Goal: Information Seeking & Learning: Learn about a topic

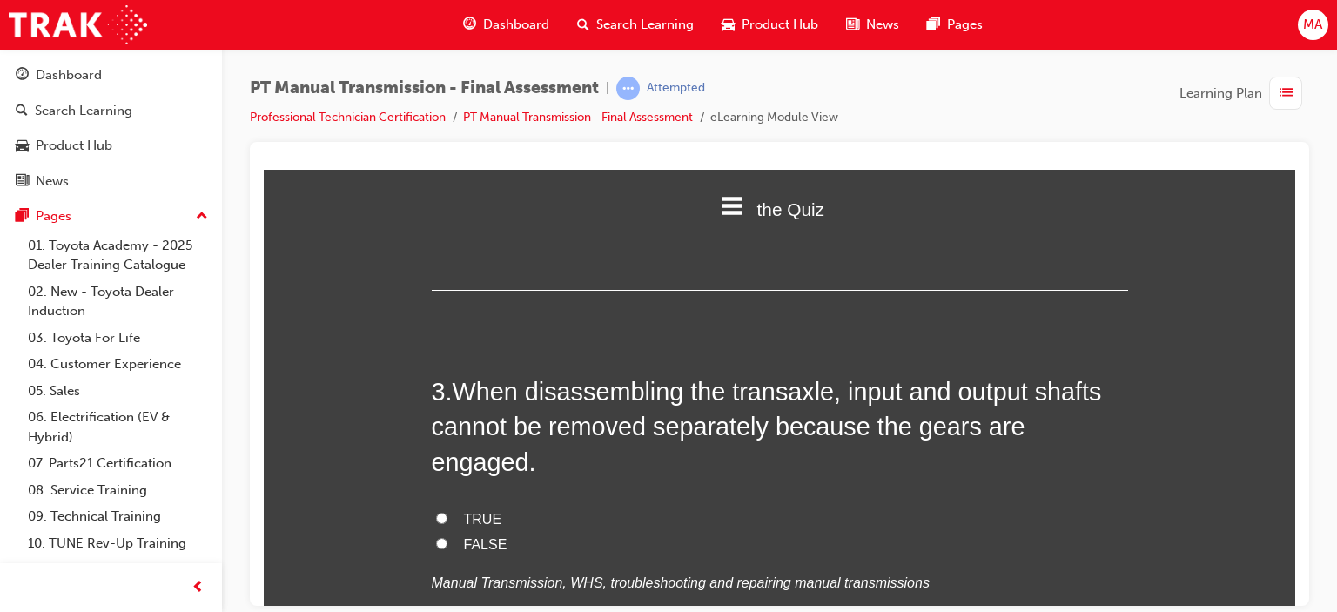
scroll to position [881, 0]
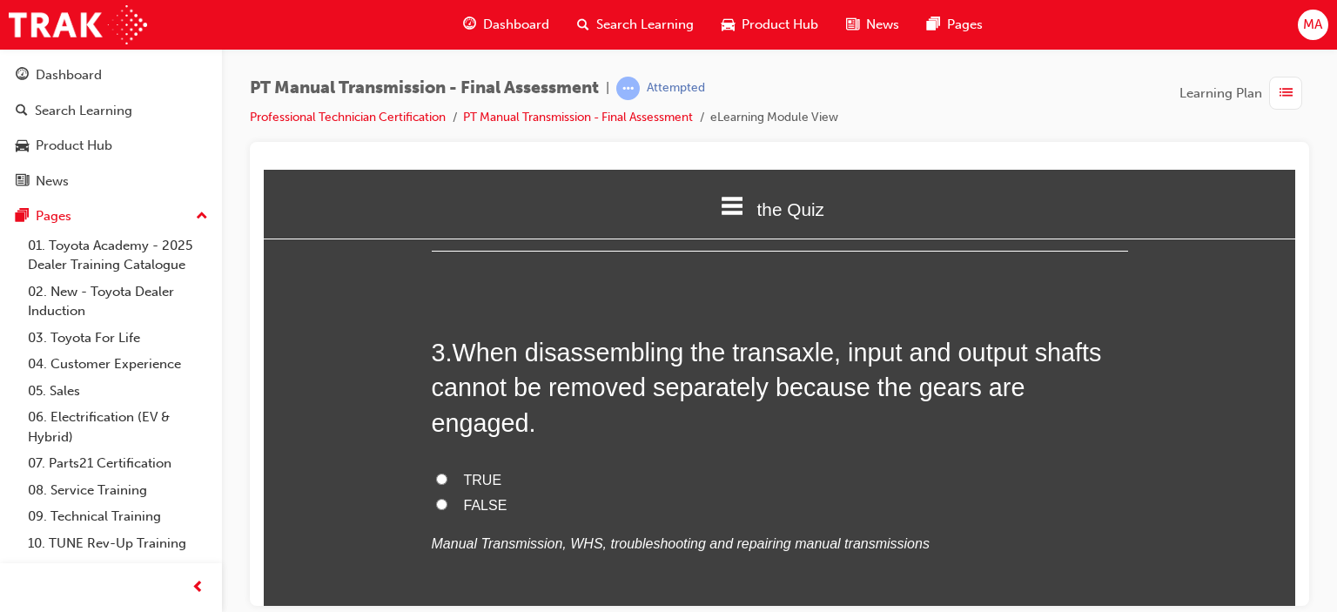
click at [436, 473] on input "TRUE" at bounding box center [441, 478] width 11 height 11
radio input "true"
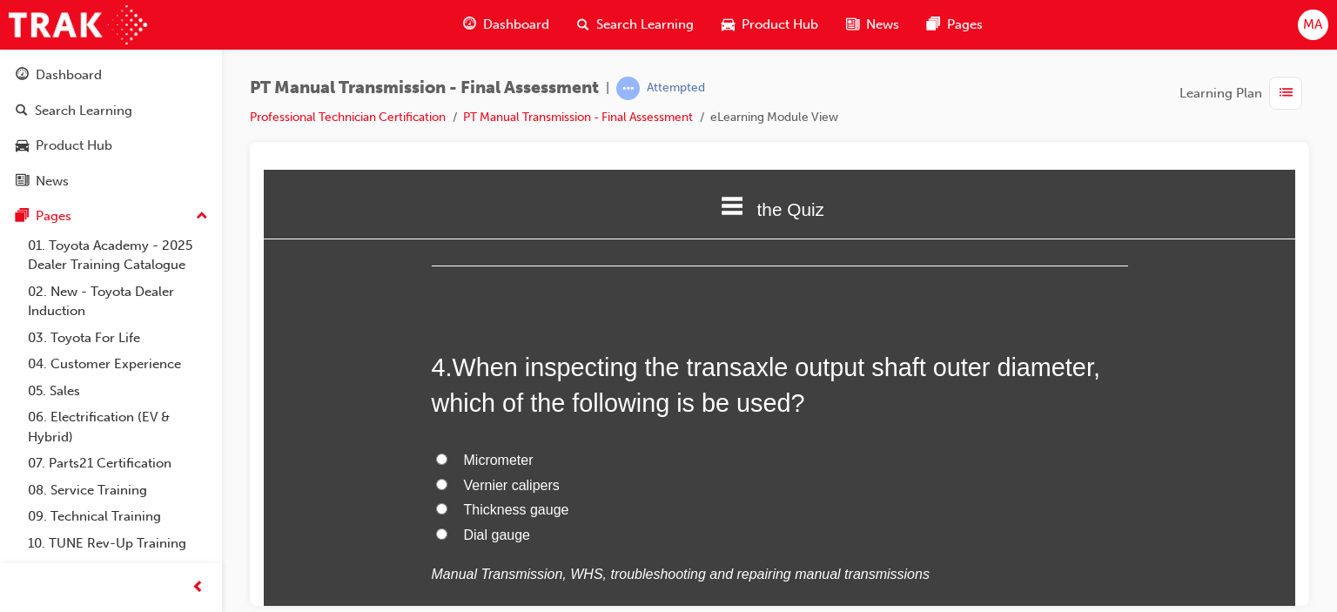
scroll to position [1262, 0]
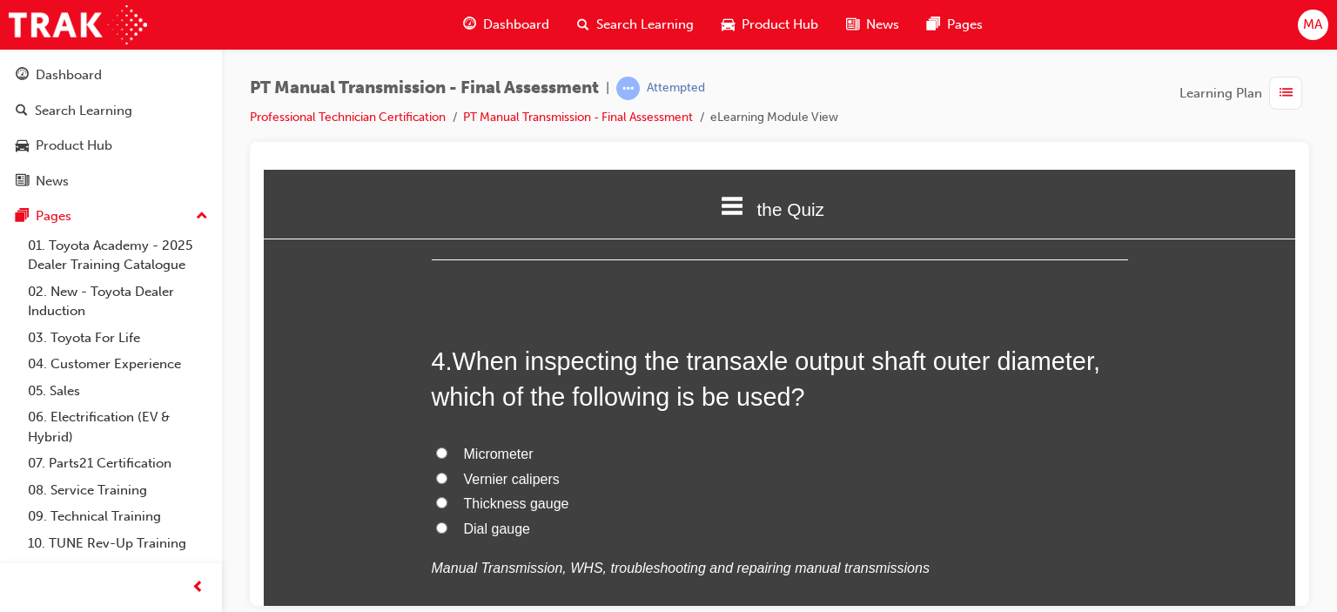
click at [478, 446] on span "Micrometer" at bounding box center [499, 453] width 70 height 15
click at [447, 447] on input "Micrometer" at bounding box center [441, 452] width 11 height 11
radio input "true"
drag, startPoint x: 870, startPoint y: 479, endPoint x: 1053, endPoint y: 461, distance: 183.7
click at [1053, 491] on label "Thickness gauge" at bounding box center [780, 503] width 696 height 25
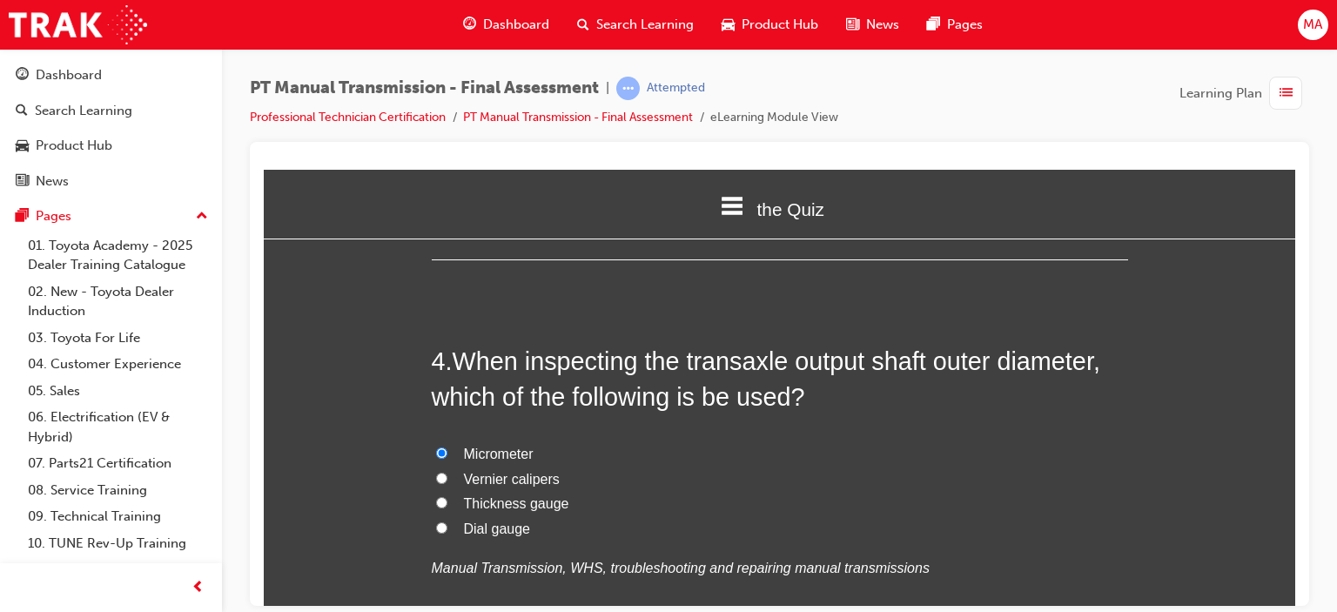
click at [447, 496] on input "Thickness gauge" at bounding box center [441, 501] width 11 height 11
radio input "true"
click at [474, 446] on span "Micrometer" at bounding box center [499, 453] width 70 height 15
click at [447, 447] on input "Micrometer" at bounding box center [441, 452] width 11 height 11
radio input "true"
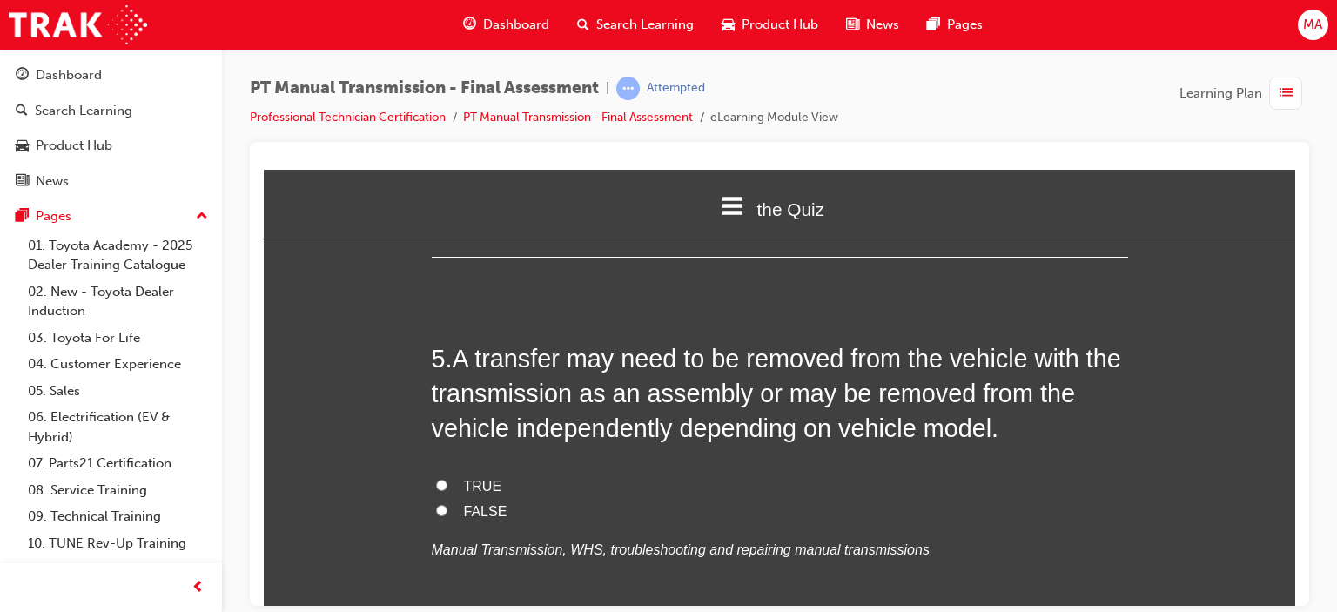
scroll to position [1672, 0]
click at [466, 477] on span "TRUE" at bounding box center [483, 484] width 38 height 15
click at [447, 478] on input "TRUE" at bounding box center [441, 483] width 11 height 11
radio input "true"
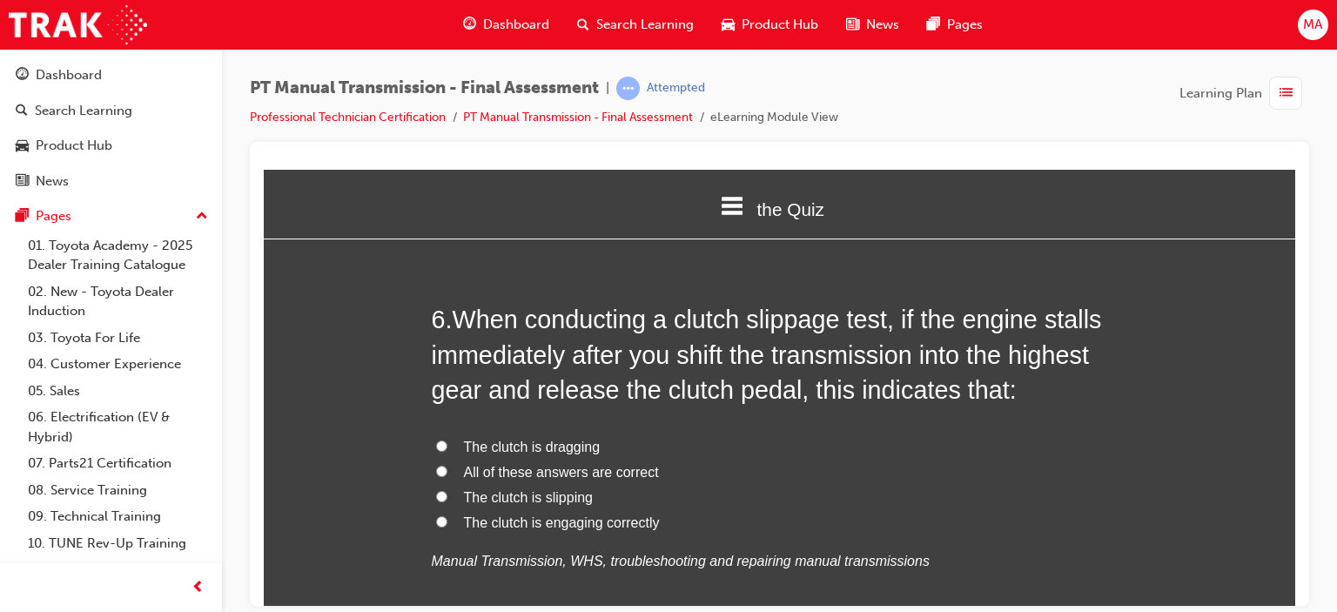
scroll to position [2099, 0]
click at [584, 511] on label "The clutch is engaging correctly" at bounding box center [780, 523] width 696 height 25
click at [447, 516] on input "The clutch is engaging correctly" at bounding box center [441, 521] width 11 height 11
radio input "true"
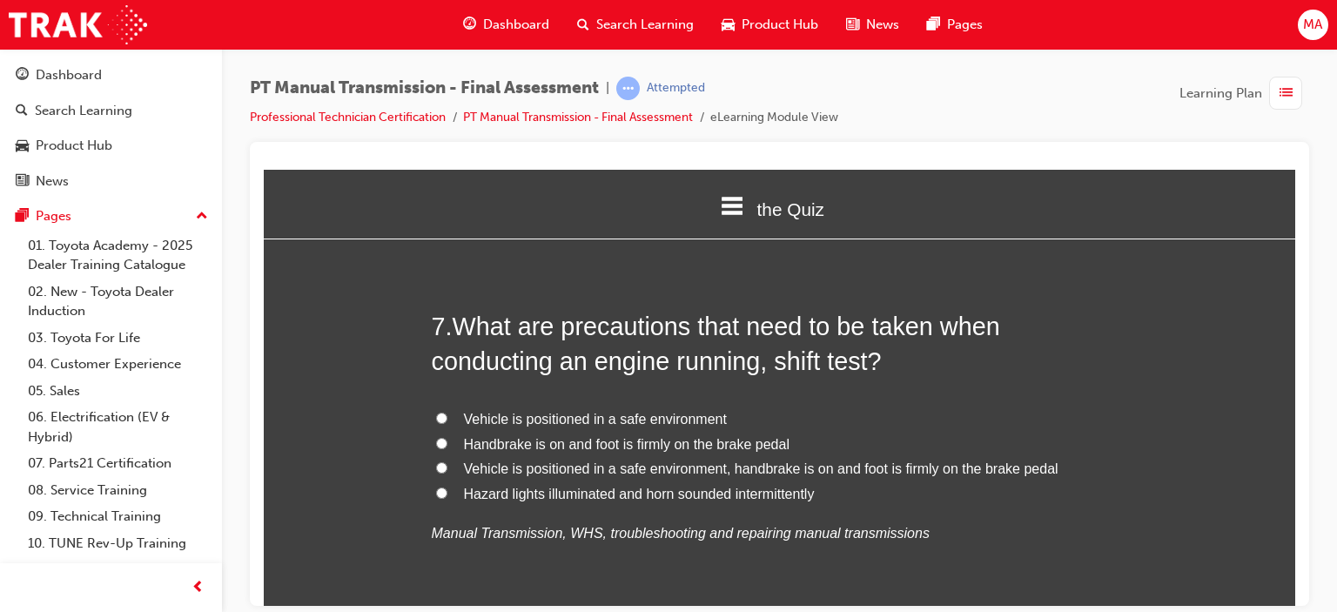
scroll to position [2534, 0]
click at [627, 460] on span "Vehicle is positioned in a safe environment, handbrake is on and foot is firmly…" at bounding box center [761, 467] width 595 height 15
click at [447, 461] on input "Vehicle is positioned in a safe environment, handbrake is on and foot is firmly…" at bounding box center [441, 466] width 11 height 11
radio input "true"
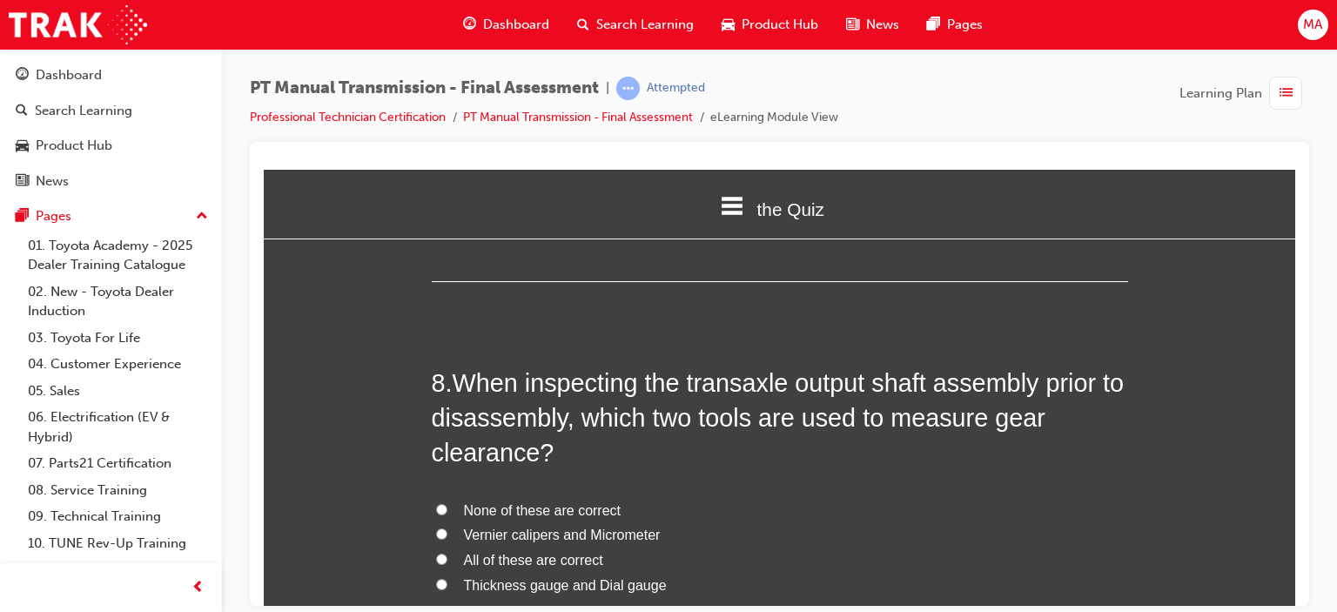
scroll to position [2970, 0]
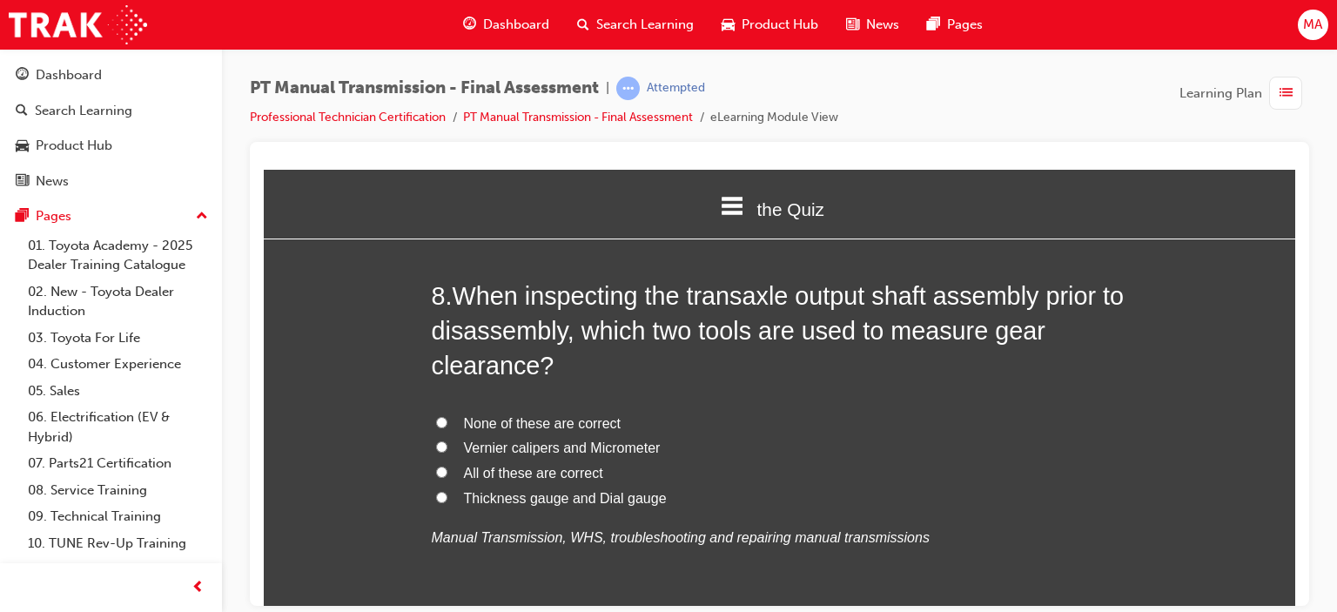
click at [542, 490] on span "Thickness gauge and Dial gauge" at bounding box center [565, 497] width 203 height 15
click at [447, 491] on input "Thickness gauge and Dial gauge" at bounding box center [441, 496] width 11 height 11
radio input "true"
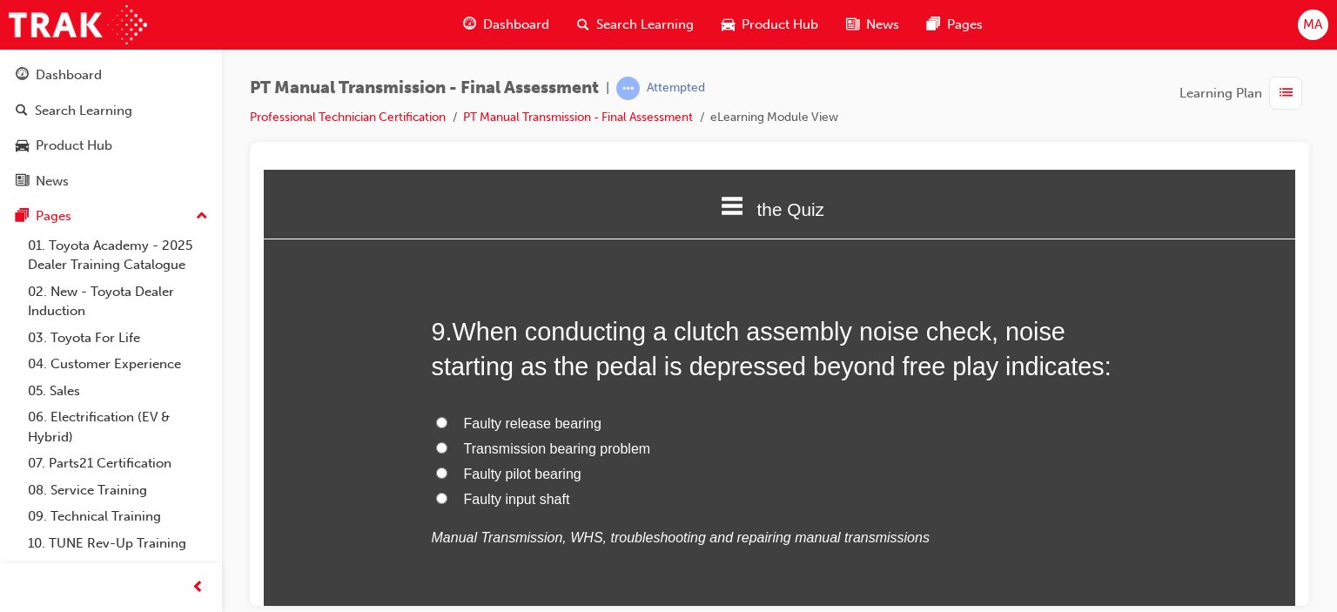
scroll to position [3405, 0]
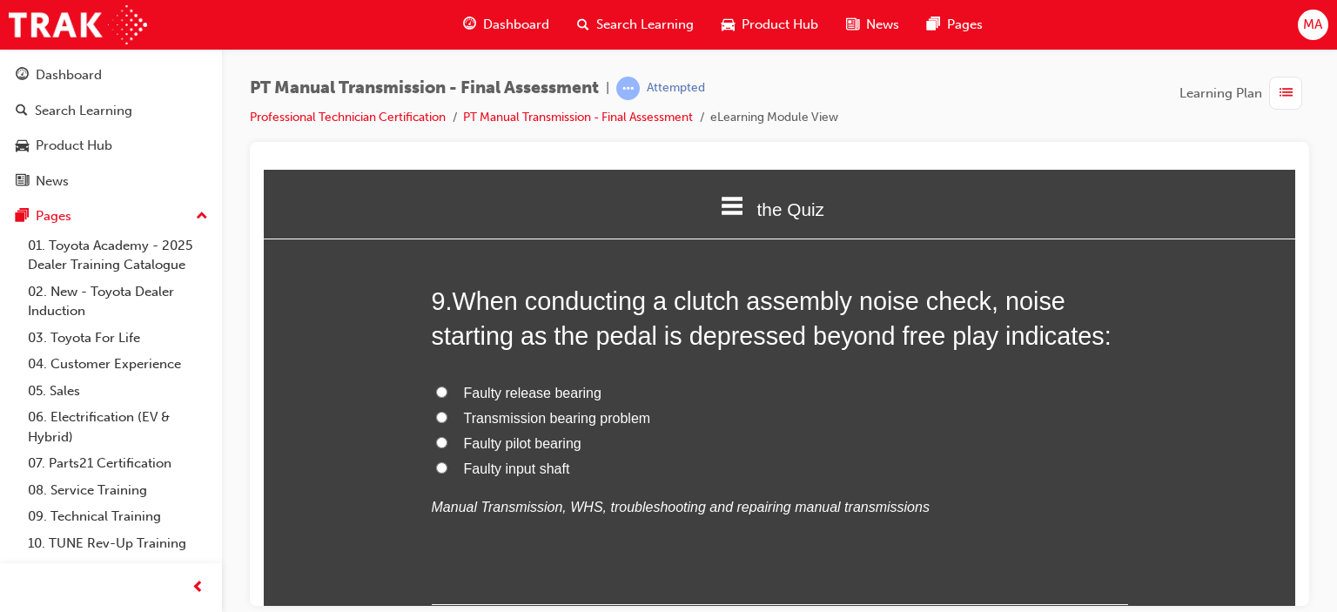
click at [508, 385] on span "Faulty release bearing" at bounding box center [533, 392] width 138 height 15
click at [447, 386] on input "Faulty release bearing" at bounding box center [441, 391] width 11 height 11
radio input "true"
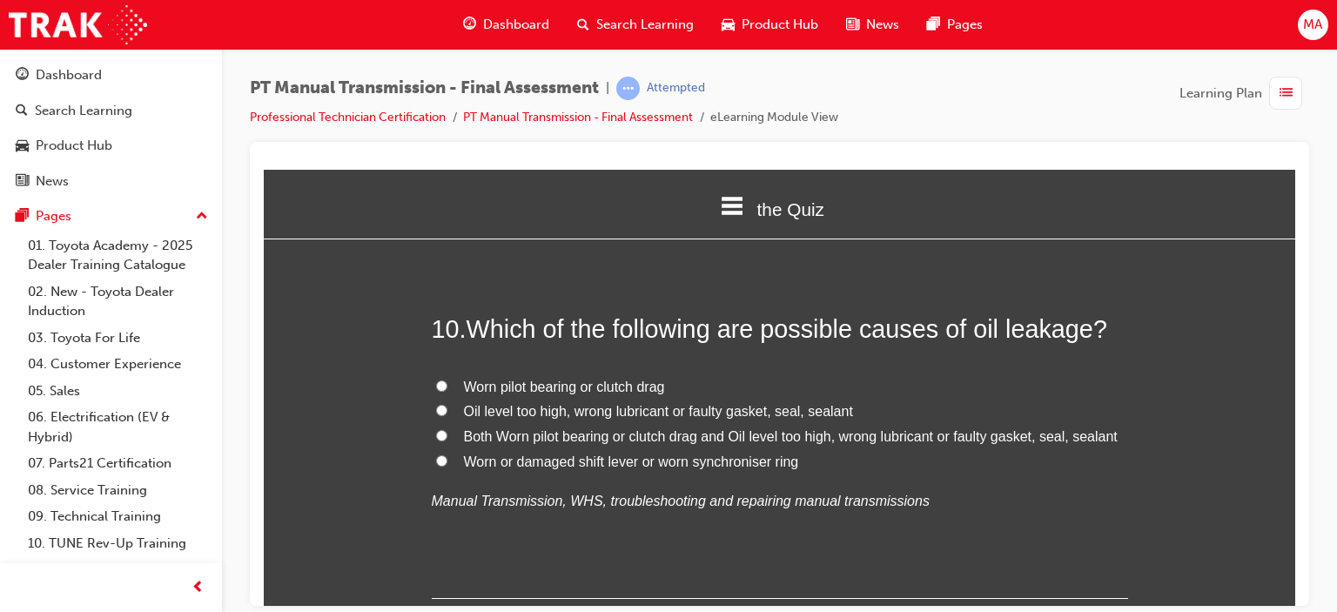
scroll to position [3753, 0]
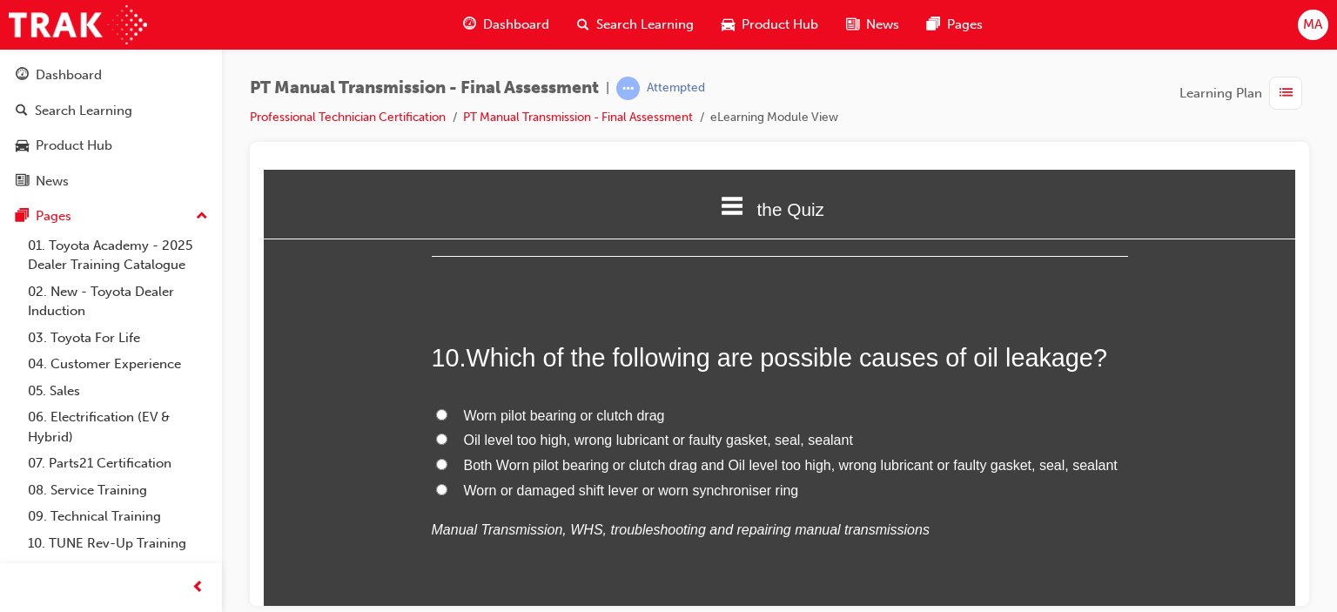
drag, startPoint x: 561, startPoint y: 403, endPoint x: 585, endPoint y: 430, distance: 36.4
click at [561, 432] on span "Oil level too high, wrong lubricant or faulty gasket, seal, sealant" at bounding box center [658, 439] width 389 height 15
click at [447, 433] on input "Oil level too high, wrong lubricant or faulty gasket, seal, sealant" at bounding box center [441, 438] width 11 height 11
radio input "true"
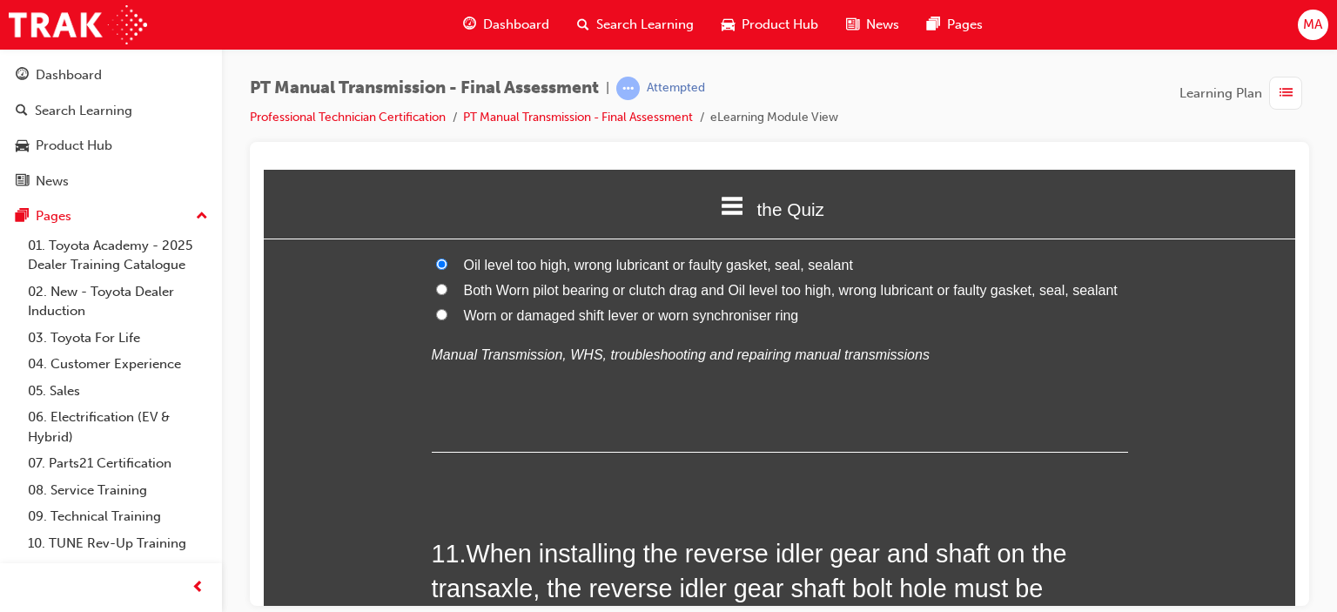
scroll to position [4101, 0]
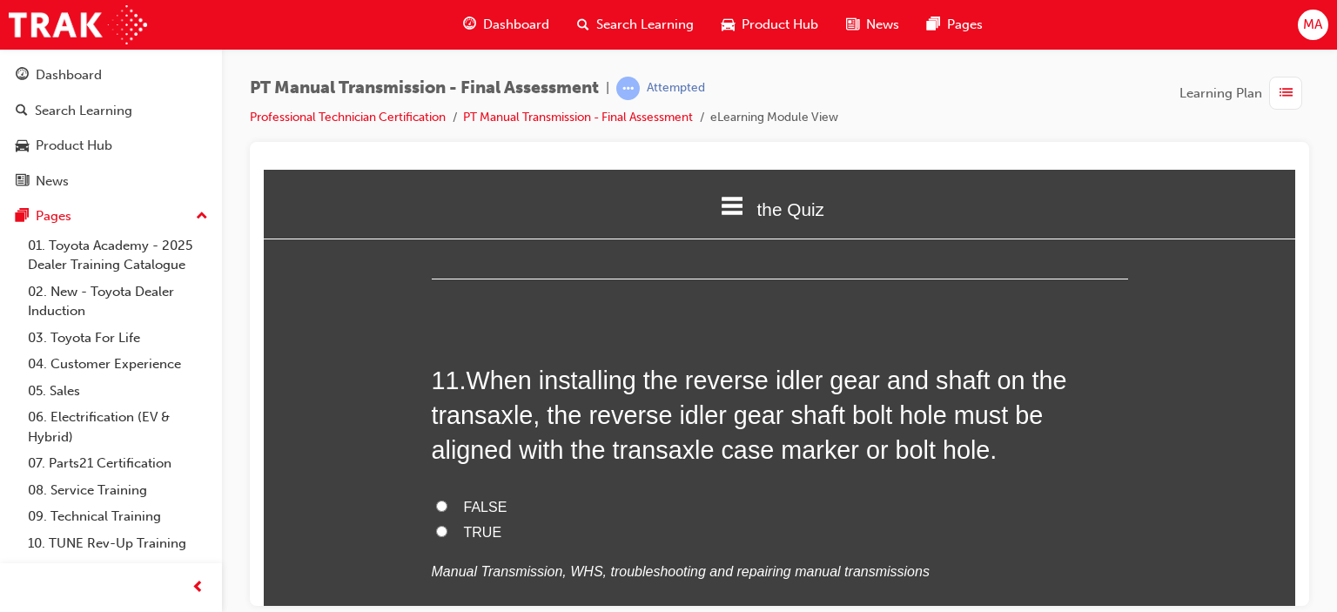
click at [493, 520] on label "TRUE" at bounding box center [780, 532] width 696 height 25
click at [447, 525] on input "TRUE" at bounding box center [441, 530] width 11 height 11
radio input "true"
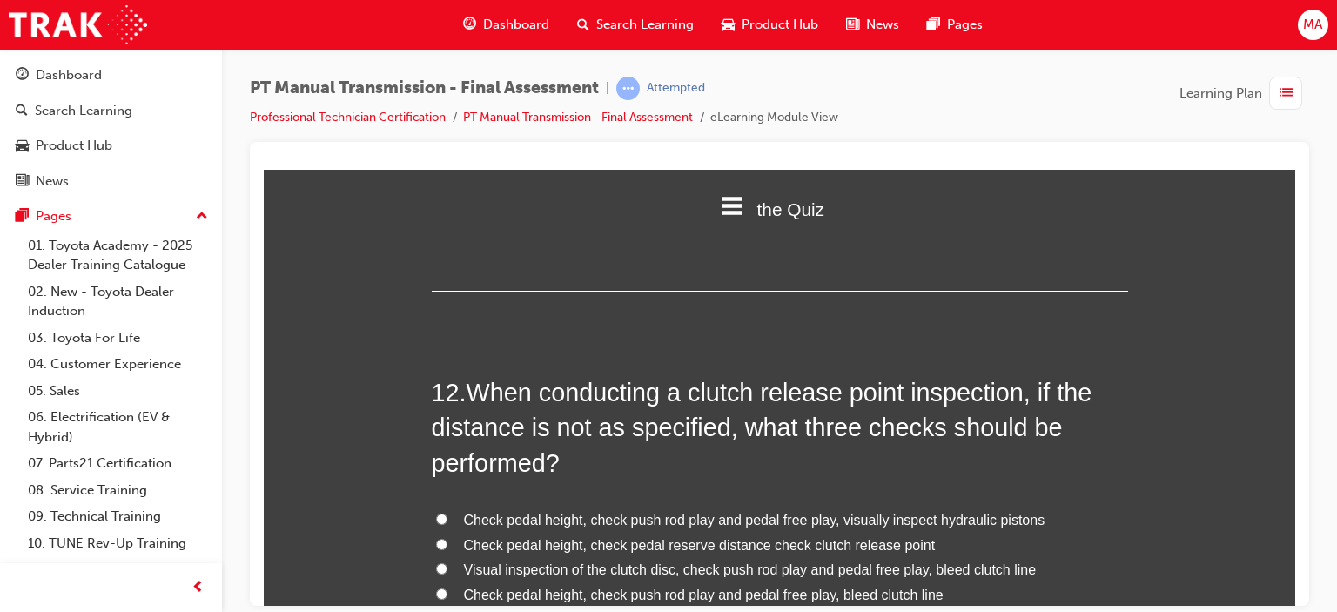
scroll to position [4537, 0]
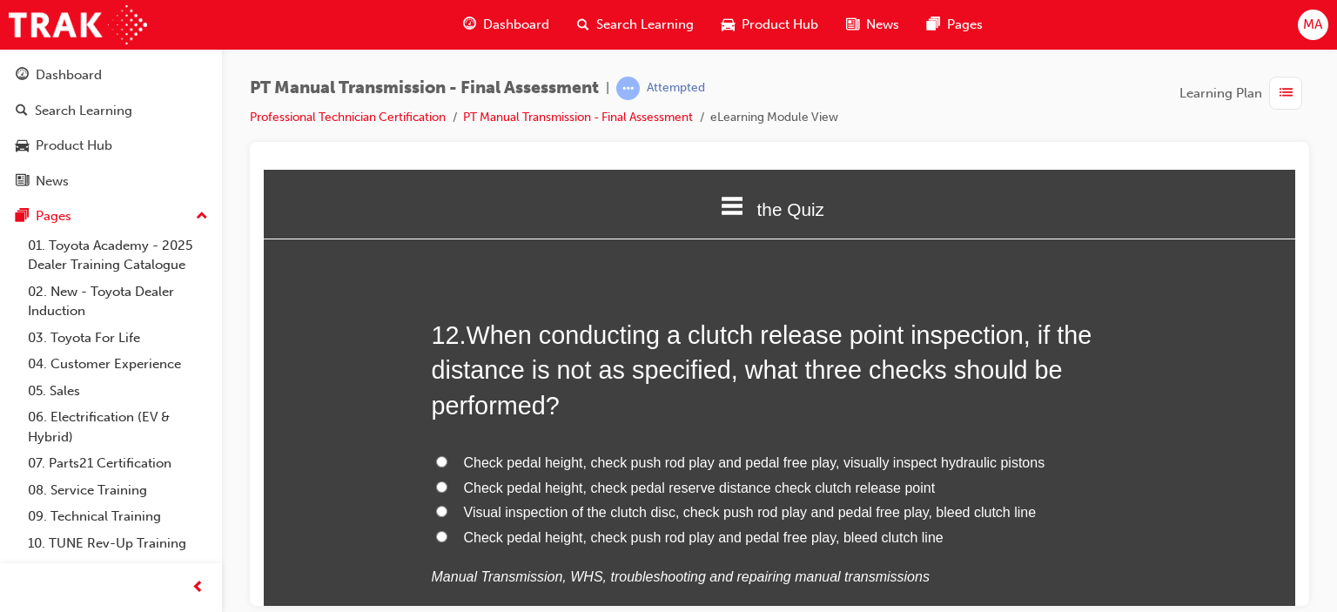
click at [662, 454] on span "Check pedal height, check push rod play and pedal free play, visually inspect h…" at bounding box center [755, 461] width 582 height 15
click at [447, 455] on input "Check pedal height, check push rod play and pedal free play, visually inspect h…" at bounding box center [441, 460] width 11 height 11
radio input "true"
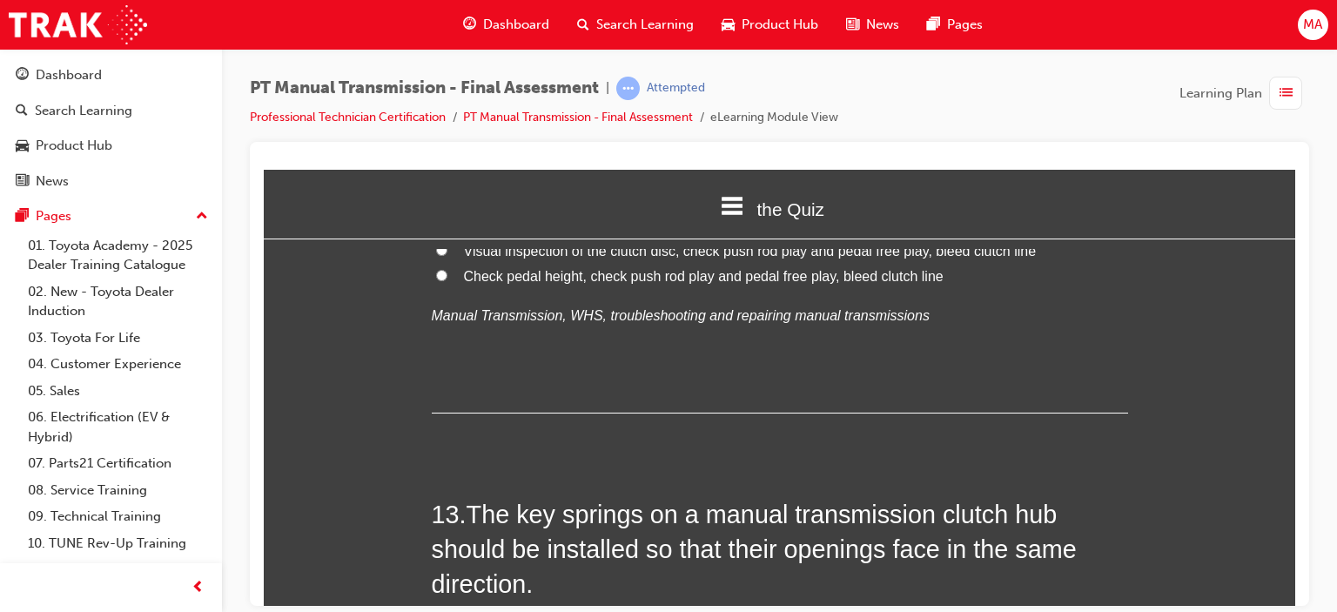
scroll to position [4972, 0]
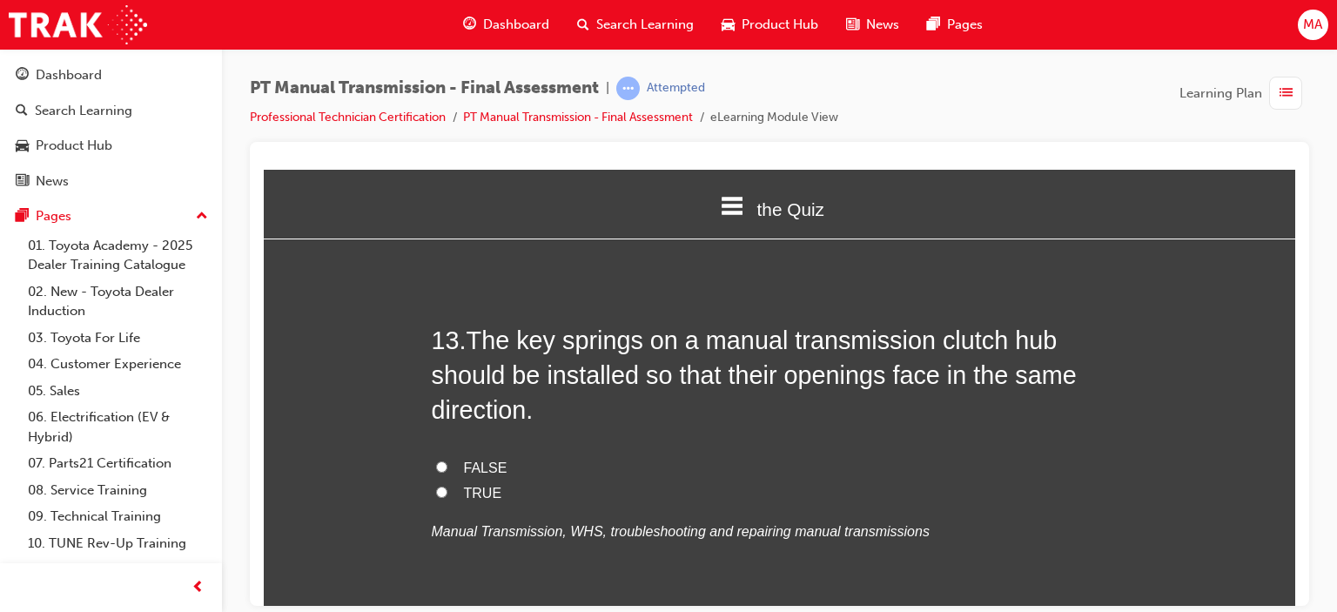
click at [497, 460] on span "FALSE" at bounding box center [486, 467] width 44 height 15
click at [447, 461] on input "FALSE" at bounding box center [441, 466] width 11 height 11
radio input "true"
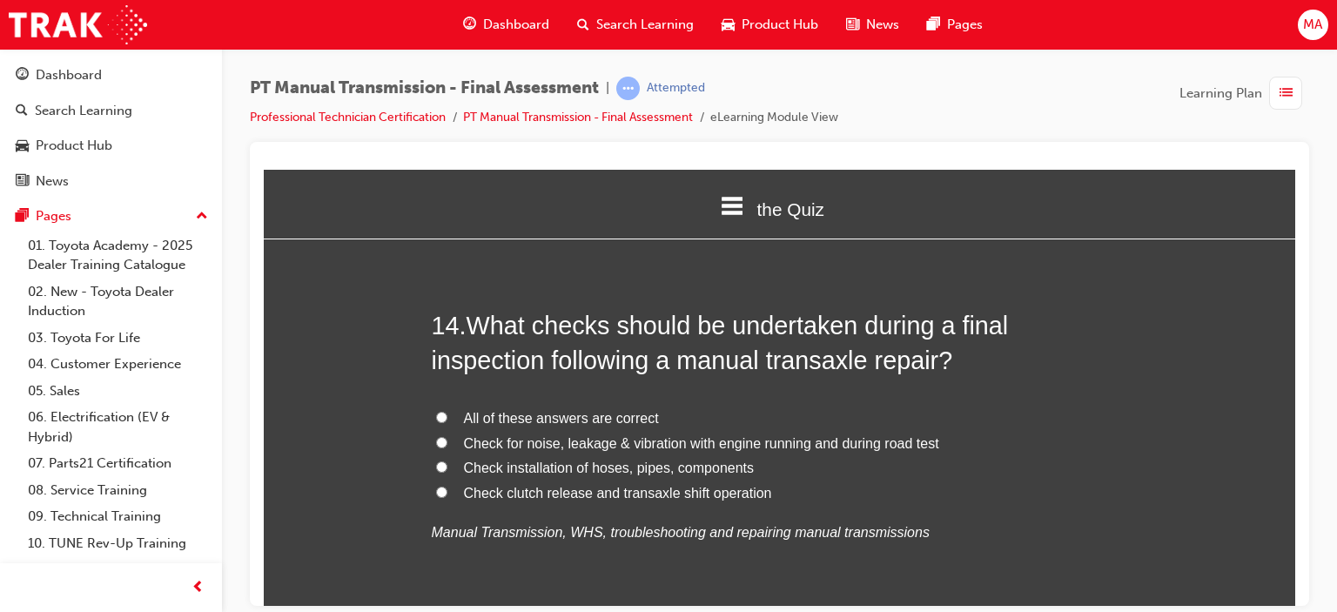
scroll to position [5407, 0]
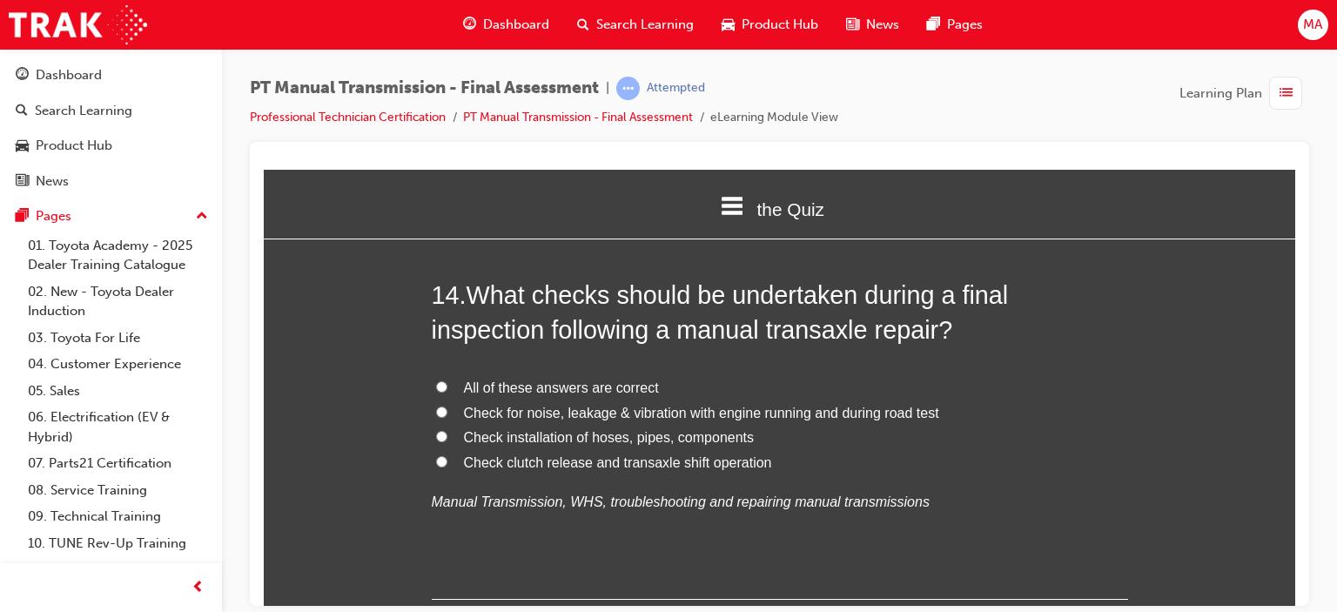
click at [464, 380] on span "All of these answers are correct" at bounding box center [561, 387] width 195 height 15
click at [447, 380] on input "All of these answers are correct" at bounding box center [441, 385] width 11 height 11
radio input "true"
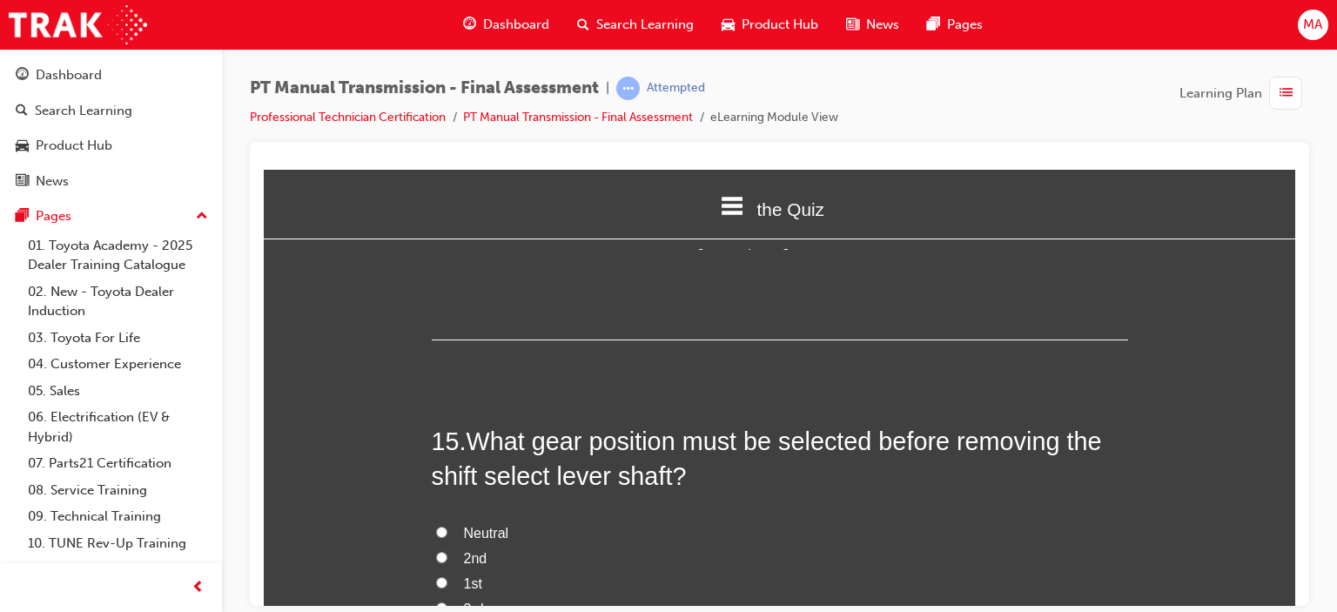
scroll to position [5756, 0]
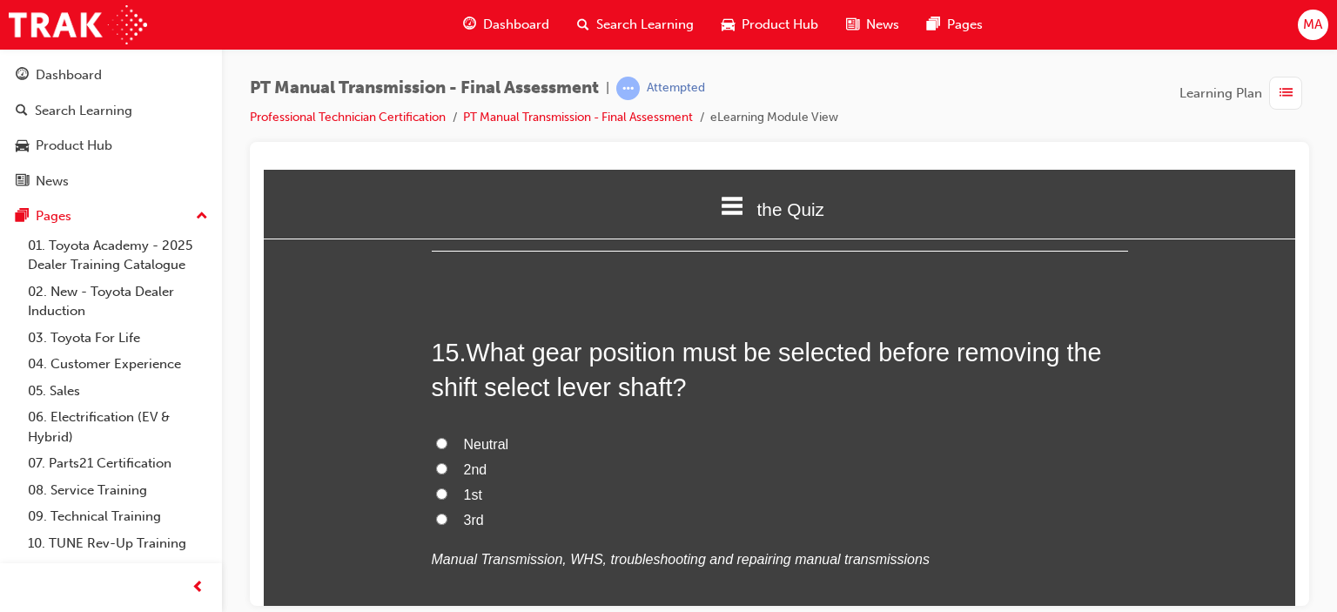
click at [472, 436] on span "Neutral" at bounding box center [486, 443] width 45 height 15
click at [447, 437] on input "Neutral" at bounding box center [441, 442] width 11 height 11
radio input "true"
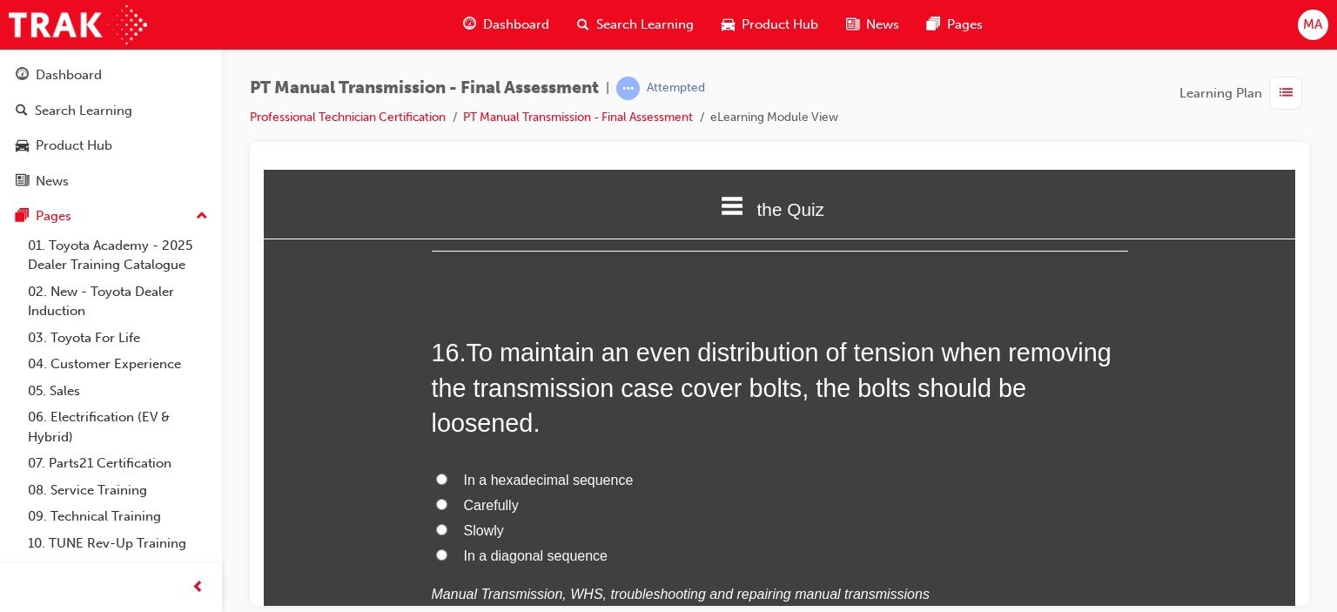
scroll to position [6191, 0]
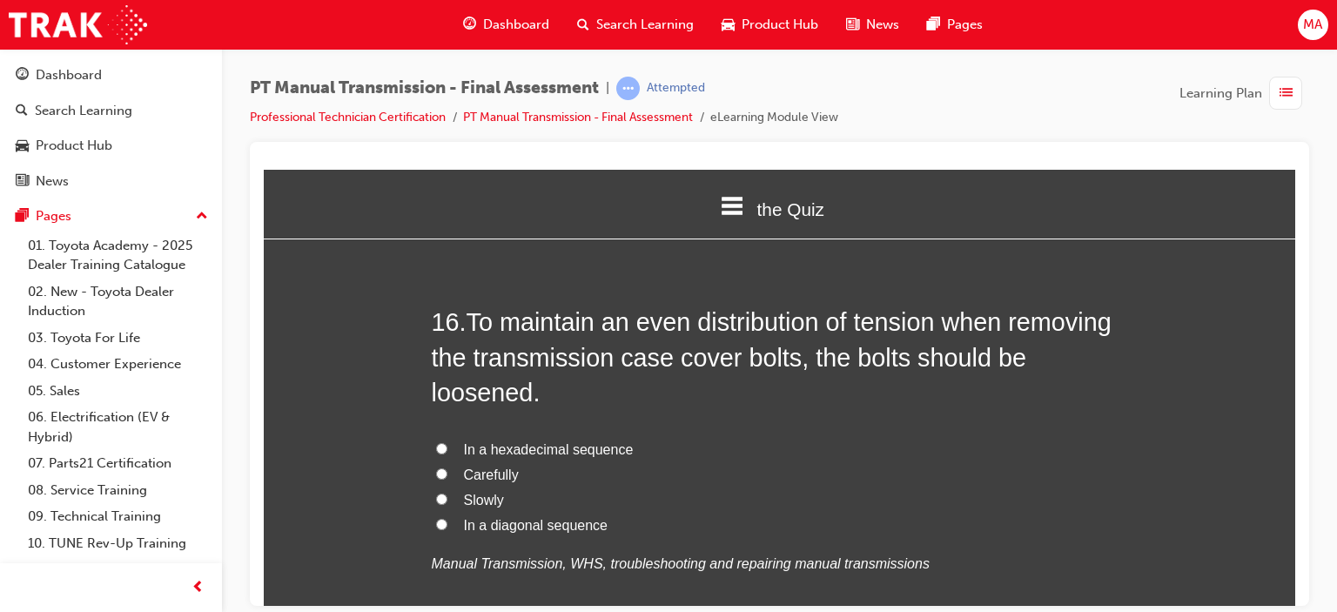
click at [461, 513] on label "In a diagonal sequence" at bounding box center [780, 525] width 696 height 25
click at [447, 518] on input "In a diagonal sequence" at bounding box center [441, 523] width 11 height 11
radio input "true"
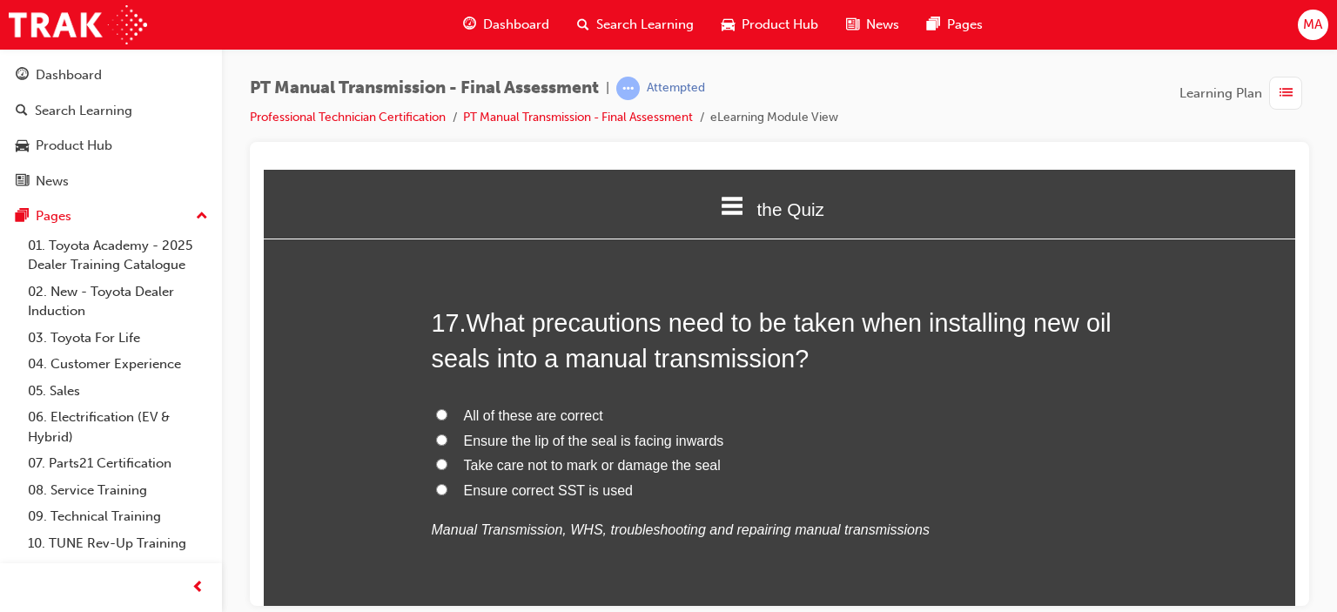
scroll to position [6626, 0]
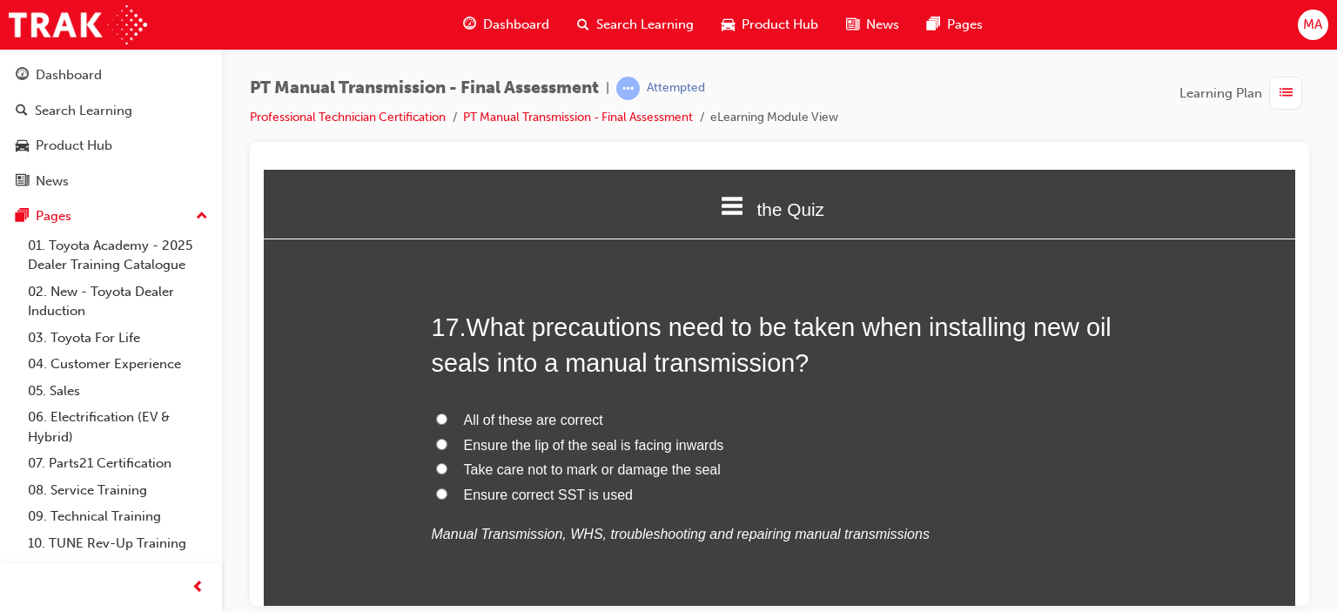
click at [440, 413] on input "All of these are correct" at bounding box center [441, 418] width 11 height 11
radio input "true"
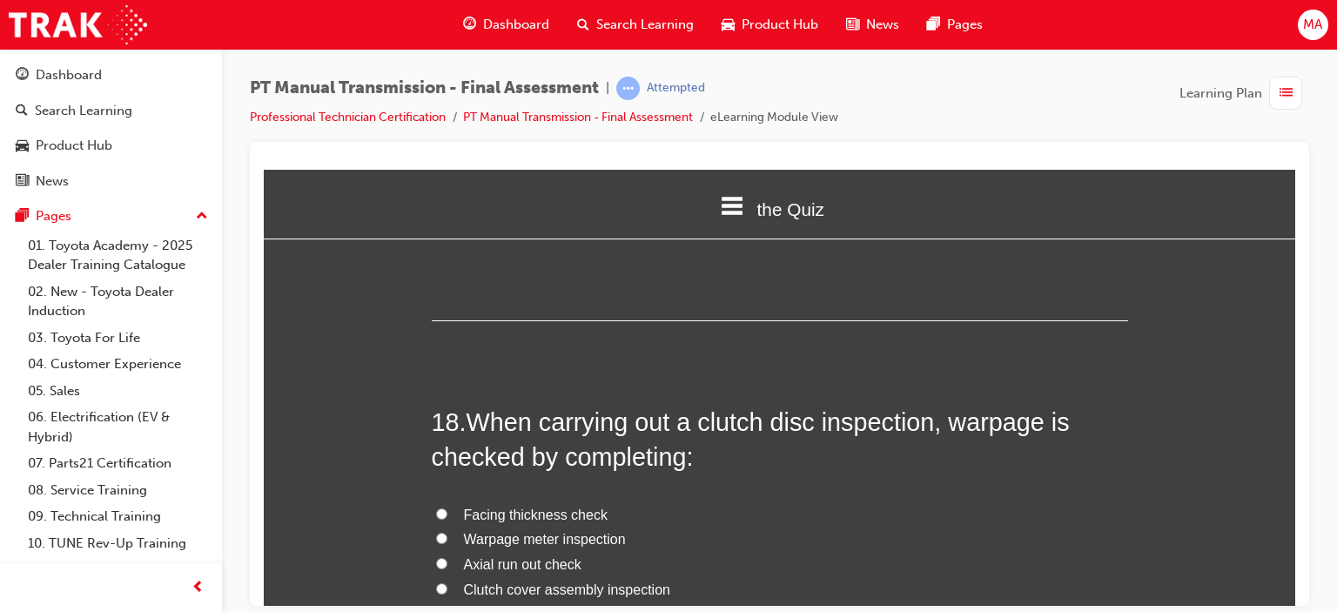
scroll to position [6975, 0]
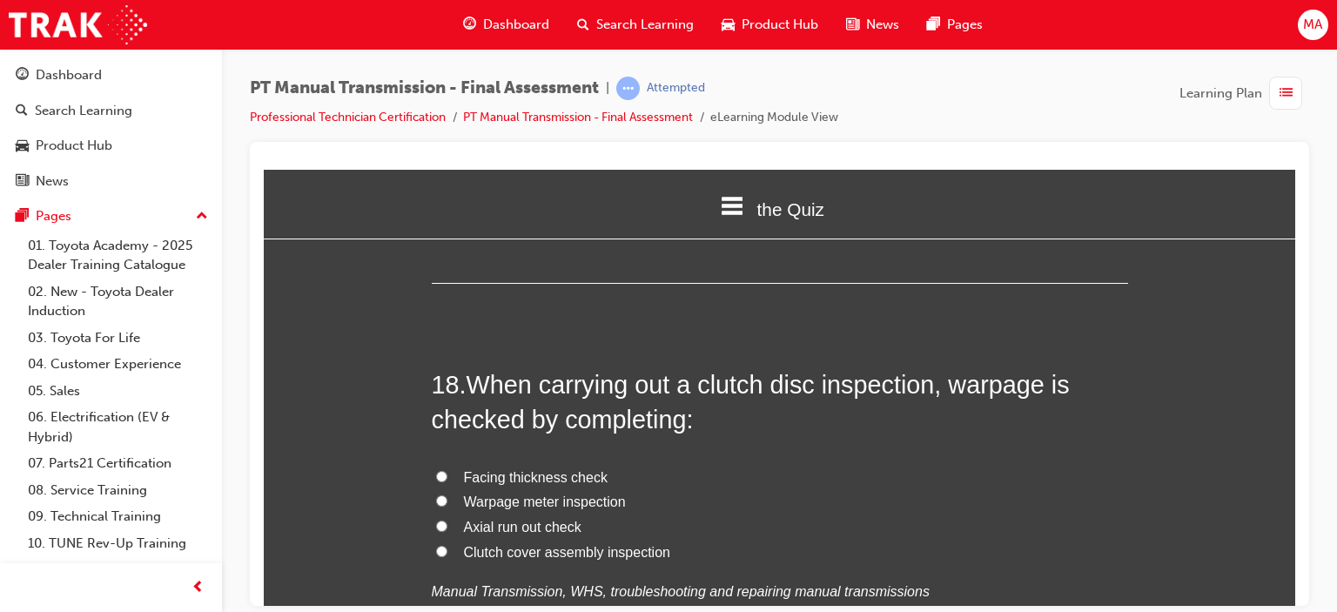
click at [474, 519] on span "Axial run out check" at bounding box center [523, 526] width 118 height 15
click at [447, 520] on input "Axial run out check" at bounding box center [441, 525] width 11 height 11
radio input "true"
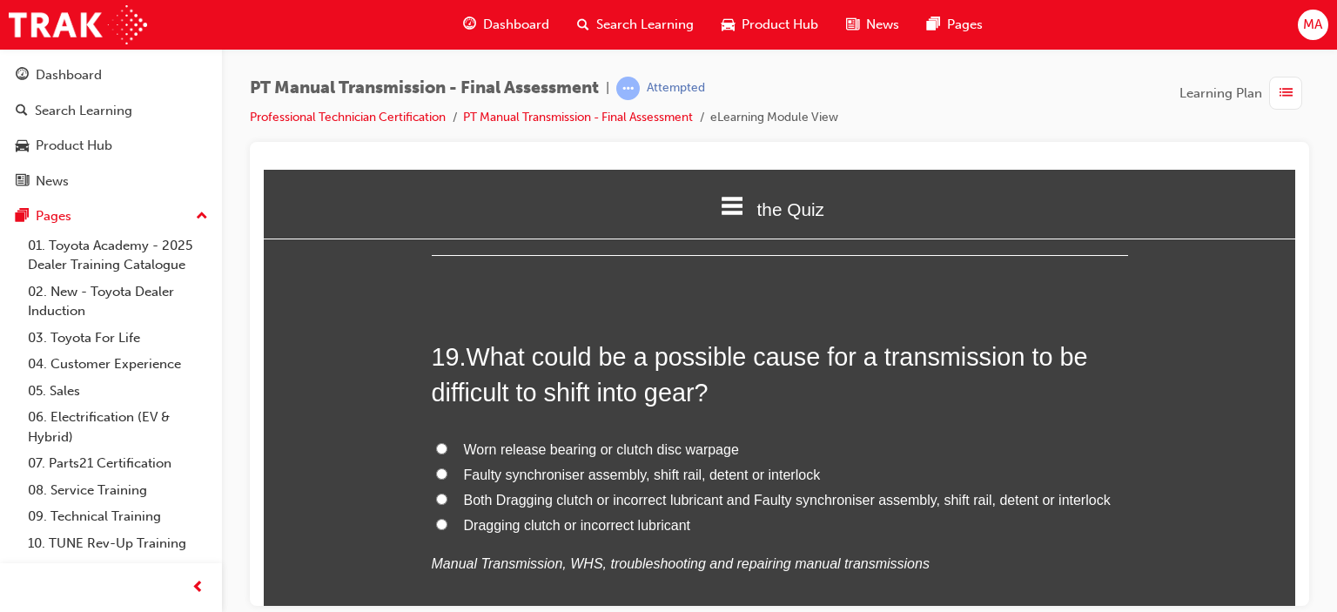
scroll to position [7410, 0]
click at [515, 485] on label "Both Dragging clutch or incorrect lubricant and Faulty synchroniser assembly, s…" at bounding box center [780, 497] width 696 height 25
click at [447, 490] on input "Both Dragging clutch or incorrect lubricant and Faulty synchroniser assembly, s…" at bounding box center [441, 495] width 11 height 11
radio input "true"
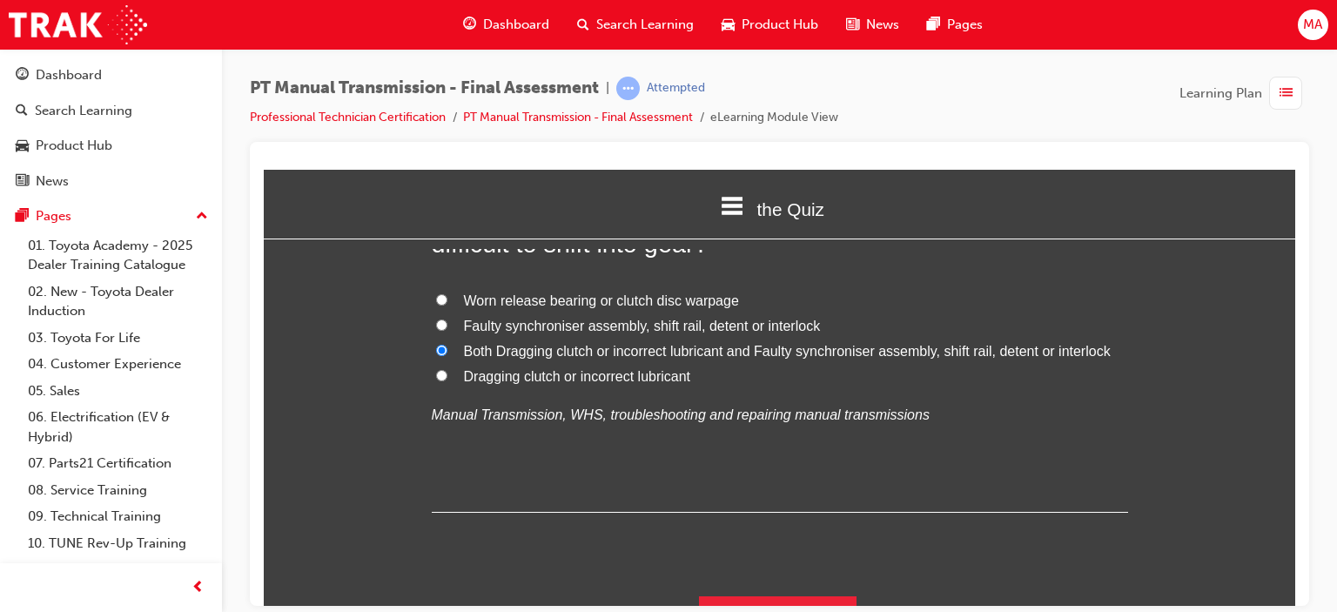
scroll to position [7557, 0]
click at [786, 595] on button "Submit Answers" at bounding box center [778, 619] width 158 height 49
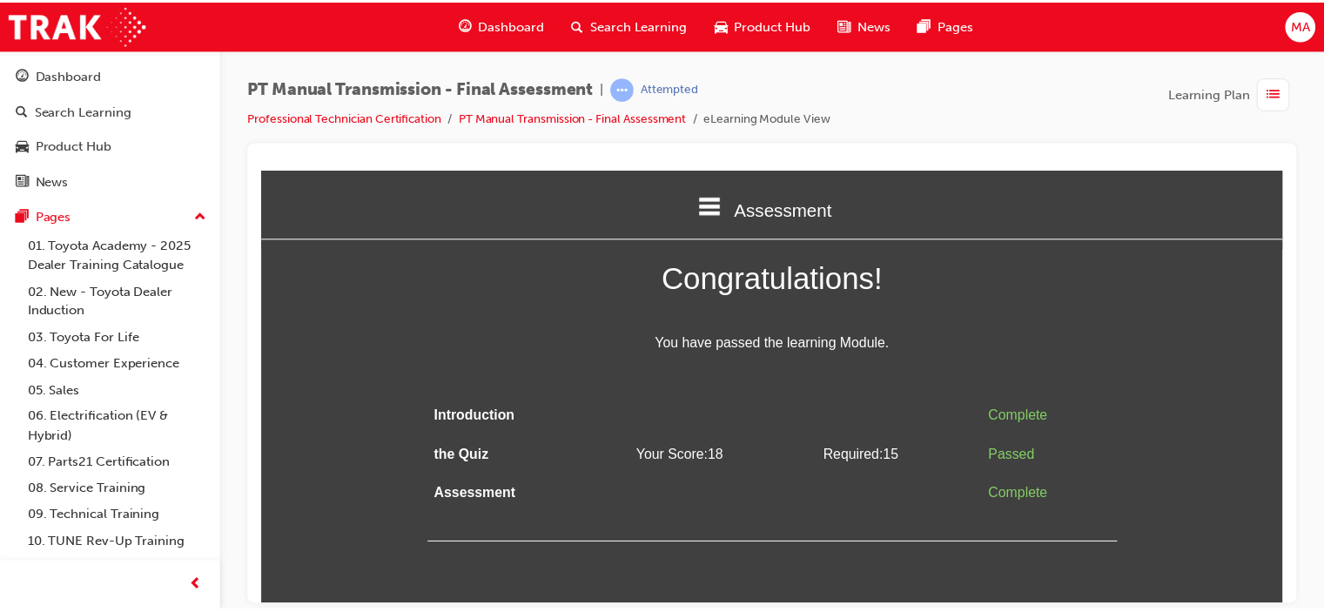
scroll to position [0, 0]
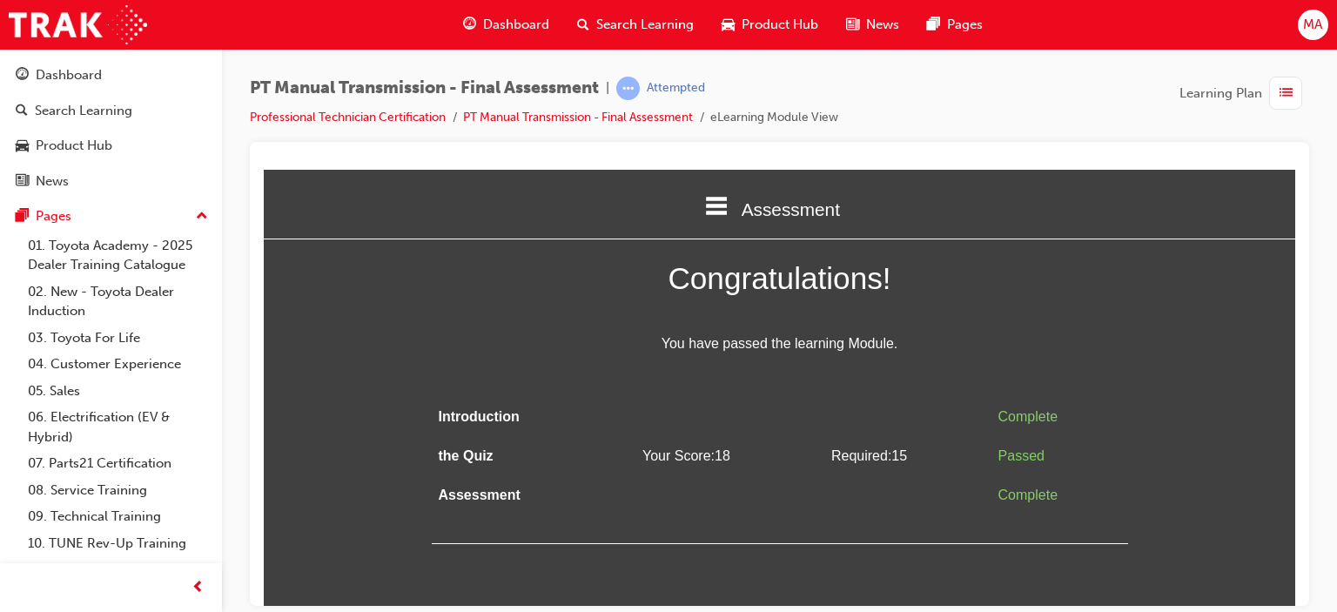
click at [617, 377] on div "Congratulations! You have passed the learning Module. Introduction Complete the…" at bounding box center [780, 397] width 696 height 291
click at [19, 68] on span "guage-icon" at bounding box center [22, 76] width 13 height 16
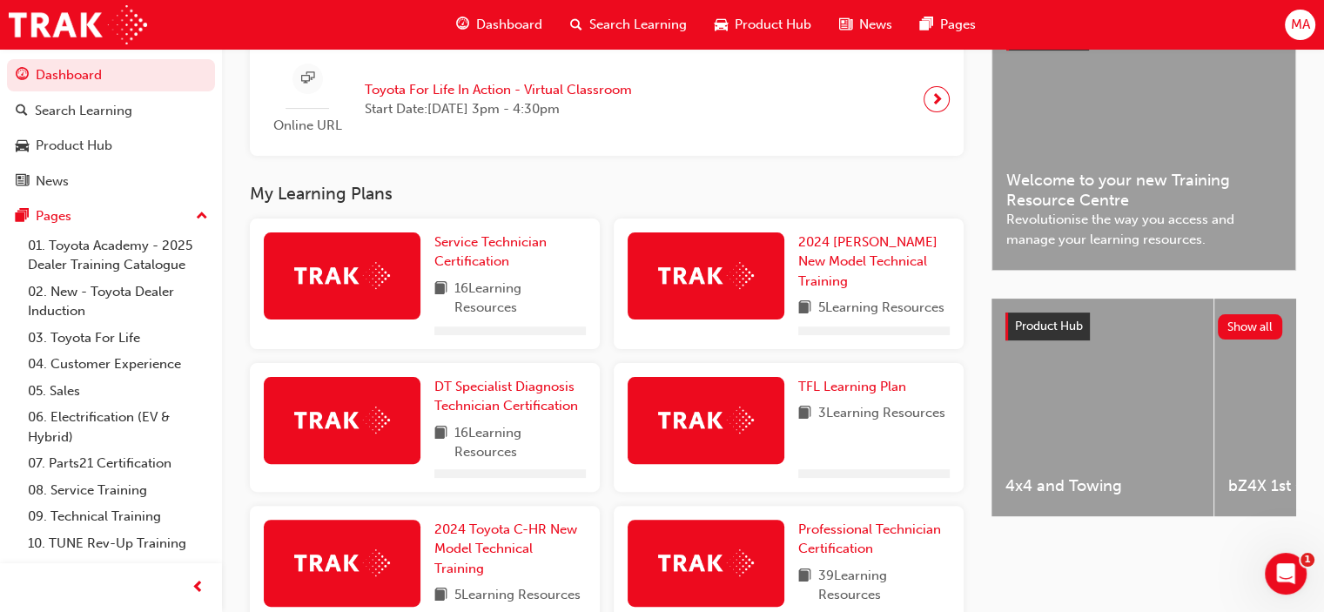
scroll to position [677, 0]
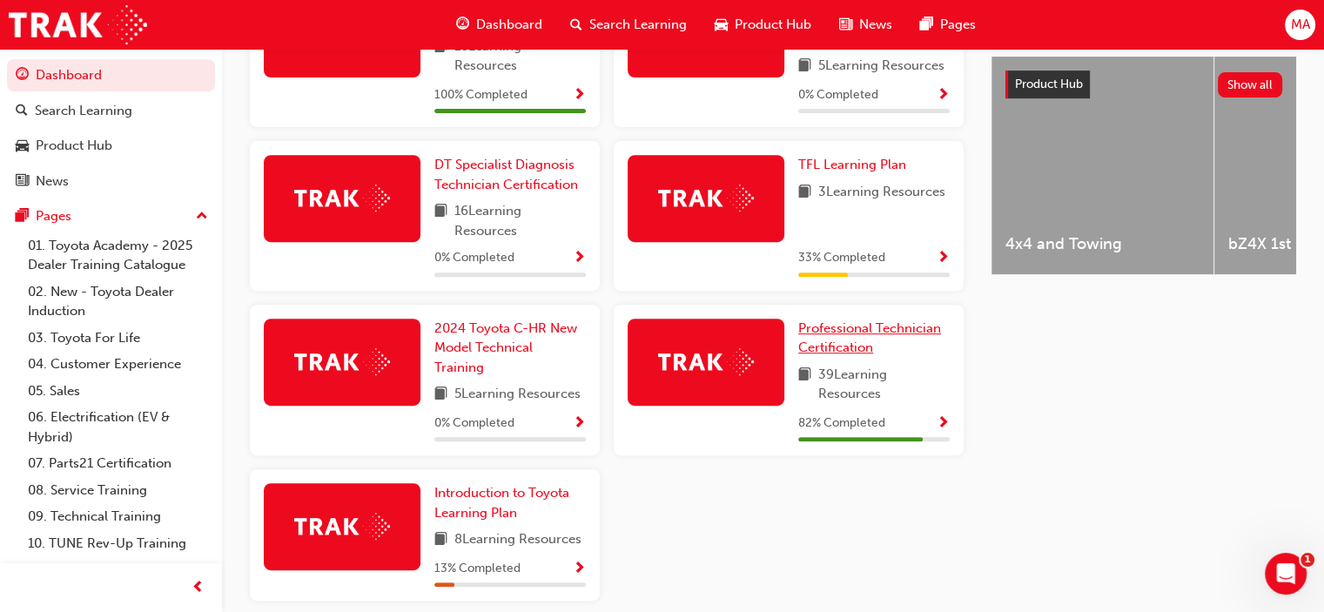
click at [862, 332] on span "Professional Technician Certification" at bounding box center [869, 338] width 143 height 36
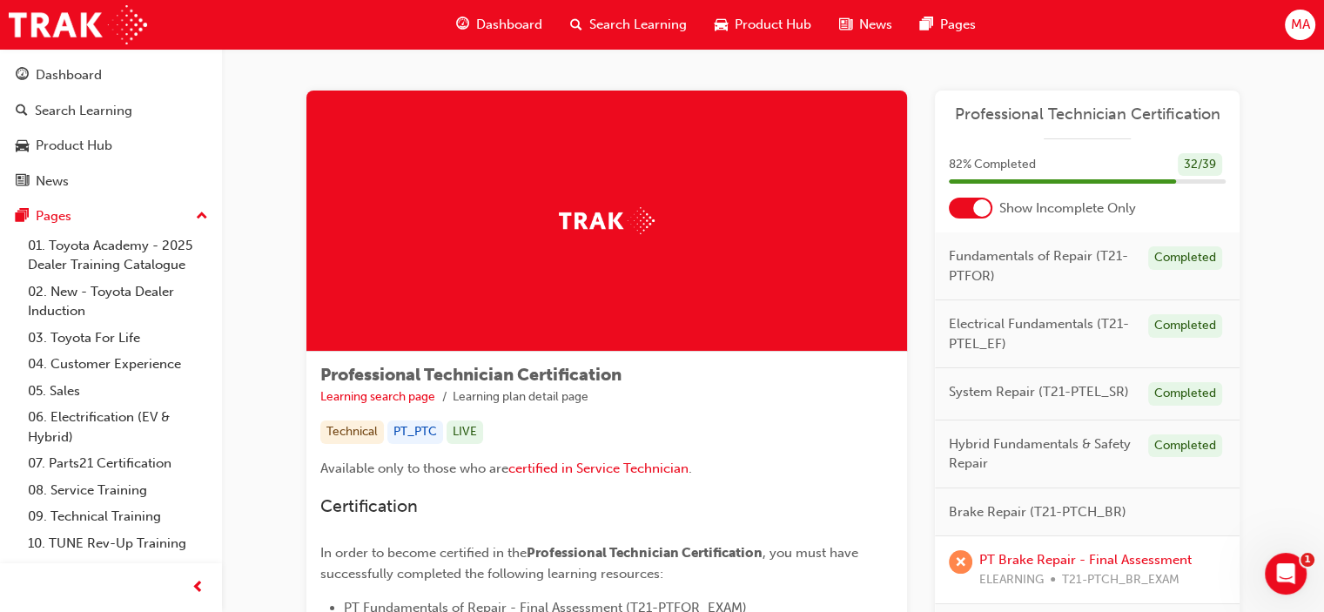
click at [952, 206] on div at bounding box center [971, 208] width 44 height 21
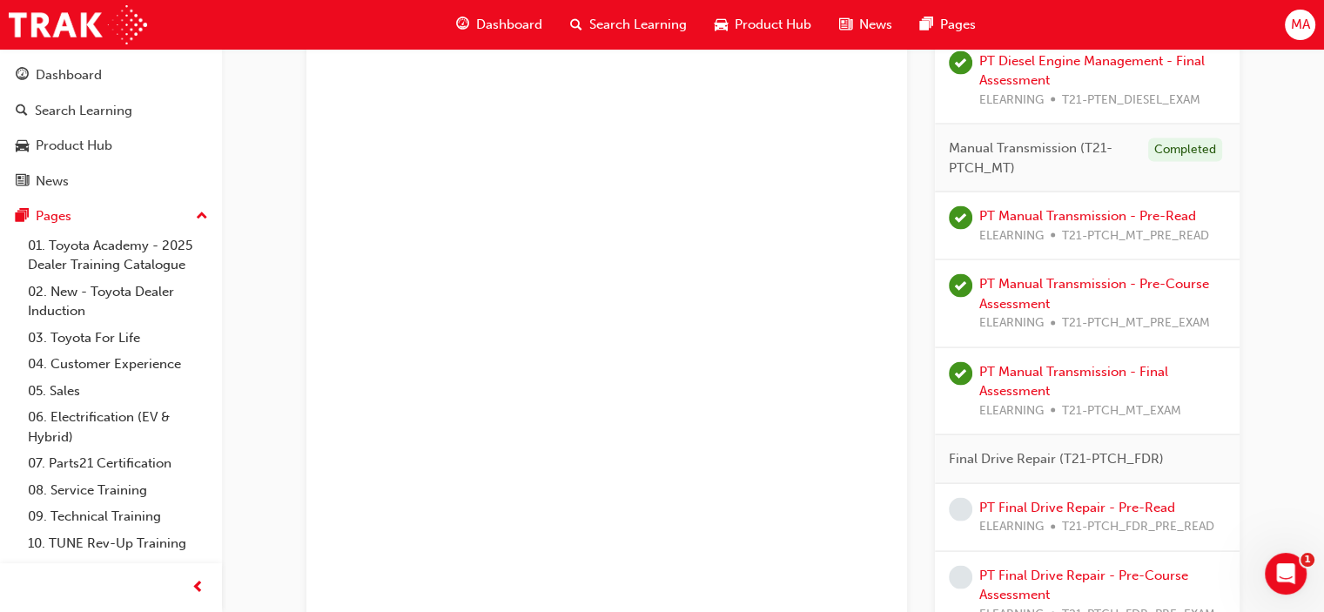
scroll to position [3482, 0]
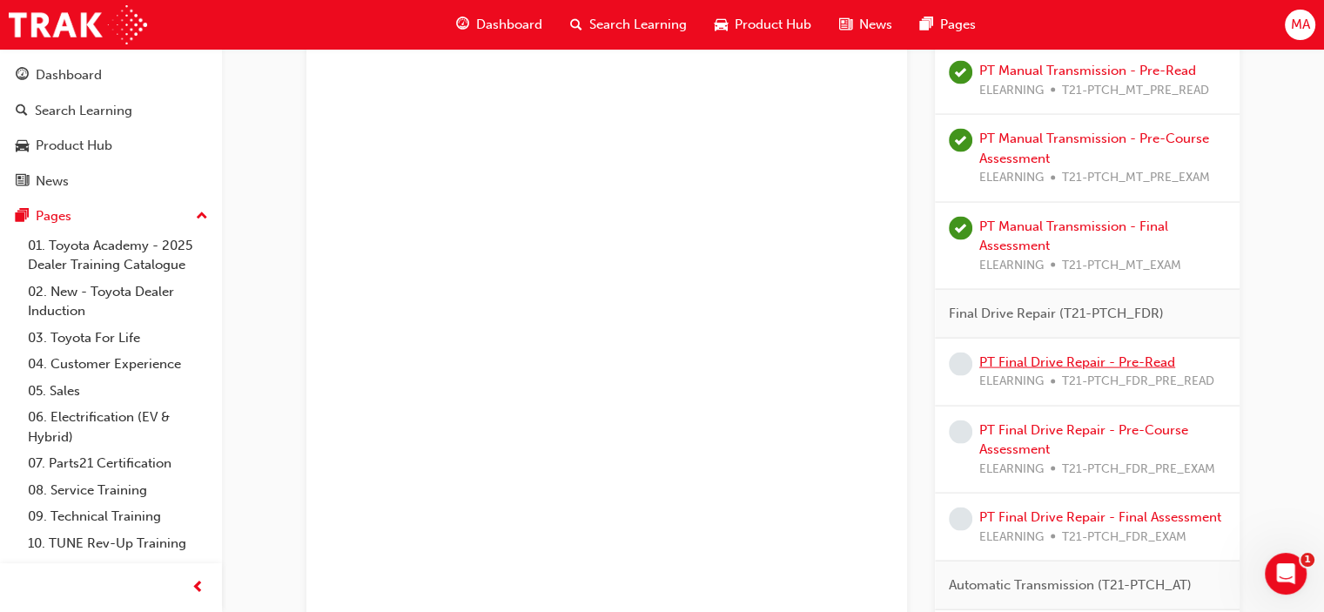
click at [1044, 354] on link "PT Final Drive Repair - Pre-Read" at bounding box center [1077, 362] width 196 height 16
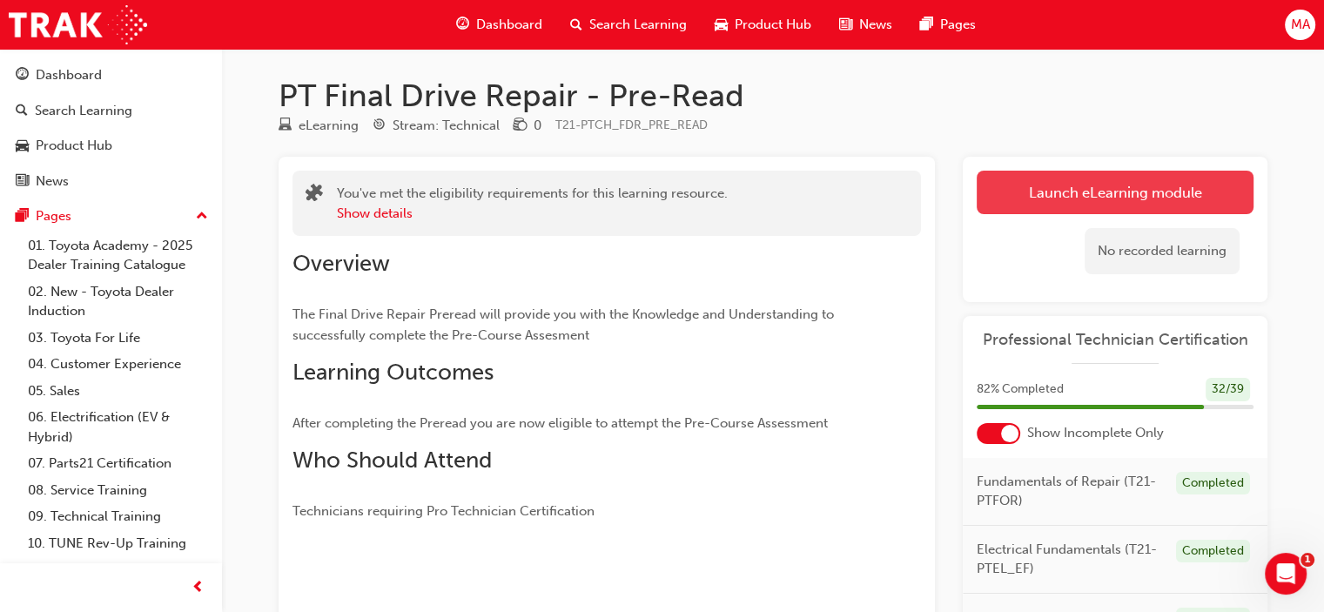
click at [1042, 193] on link "Launch eLearning module" at bounding box center [1115, 193] width 277 height 44
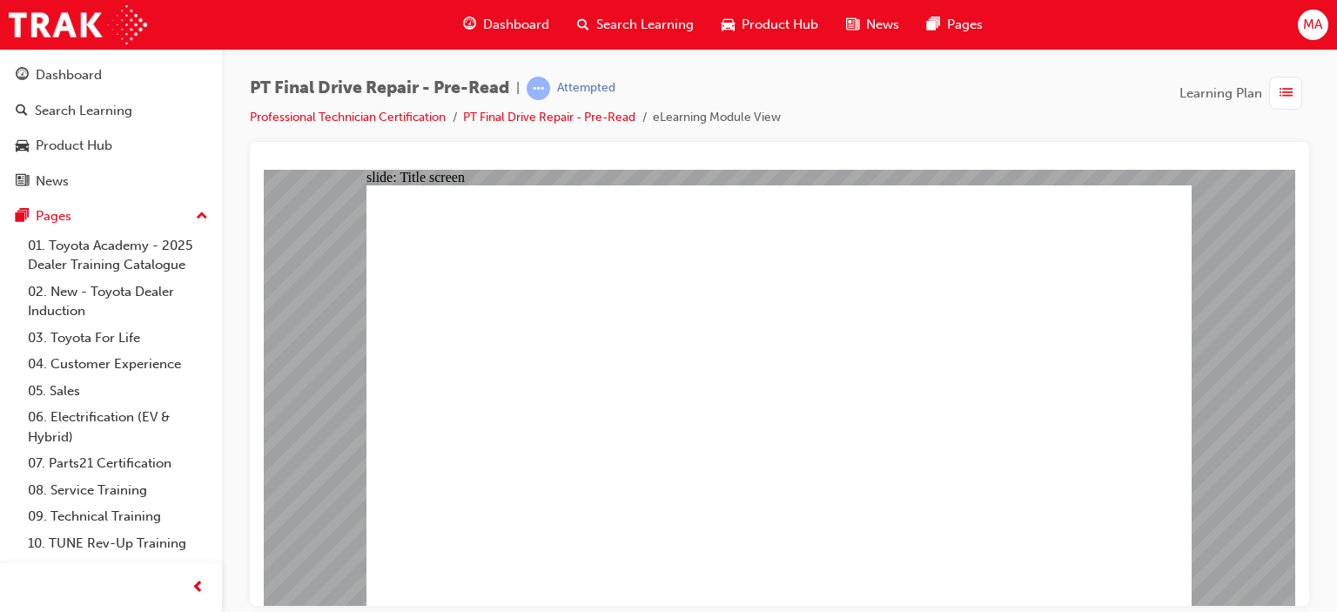
click at [31, 79] on div "Dashboard" at bounding box center [111, 75] width 191 height 22
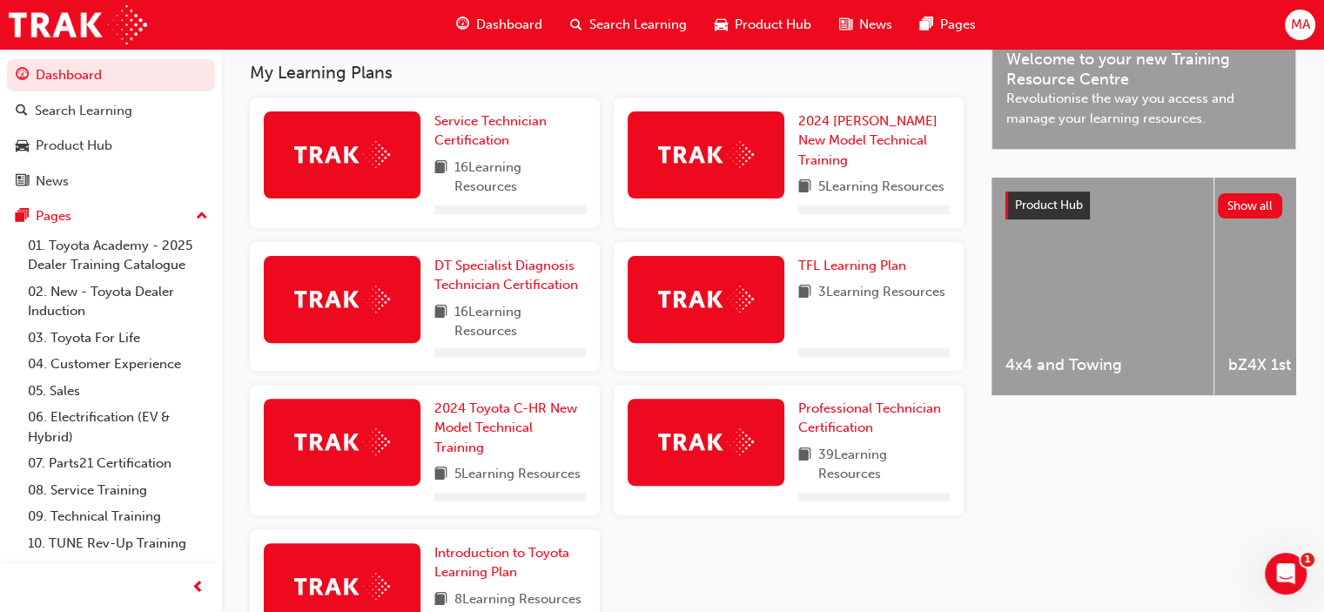
scroll to position [677, 0]
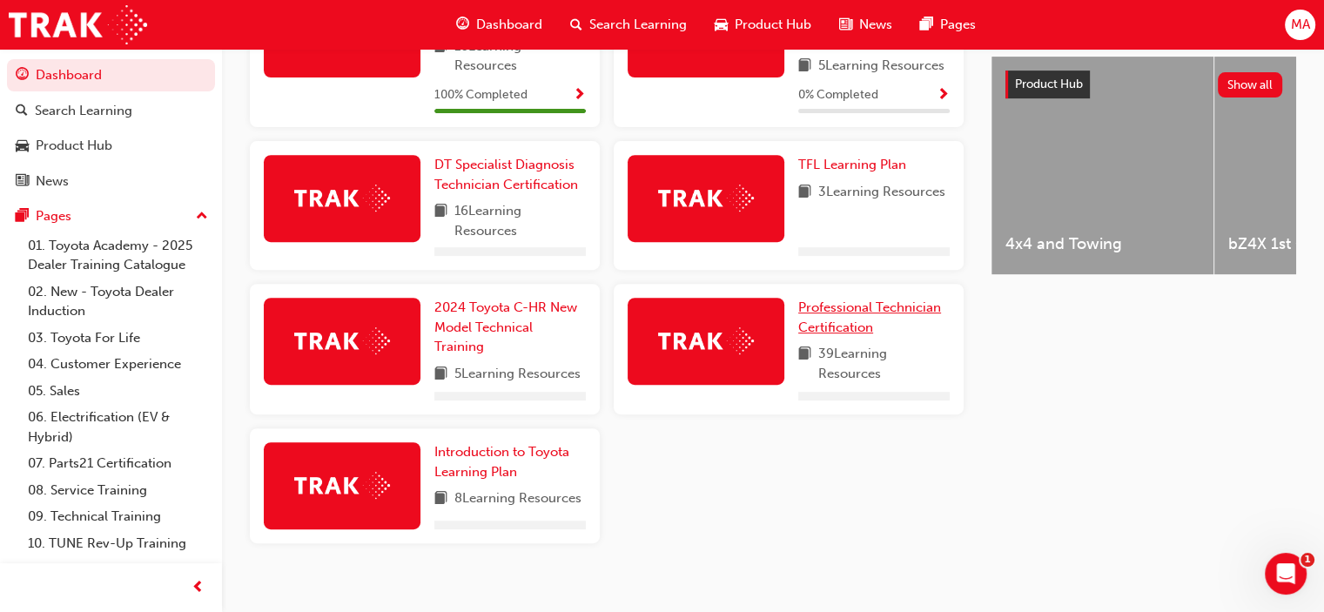
click at [851, 307] on span "Professional Technician Certification" at bounding box center [869, 317] width 143 height 36
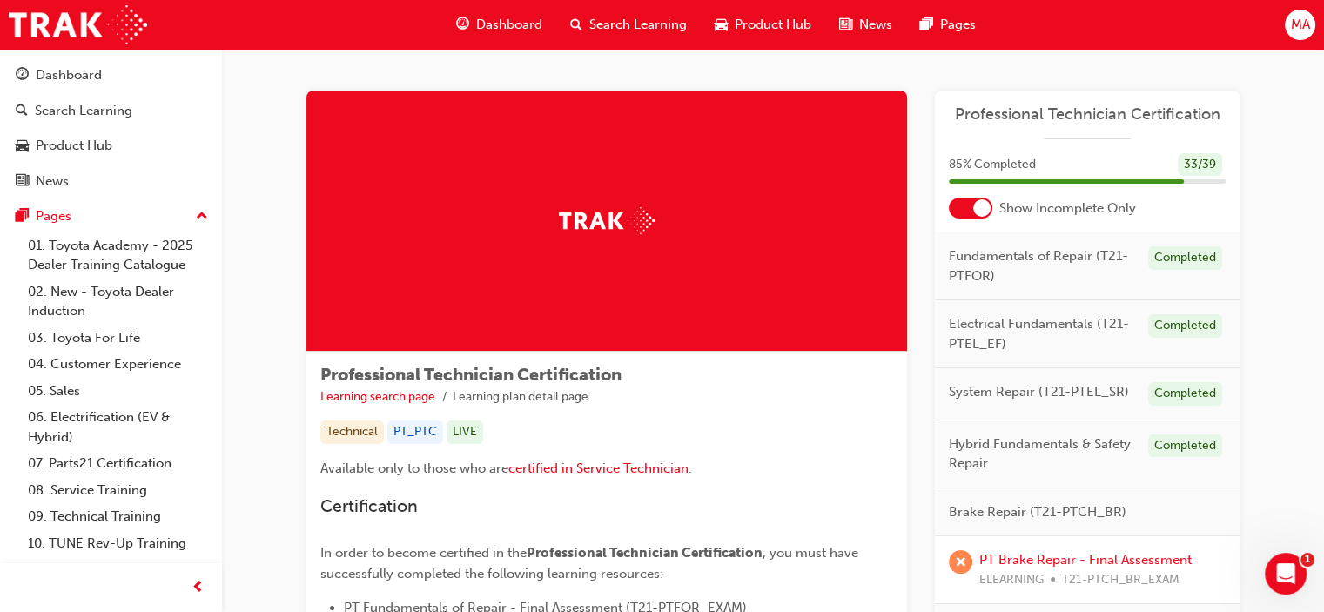
click at [979, 201] on div at bounding box center [981, 207] width 17 height 17
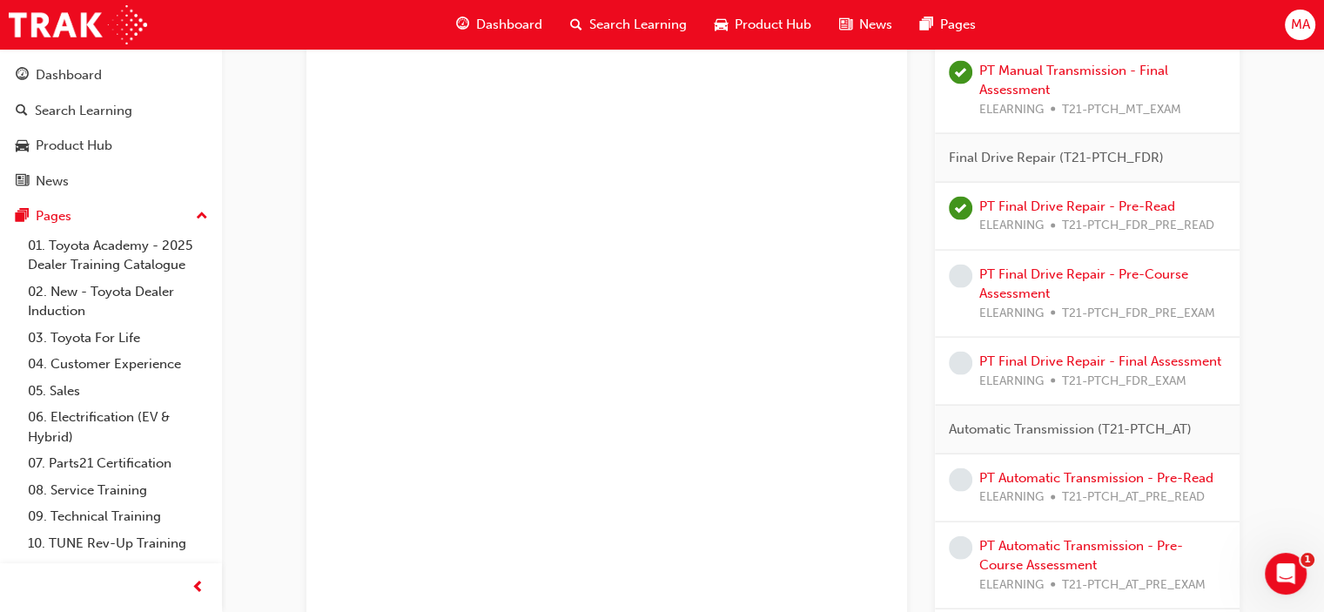
scroll to position [3493, 0]
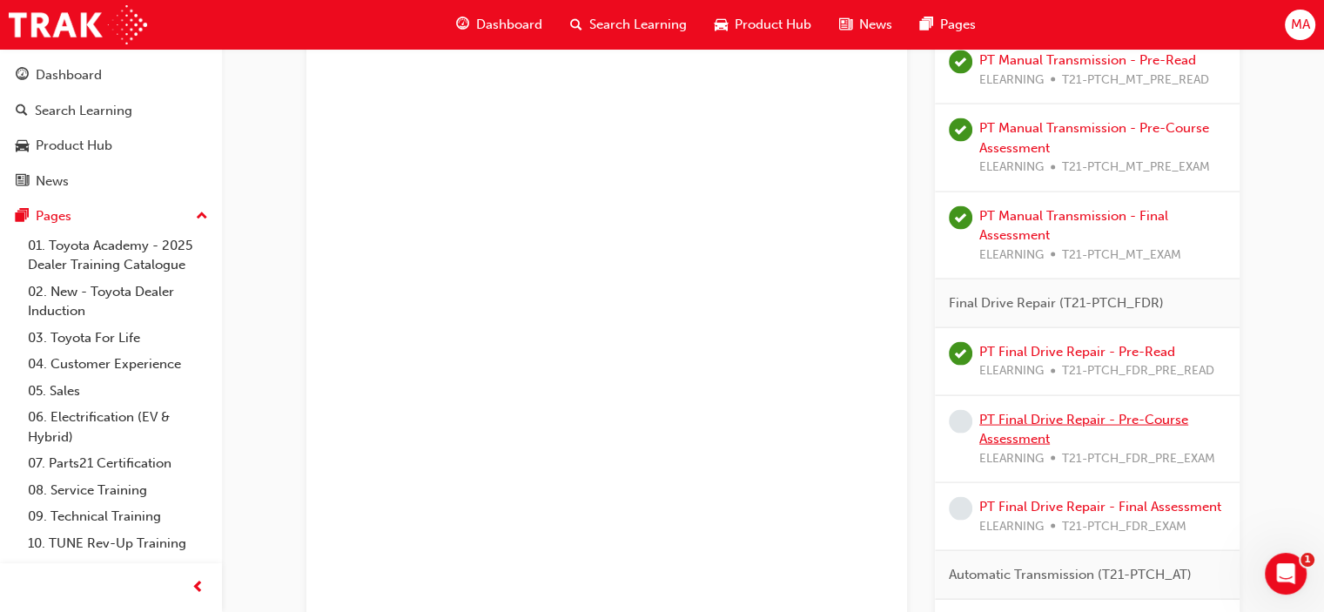
click at [1052, 412] on link "PT Final Drive Repair - Pre-Course Assessment" at bounding box center [1083, 430] width 209 height 36
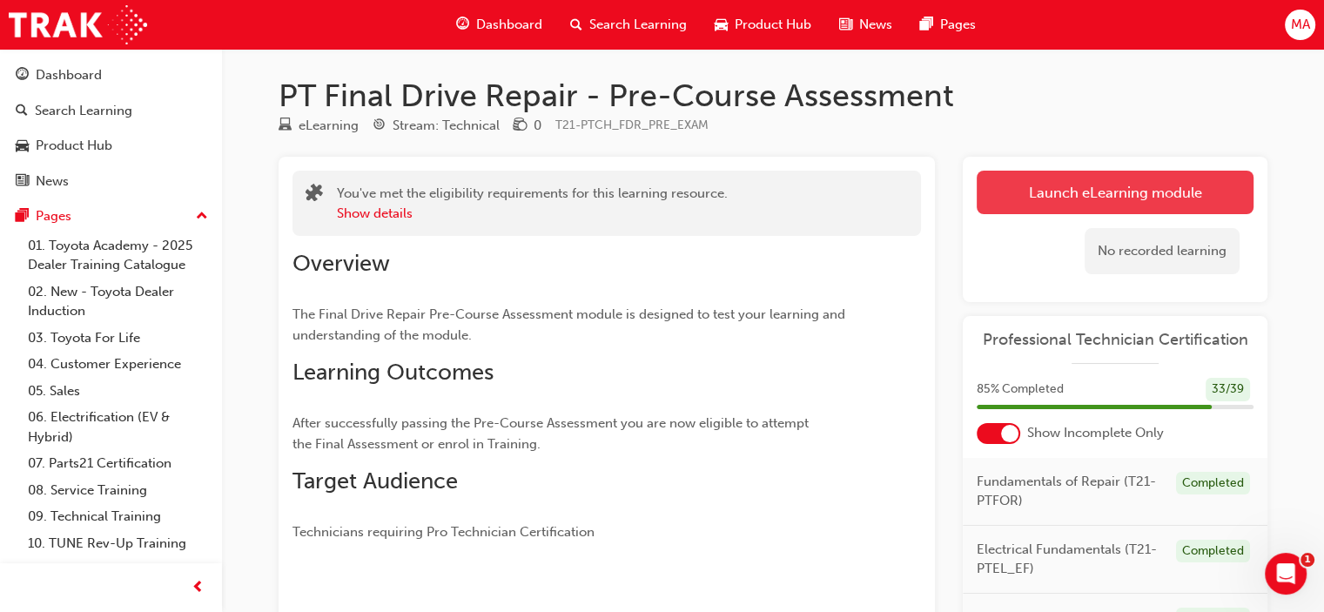
click at [1060, 183] on link "Launch eLearning module" at bounding box center [1115, 193] width 277 height 44
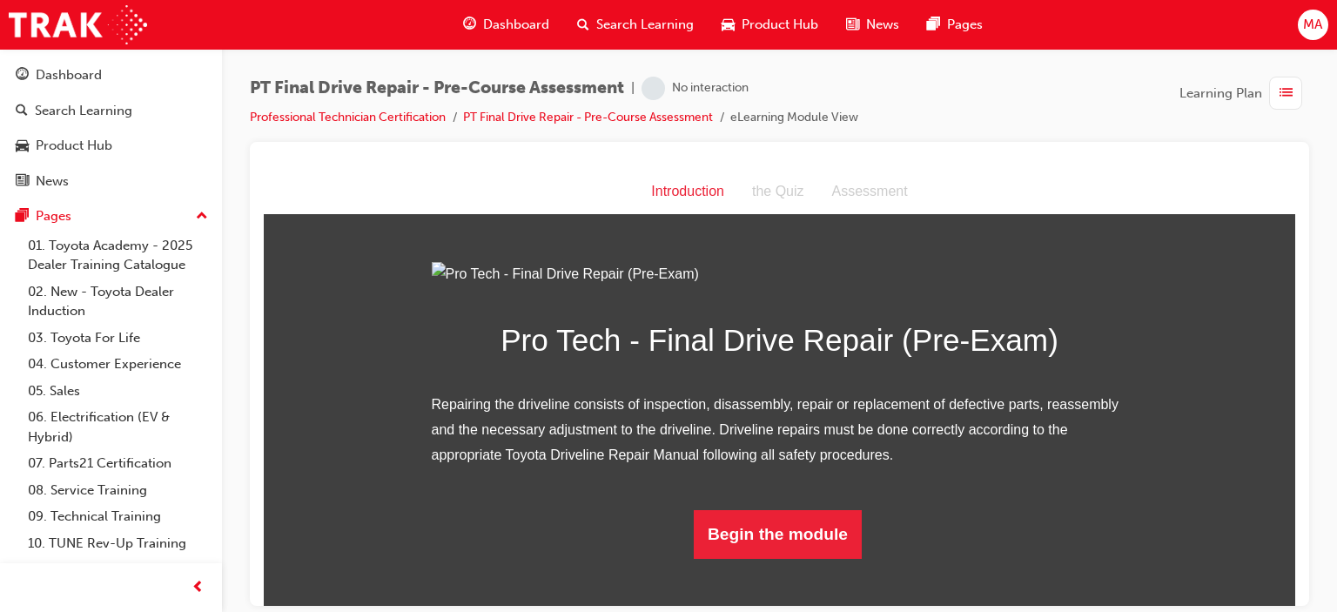
scroll to position [144, 0]
click at [749, 558] on button "Begin the module" at bounding box center [778, 533] width 168 height 49
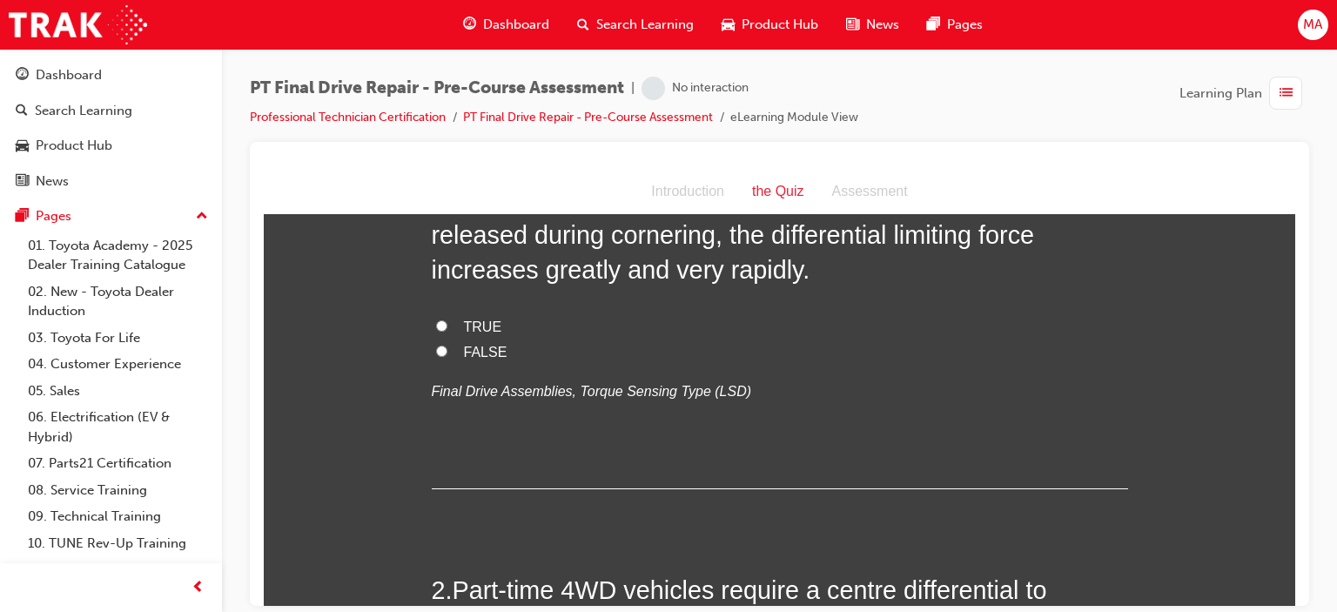
scroll to position [0, 0]
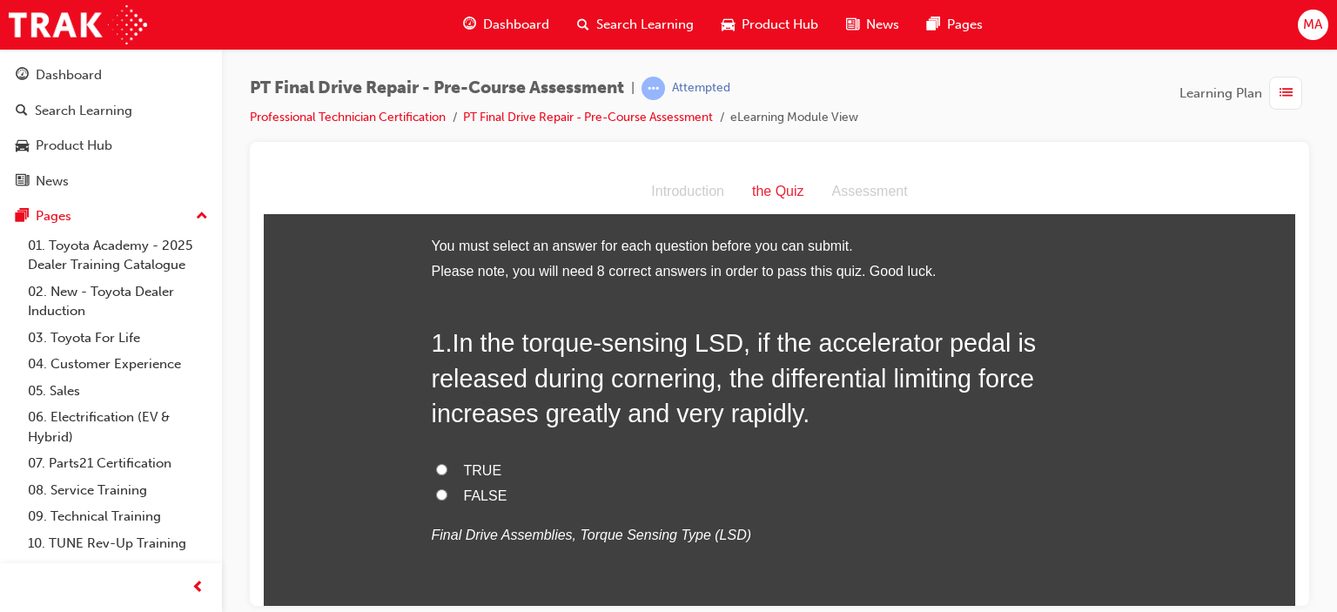
click at [474, 502] on span "FALSE" at bounding box center [486, 495] width 44 height 15
click at [447, 500] on input "FALSE" at bounding box center [441, 493] width 11 height 11
radio input "true"
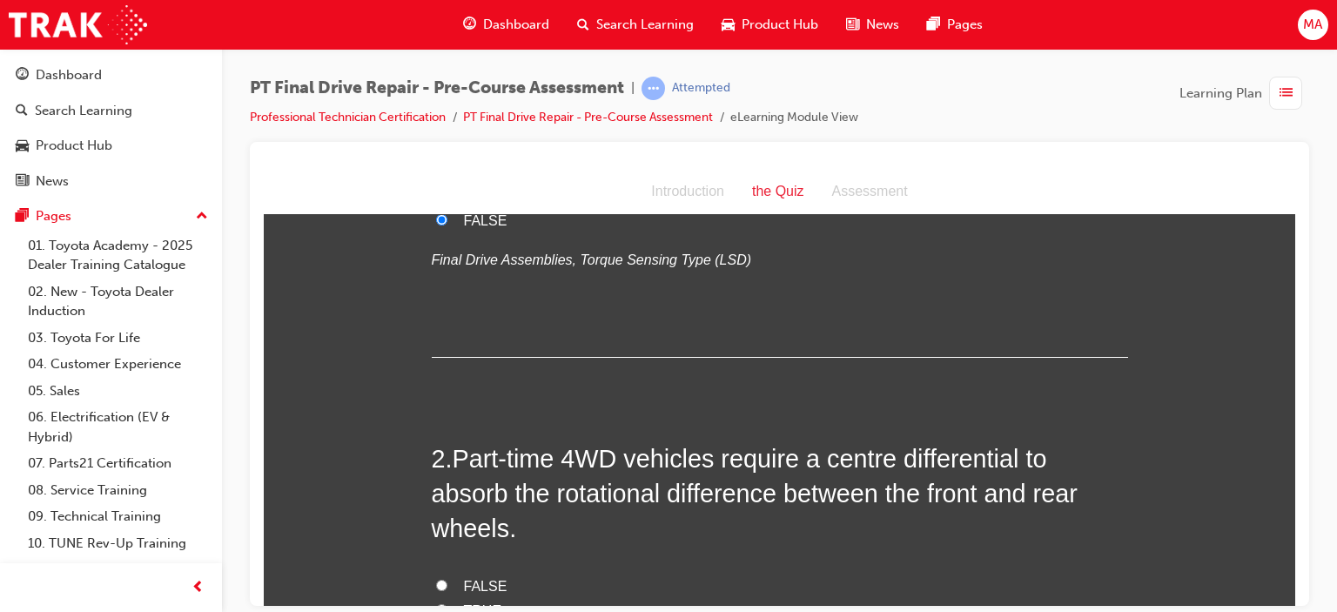
scroll to position [477, 0]
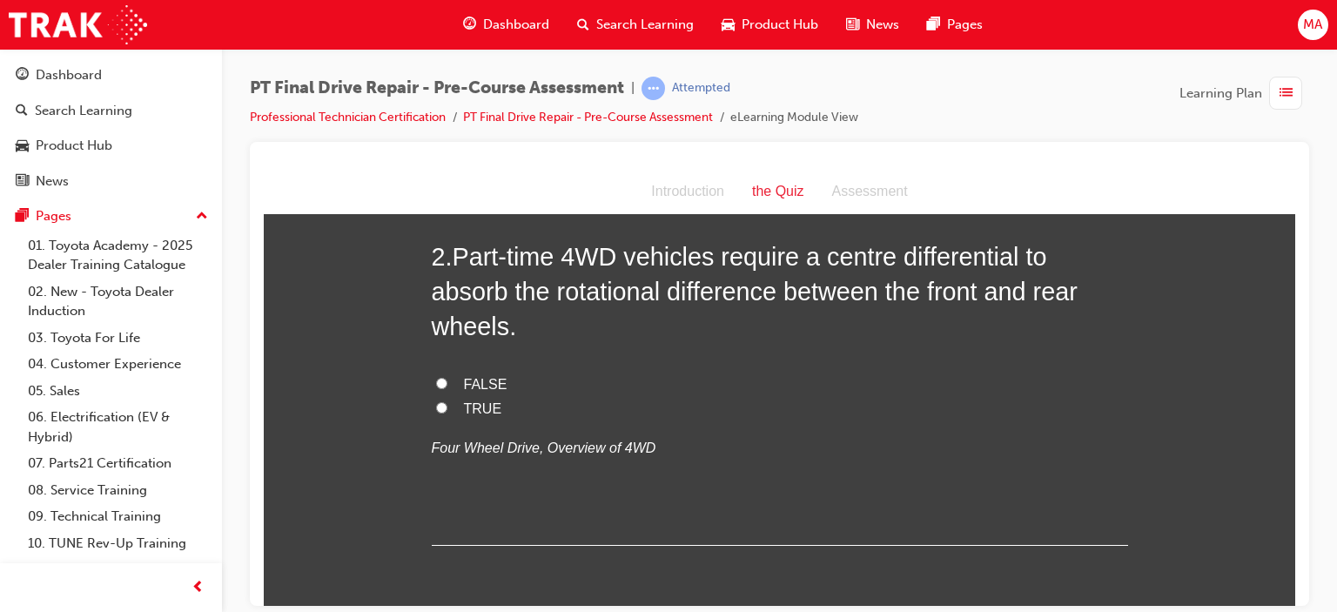
click at [474, 380] on span "FALSE" at bounding box center [486, 383] width 44 height 15
click at [447, 380] on input "FALSE" at bounding box center [441, 382] width 11 height 11
radio input "true"
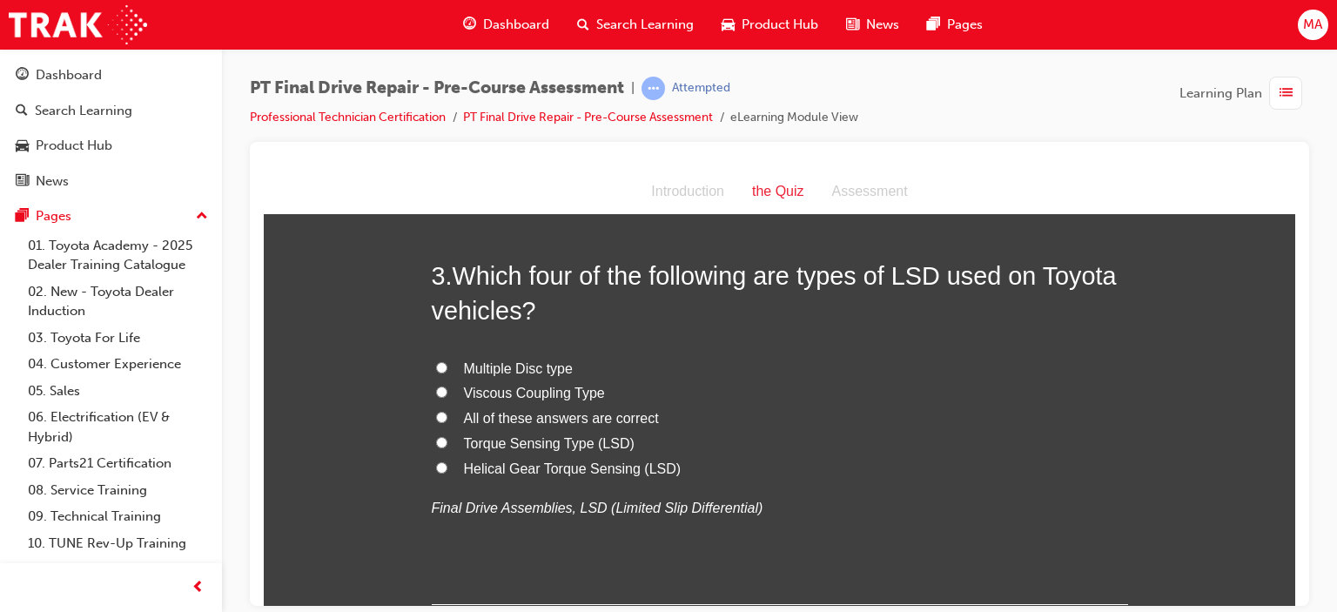
scroll to position [849, 0]
click at [553, 419] on span "All of these answers are correct" at bounding box center [561, 416] width 195 height 15
click at [447, 419] on input "All of these answers are correct" at bounding box center [441, 415] width 11 height 11
radio input "true"
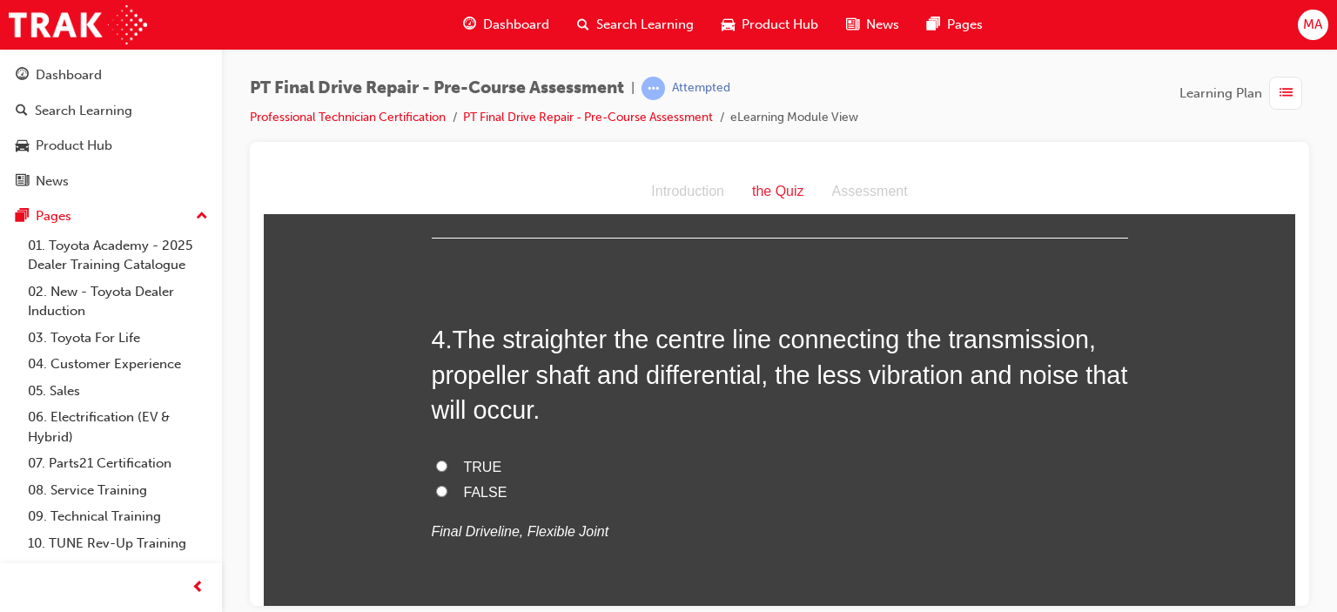
scroll to position [1215, 0]
click at [442, 468] on label "TRUE" at bounding box center [780, 466] width 696 height 25
click at [442, 468] on input "TRUE" at bounding box center [441, 464] width 11 height 11
radio input "true"
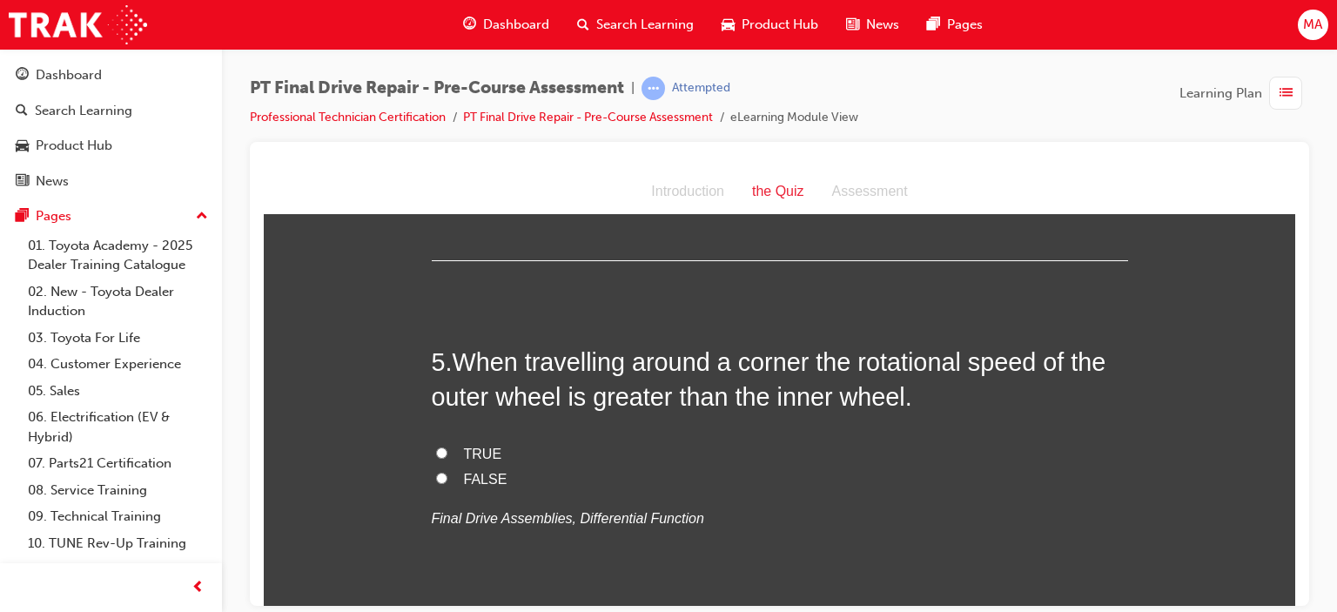
scroll to position [1591, 0]
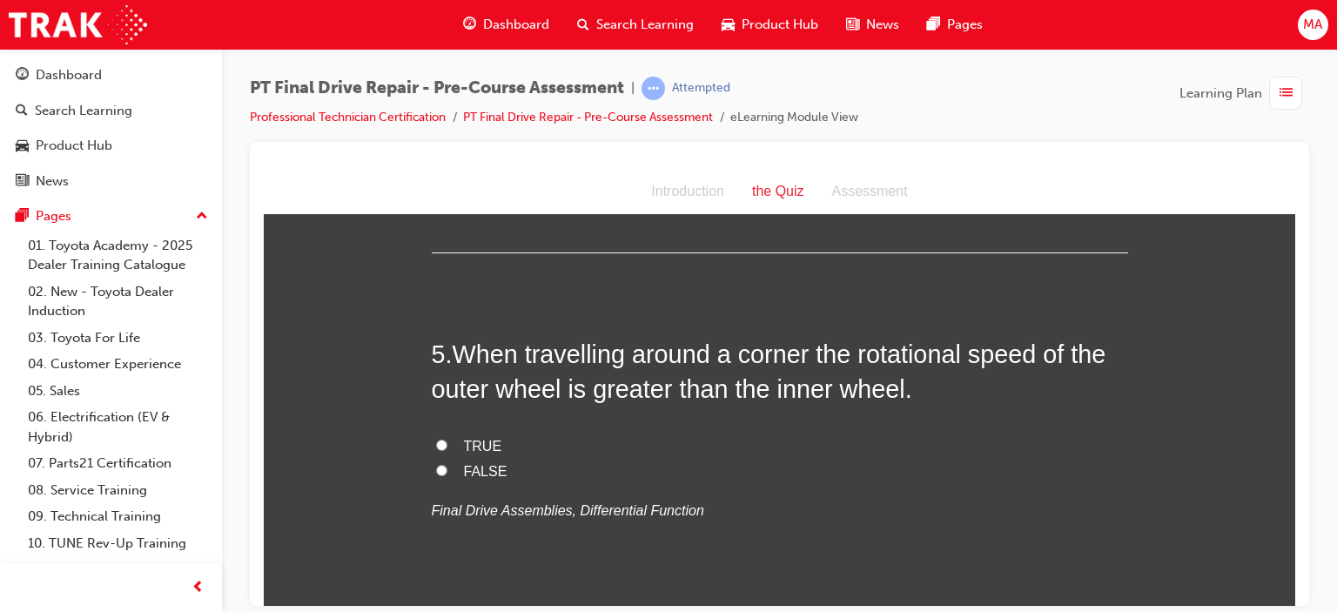
click at [447, 444] on label "TRUE" at bounding box center [780, 446] width 696 height 25
click at [447, 444] on input "TRUE" at bounding box center [441, 444] width 11 height 11
radio input "true"
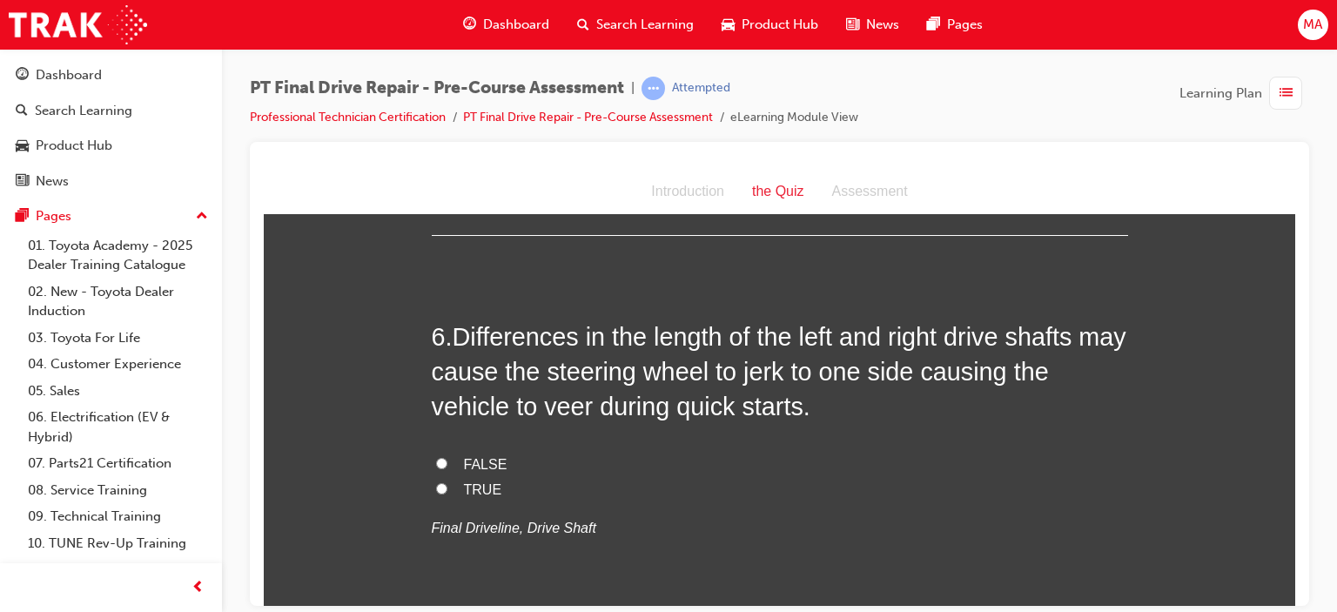
scroll to position [2009, 0]
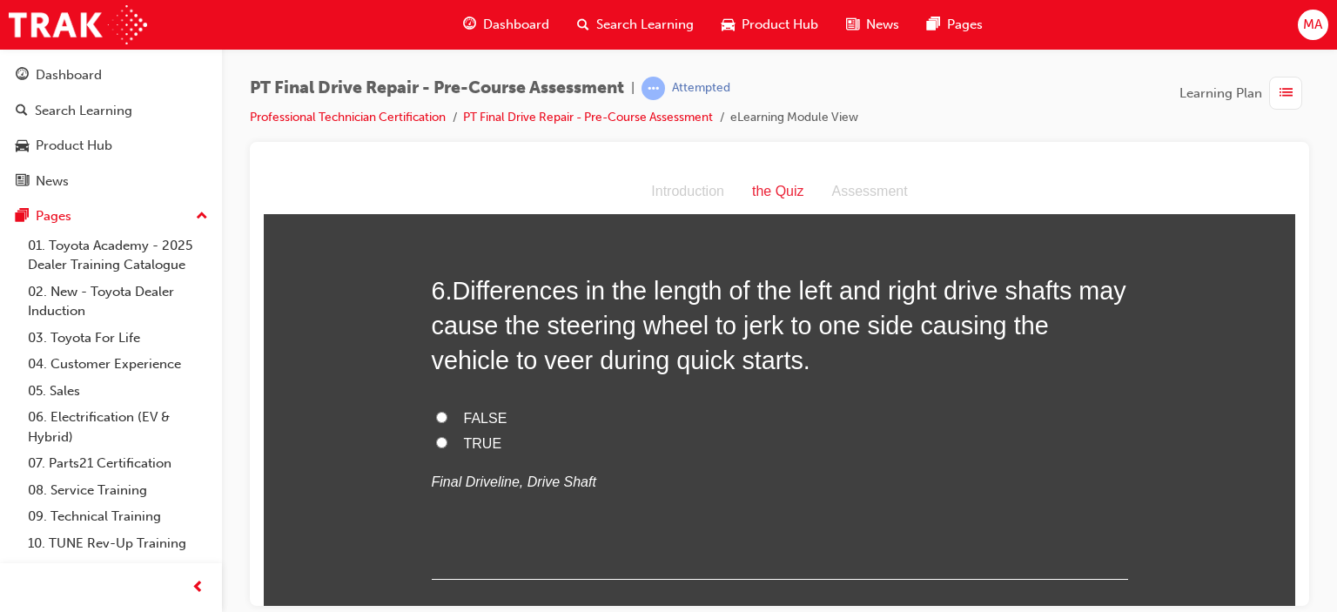
click at [477, 446] on span "TRUE" at bounding box center [483, 442] width 38 height 15
click at [447, 446] on input "TRUE" at bounding box center [441, 441] width 11 height 11
radio input "true"
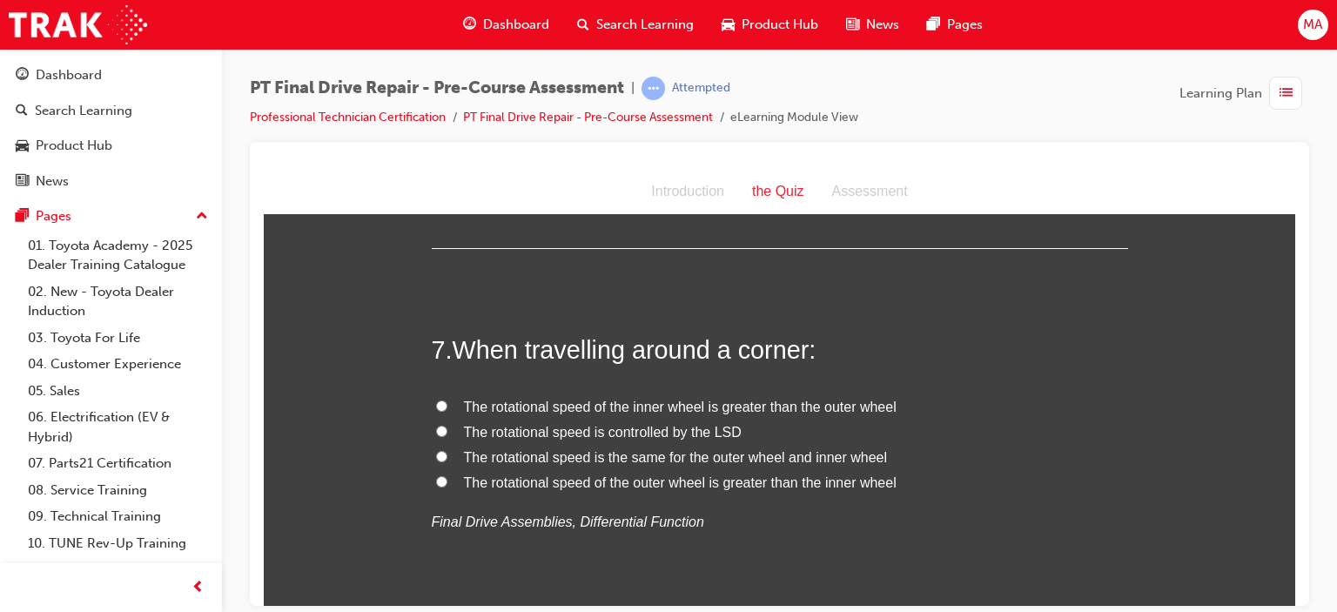
scroll to position [2339, 0]
click at [725, 482] on span "The rotational speed of the outer wheel is greater than the inner wheel" at bounding box center [680, 482] width 433 height 15
click at [447, 482] on input "The rotational speed of the outer wheel is greater than the inner wheel" at bounding box center [441, 481] width 11 height 11
radio input "true"
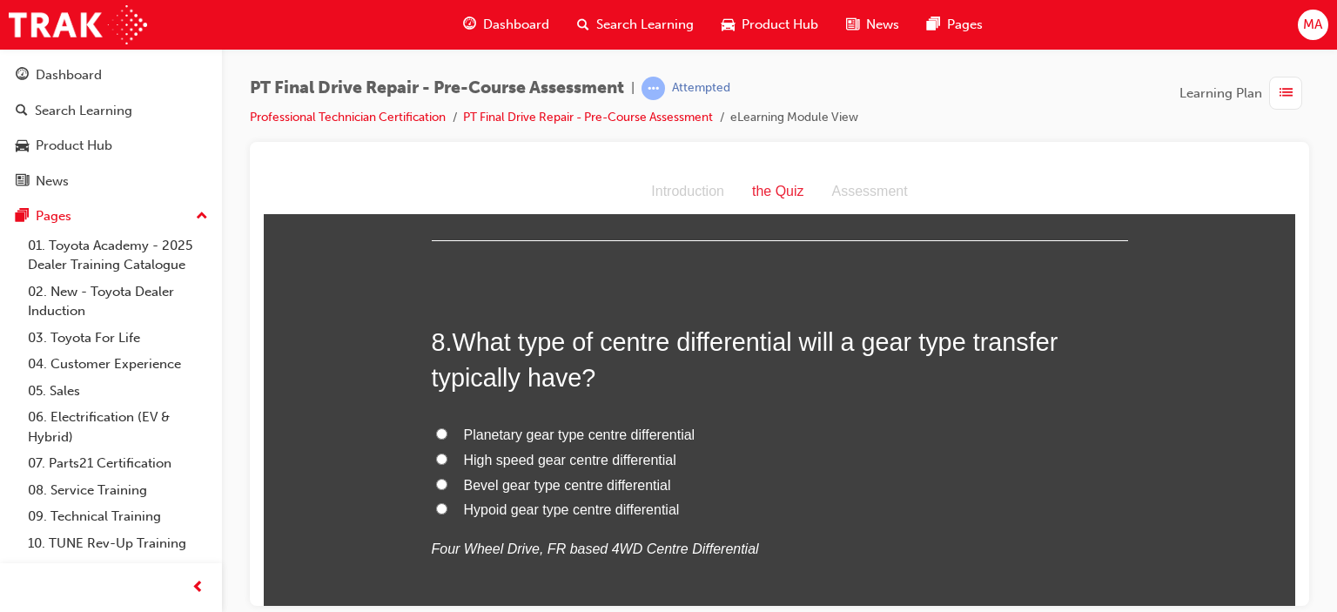
scroll to position [2722, 0]
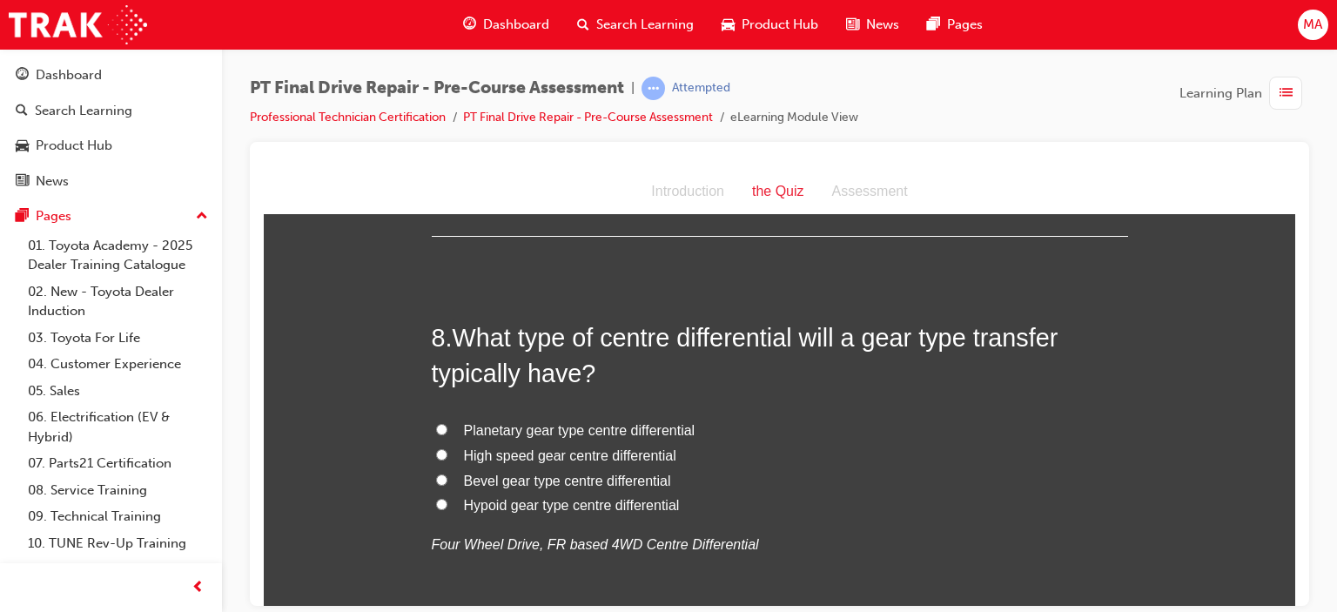
click at [681, 429] on span "Planetary gear type centre differential" at bounding box center [580, 429] width 232 height 15
click at [447, 429] on input "Planetary gear type centre differential" at bounding box center [441, 428] width 11 height 11
radio input "true"
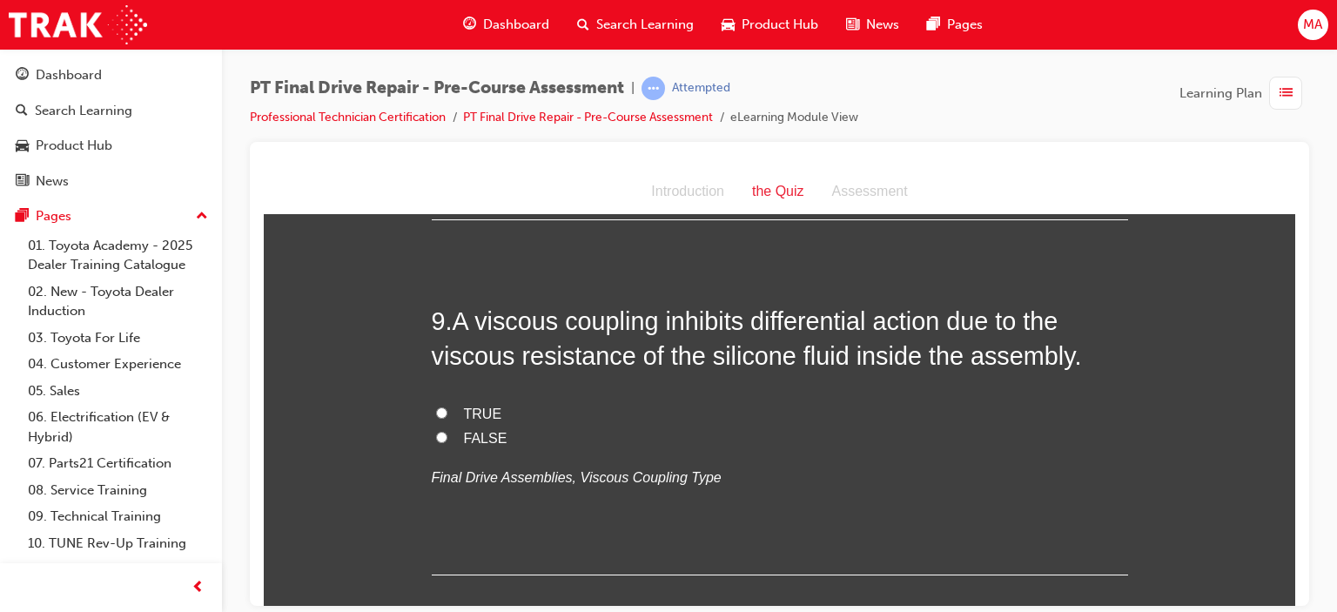
scroll to position [3147, 0]
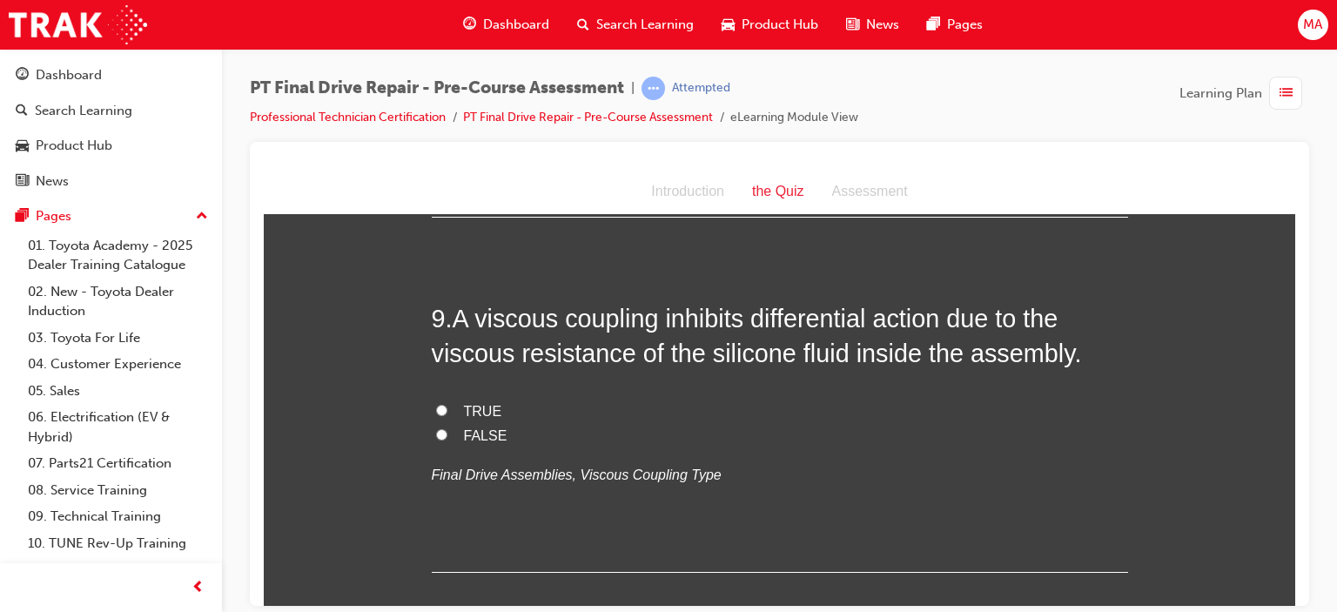
click at [436, 411] on input "TRUE" at bounding box center [441, 409] width 11 height 11
radio input "true"
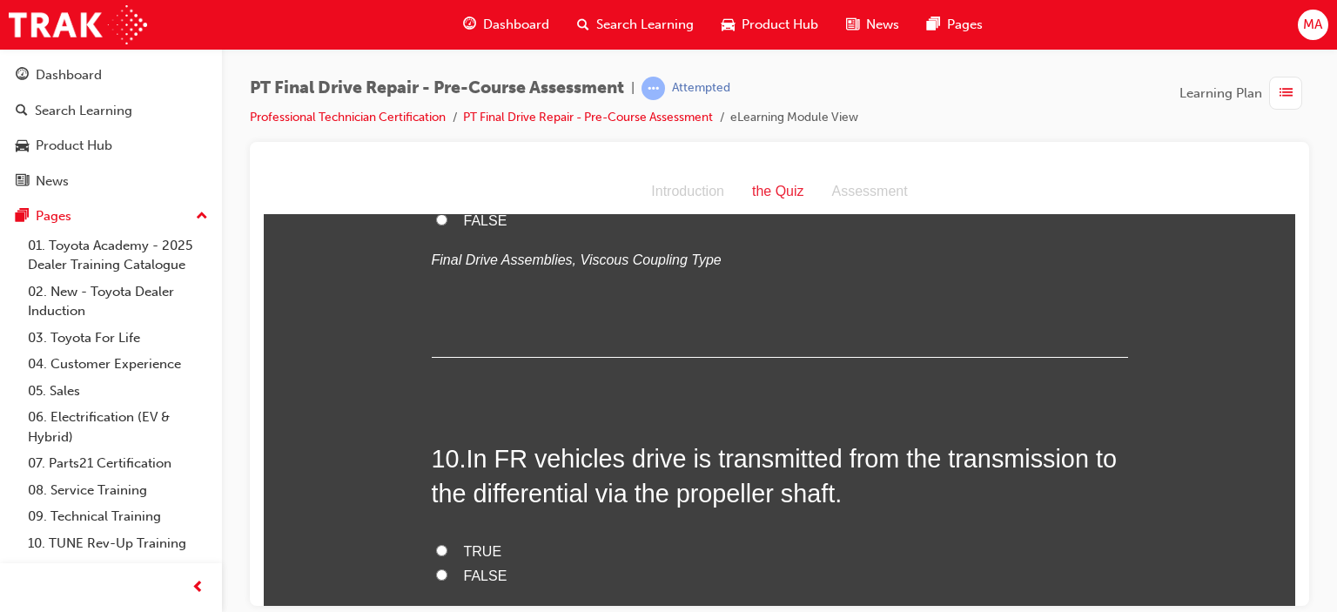
scroll to position [3499, 0]
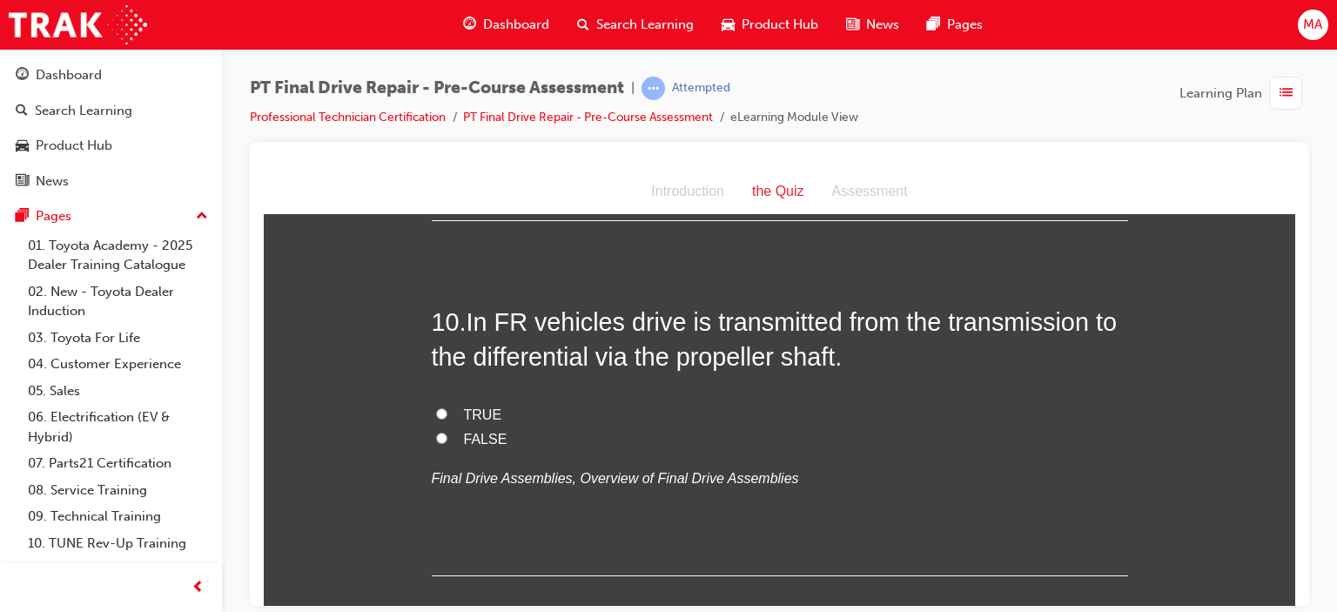
click at [479, 412] on span "TRUE" at bounding box center [483, 414] width 38 height 15
click at [447, 412] on input "TRUE" at bounding box center [441, 412] width 11 height 11
radio input "true"
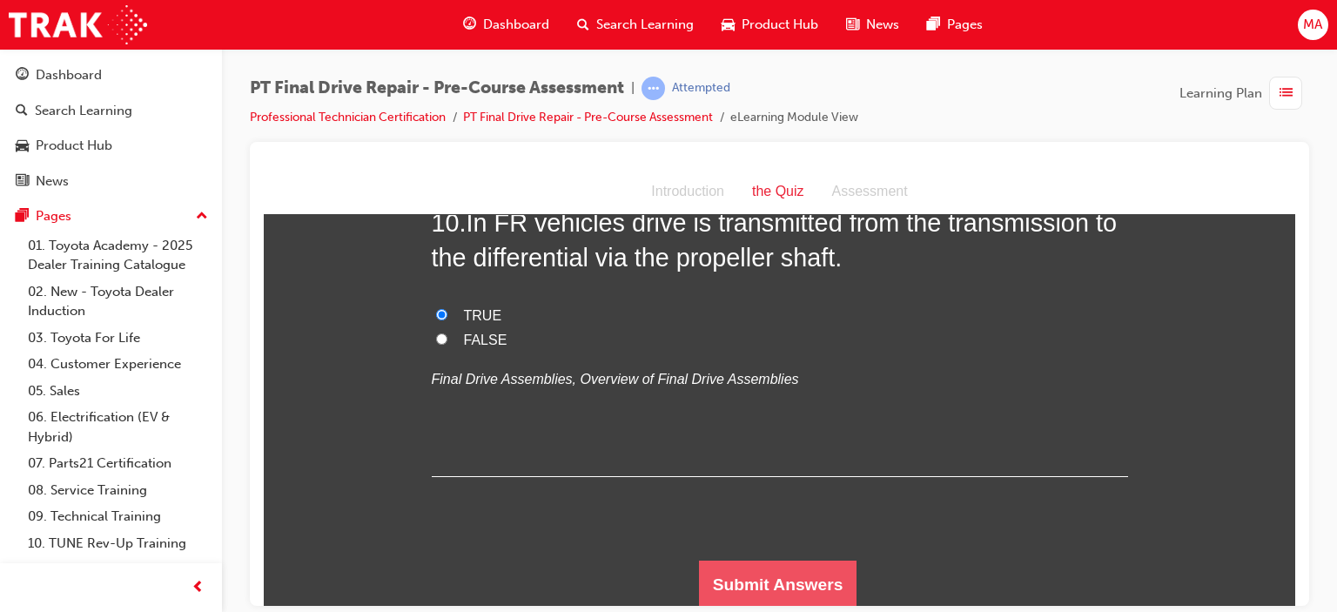
click at [752, 575] on button "Submit Answers" at bounding box center [778, 584] width 158 height 49
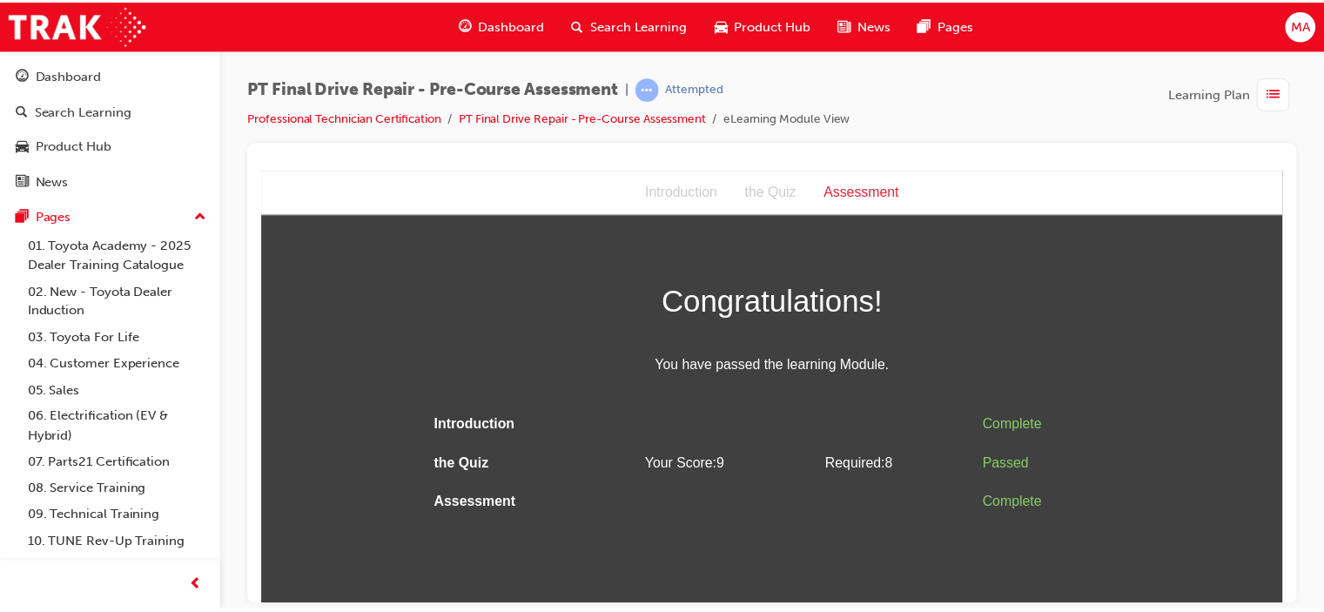
scroll to position [0, 0]
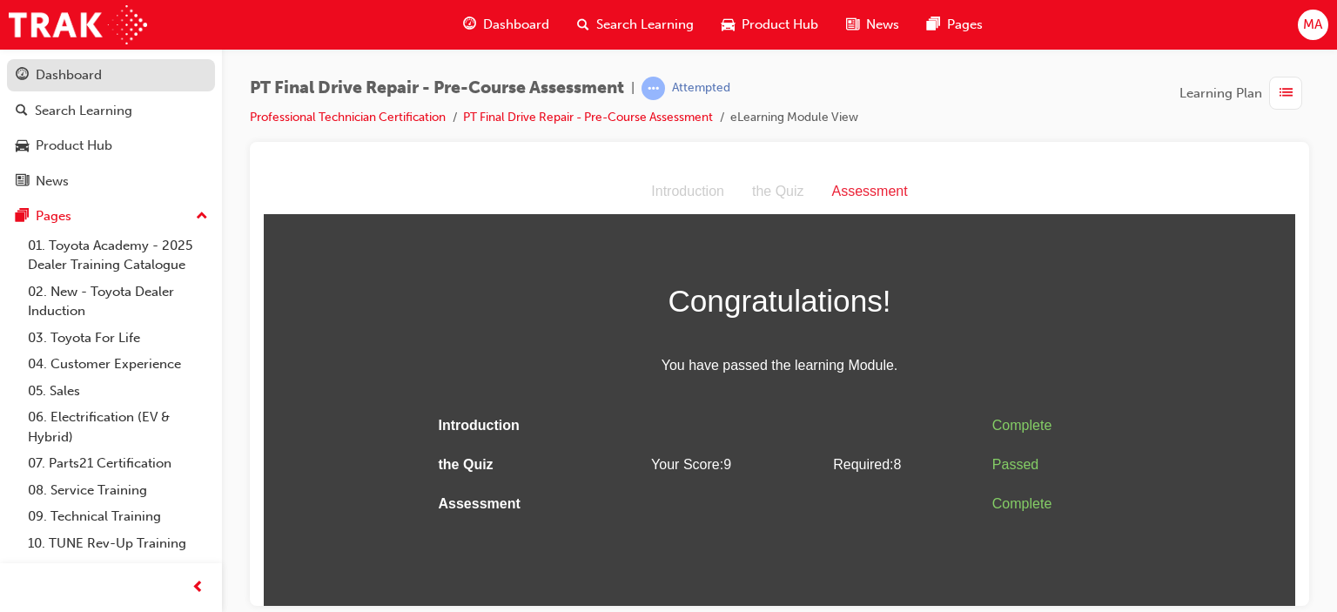
click at [50, 90] on link "Dashboard" at bounding box center [111, 75] width 208 height 32
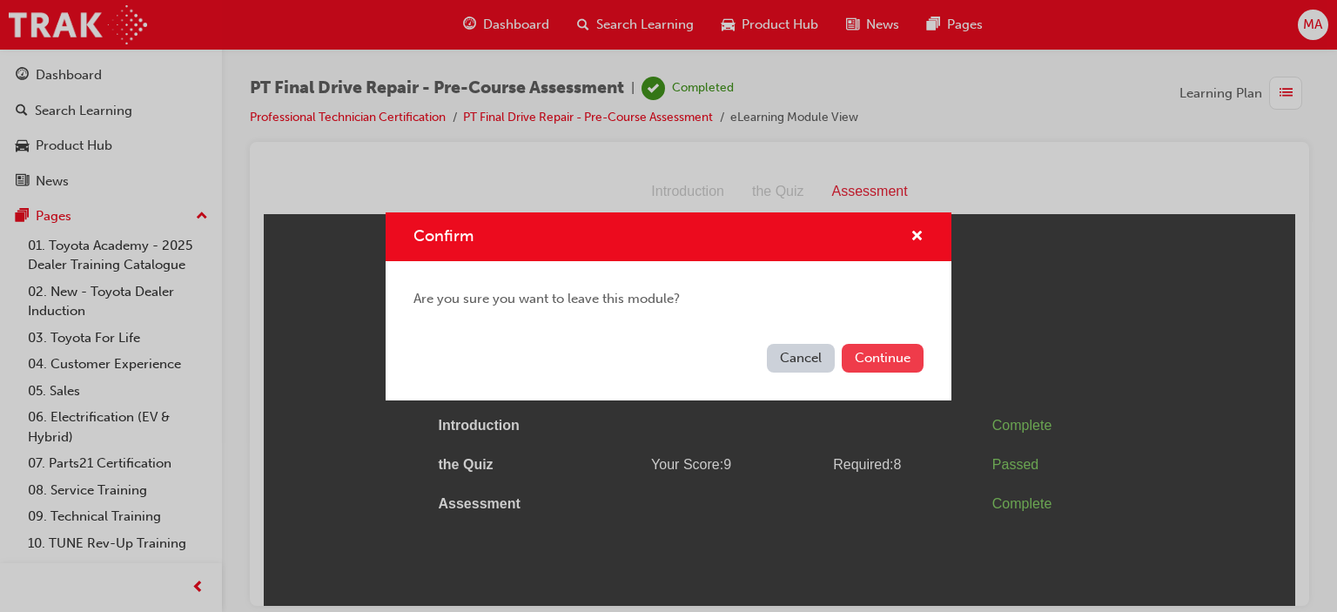
click at [884, 351] on button "Continue" at bounding box center [883, 358] width 82 height 29
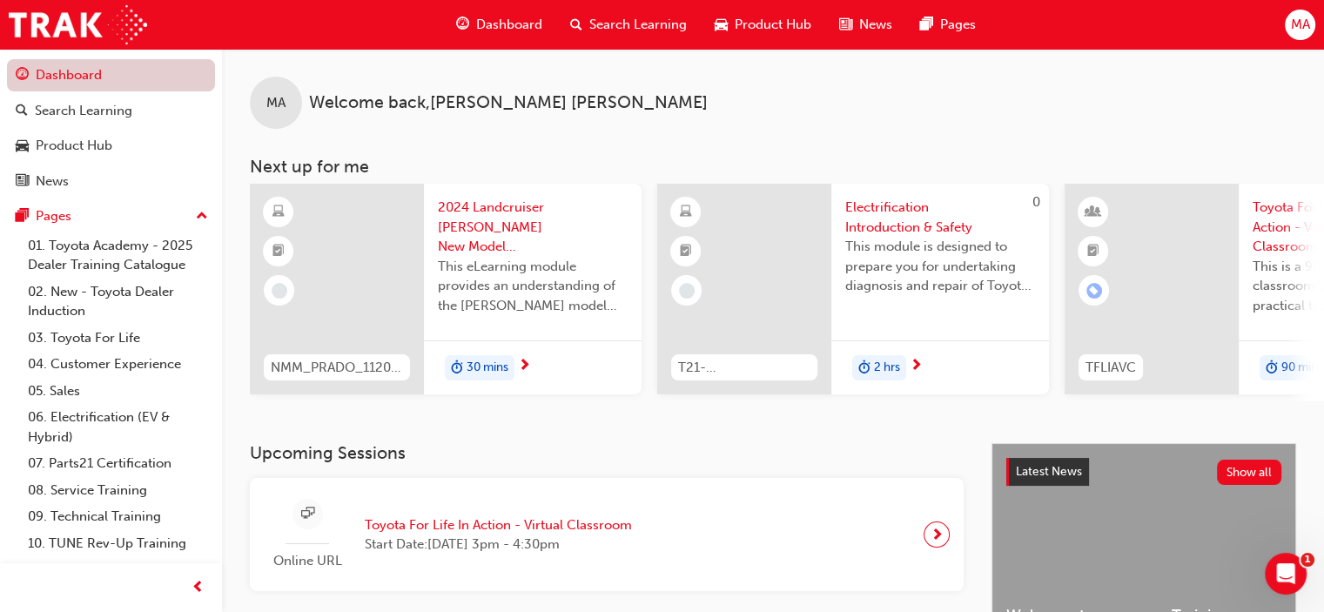
click at [101, 86] on link "Dashboard" at bounding box center [111, 75] width 208 height 32
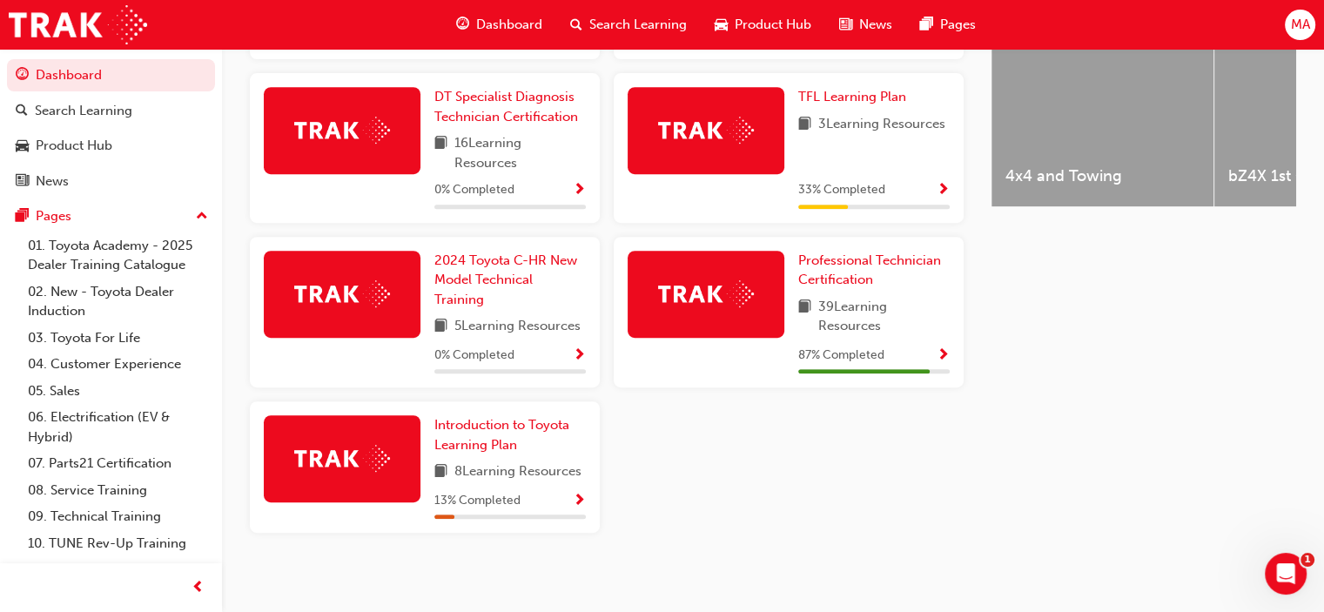
scroll to position [757, 0]
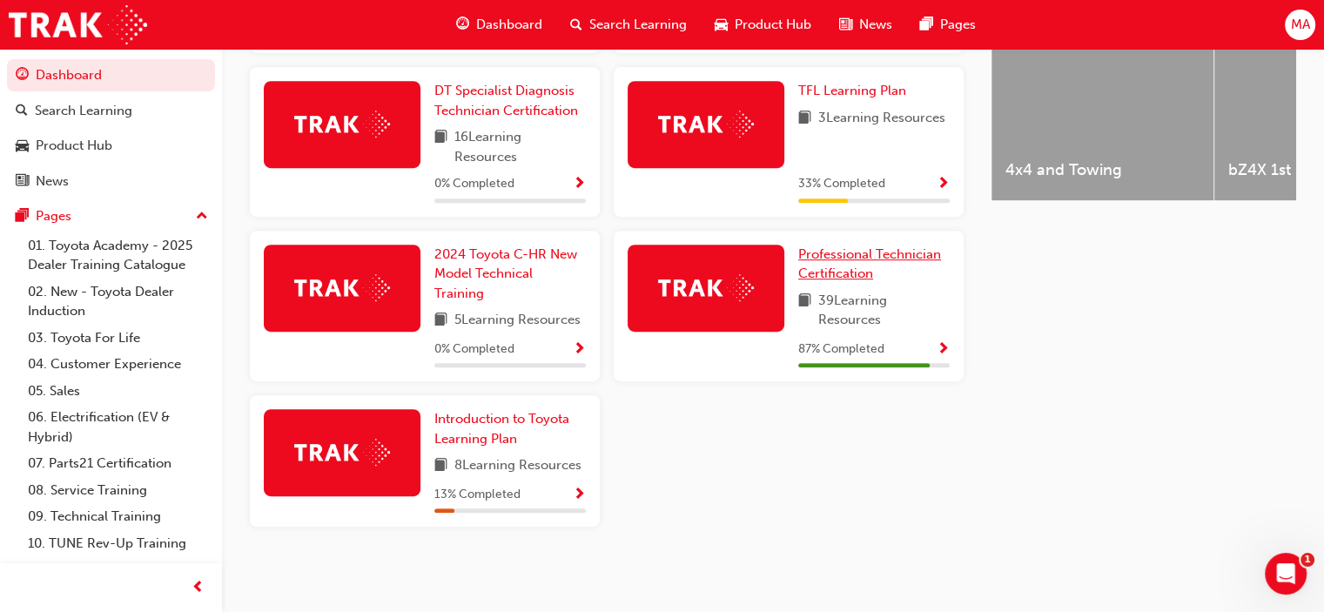
click at [859, 274] on span "Professional Technician Certification" at bounding box center [869, 264] width 143 height 36
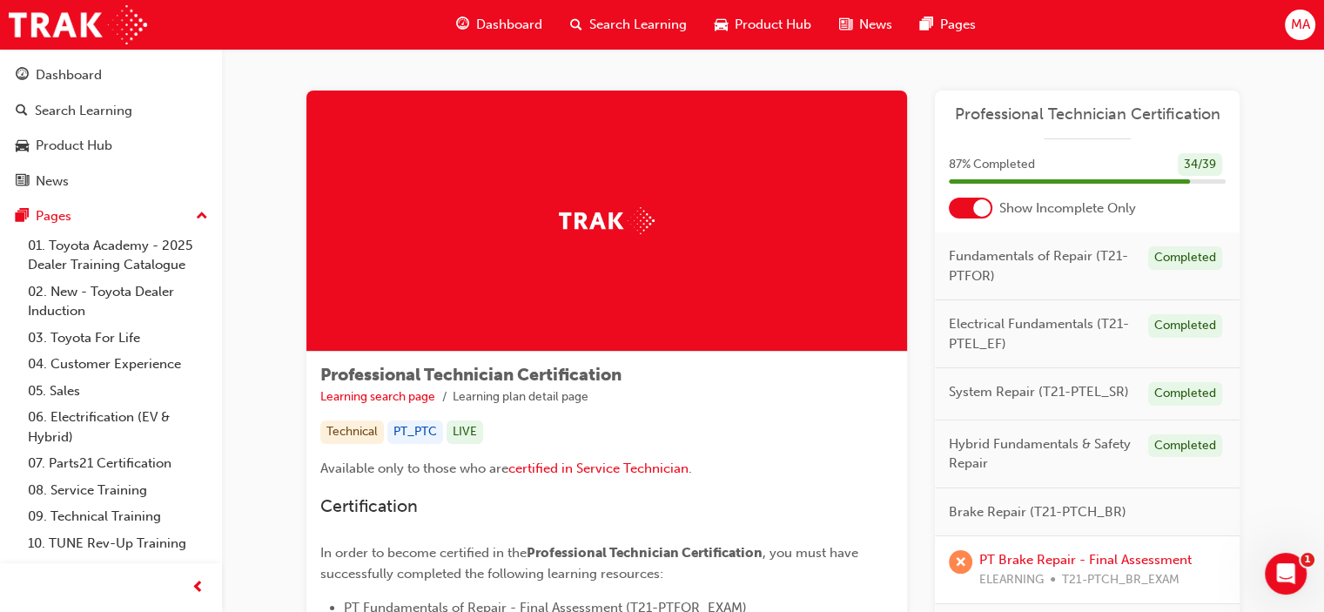
click at [970, 209] on div at bounding box center [971, 208] width 44 height 21
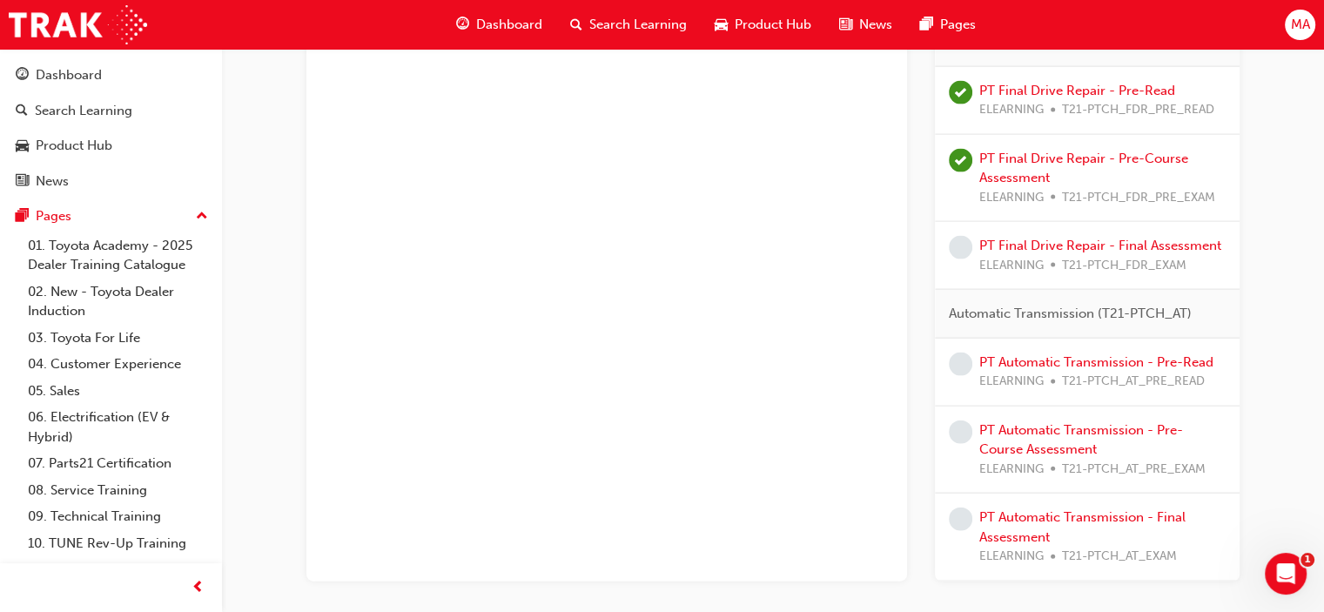
scroll to position [3754, 0]
click at [1031, 238] on link "PT Final Drive Repair - Final Assessment" at bounding box center [1100, 246] width 242 height 16
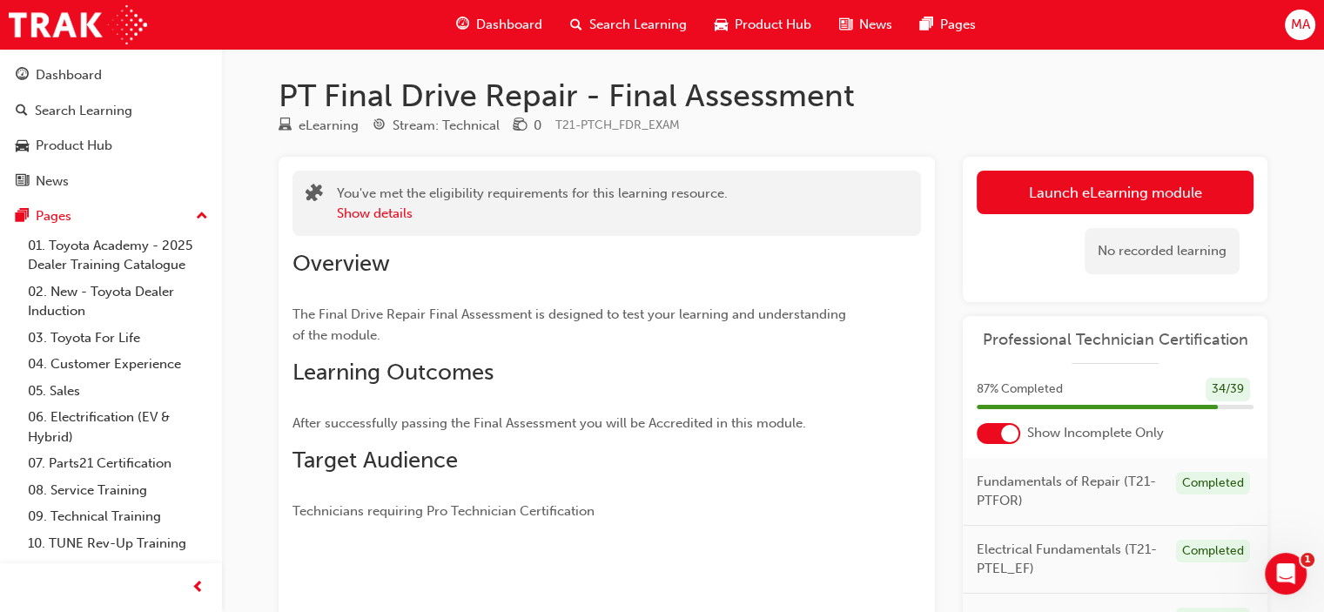
click at [1013, 184] on link "Launch eLearning module" at bounding box center [1115, 193] width 277 height 44
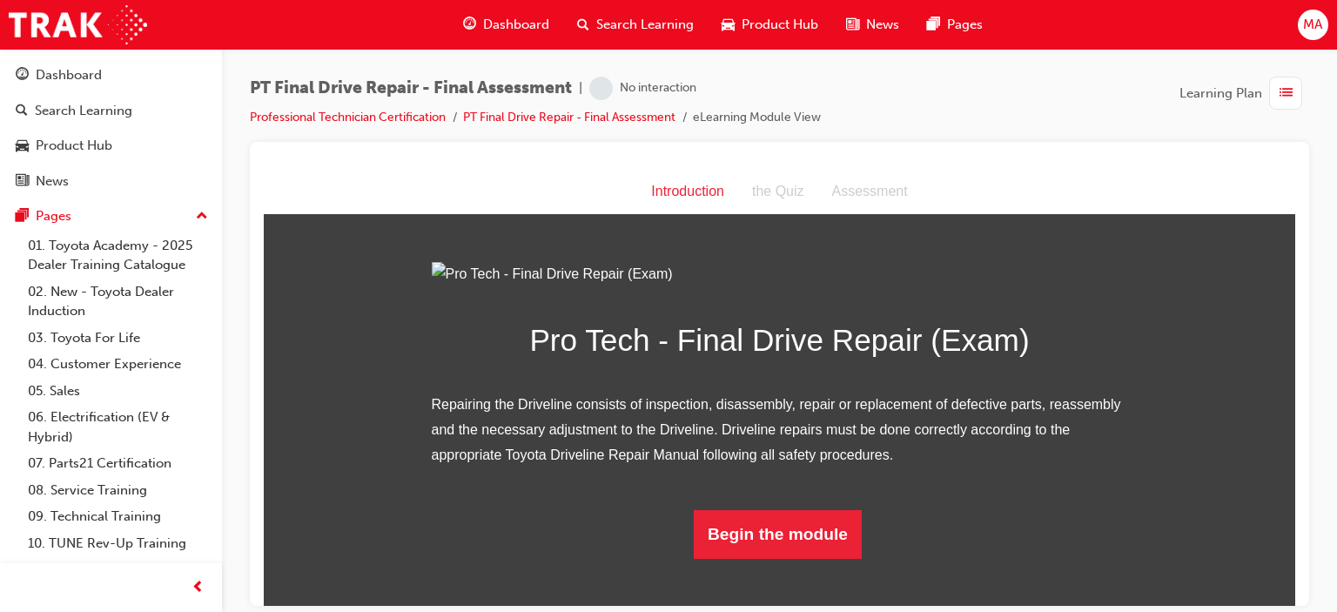
scroll to position [144, 0]
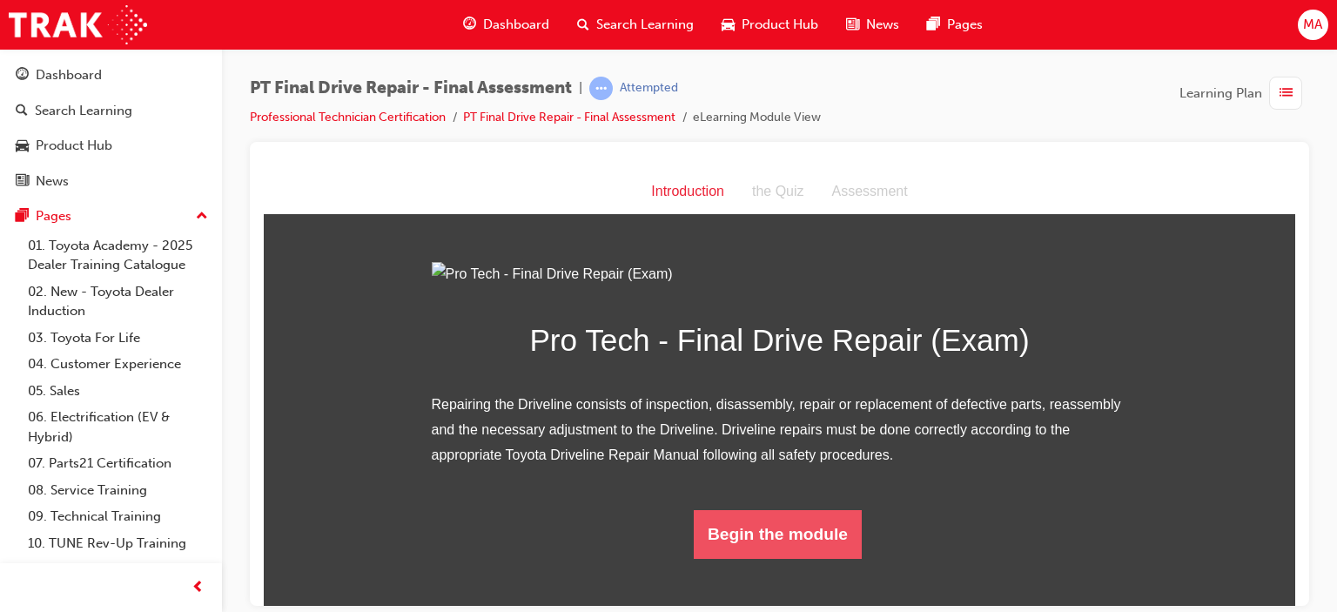
click at [734, 558] on button "Begin the module" at bounding box center [778, 533] width 168 height 49
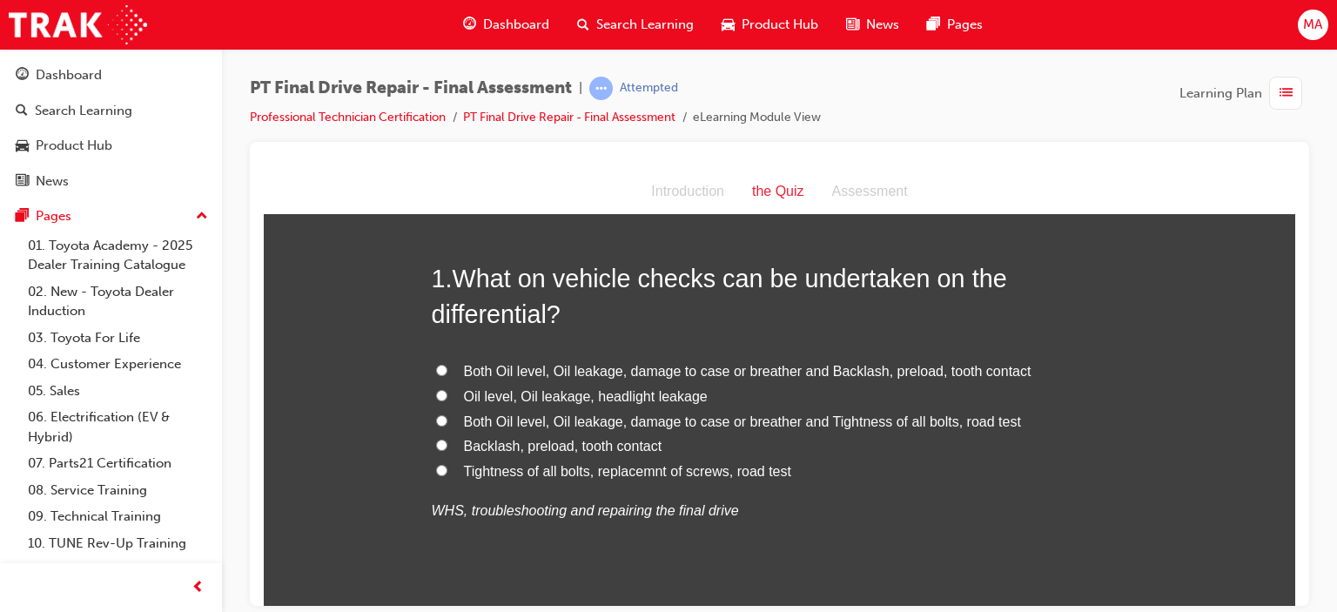
scroll to position [66, 0]
click at [730, 361] on span "Both Oil level, Oil leakage, damage to case or breather and Backlash, preload, …" at bounding box center [748, 368] width 568 height 15
click at [447, 362] on input "Both Oil level, Oil leakage, damage to case or breather and Backlash, preload, …" at bounding box center [441, 367] width 11 height 11
radio input "true"
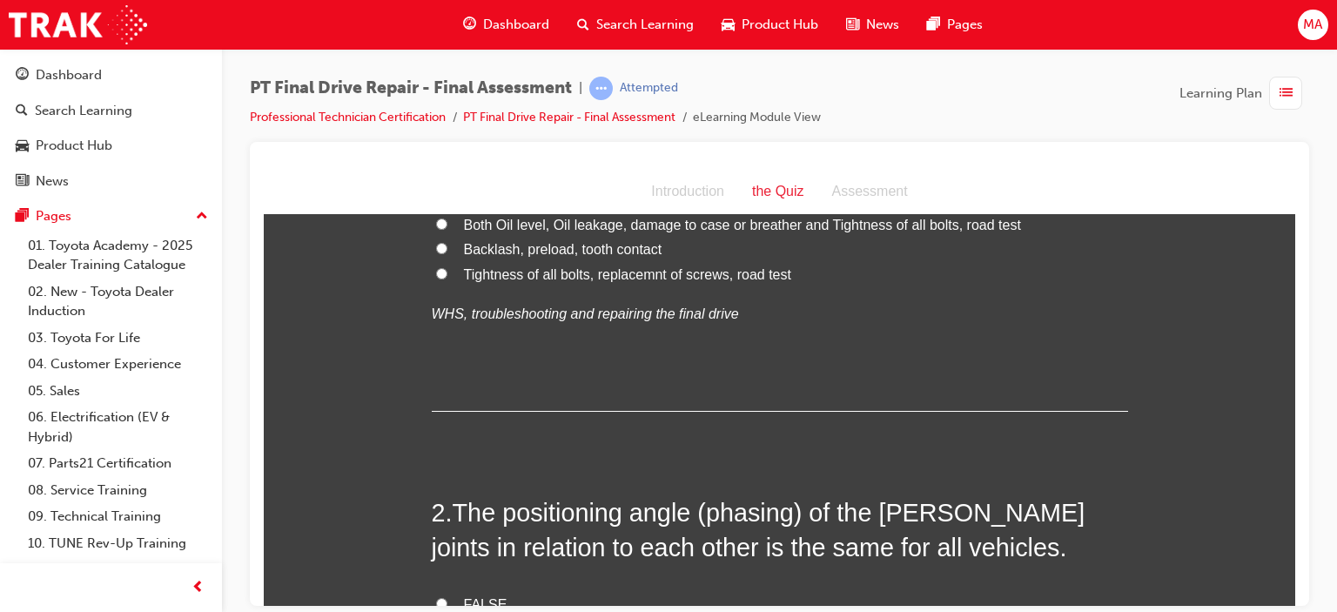
scroll to position [407, 0]
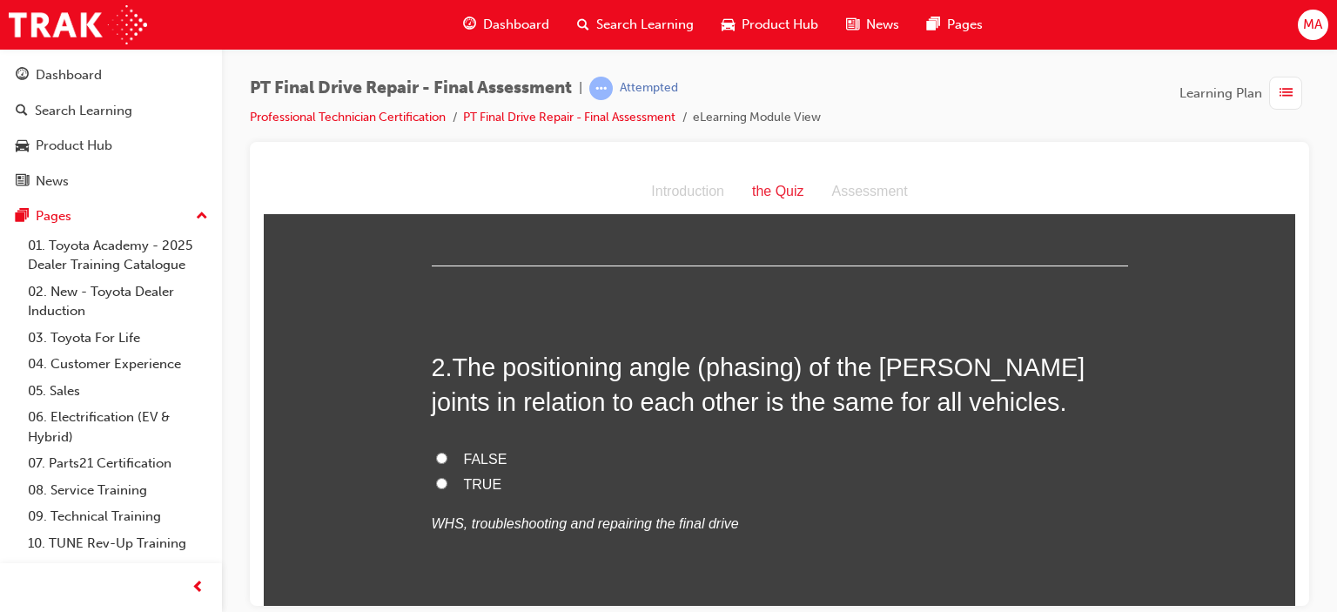
click at [470, 455] on span "FALSE" at bounding box center [486, 458] width 44 height 15
click at [447, 455] on input "FALSE" at bounding box center [441, 457] width 11 height 11
radio input "true"
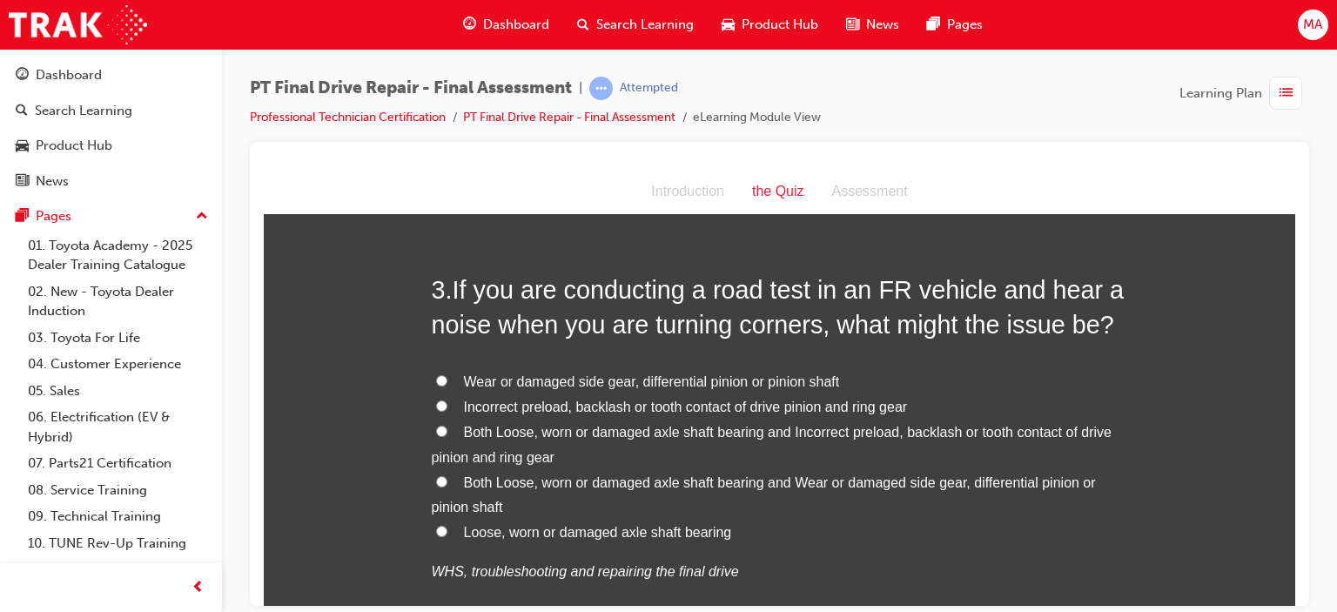
scroll to position [846, 0]
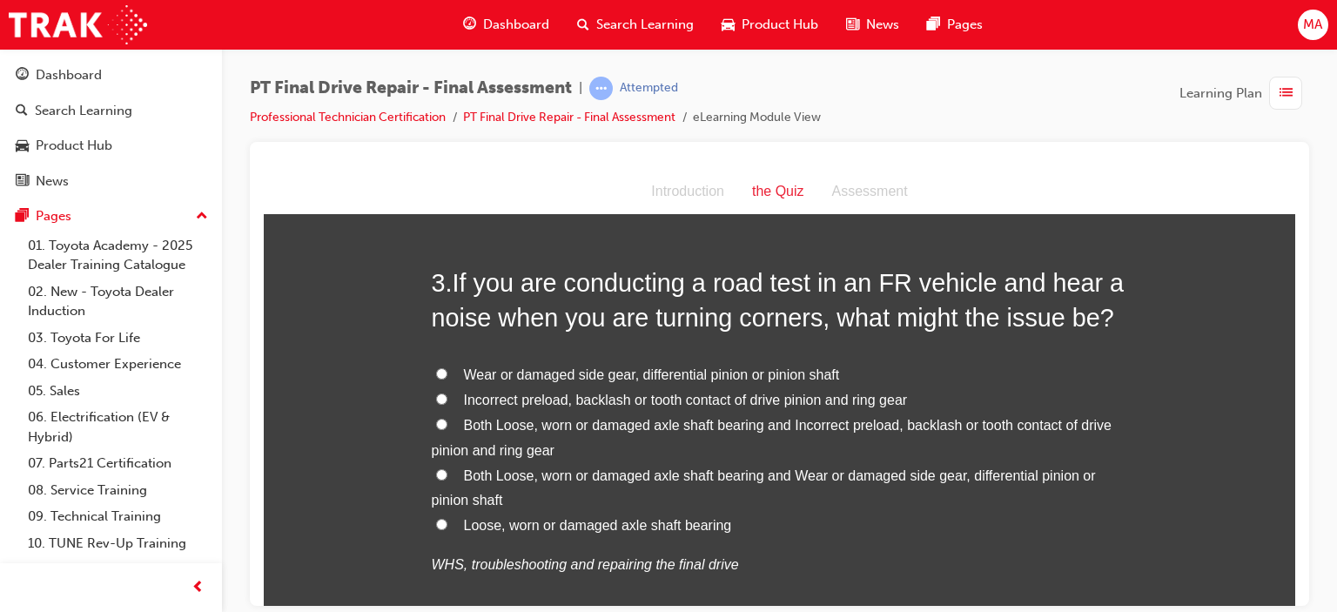
click at [784, 373] on span "Wear or damaged side gear, differential pinion or pinion shaft" at bounding box center [652, 374] width 376 height 15
click at [447, 373] on input "Wear or damaged side gear, differential pinion or pinion shaft" at bounding box center [441, 372] width 11 height 11
radio input "true"
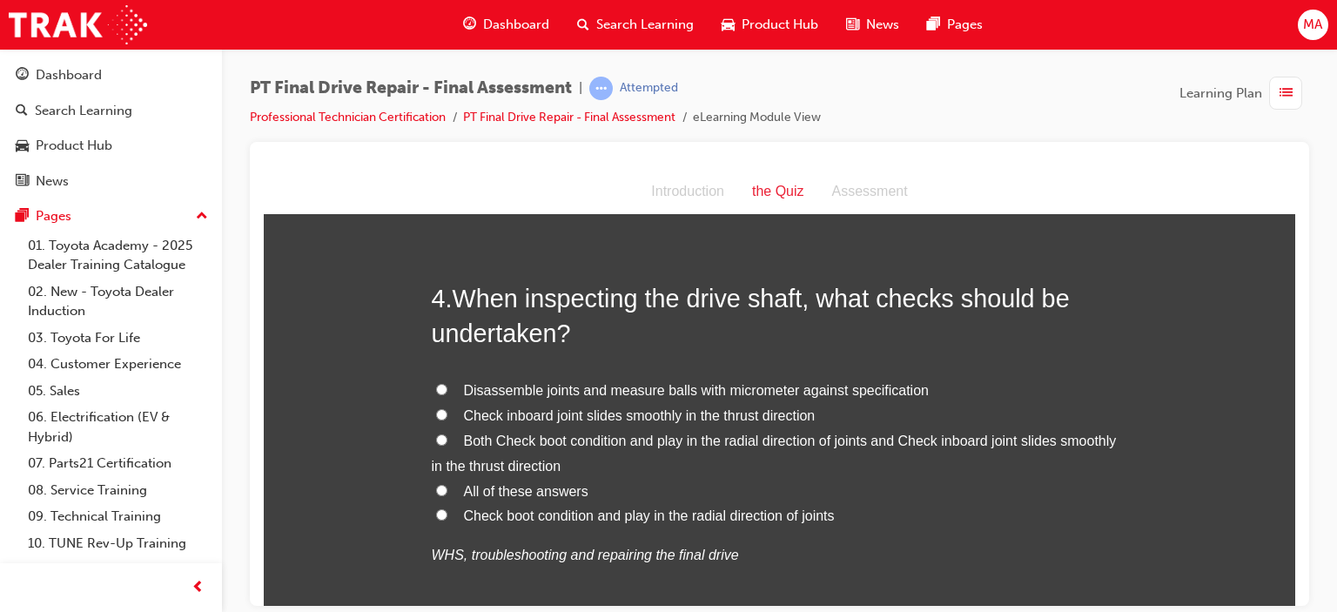
scroll to position [1329, 0]
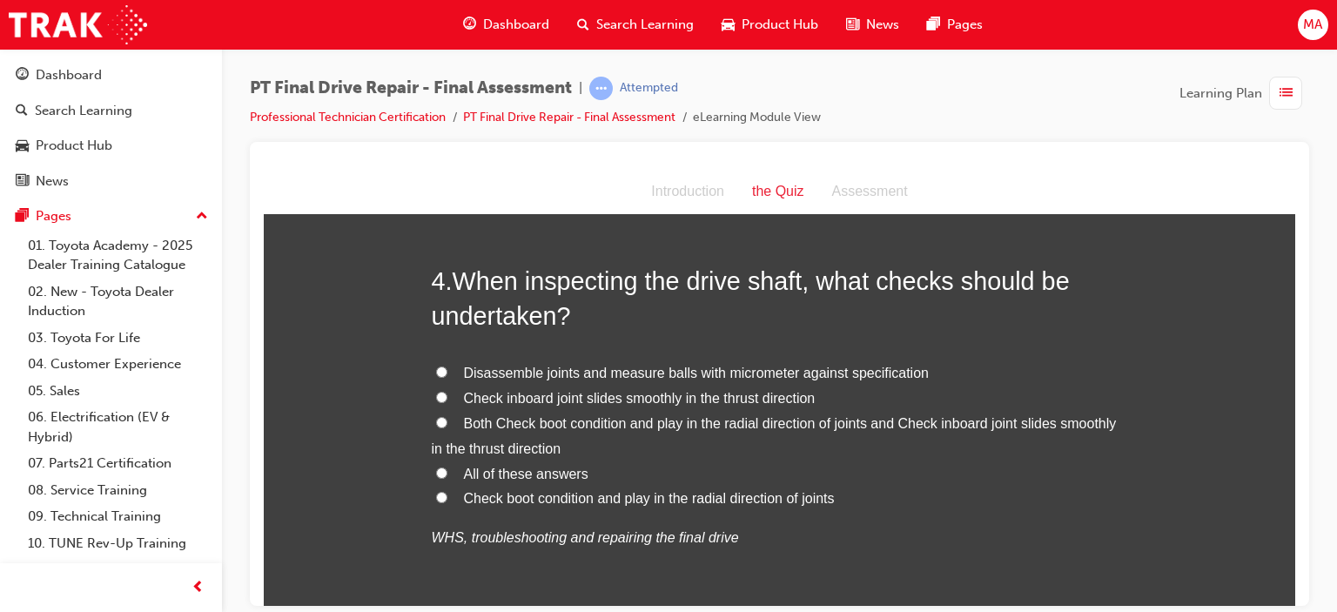
click at [664, 495] on span "Check boot condition and play in the radial direction of joints" at bounding box center [649, 497] width 371 height 15
click at [447, 495] on input "Check boot condition and play in the radial direction of joints" at bounding box center [441, 496] width 11 height 11
radio input "true"
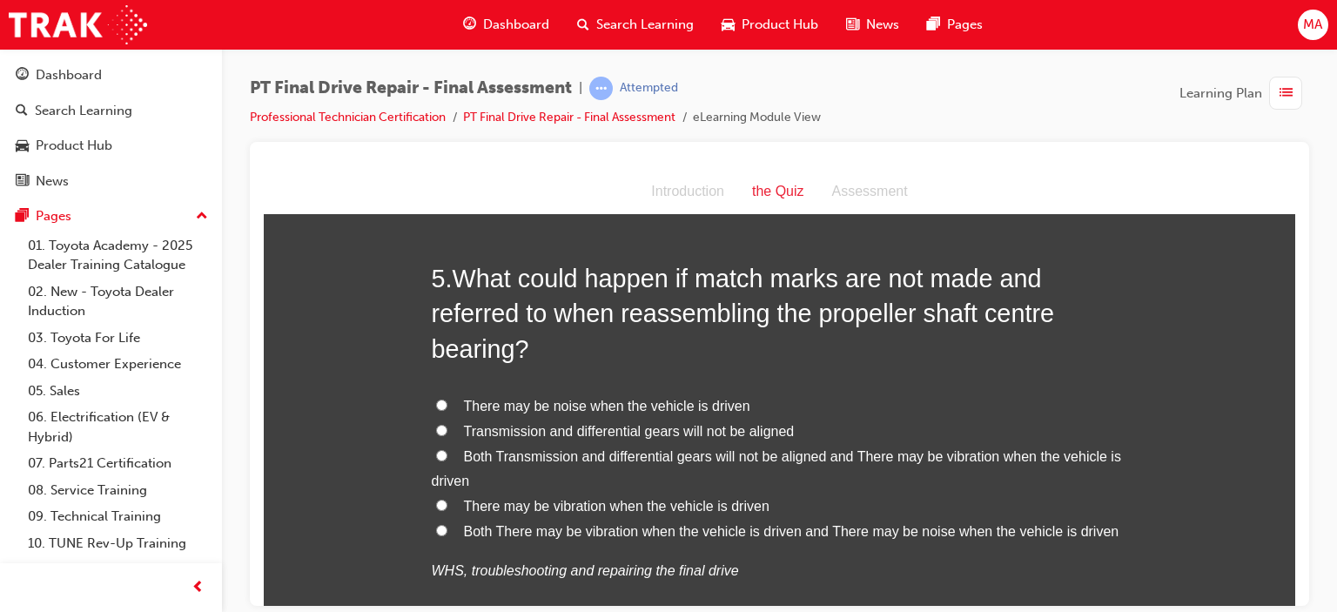
scroll to position [1797, 0]
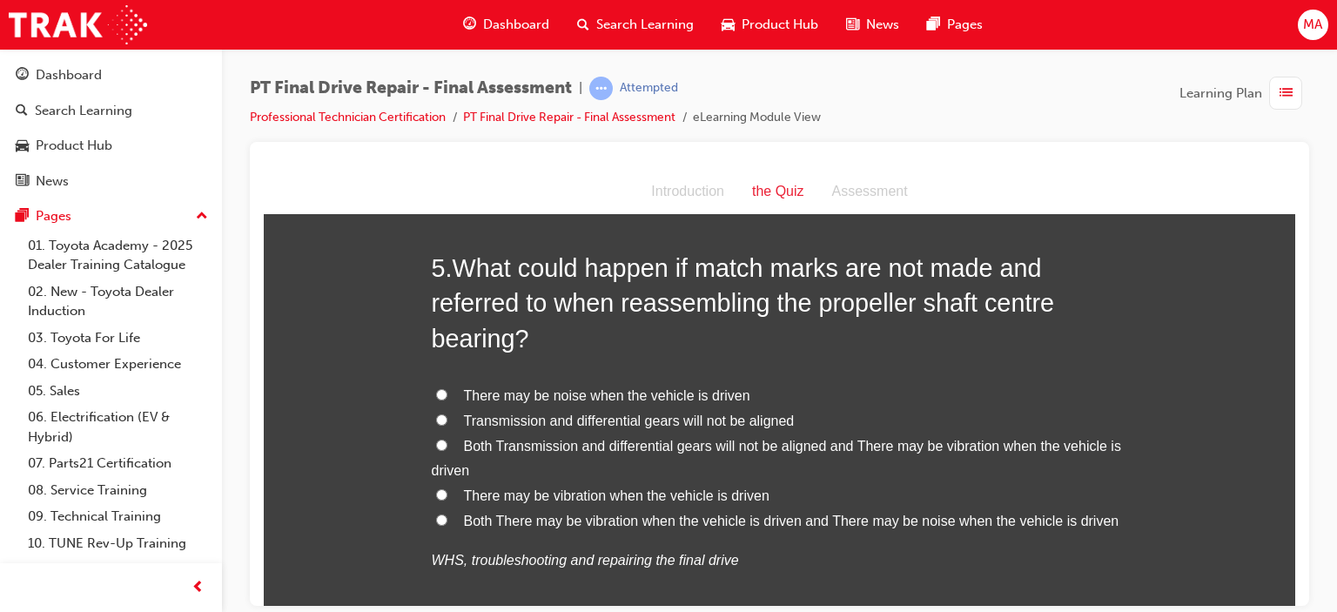
click at [569, 516] on span "Both There may be vibration when the vehicle is driven and There may be noise w…" at bounding box center [792, 520] width 656 height 15
click at [447, 516] on input "Both There may be vibration when the vehicle is driven and There may be noise w…" at bounding box center [441, 519] width 11 height 11
radio input "true"
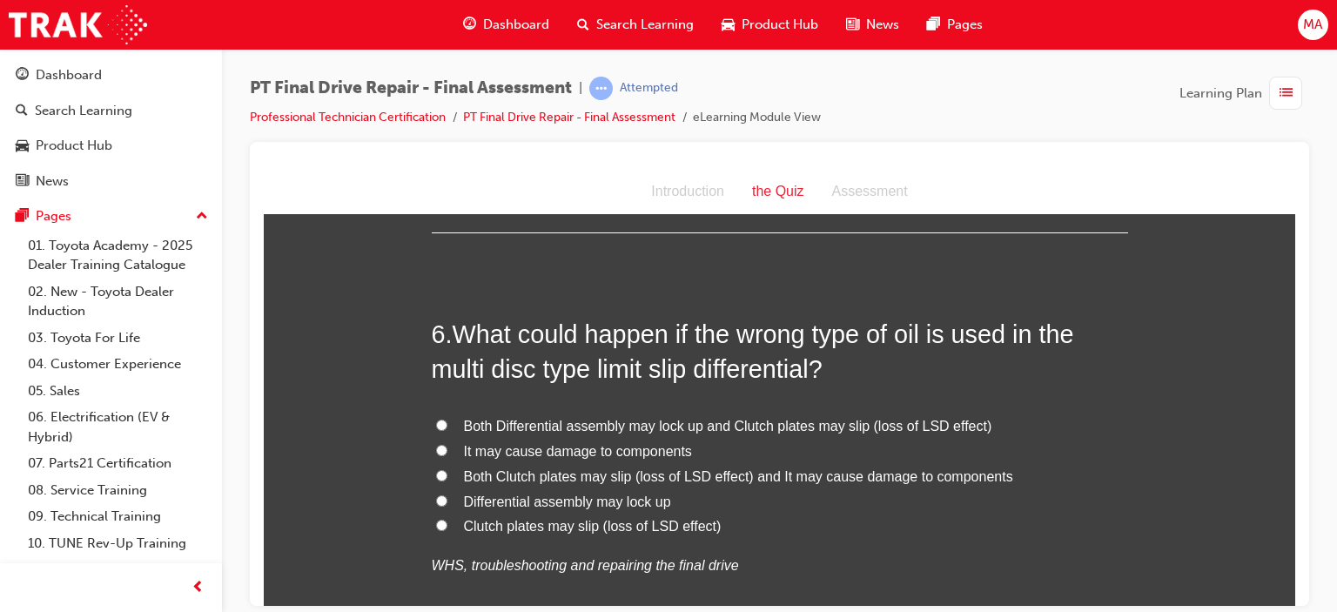
scroll to position [2235, 0]
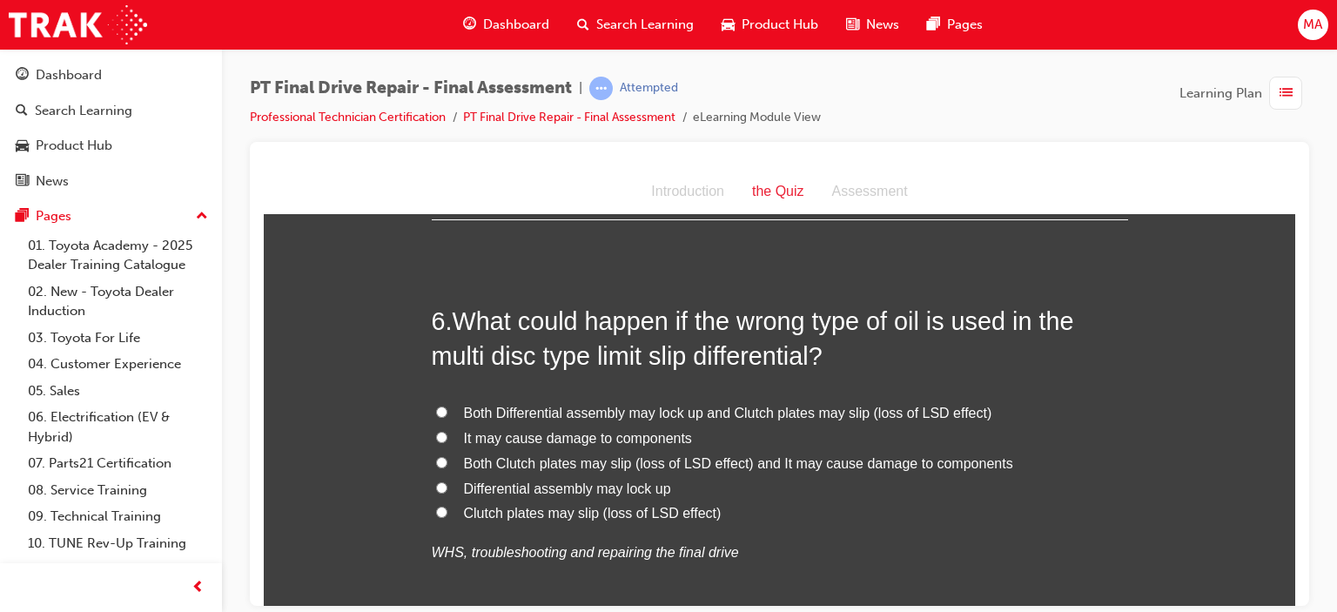
click at [611, 417] on span "Both Differential assembly may lock up and Clutch plates may slip (loss of LSD …" at bounding box center [728, 412] width 528 height 15
click at [447, 417] on input "Both Differential assembly may lock up and Clutch plates may slip (loss of LSD …" at bounding box center [441, 411] width 11 height 11
radio input "true"
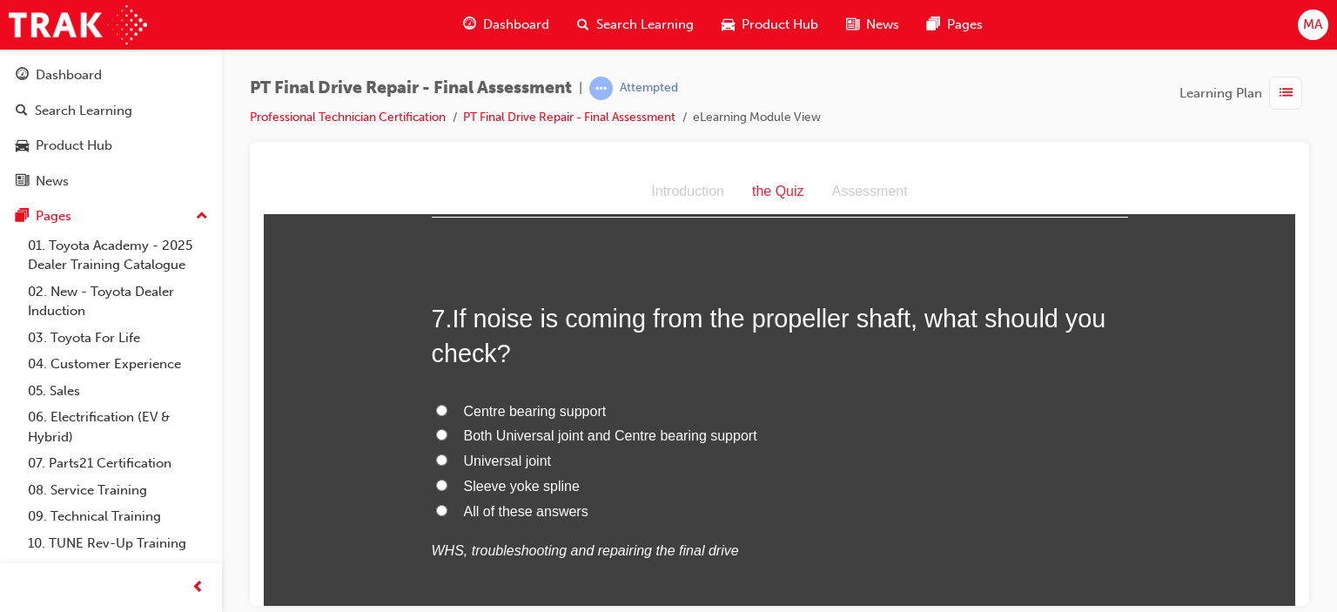
scroll to position [2682, 0]
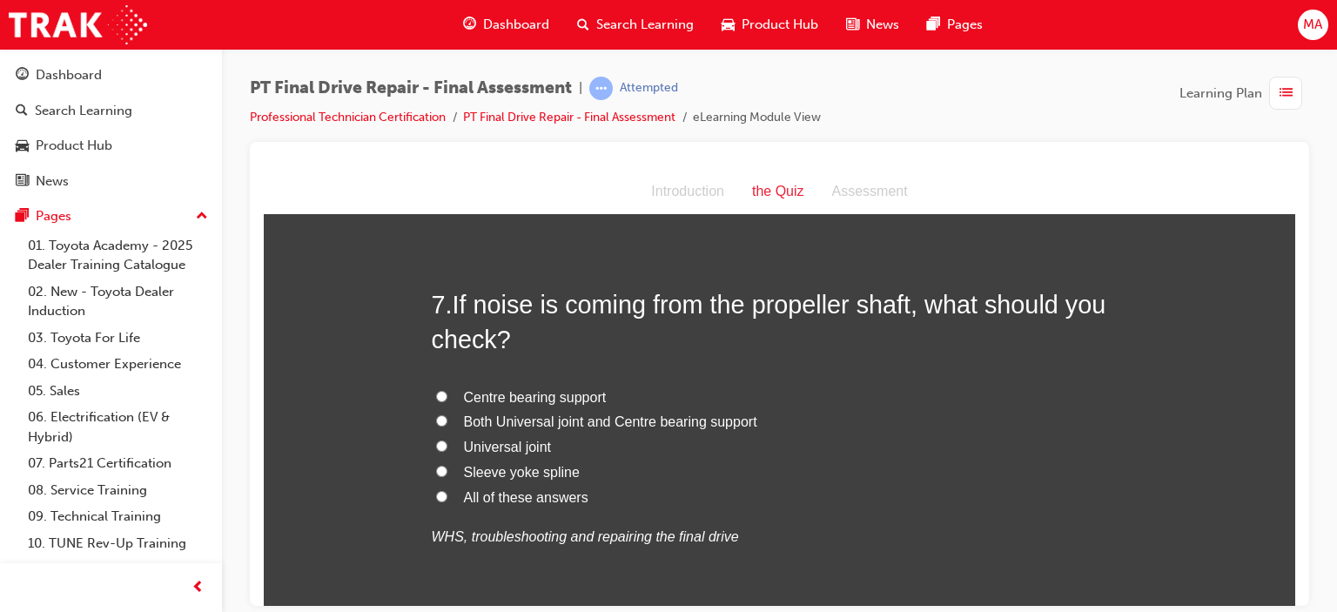
click at [445, 499] on label "All of these answers" at bounding box center [780, 497] width 696 height 25
click at [445, 499] on input "All of these answers" at bounding box center [441, 495] width 11 height 11
radio input "true"
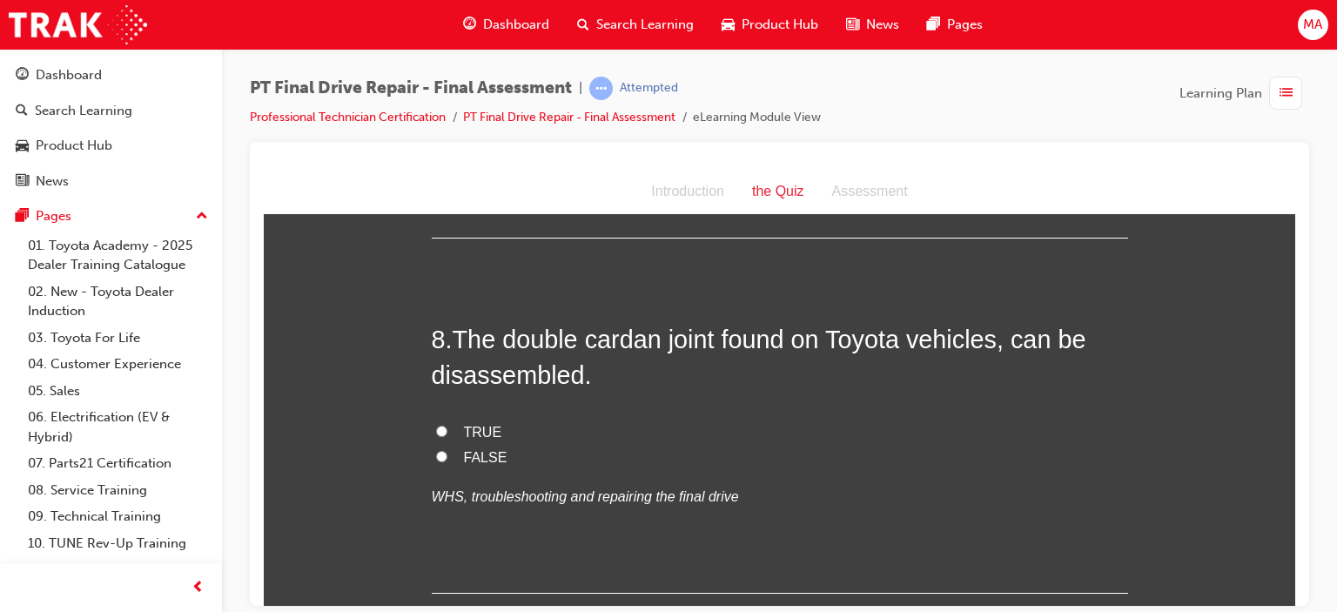
scroll to position [3075, 0]
click at [465, 457] on span "FALSE" at bounding box center [486, 458] width 44 height 15
click at [447, 457] on input "FALSE" at bounding box center [441, 457] width 11 height 11
radio input "true"
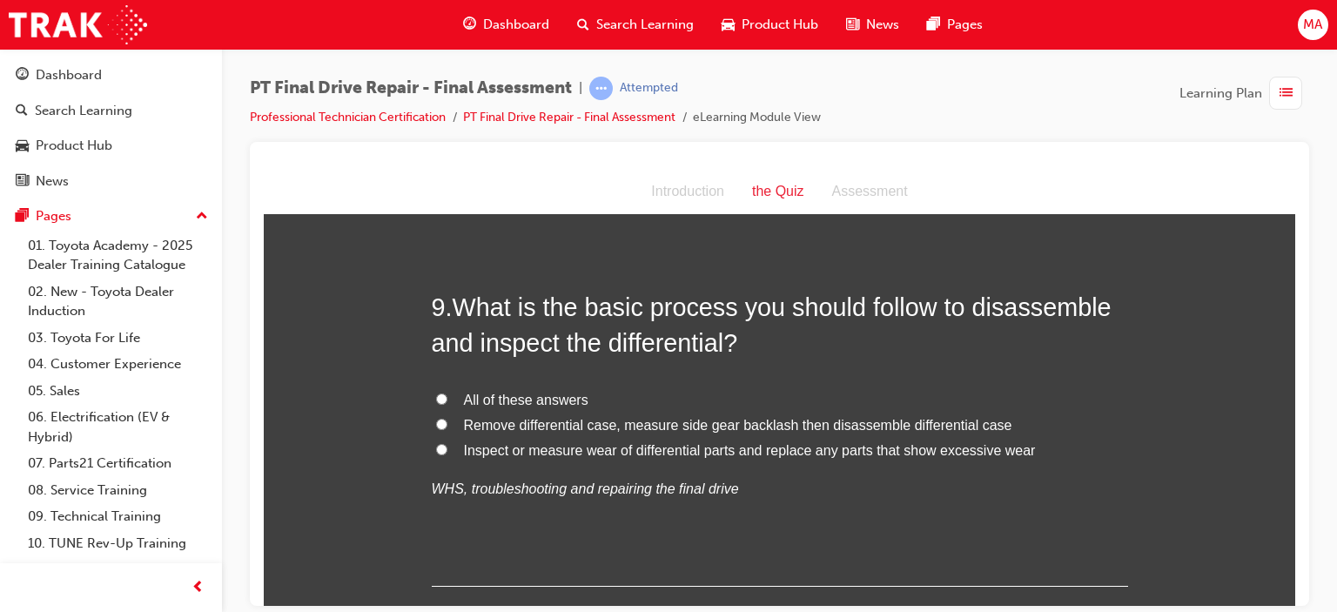
scroll to position [3465, 0]
click at [464, 394] on span "All of these answers" at bounding box center [526, 398] width 124 height 15
click at [447, 394] on input "All of these answers" at bounding box center [441, 397] width 11 height 11
radio input "true"
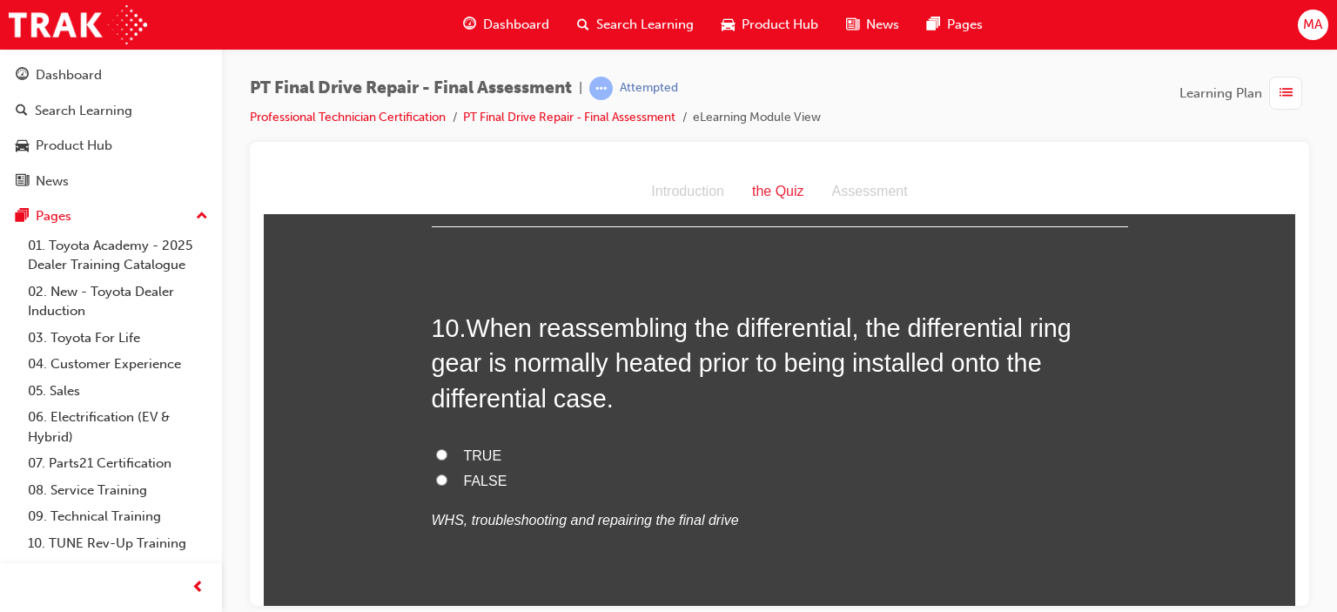
scroll to position [3824, 0]
click at [449, 454] on label "TRUE" at bounding box center [780, 455] width 696 height 25
click at [447, 454] on input "TRUE" at bounding box center [441, 453] width 11 height 11
radio input "true"
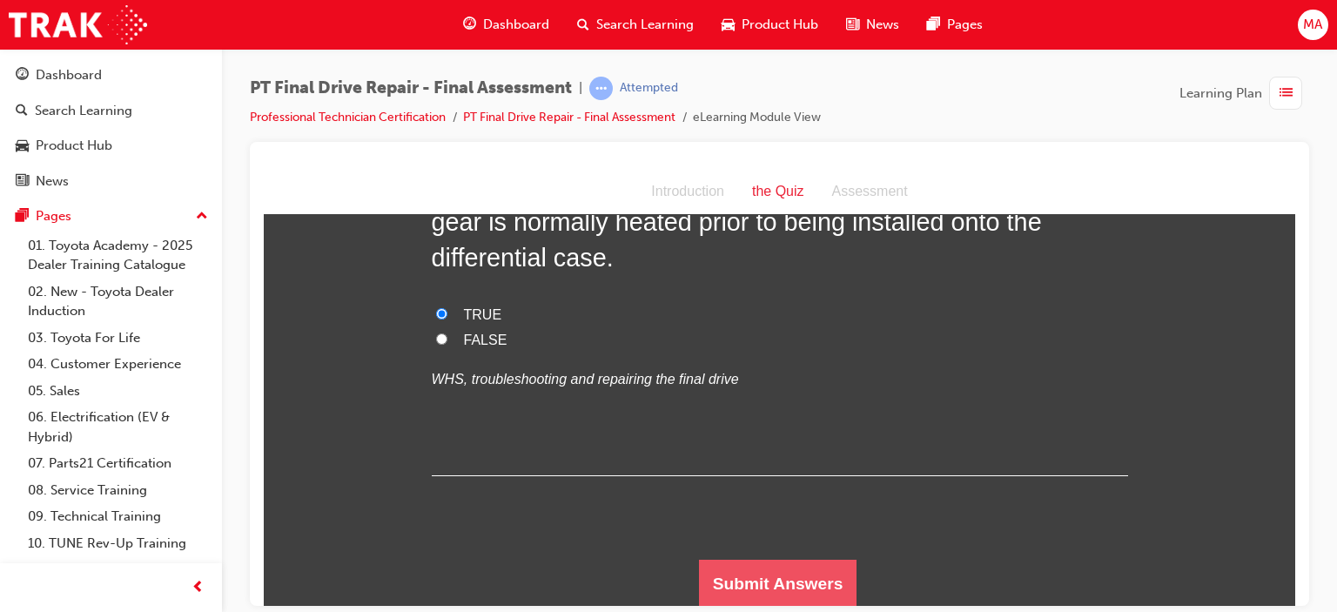
click at [746, 575] on button "Submit Answers" at bounding box center [778, 583] width 158 height 49
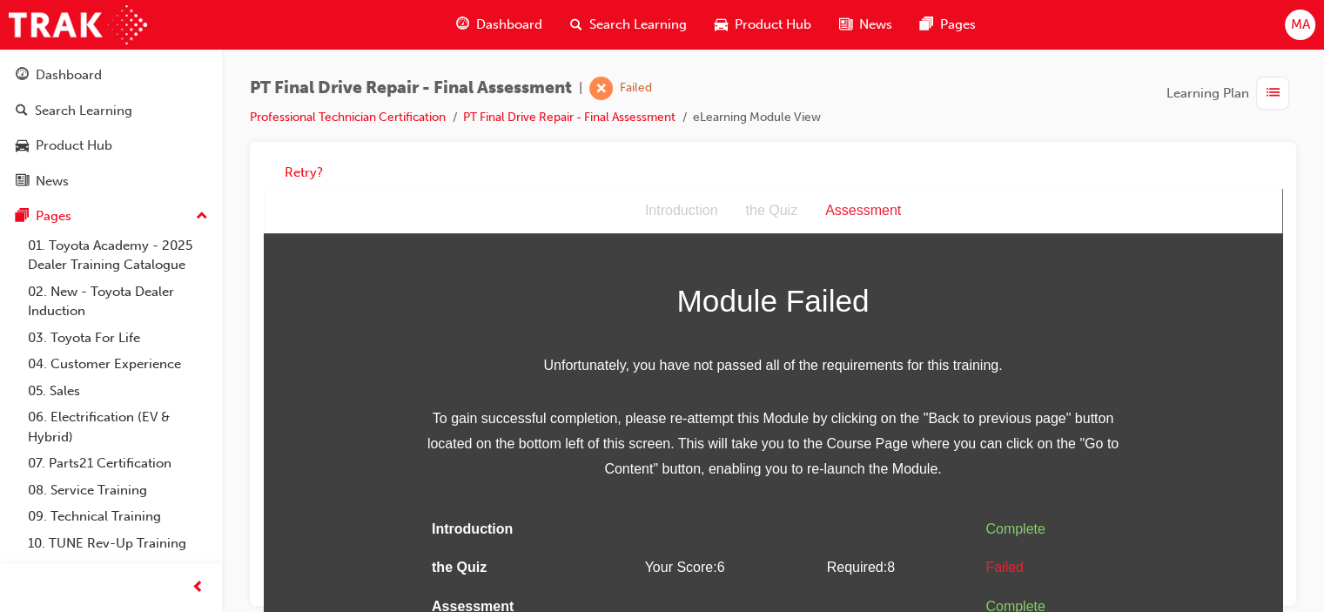
scroll to position [12, 0]
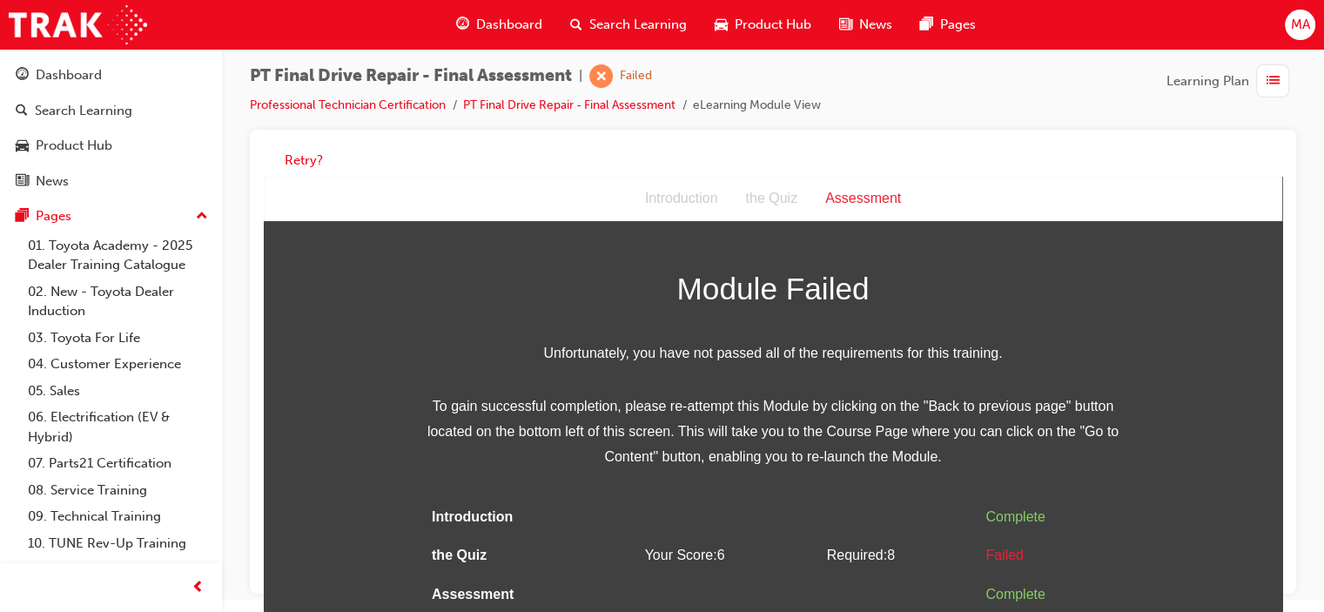
click at [1118, 507] on div "Module Failed Unfortunately, you have not passed all of the requirements for th…" at bounding box center [773, 439] width 1019 height 351
click at [300, 155] on button "Retry?" at bounding box center [304, 161] width 38 height 20
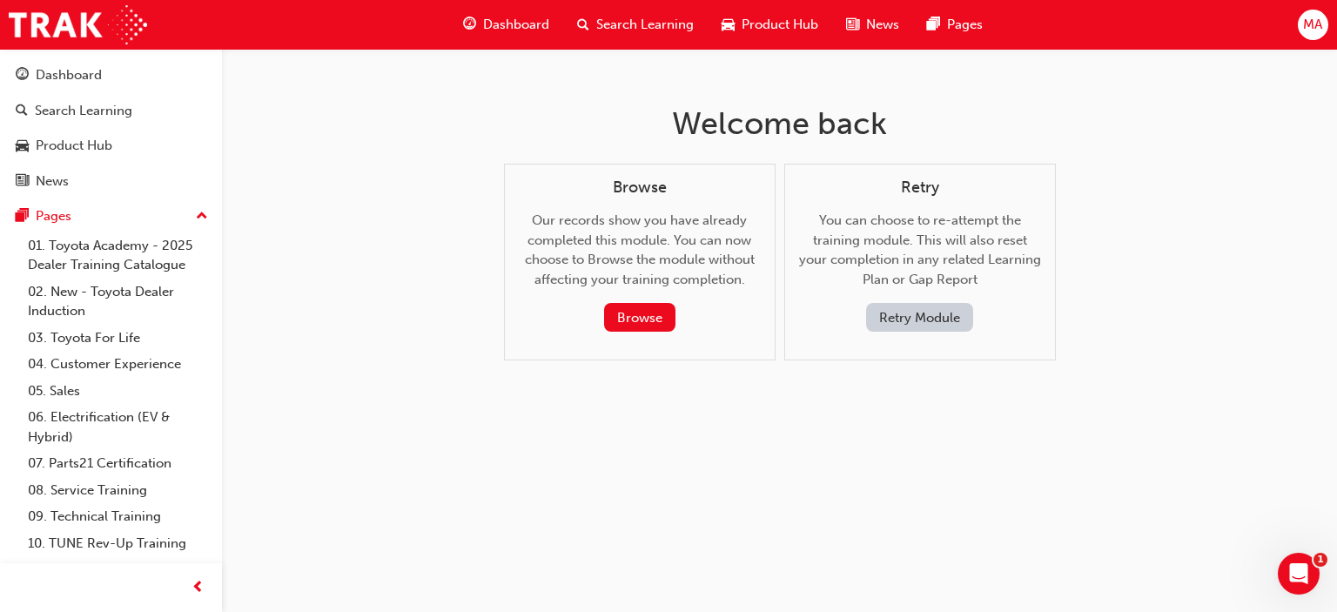
click at [937, 309] on button "Retry Module" at bounding box center [919, 317] width 107 height 29
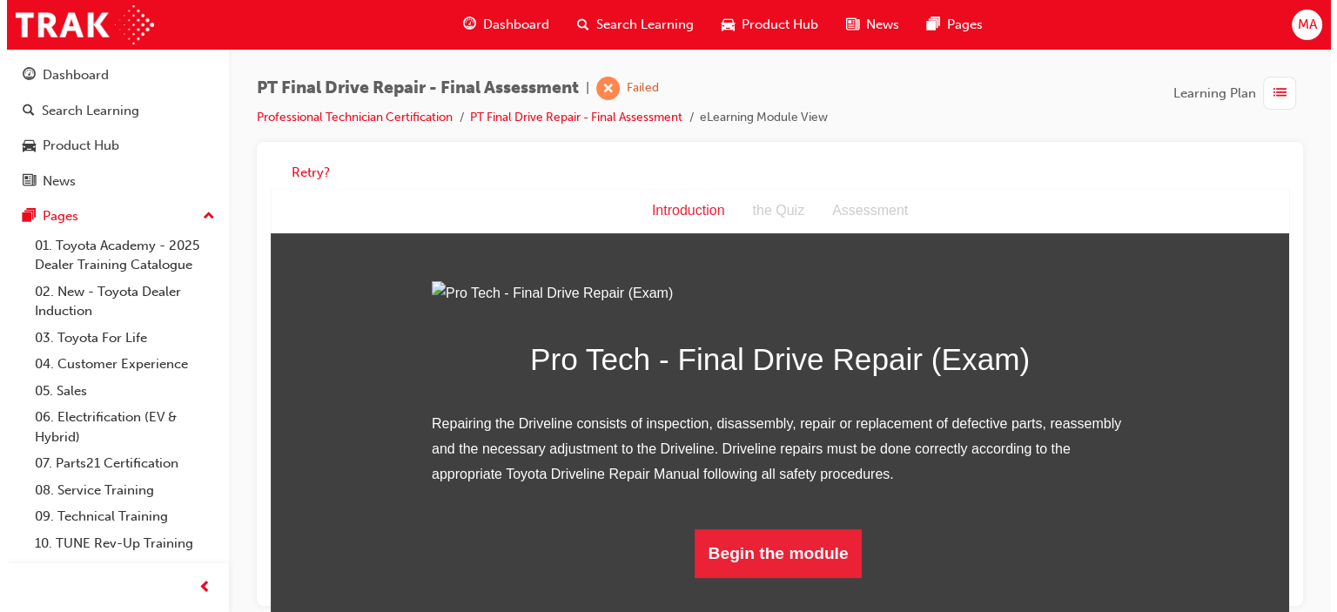
scroll to position [144, 0]
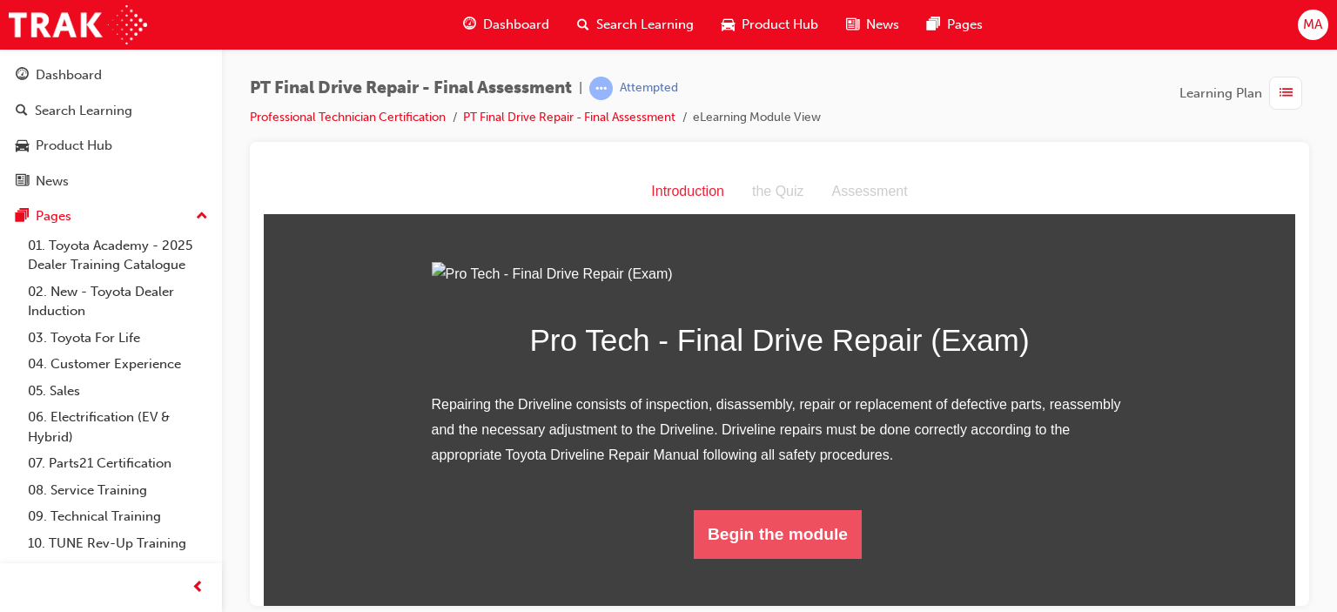
click at [796, 558] on button "Begin the module" at bounding box center [778, 533] width 168 height 49
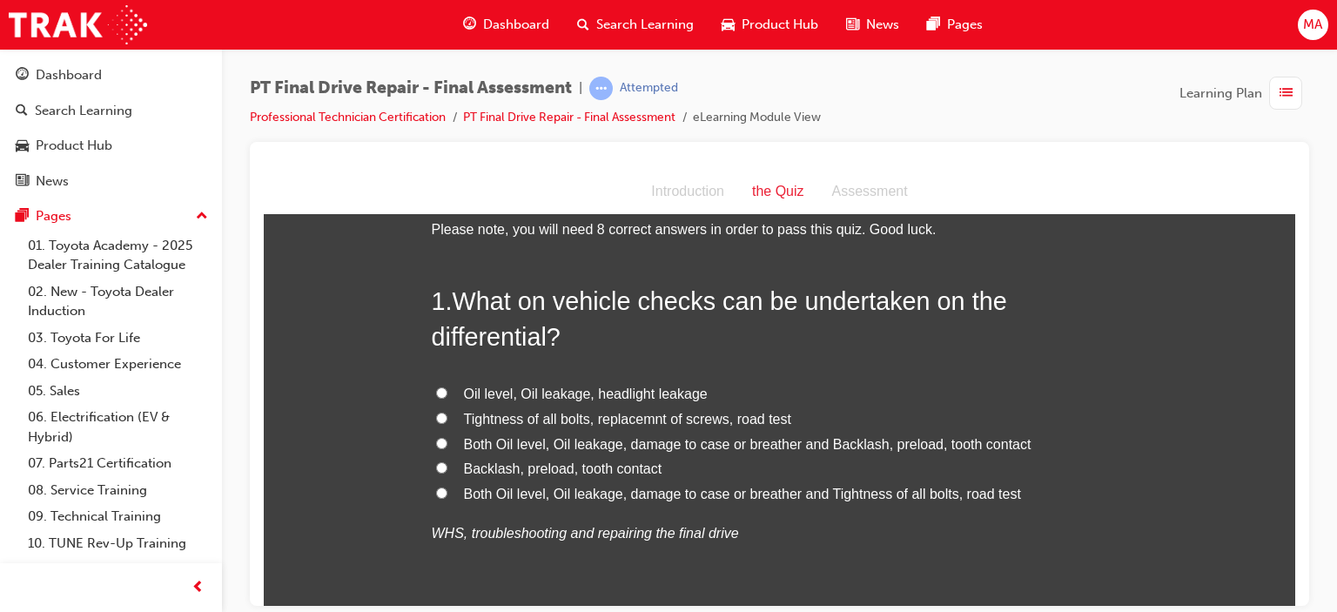
scroll to position [44, 0]
click at [605, 450] on label "Both Oil level, Oil leakage, damage to case or breather and Backlash, preload, …" at bounding box center [780, 442] width 696 height 25
click at [447, 447] on input "Both Oil level, Oil leakage, damage to case or breather and Backlash, preload, …" at bounding box center [441, 440] width 11 height 11
radio input "true"
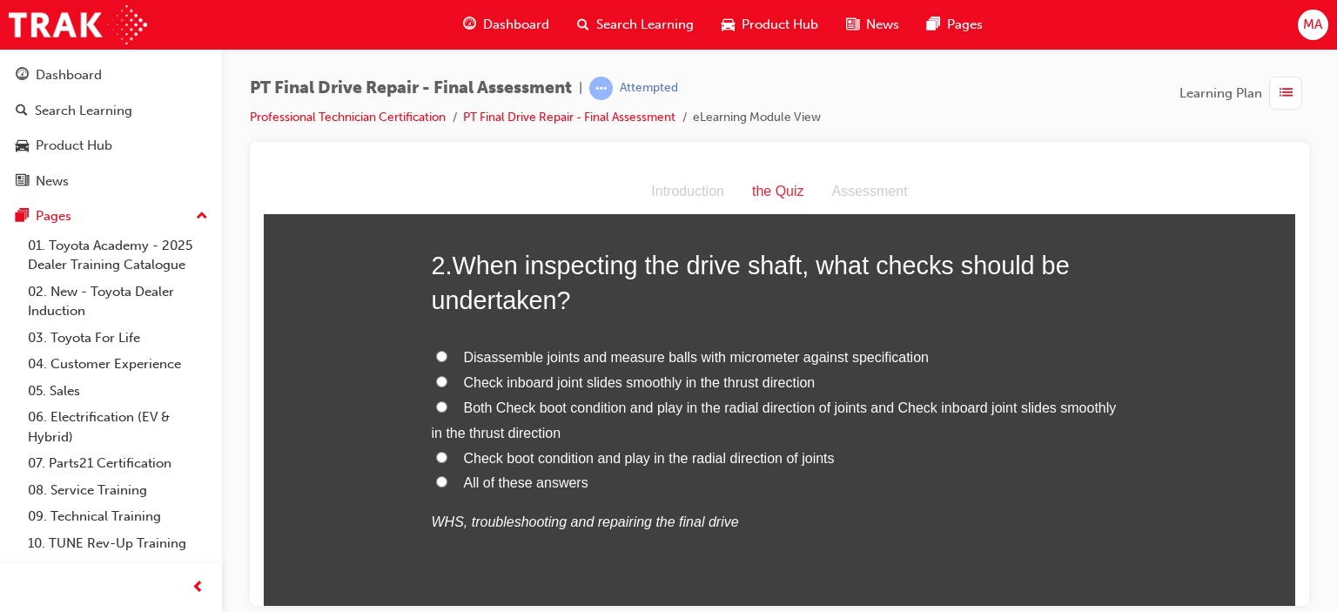
scroll to position [479, 0]
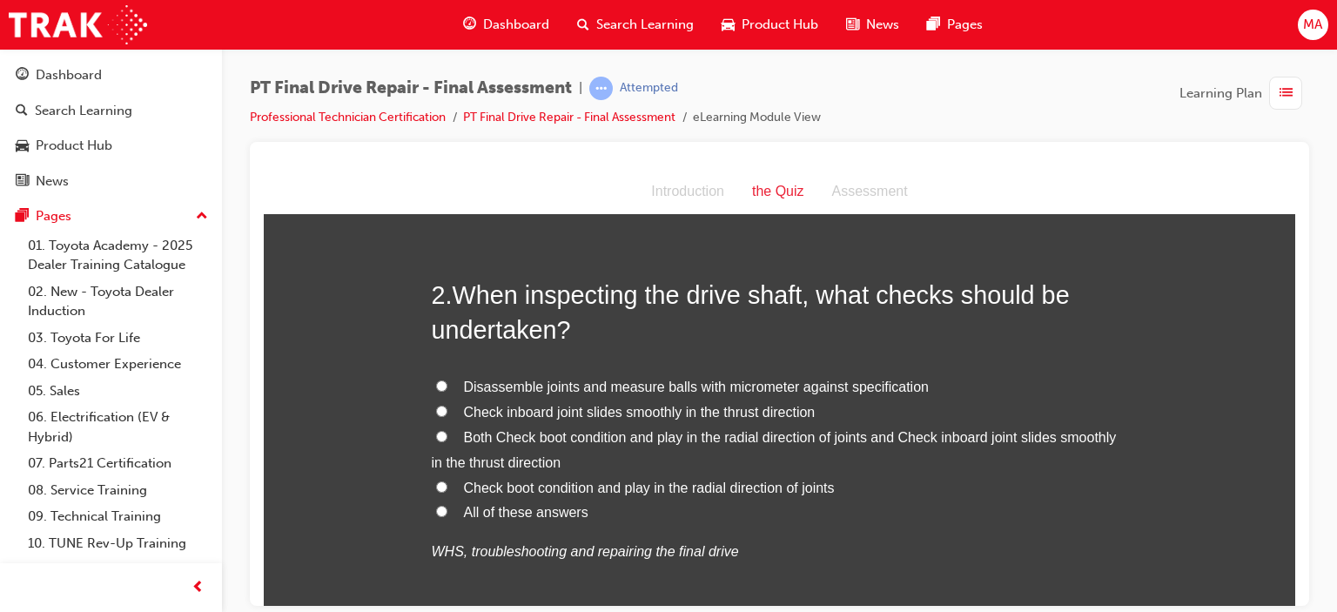
click at [512, 513] on span "All of these answers" at bounding box center [526, 511] width 124 height 15
click at [447, 513] on input "All of these answers" at bounding box center [441, 510] width 11 height 11
radio input "true"
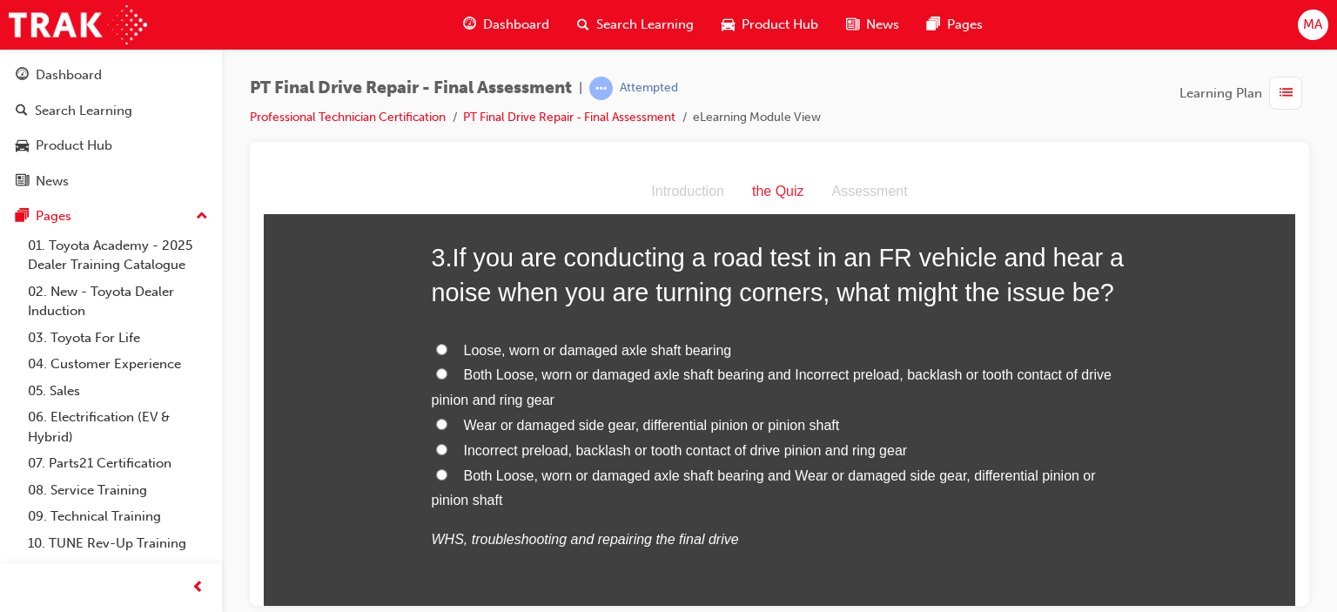
scroll to position [1001, 0]
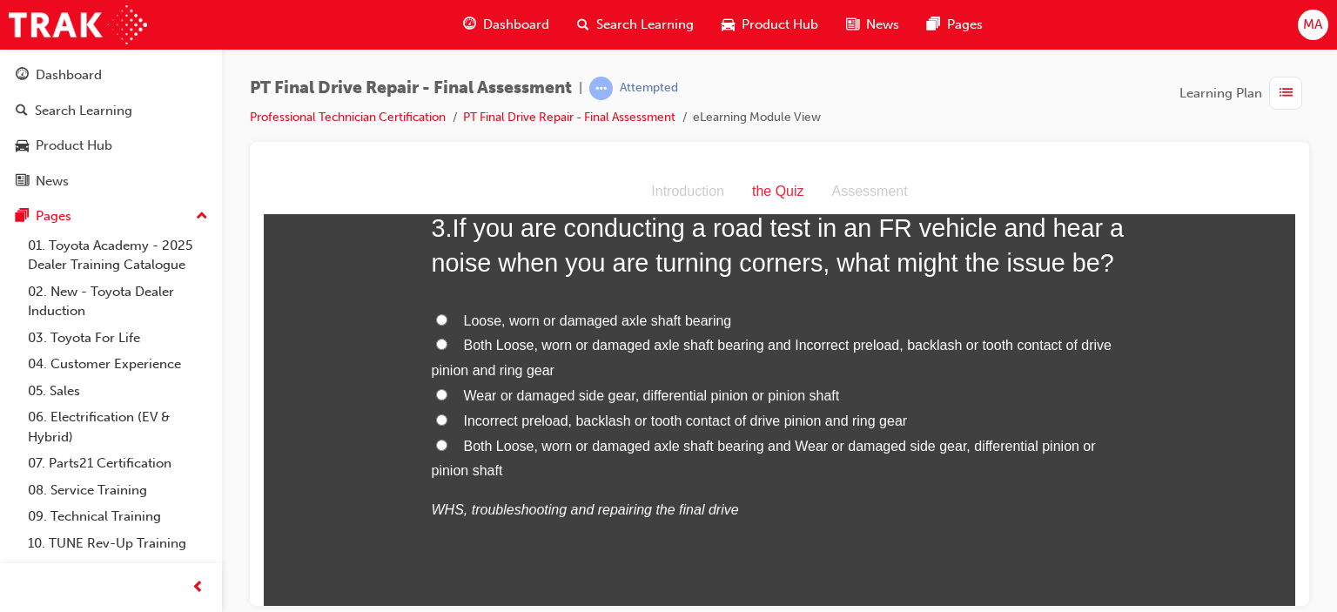
click at [724, 394] on span "Wear or damaged side gear, differential pinion or pinion shaft" at bounding box center [652, 394] width 376 height 15
click at [447, 394] on input "Wear or damaged side gear, differential pinion or pinion shaft" at bounding box center [441, 393] width 11 height 11
radio input "true"
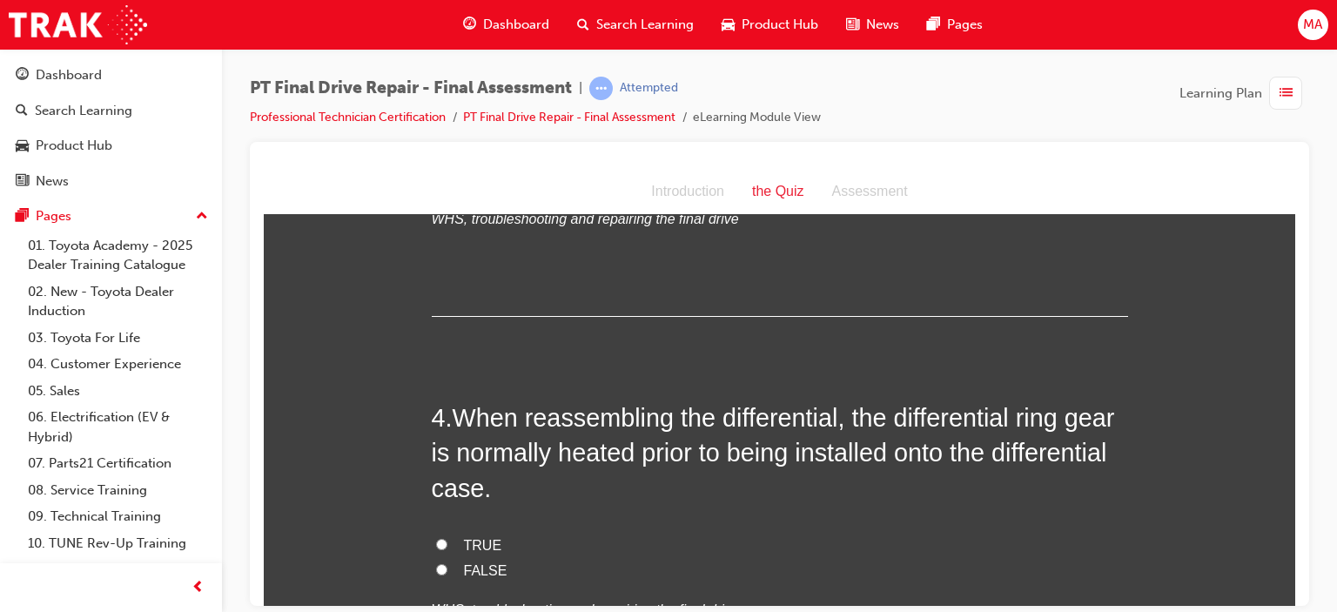
scroll to position [1349, 0]
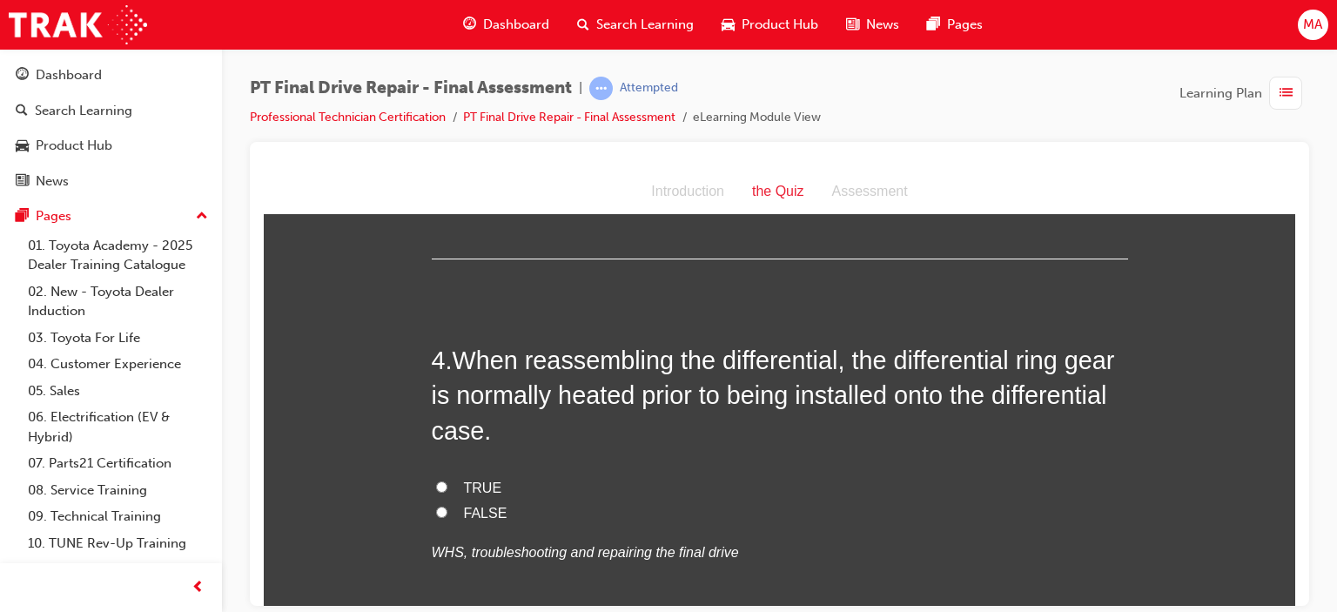
click at [464, 480] on span "TRUE" at bounding box center [483, 487] width 38 height 15
click at [447, 481] on input "TRUE" at bounding box center [441, 486] width 11 height 11
radio input "true"
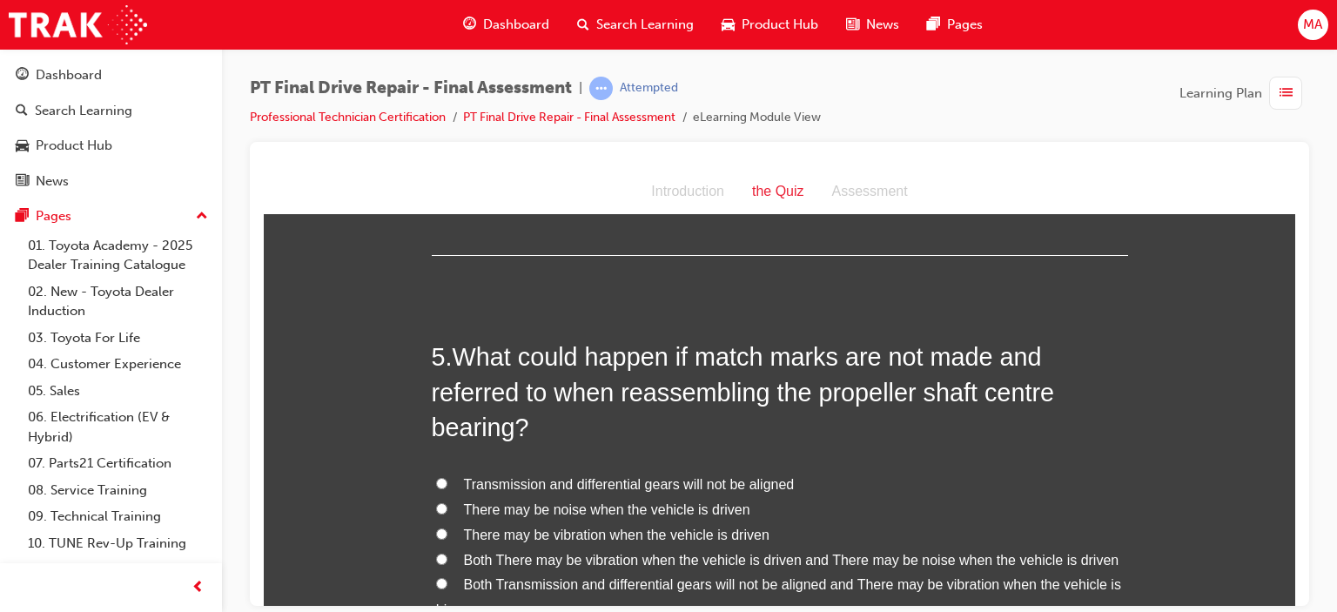
scroll to position [1785, 0]
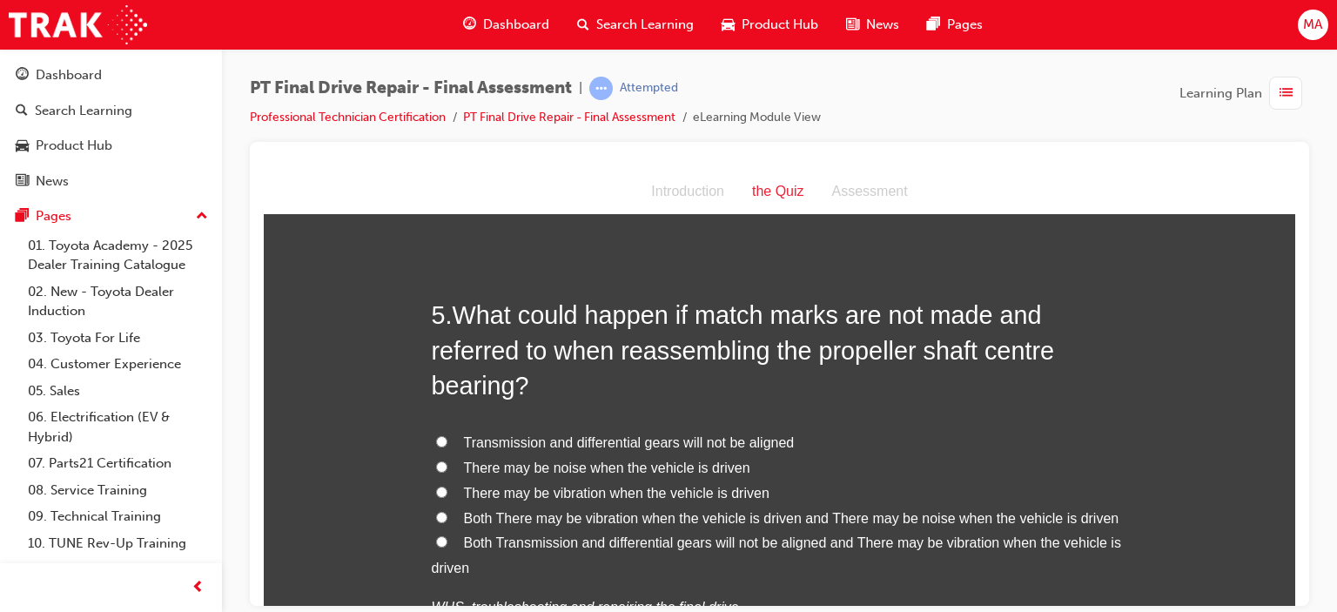
click at [542, 517] on span "Both There may be vibration when the vehicle is driven and There may be noise w…" at bounding box center [792, 517] width 656 height 15
click at [447, 517] on input "Both There may be vibration when the vehicle is driven and There may be noise w…" at bounding box center [441, 516] width 11 height 11
radio input "true"
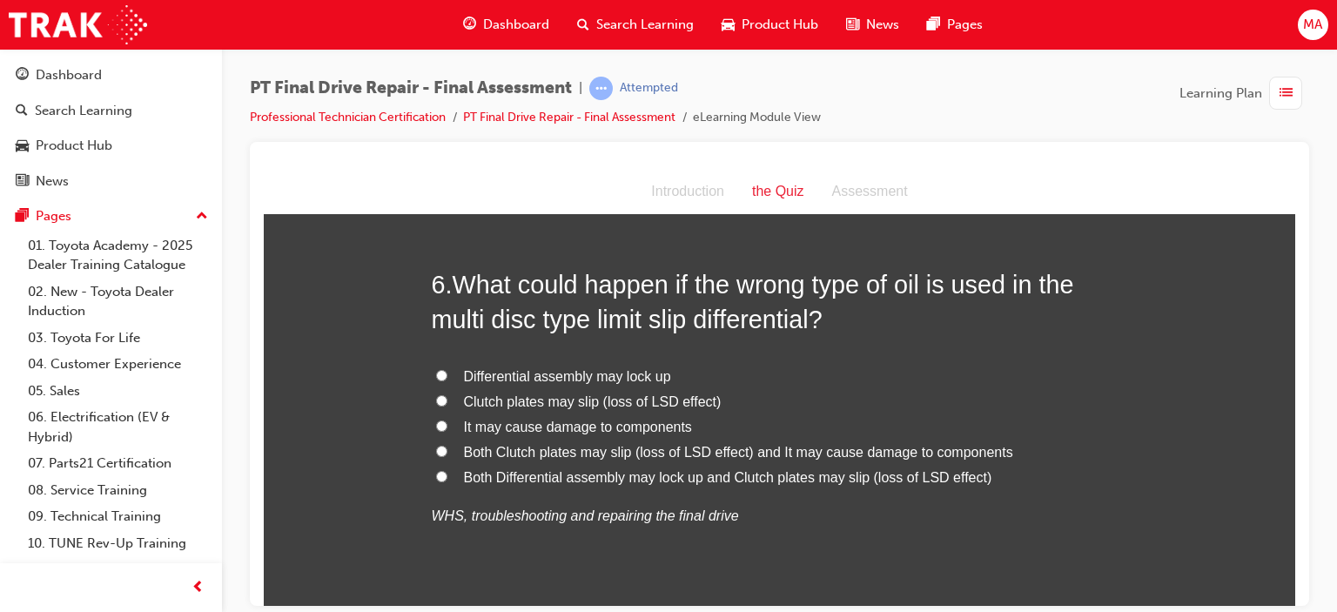
scroll to position [2307, 0]
click at [545, 477] on span "Both Differential assembly may lock up and Clutch plates may slip (loss of LSD …" at bounding box center [728, 475] width 528 height 15
click at [447, 477] on input "Both Differential assembly may lock up and Clutch plates may slip (loss of LSD …" at bounding box center [441, 474] width 11 height 11
radio input "true"
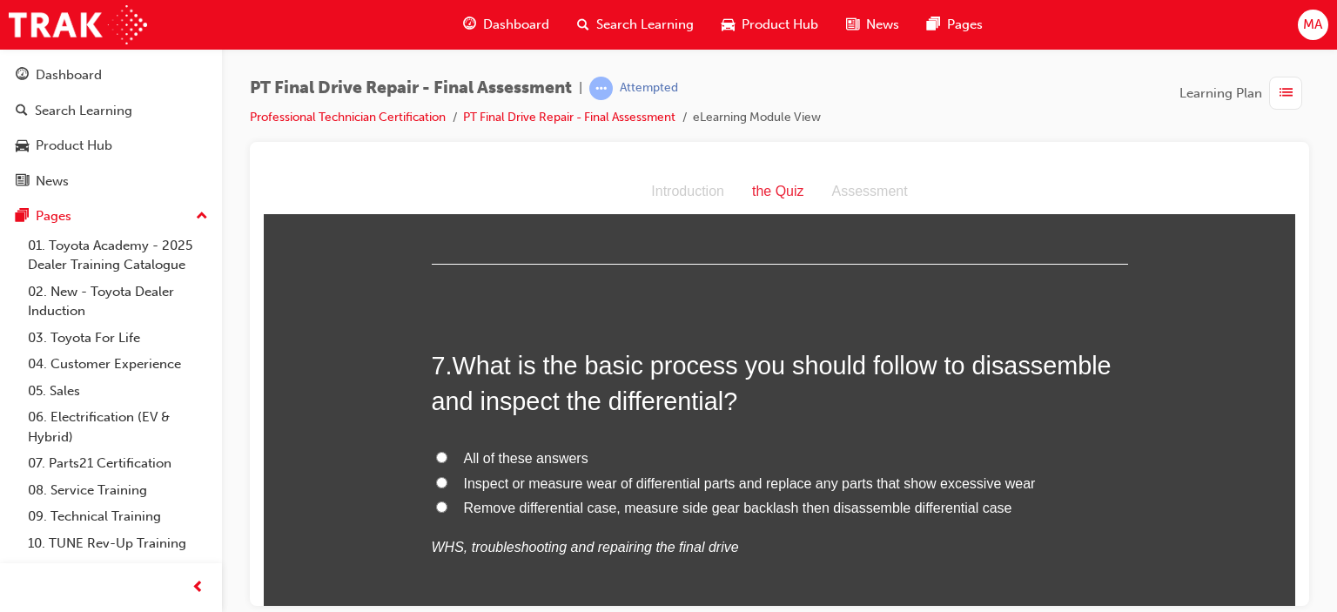
scroll to position [2742, 0]
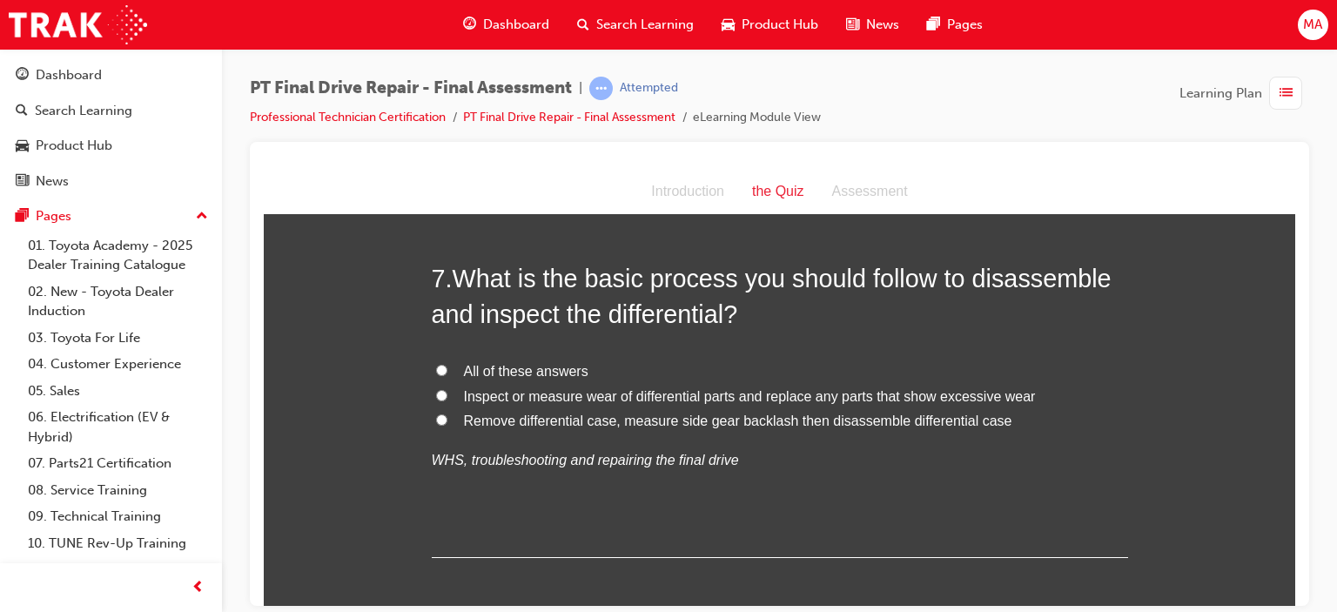
click at [479, 377] on span "All of these answers" at bounding box center [526, 370] width 124 height 15
click at [447, 375] on input "All of these answers" at bounding box center [441, 369] width 11 height 11
radio input "true"
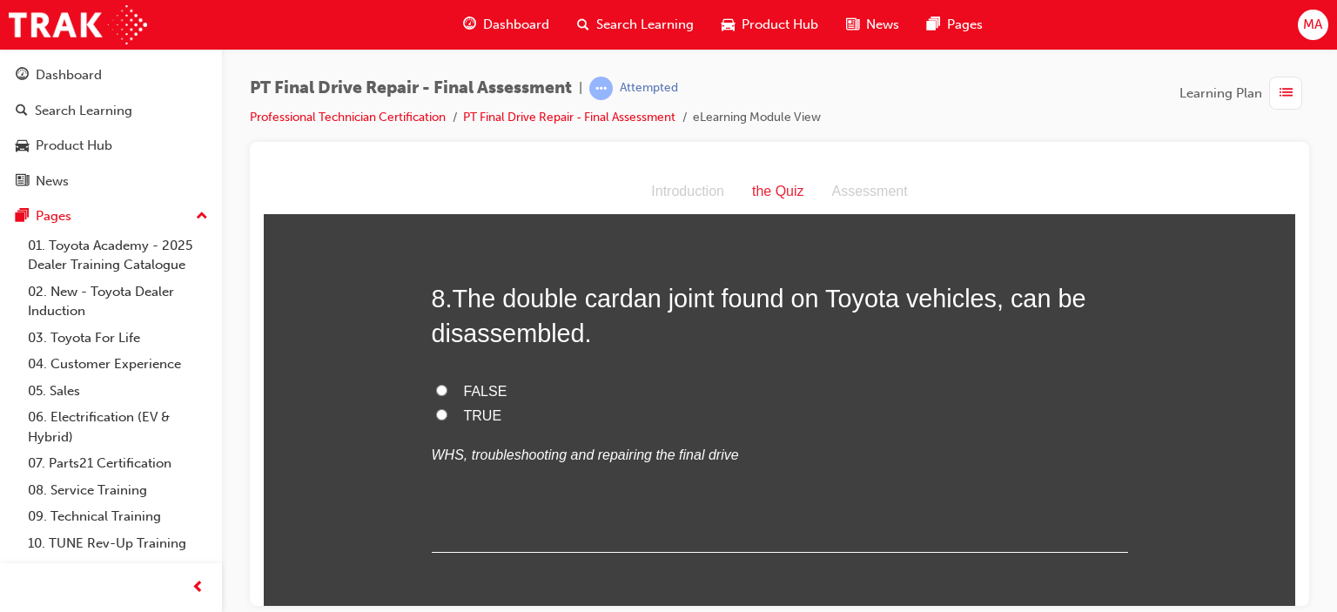
scroll to position [3091, 0]
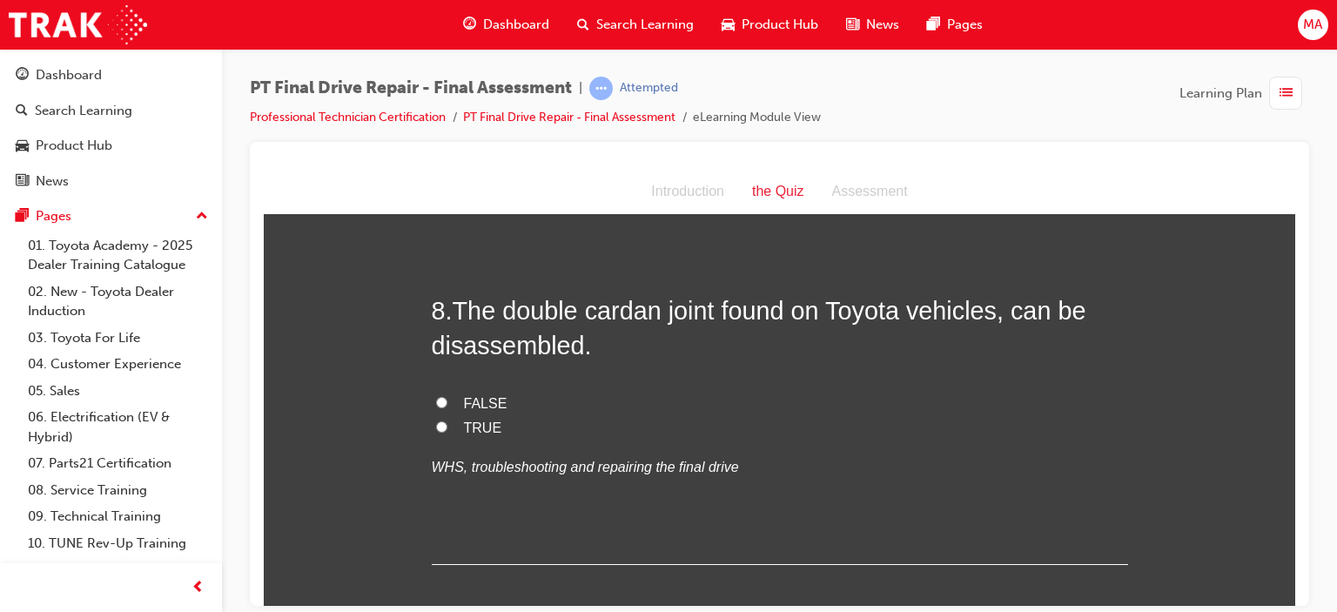
click at [440, 405] on input "FALSE" at bounding box center [441, 401] width 11 height 11
radio input "true"
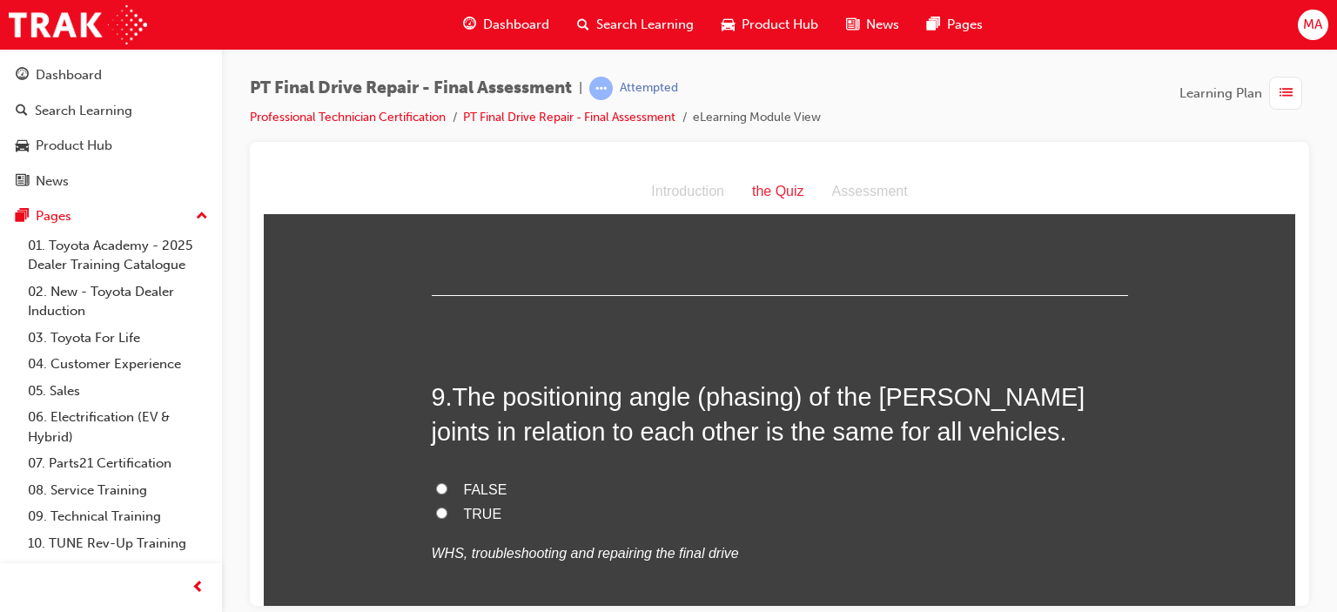
scroll to position [3352, 0]
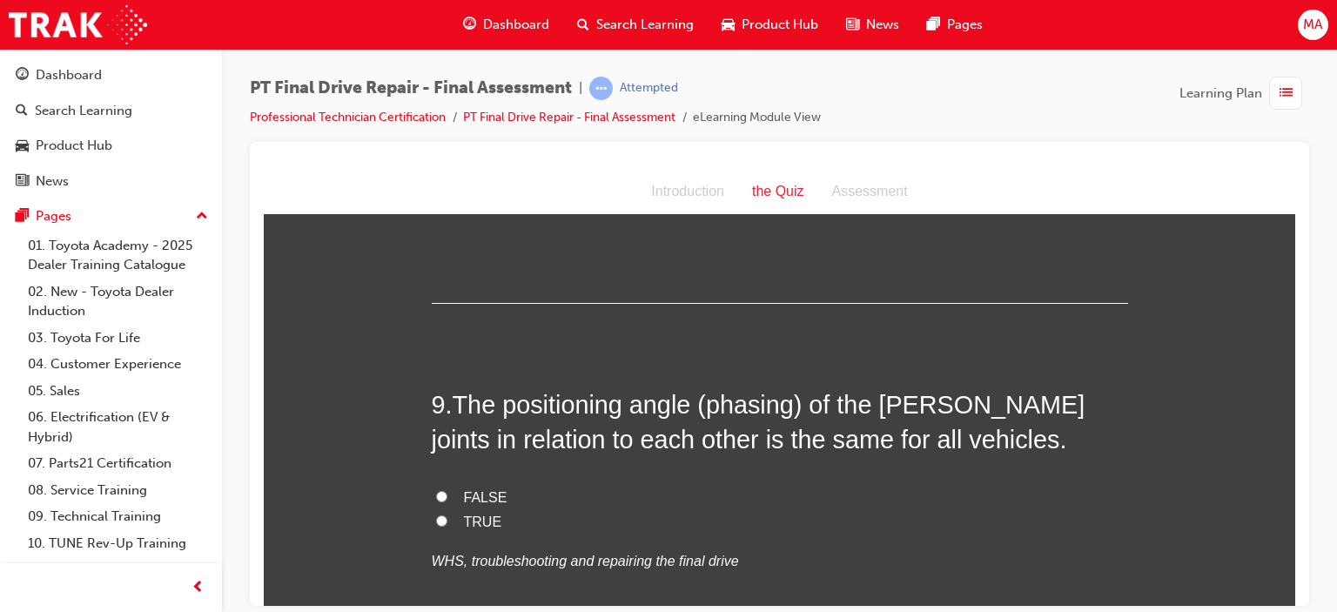
click at [474, 499] on span "FALSE" at bounding box center [486, 496] width 44 height 15
click at [447, 499] on input "FALSE" at bounding box center [441, 495] width 11 height 11
radio input "true"
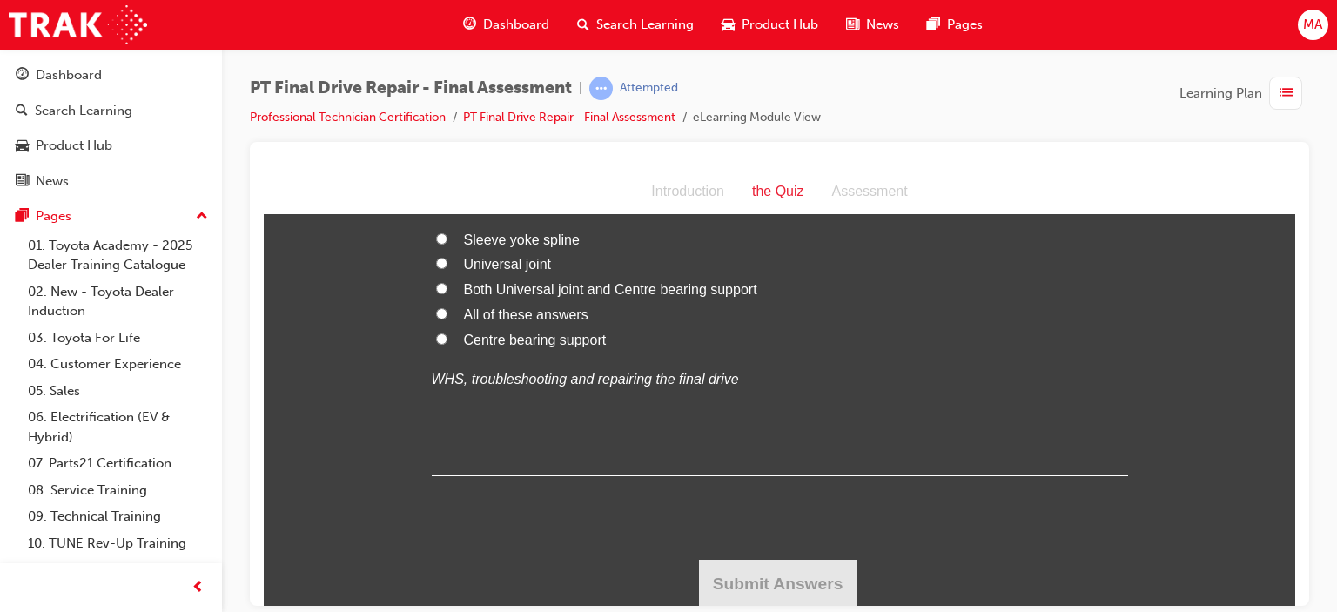
scroll to position [3791, 0]
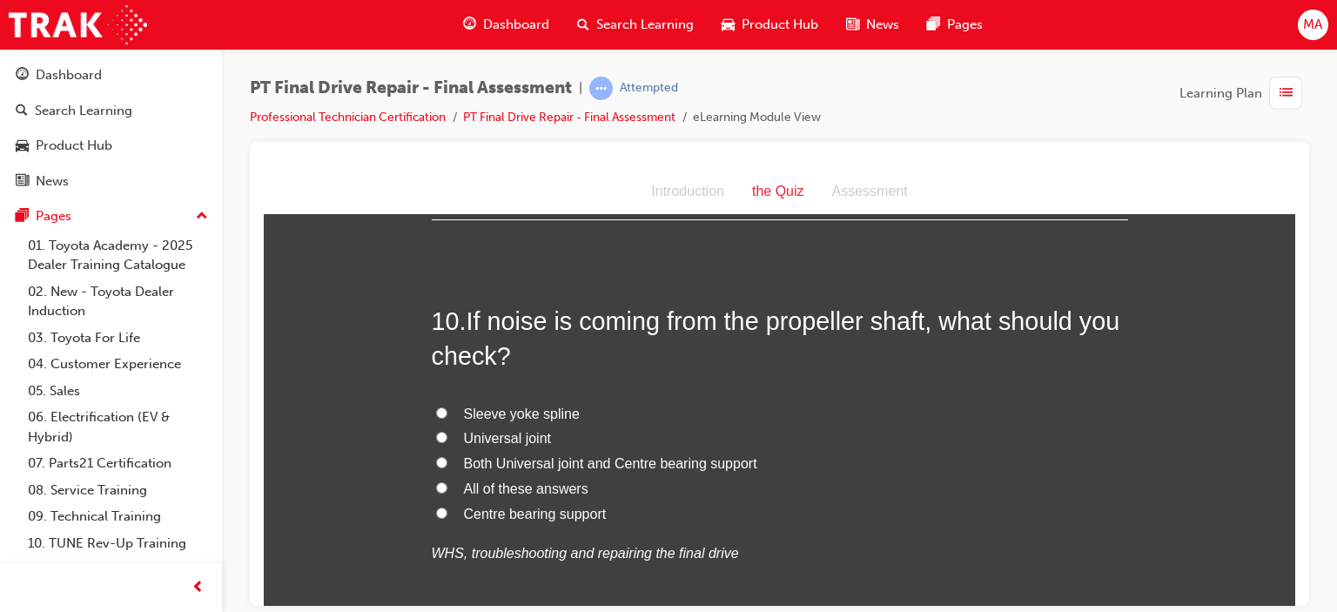
click at [488, 489] on span "All of these answers" at bounding box center [526, 488] width 124 height 15
click at [447, 489] on input "All of these answers" at bounding box center [441, 486] width 11 height 11
radio input "true"
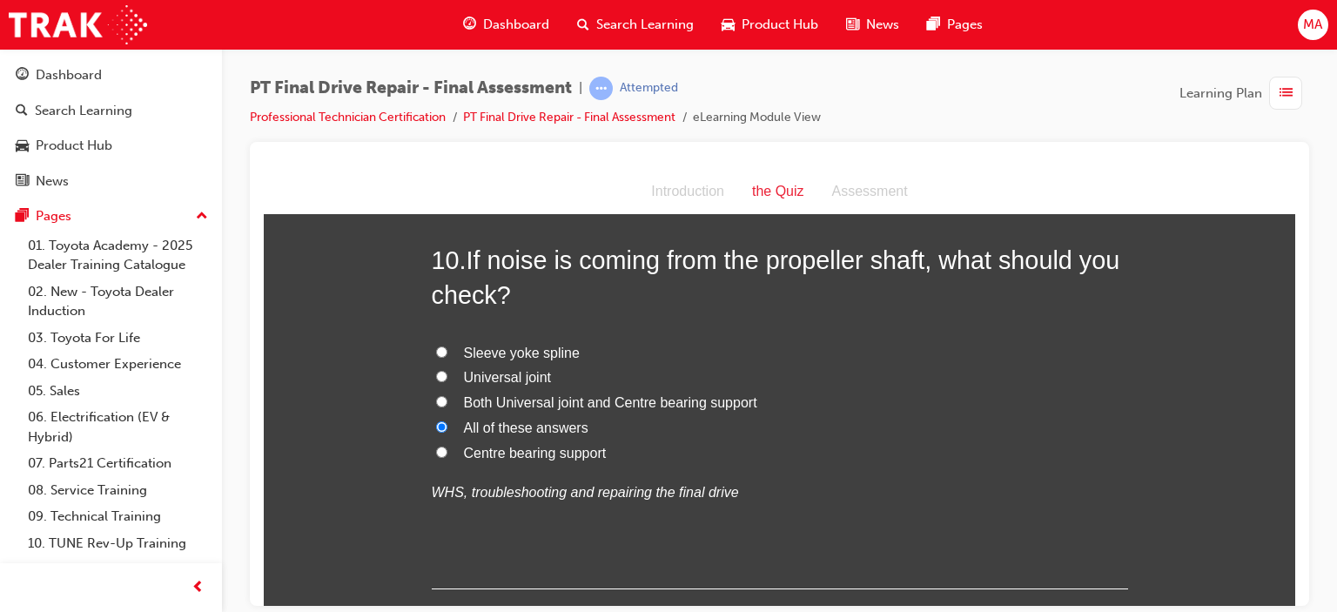
scroll to position [3965, 0]
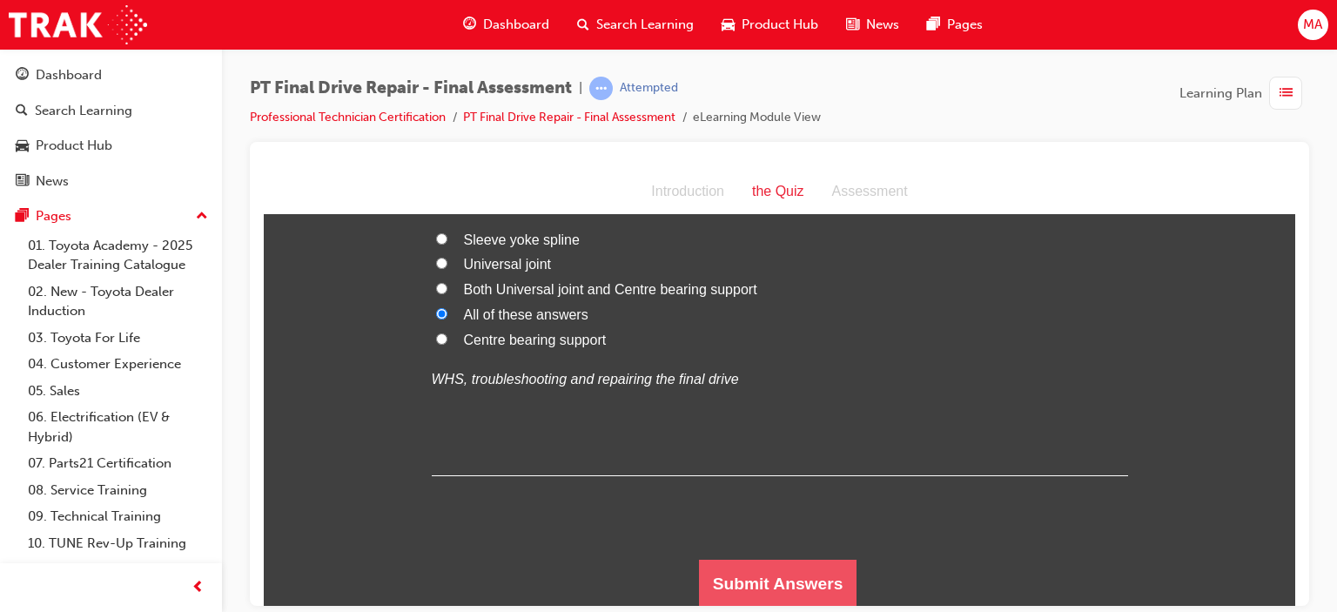
click at [761, 590] on button "Submit Answers" at bounding box center [778, 583] width 158 height 49
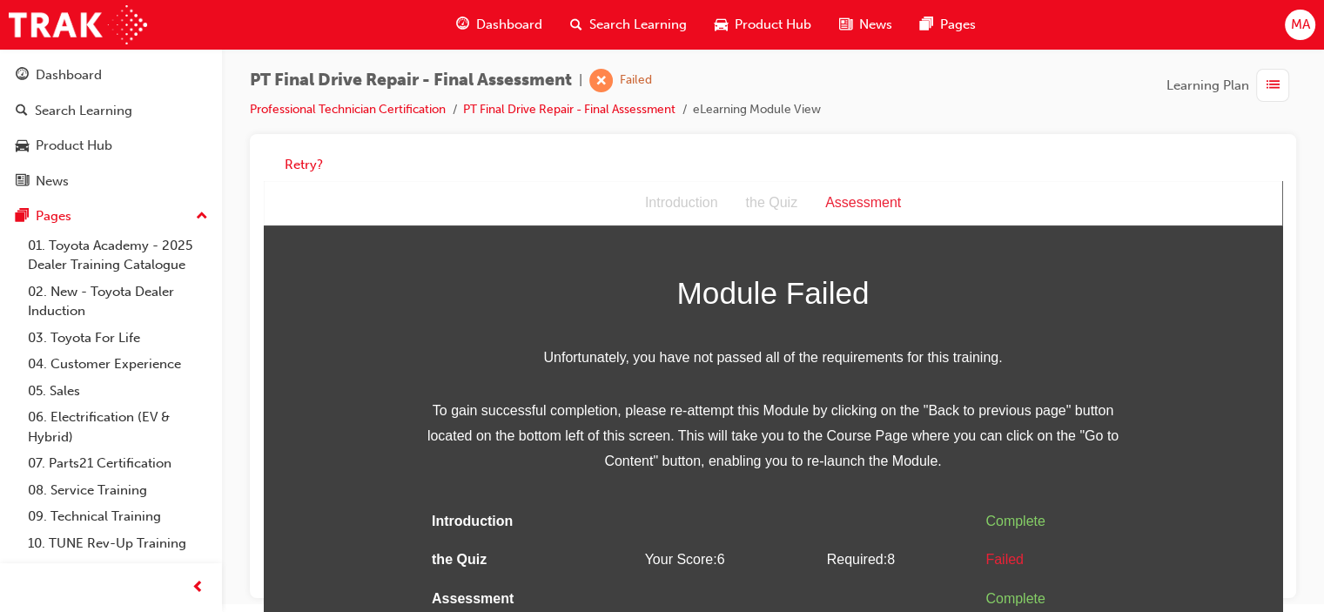
scroll to position [12, 0]
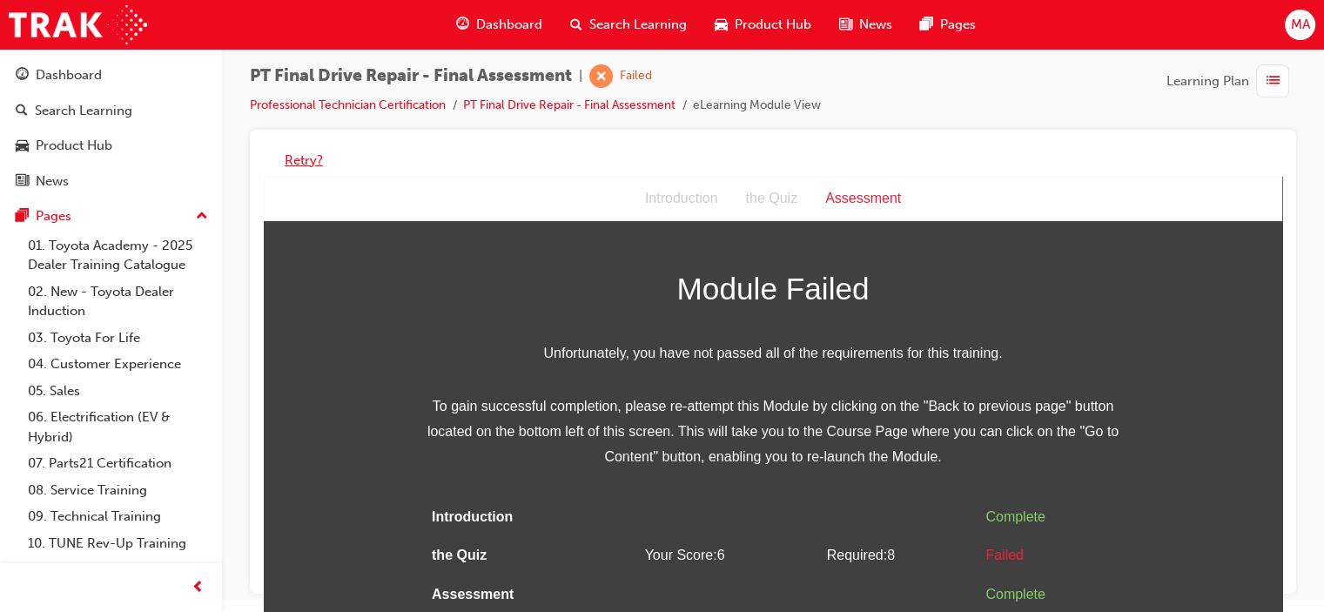
click at [317, 156] on button "Retry?" at bounding box center [304, 161] width 38 height 20
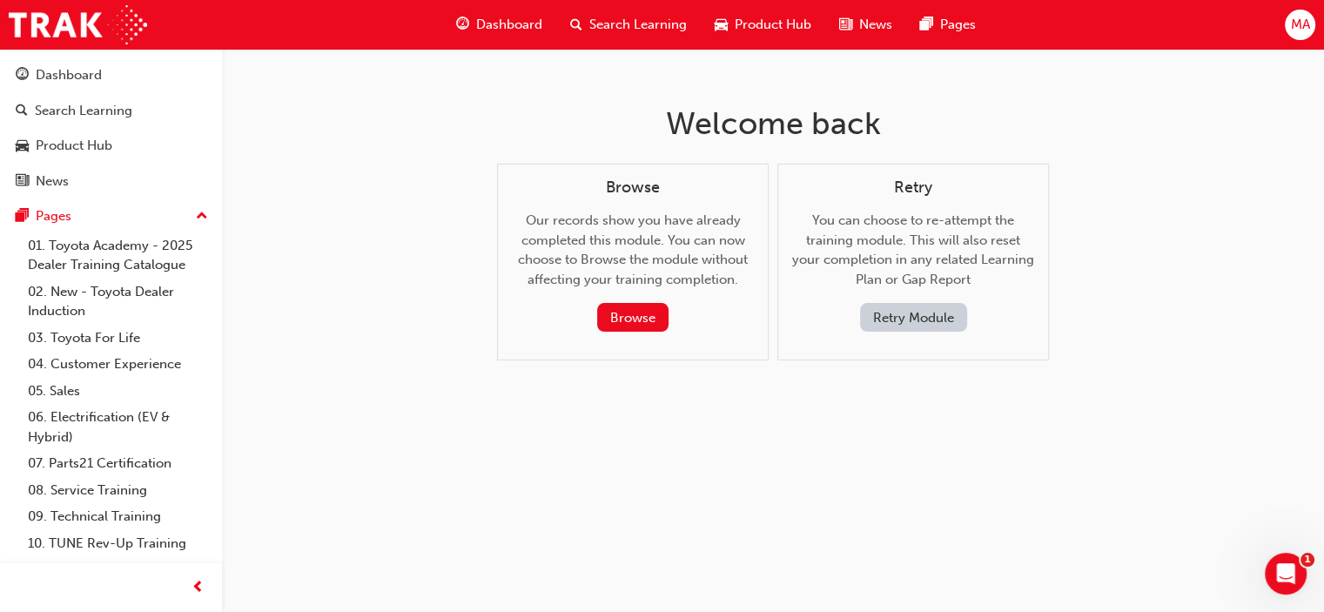
scroll to position [0, 0]
click at [893, 308] on button "Retry Module" at bounding box center [919, 317] width 107 height 29
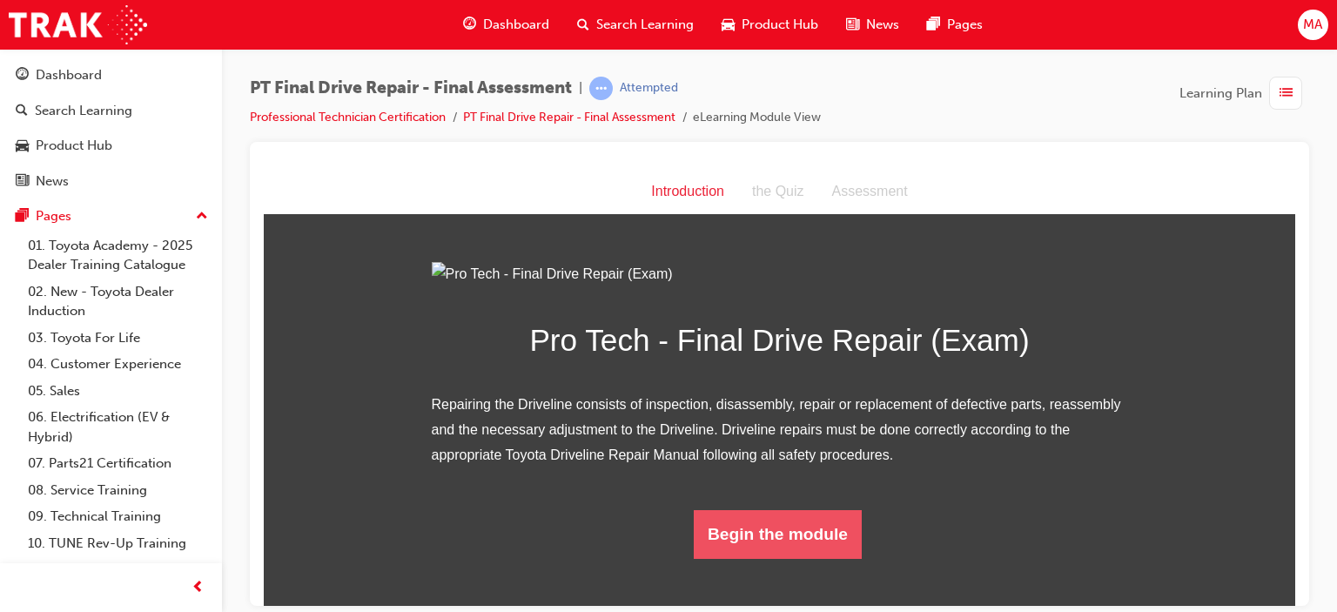
click at [773, 558] on button "Begin the module" at bounding box center [778, 533] width 168 height 49
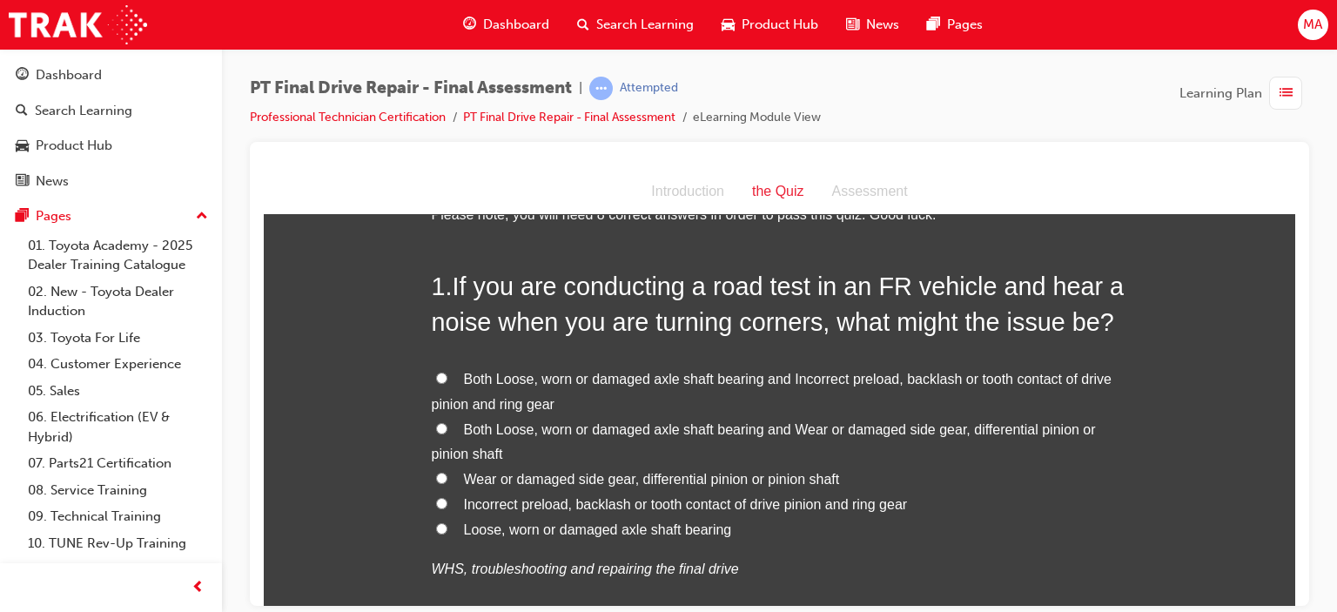
scroll to position [87, 0]
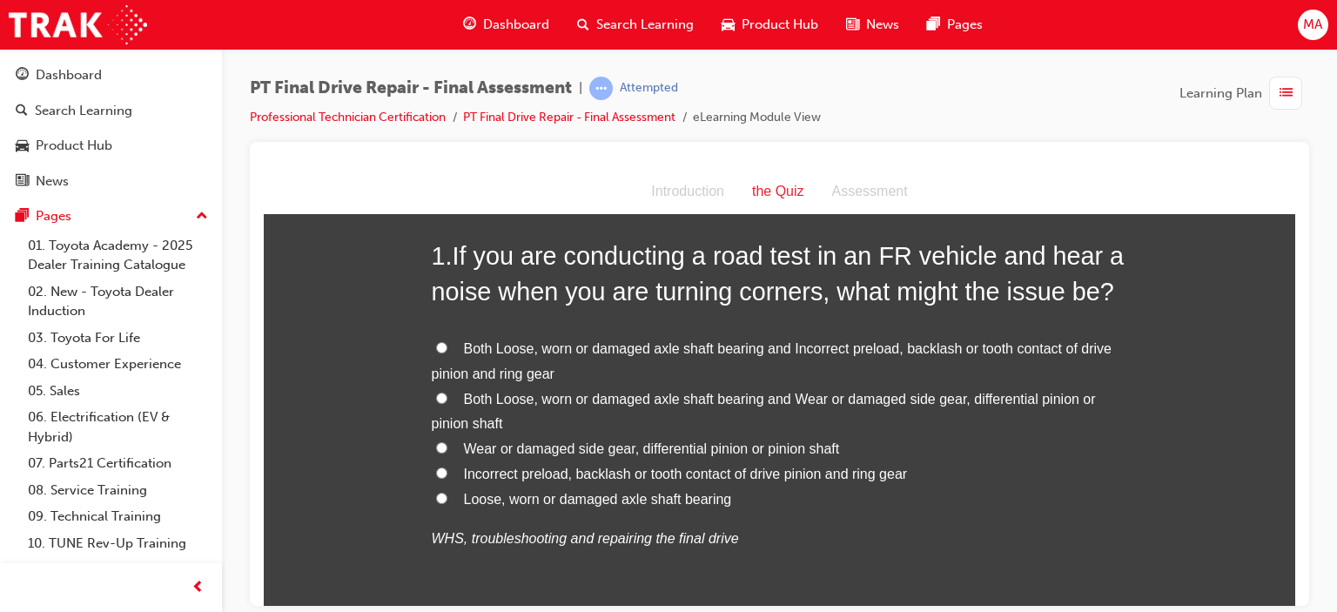
click at [541, 444] on span "Wear or damaged side gear, differential pinion or pinion shaft" at bounding box center [652, 448] width 376 height 15
click at [447, 444] on input "Wear or damaged side gear, differential pinion or pinion shaft" at bounding box center [441, 446] width 11 height 11
radio input "true"
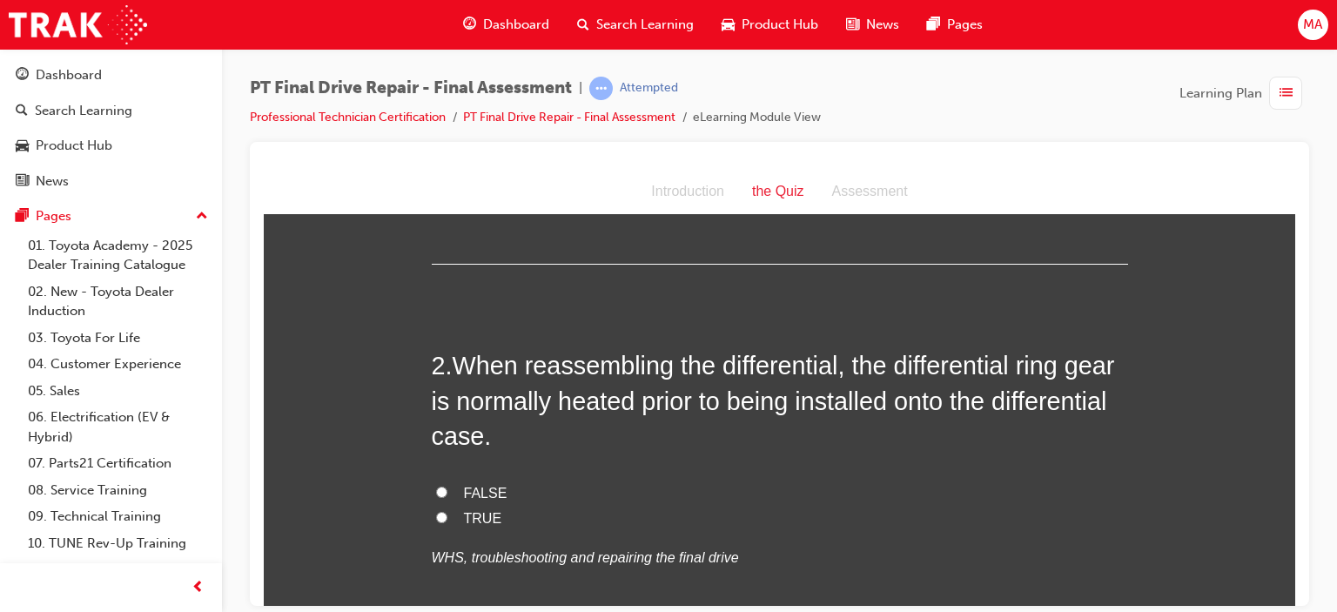
scroll to position [522, 0]
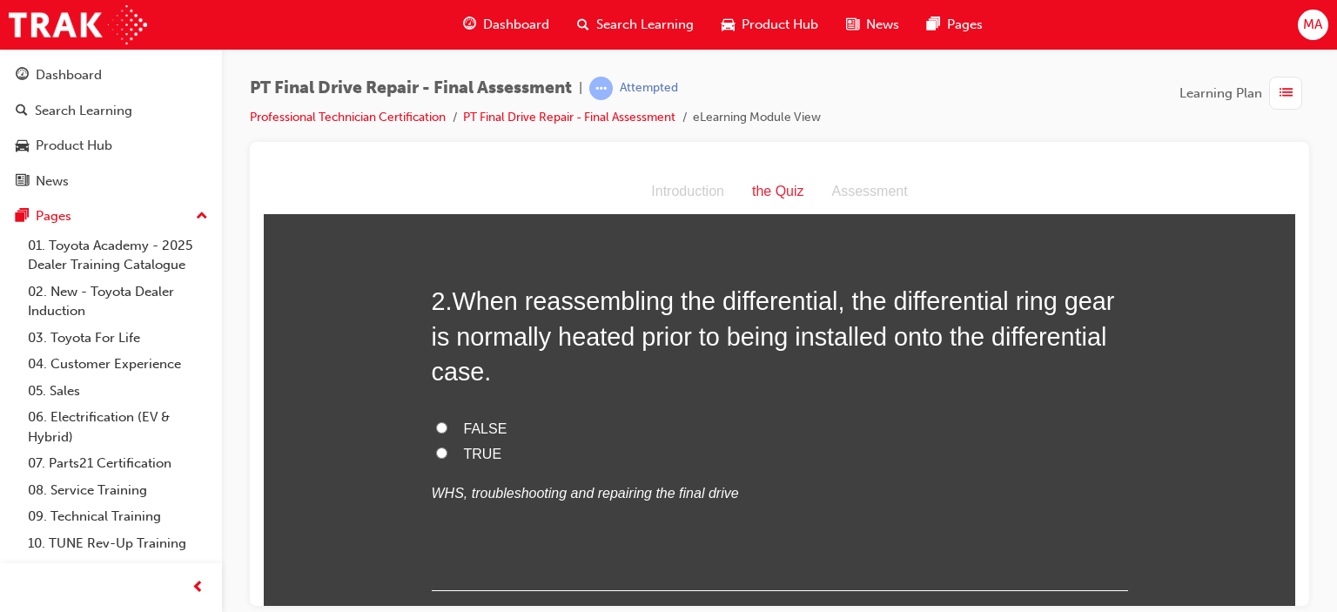
click at [464, 461] on span "TRUE" at bounding box center [483, 453] width 38 height 15
click at [447, 458] on input "TRUE" at bounding box center [441, 452] width 11 height 11
radio input "true"
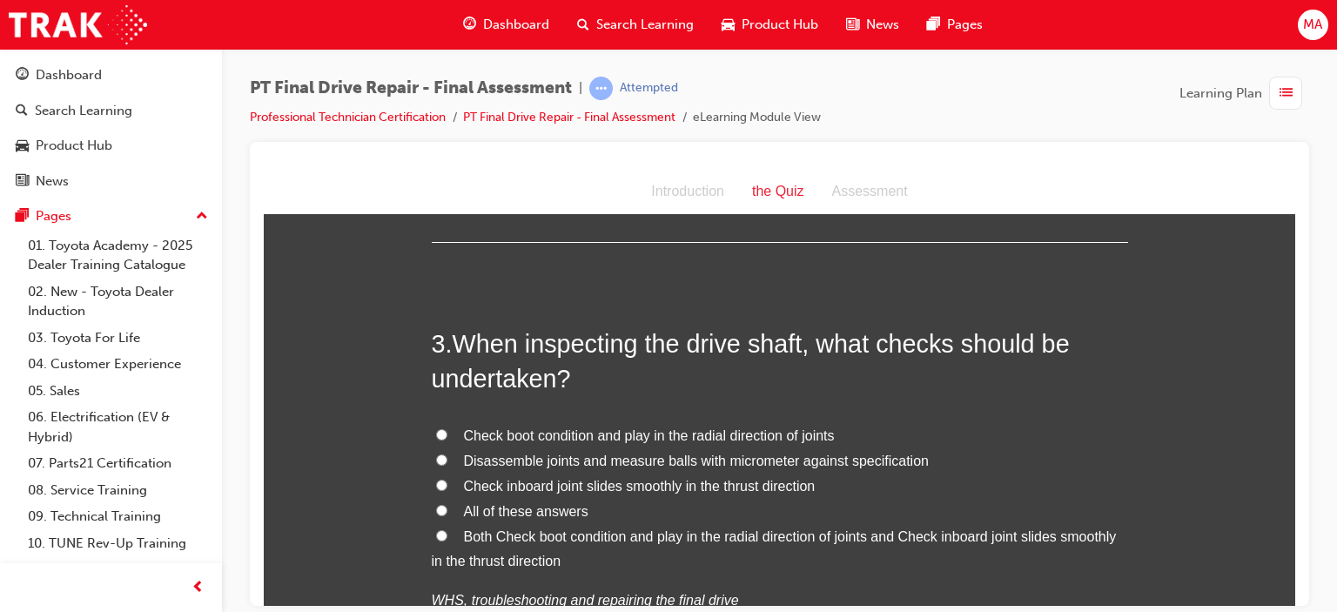
scroll to position [958, 0]
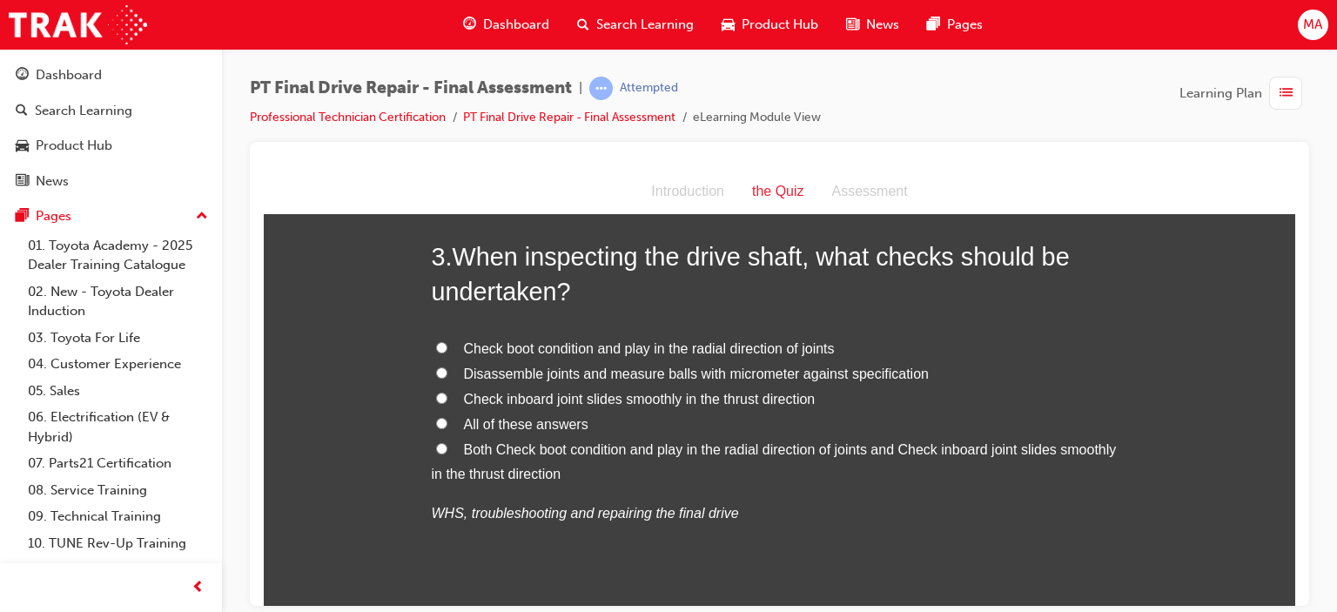
click at [522, 422] on span "All of these answers" at bounding box center [526, 423] width 124 height 15
click at [447, 422] on input "All of these answers" at bounding box center [441, 422] width 11 height 11
radio input "true"
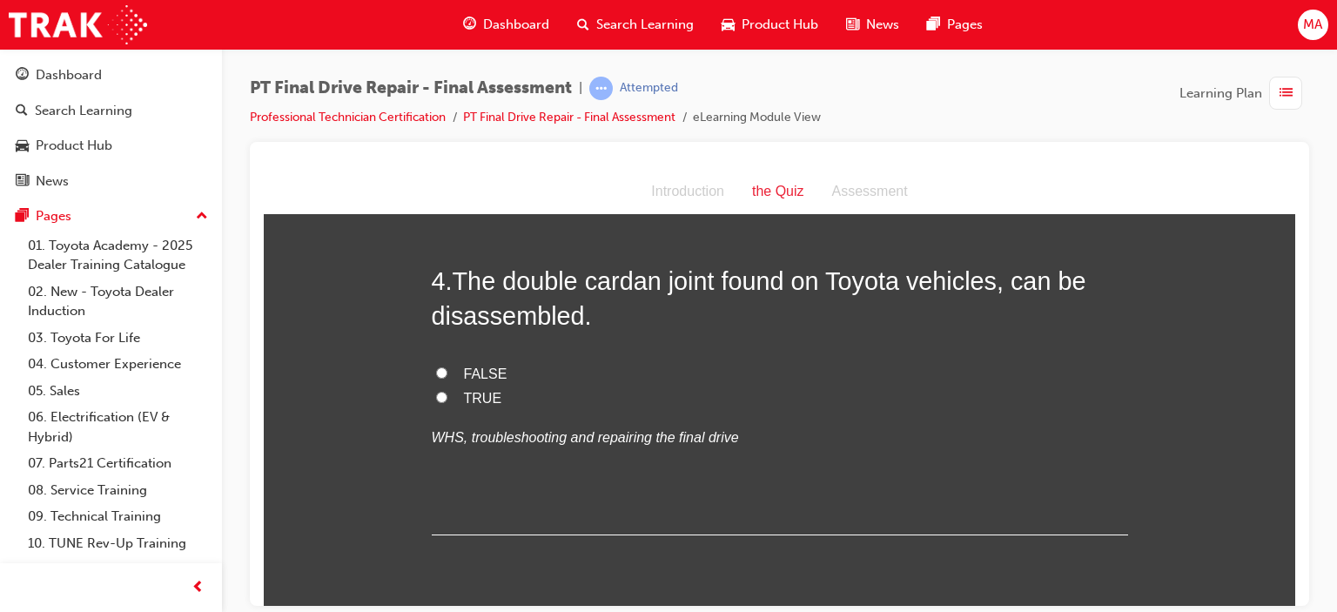
scroll to position [1393, 0]
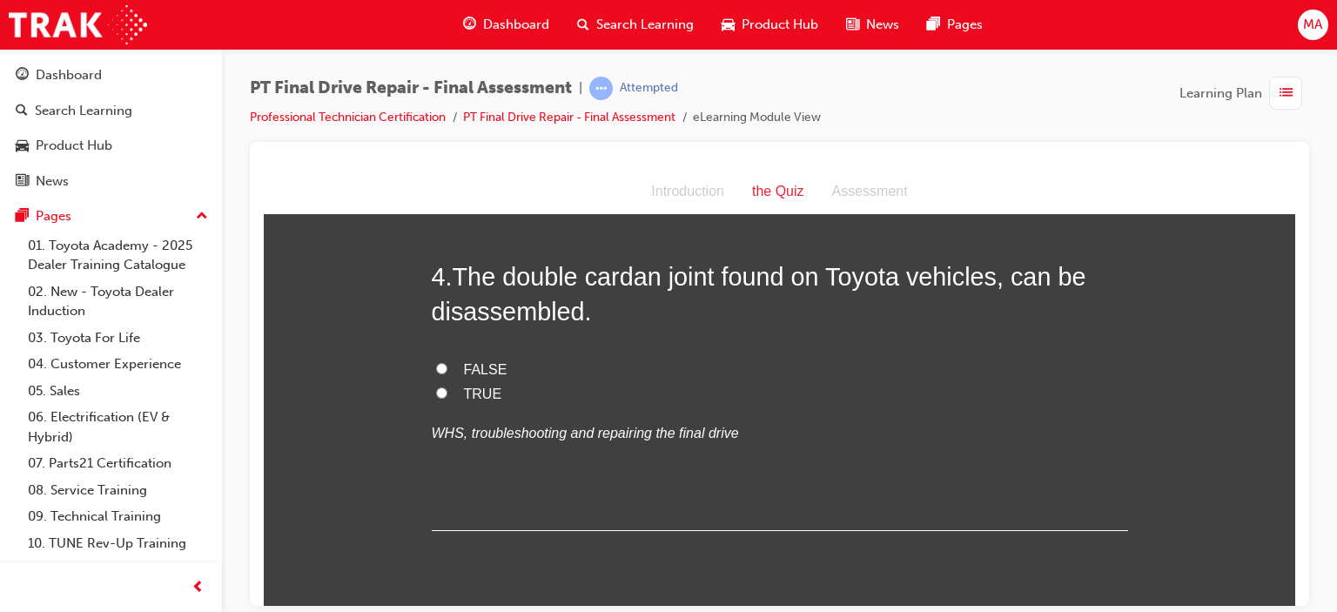
click at [436, 367] on input "FALSE" at bounding box center [441, 367] width 11 height 11
radio input "true"
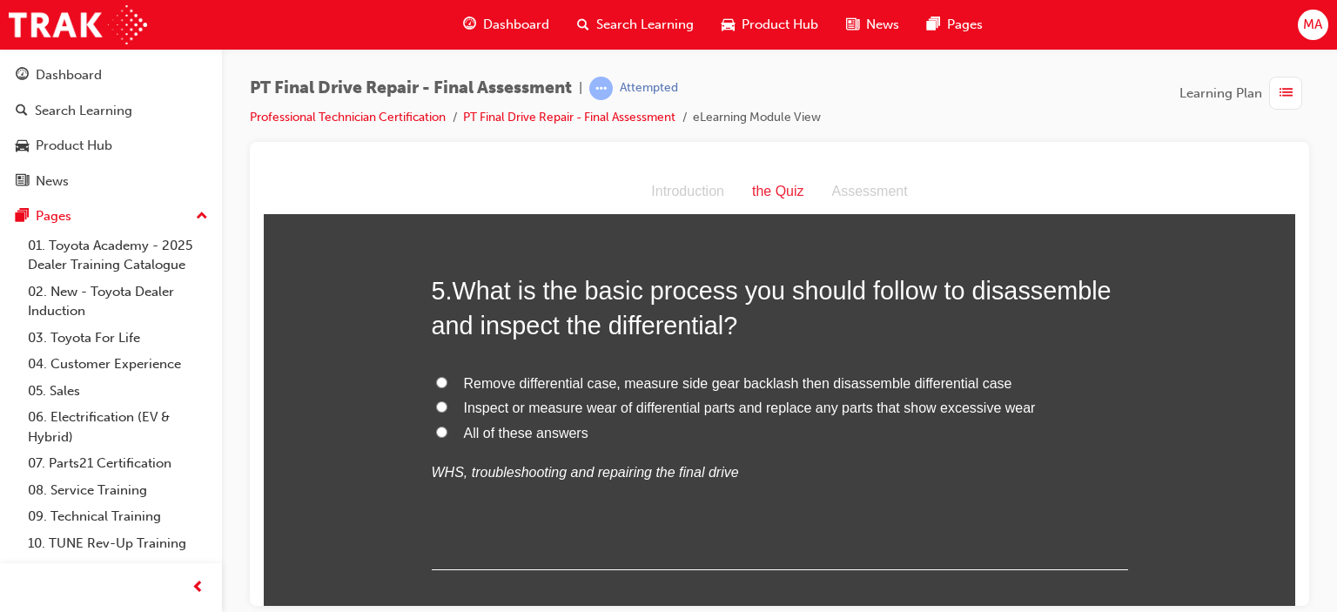
scroll to position [1741, 0]
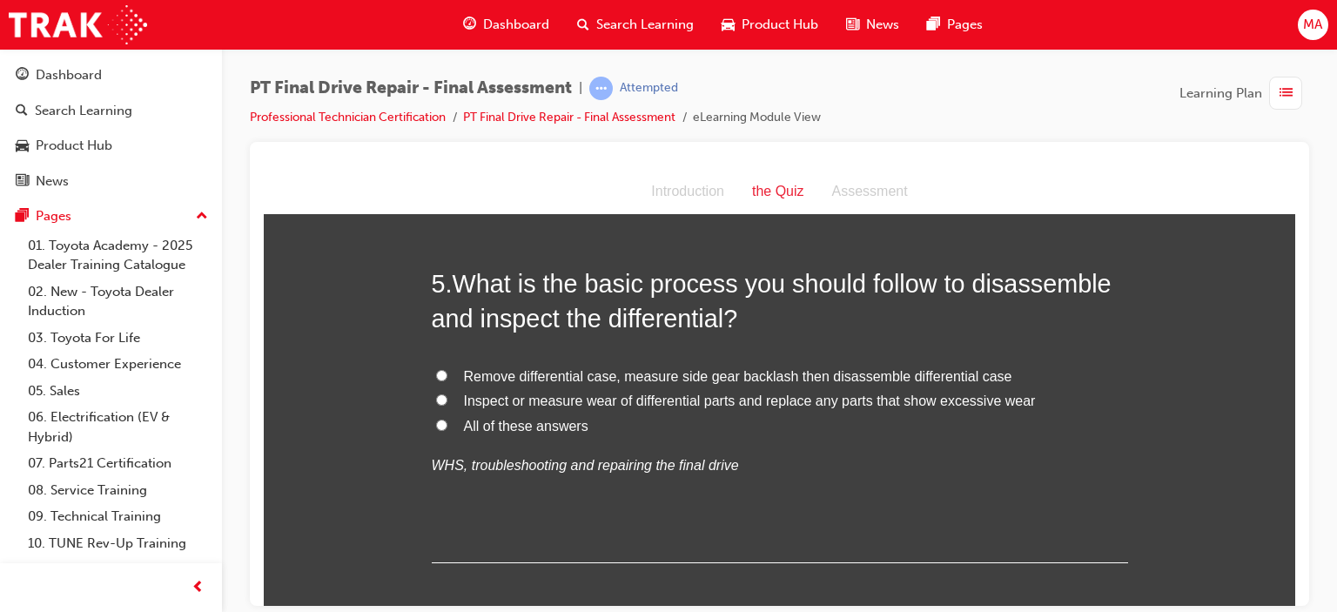
click at [464, 422] on span "All of these answers" at bounding box center [526, 425] width 124 height 15
click at [447, 422] on input "All of these answers" at bounding box center [441, 424] width 11 height 11
radio input "true"
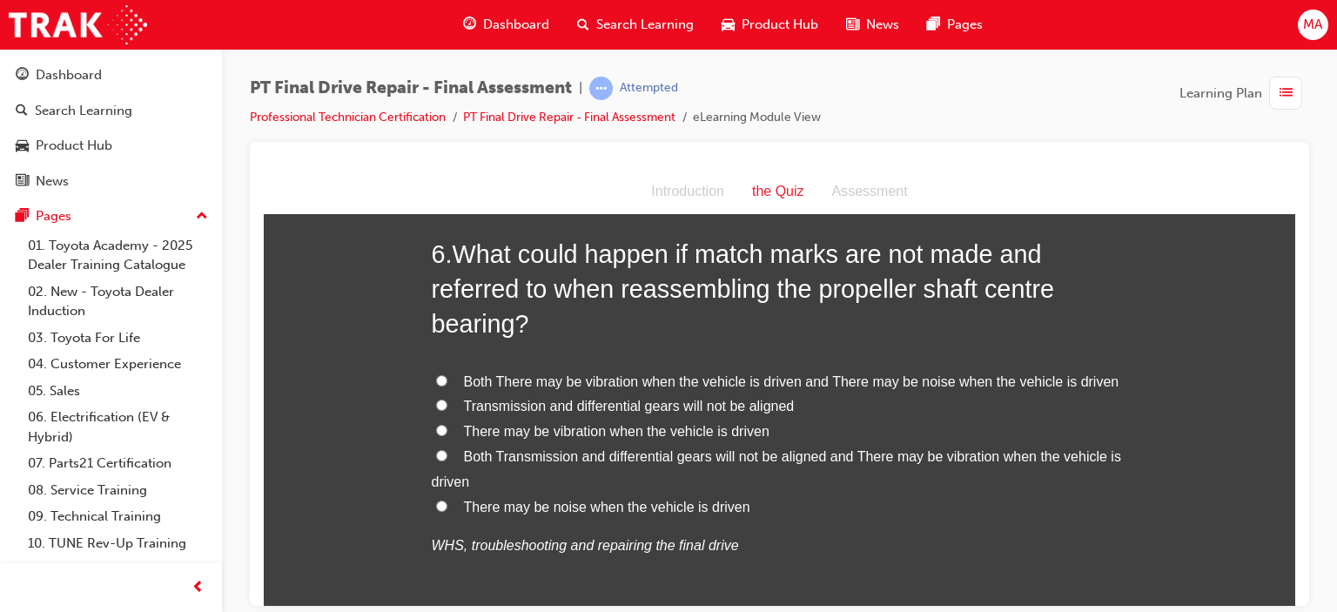
scroll to position [2177, 0]
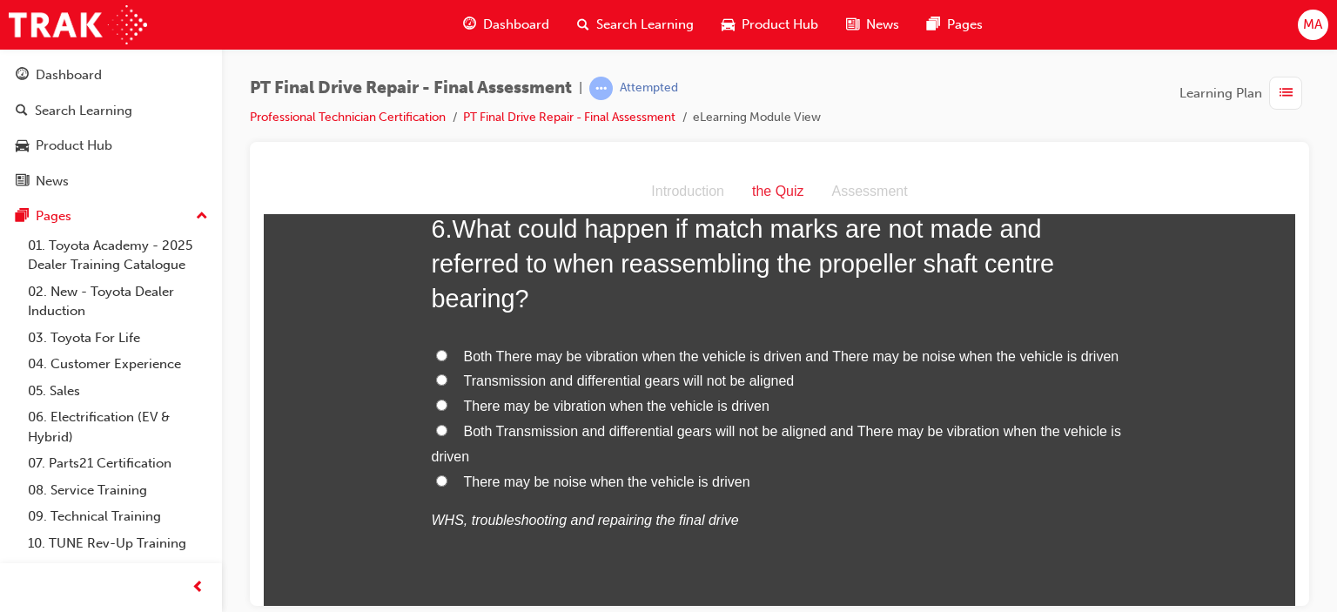
click at [531, 356] on span "Both There may be vibration when the vehicle is driven and There may be noise w…" at bounding box center [792, 355] width 656 height 15
click at [447, 356] on input "Both There may be vibration when the vehicle is driven and There may be noise w…" at bounding box center [441, 354] width 11 height 11
radio input "true"
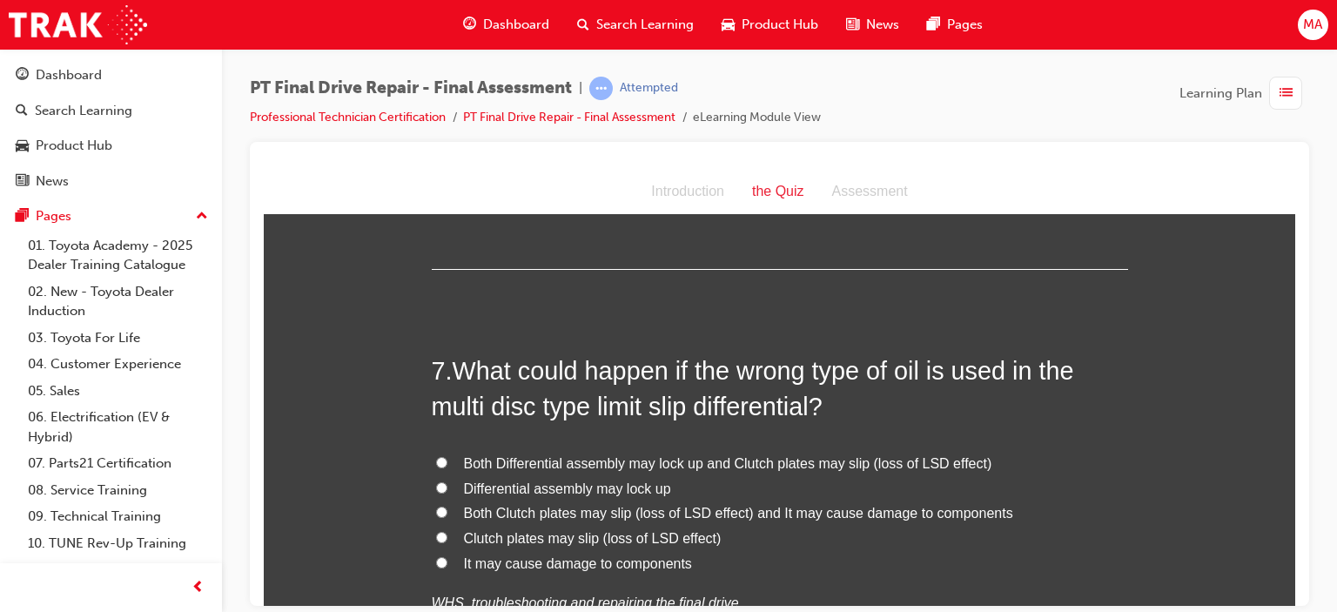
scroll to position [2612, 0]
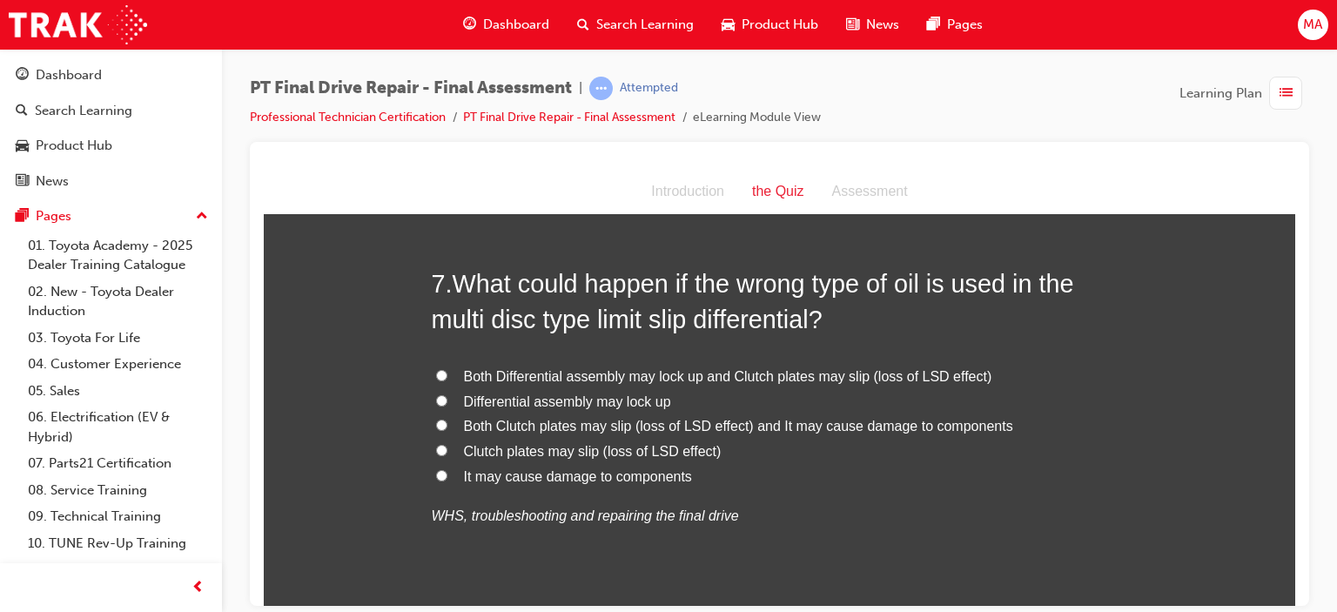
click at [827, 370] on span "Both Differential assembly may lock up and Clutch plates may slip (loss of LSD …" at bounding box center [728, 375] width 528 height 15
click at [447, 370] on input "Both Differential assembly may lock up and Clutch plates may slip (loss of LSD …" at bounding box center [441, 374] width 11 height 11
radio input "true"
click at [535, 373] on span "Both Differential assembly may lock up and Clutch plates may slip (loss of LSD …" at bounding box center [728, 375] width 528 height 15
click at [447, 373] on input "Both Differential assembly may lock up and Clutch plates may slip (loss of LSD …" at bounding box center [441, 374] width 11 height 11
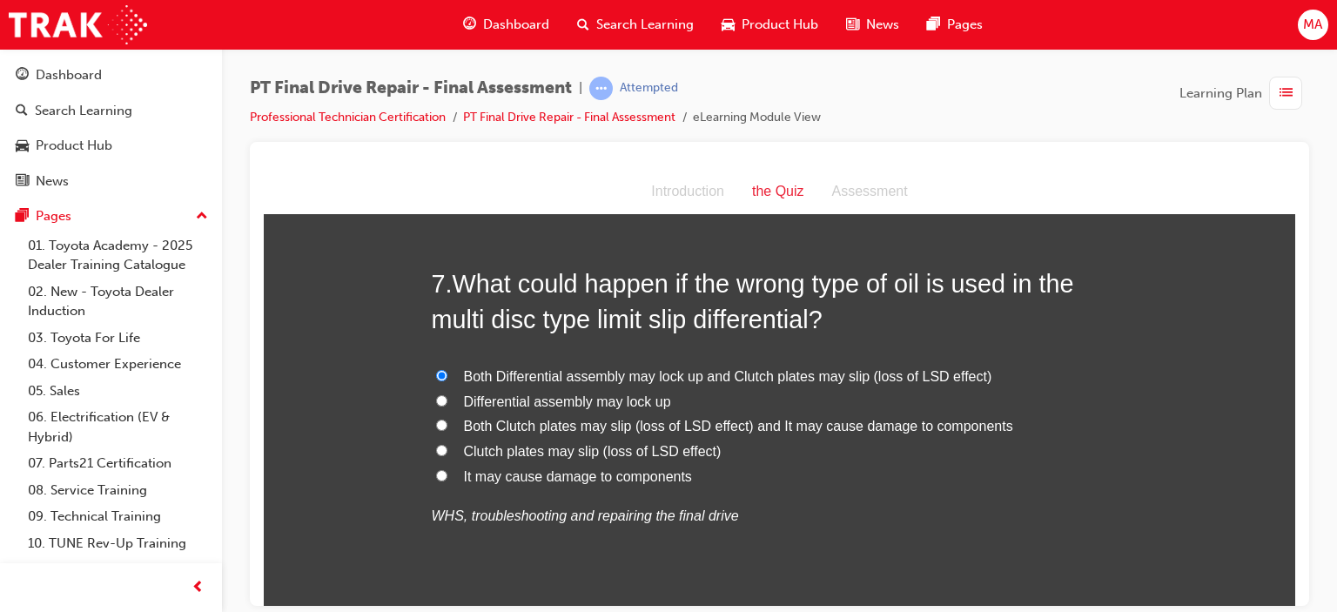
click at [540, 434] on label "Both Clutch plates may slip (loss of LSD effect) and It may cause damage to com…" at bounding box center [780, 426] width 696 height 25
click at [447, 430] on input "Both Clutch plates may slip (loss of LSD effect) and It may cause damage to com…" at bounding box center [441, 424] width 11 height 11
radio input "true"
click at [563, 375] on span "Both Differential assembly may lock up and Clutch plates may slip (loss of LSD …" at bounding box center [728, 375] width 528 height 15
click at [447, 375] on input "Both Differential assembly may lock up and Clutch plates may slip (loss of LSD …" at bounding box center [441, 374] width 11 height 11
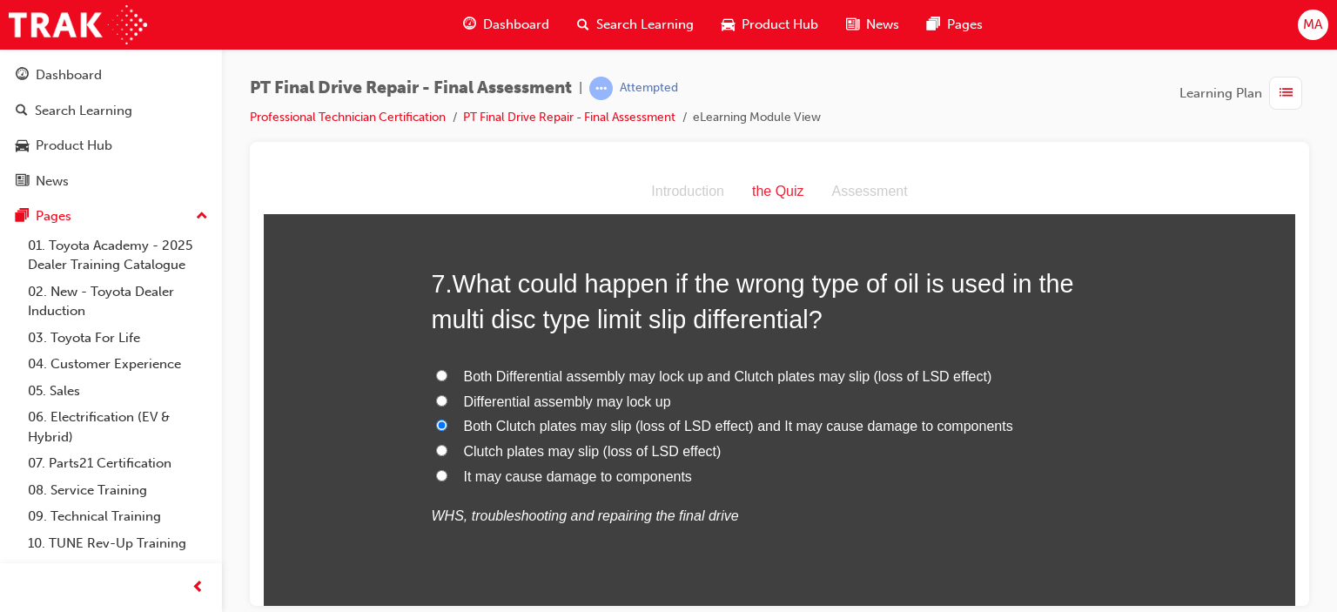
radio input "true"
click at [556, 405] on span "Differential assembly may lock up" at bounding box center [567, 401] width 207 height 15
click at [447, 405] on input "Differential assembly may lock up" at bounding box center [441, 399] width 11 height 11
radio input "true"
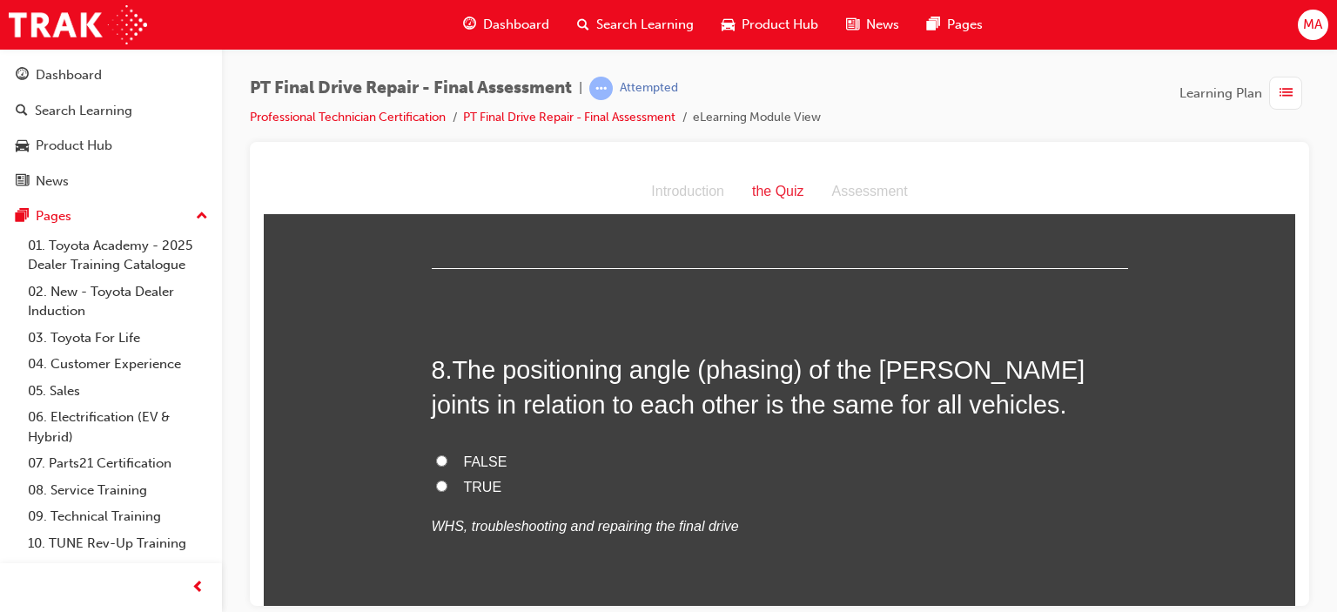
scroll to position [2960, 0]
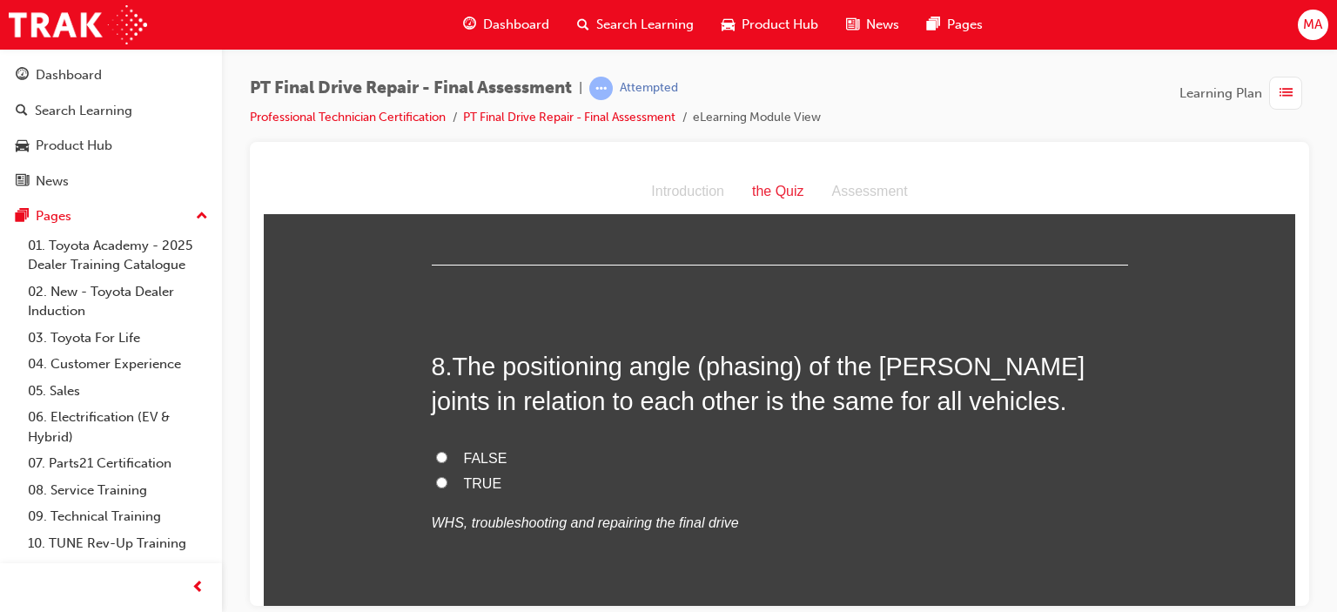
click at [484, 454] on span "FALSE" at bounding box center [486, 457] width 44 height 15
click at [447, 454] on input "FALSE" at bounding box center [441, 456] width 11 height 11
radio input "true"
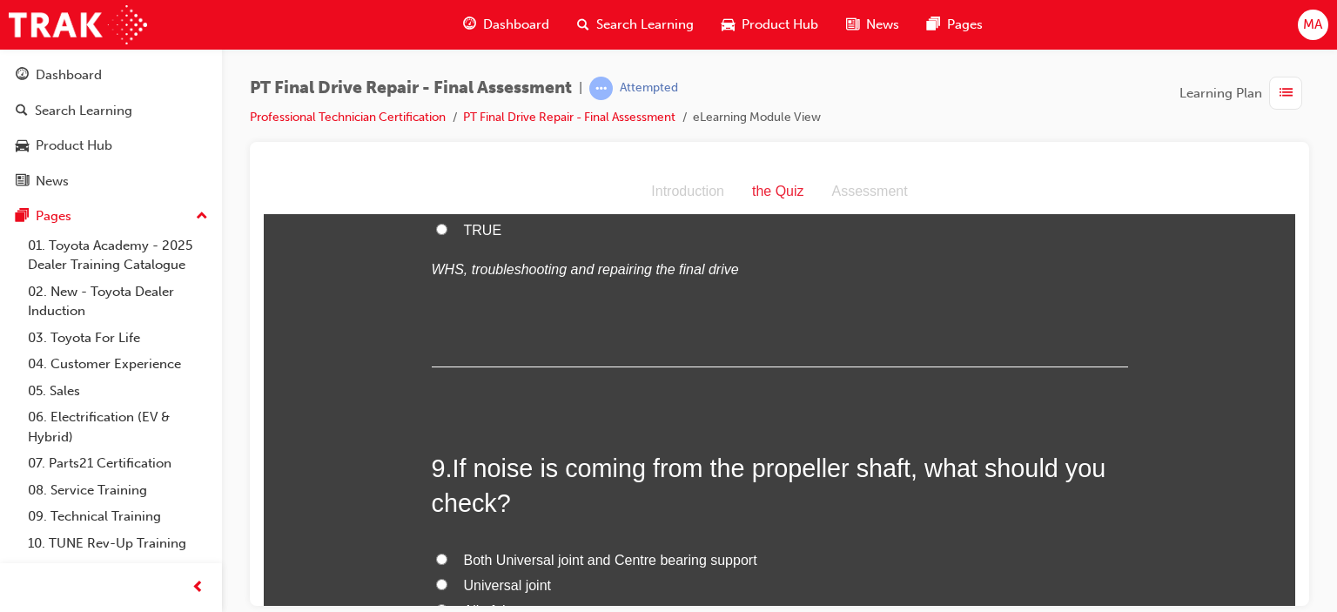
scroll to position [3308, 0]
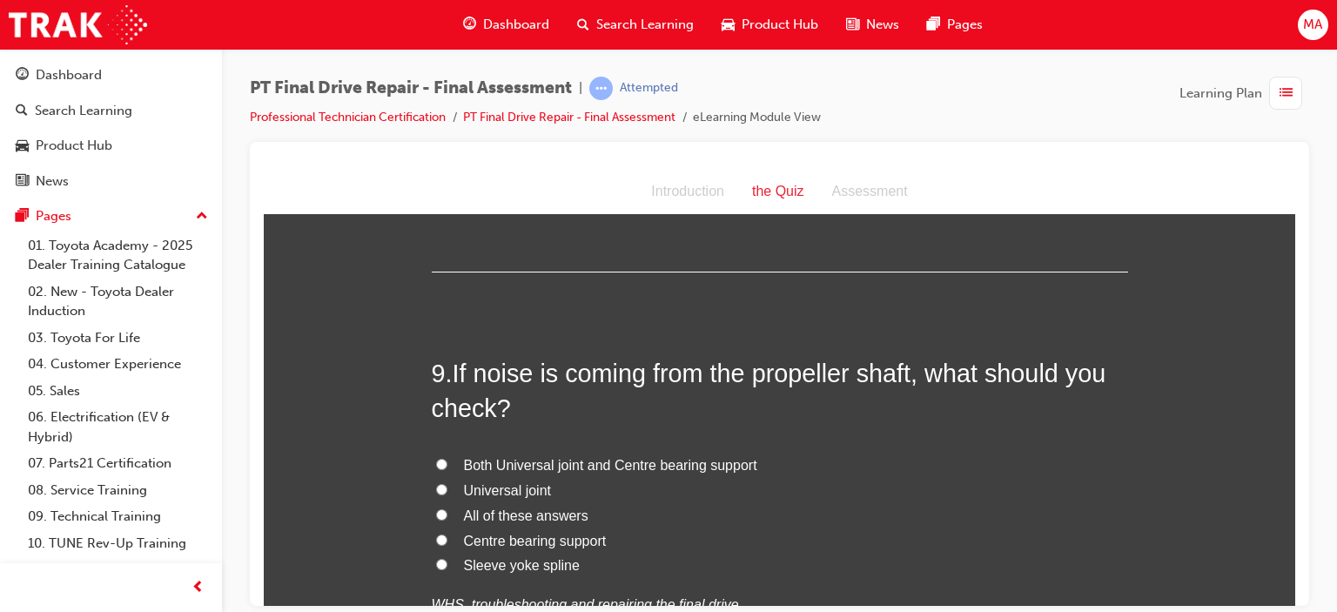
click at [502, 515] on span "All of these answers" at bounding box center [526, 515] width 124 height 15
click at [447, 515] on input "All of these answers" at bounding box center [441, 513] width 11 height 11
radio input "true"
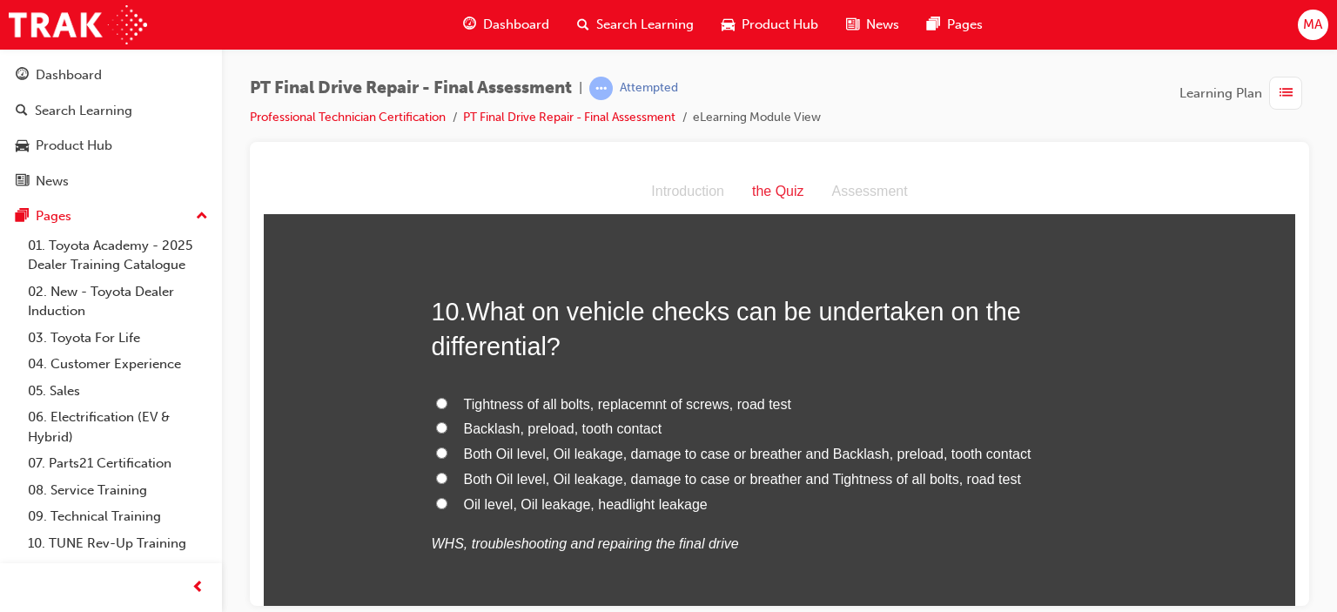
scroll to position [3831, 0]
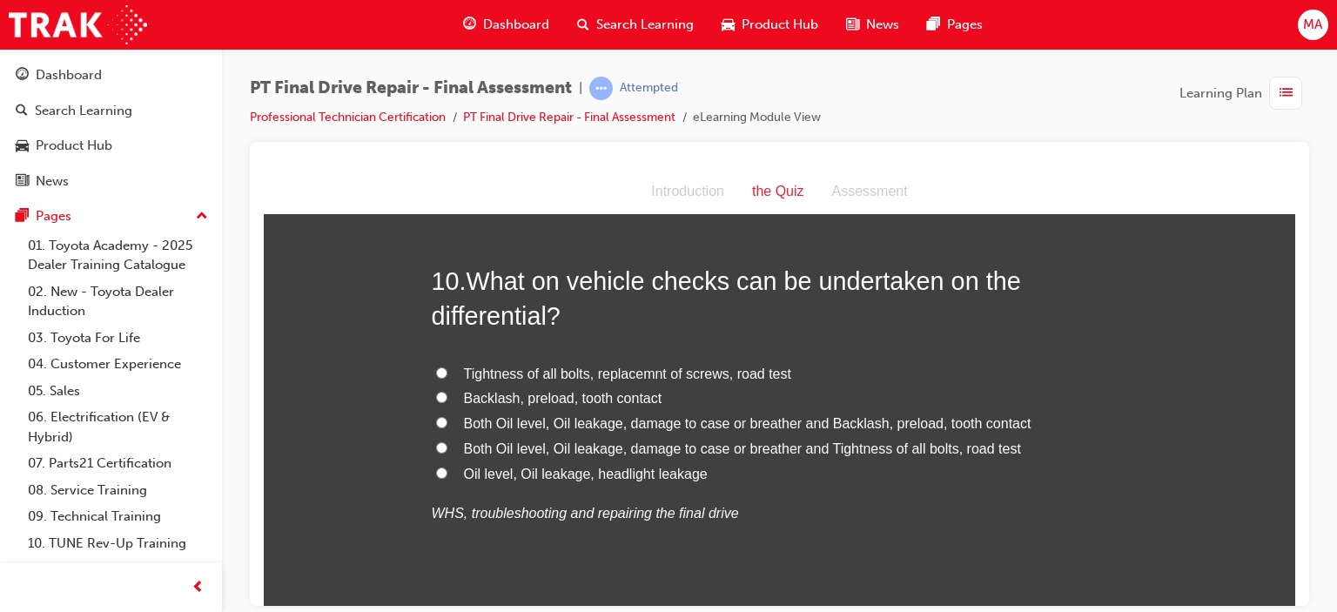
click at [771, 421] on span "Both Oil level, Oil leakage, damage to case or breather and Backlash, preload, …" at bounding box center [748, 422] width 568 height 15
click at [447, 421] on input "Both Oil level, Oil leakage, damage to case or breather and Backlash, preload, …" at bounding box center [441, 421] width 11 height 11
radio input "true"
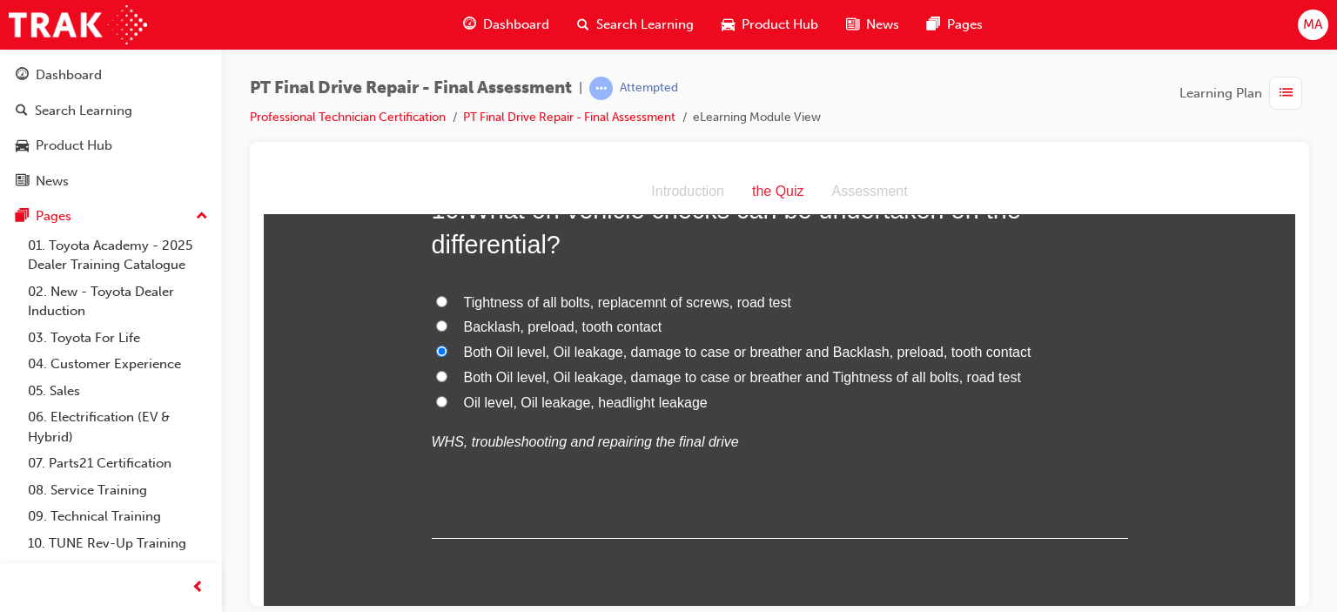
scroll to position [3965, 0]
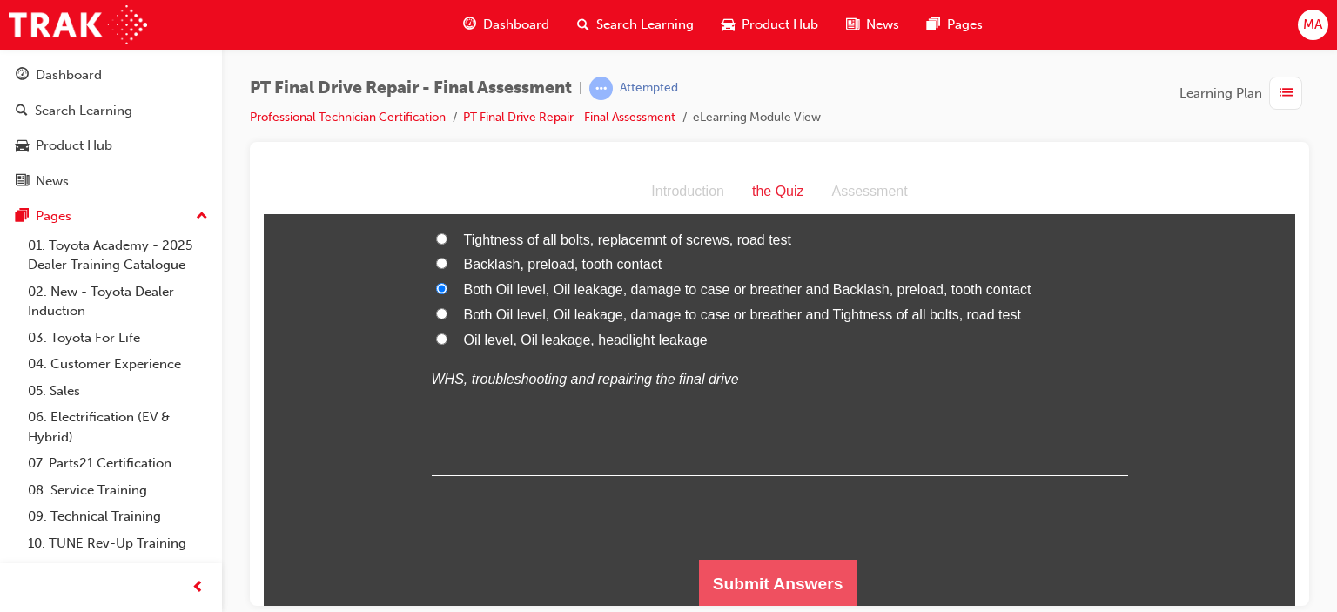
click at [792, 587] on button "Submit Answers" at bounding box center [778, 583] width 158 height 49
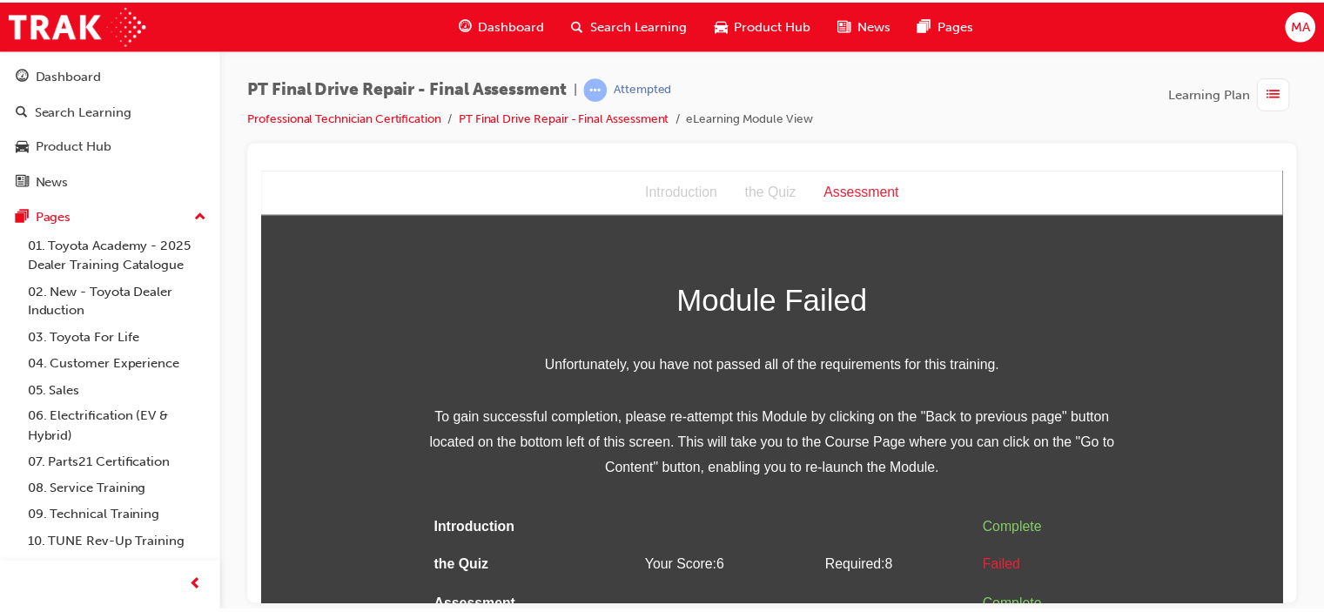
scroll to position [19, 0]
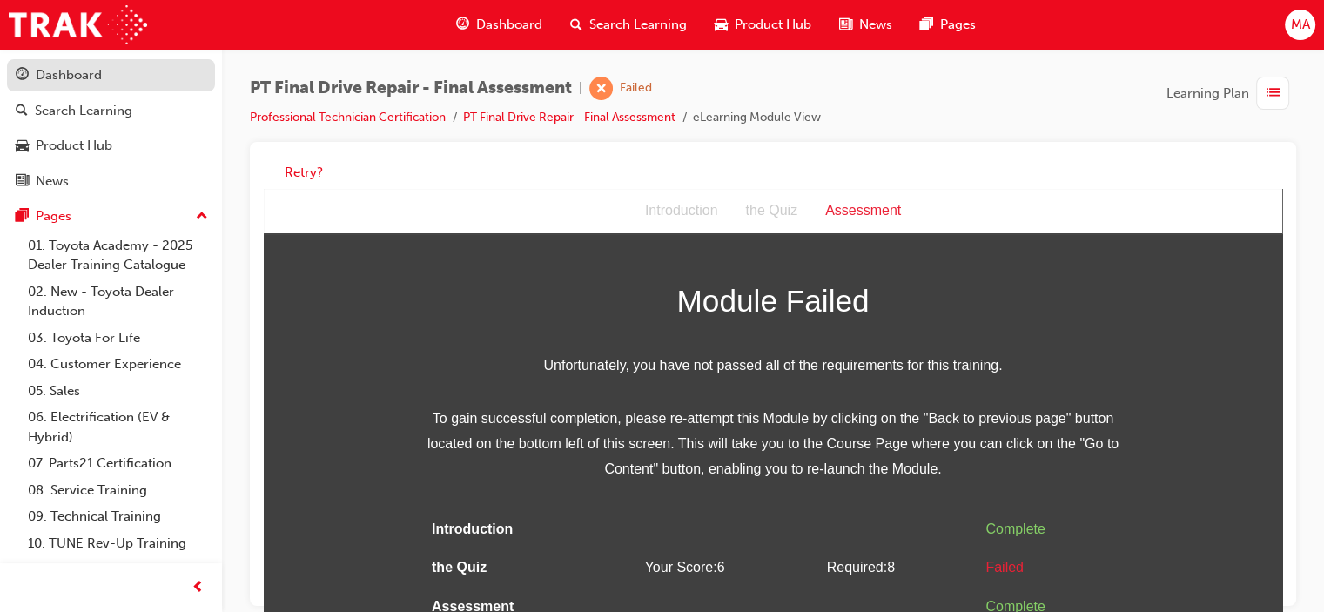
click at [44, 90] on link "Dashboard" at bounding box center [111, 75] width 208 height 32
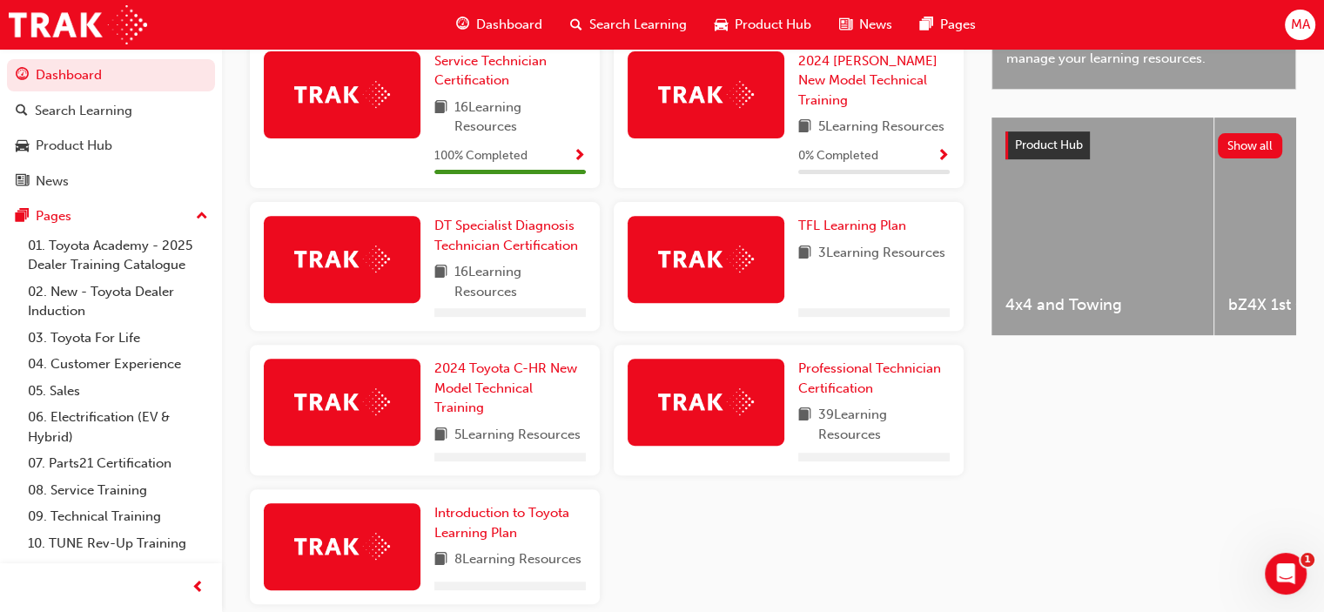
scroll to position [698, 0]
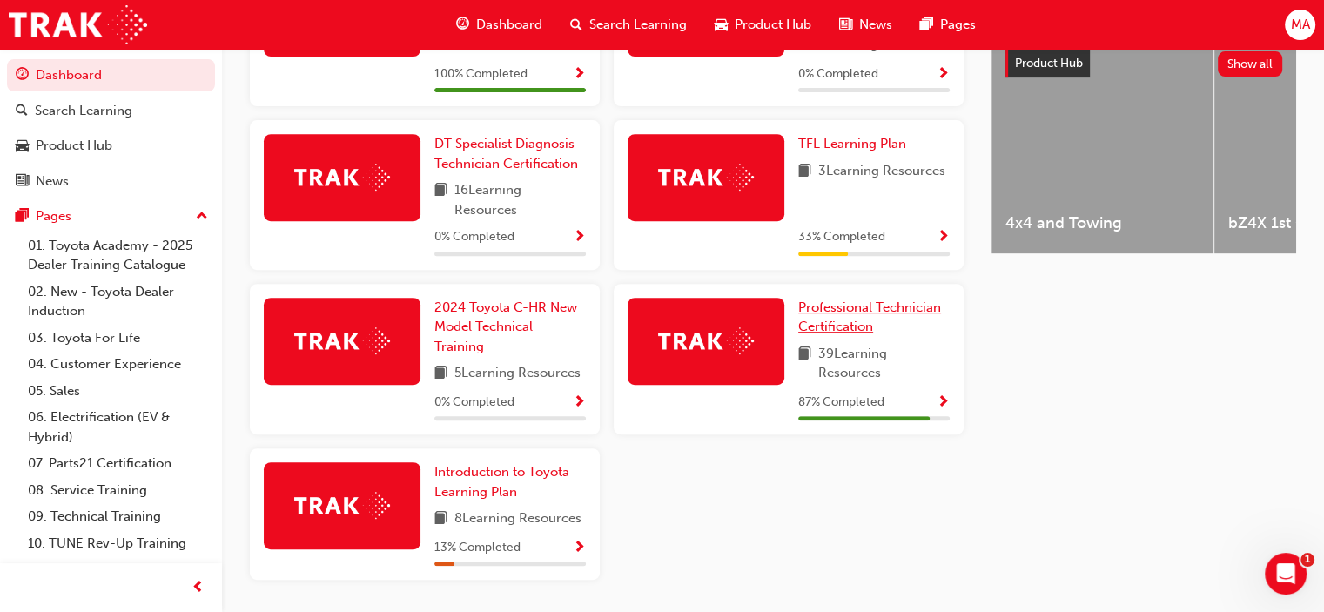
click at [860, 323] on span "Professional Technician Certification" at bounding box center [869, 317] width 143 height 36
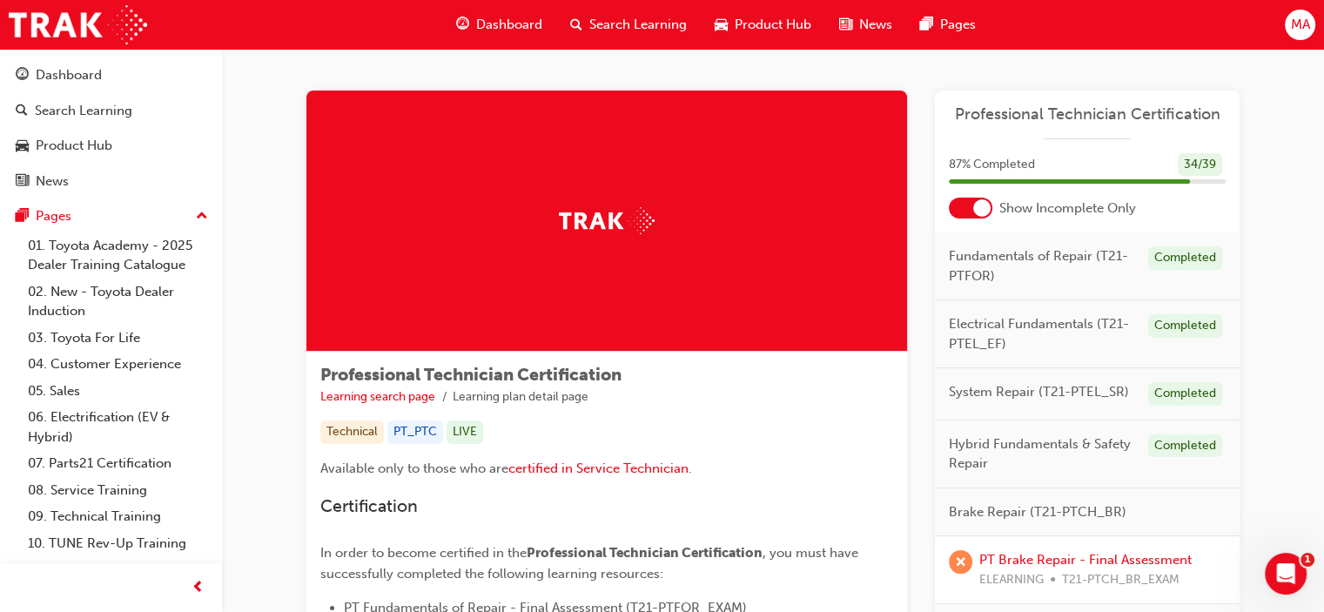
click at [965, 201] on div at bounding box center [971, 208] width 44 height 21
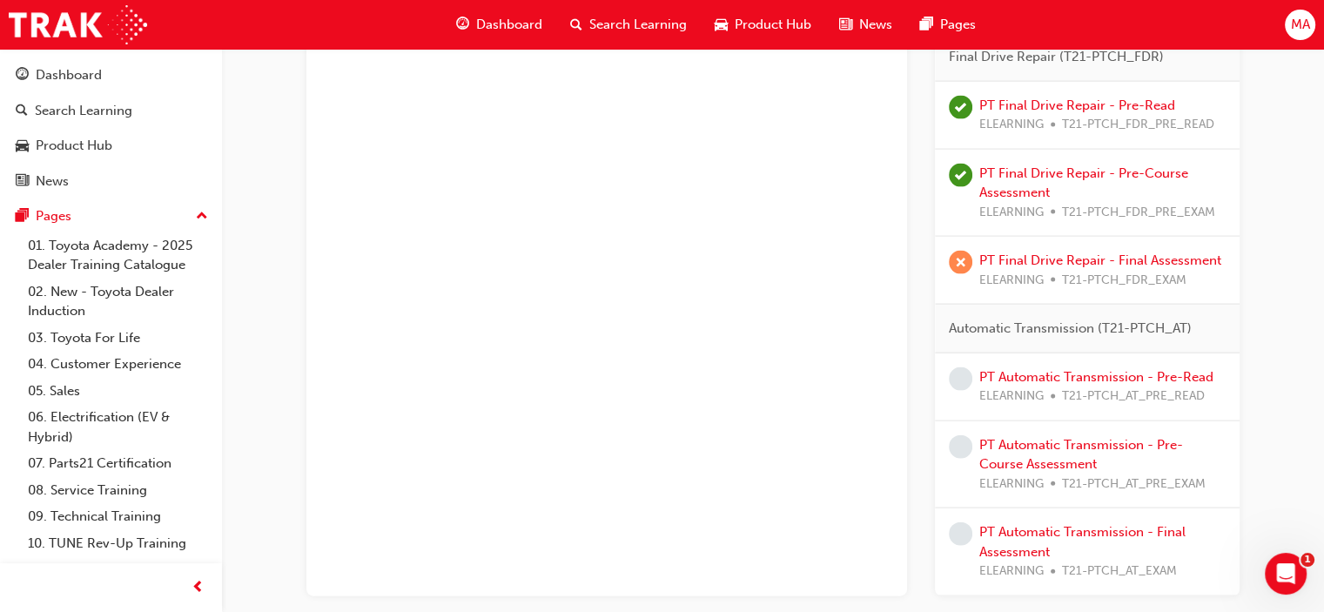
scroll to position [3744, 0]
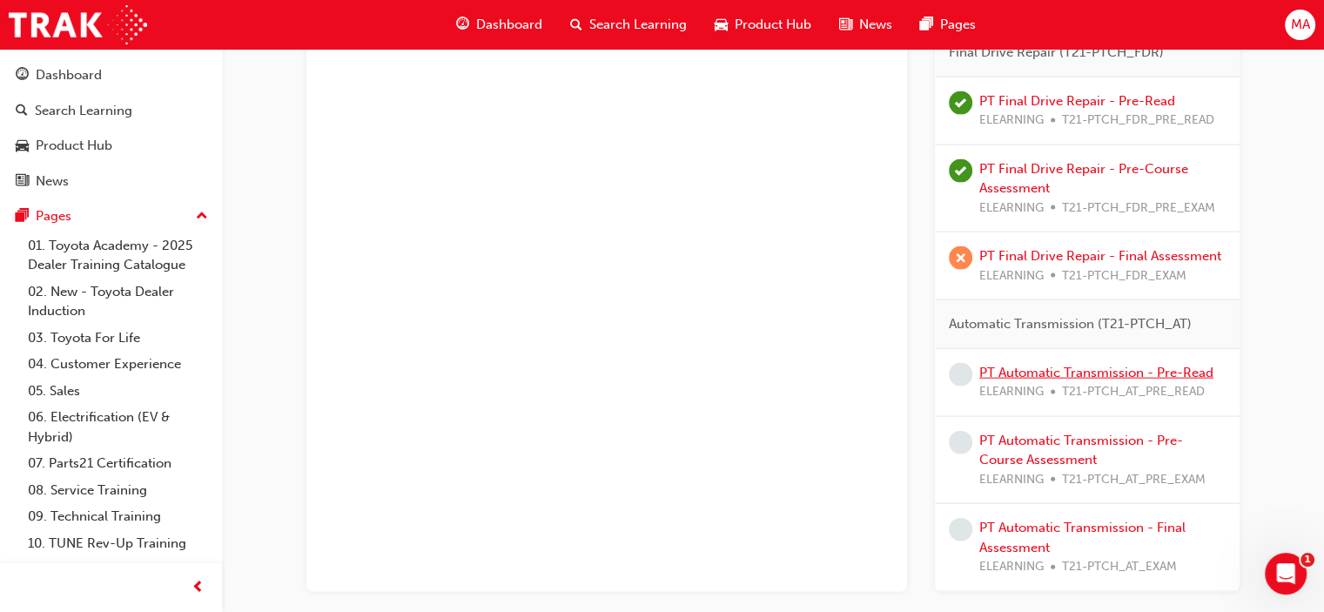
click at [1063, 367] on link "PT Automatic Transmission - Pre-Read" at bounding box center [1096, 373] width 234 height 16
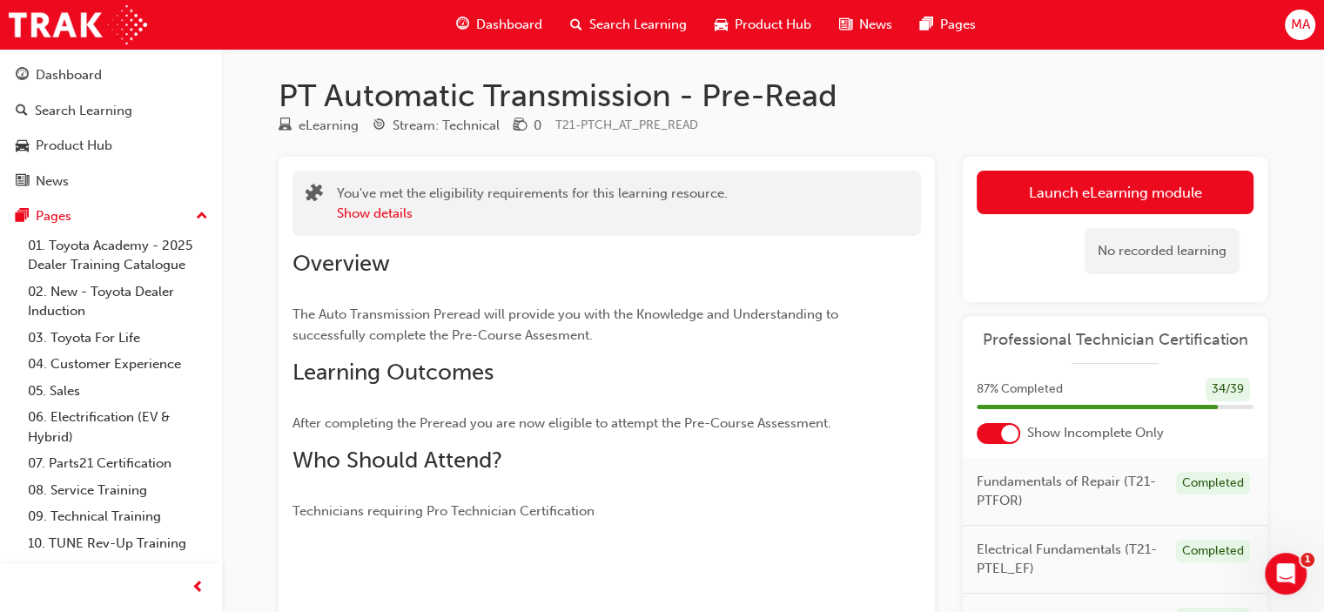
click at [1072, 178] on link "Launch eLearning module" at bounding box center [1115, 193] width 277 height 44
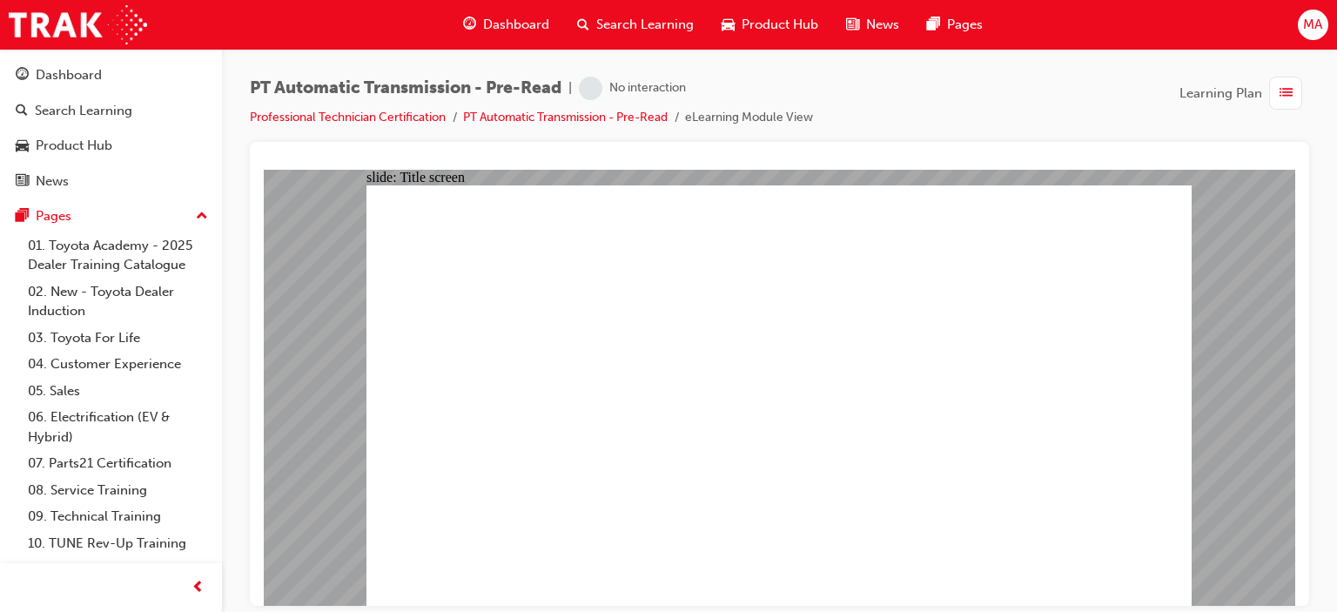
drag, startPoint x: 766, startPoint y: 552, endPoint x: 780, endPoint y: 544, distance: 16.0
click at [60, 77] on div "Dashboard" at bounding box center [69, 75] width 66 height 20
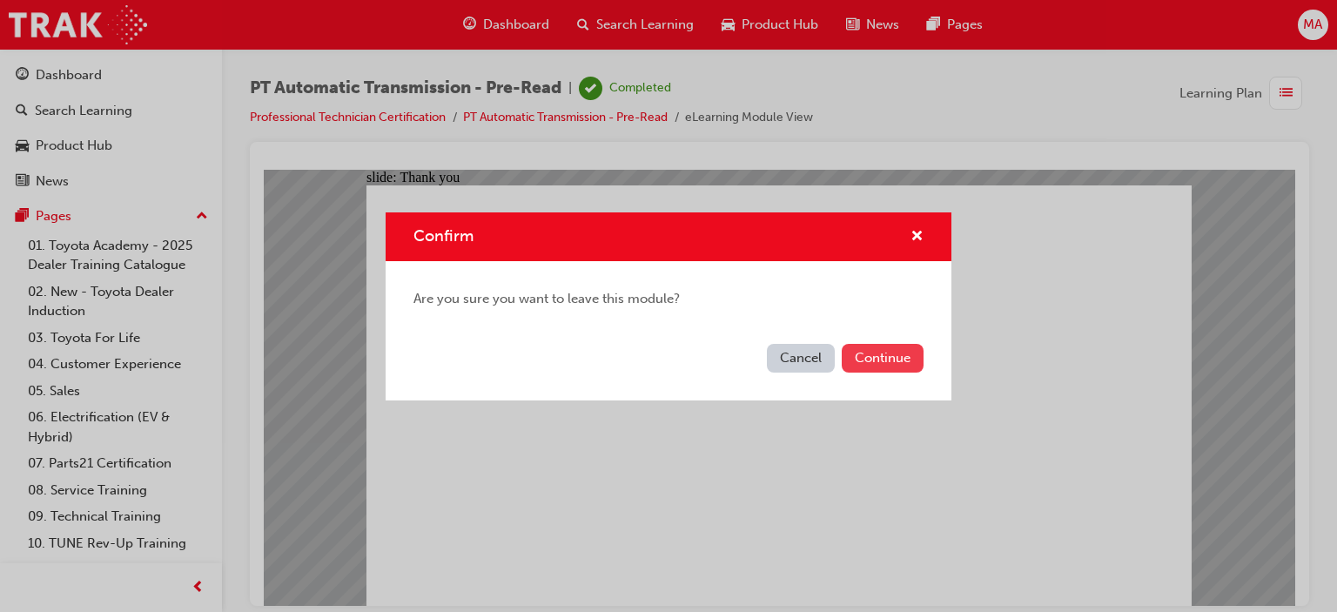
click at [853, 355] on button "Continue" at bounding box center [883, 358] width 82 height 29
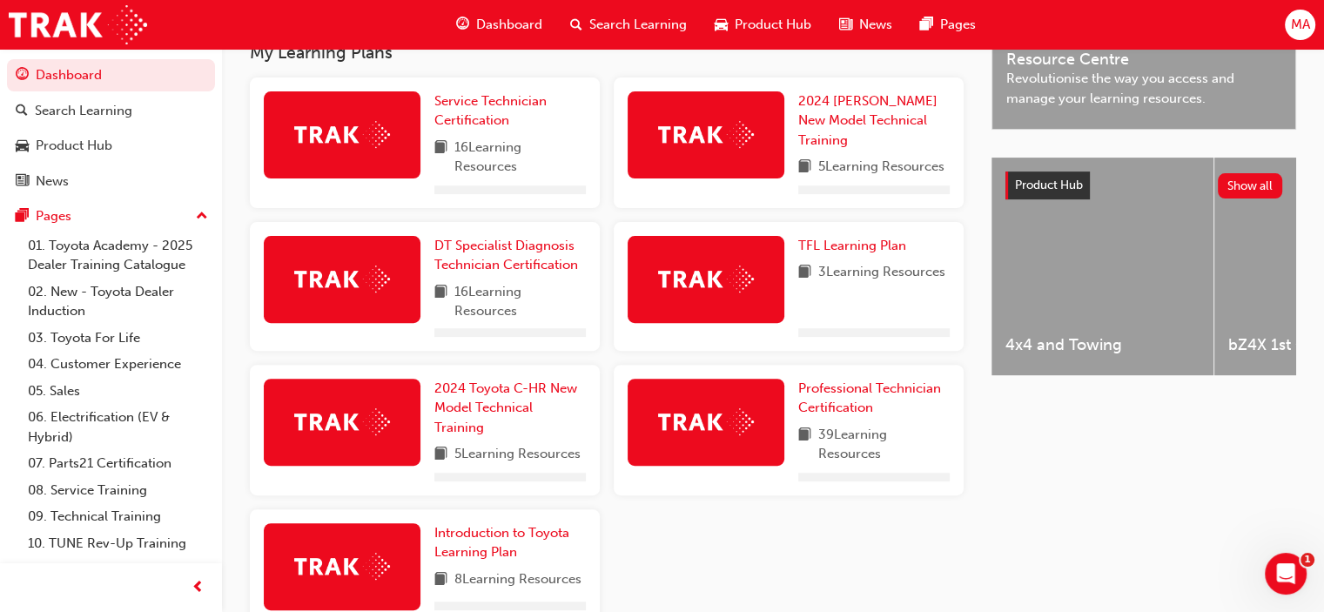
scroll to position [677, 0]
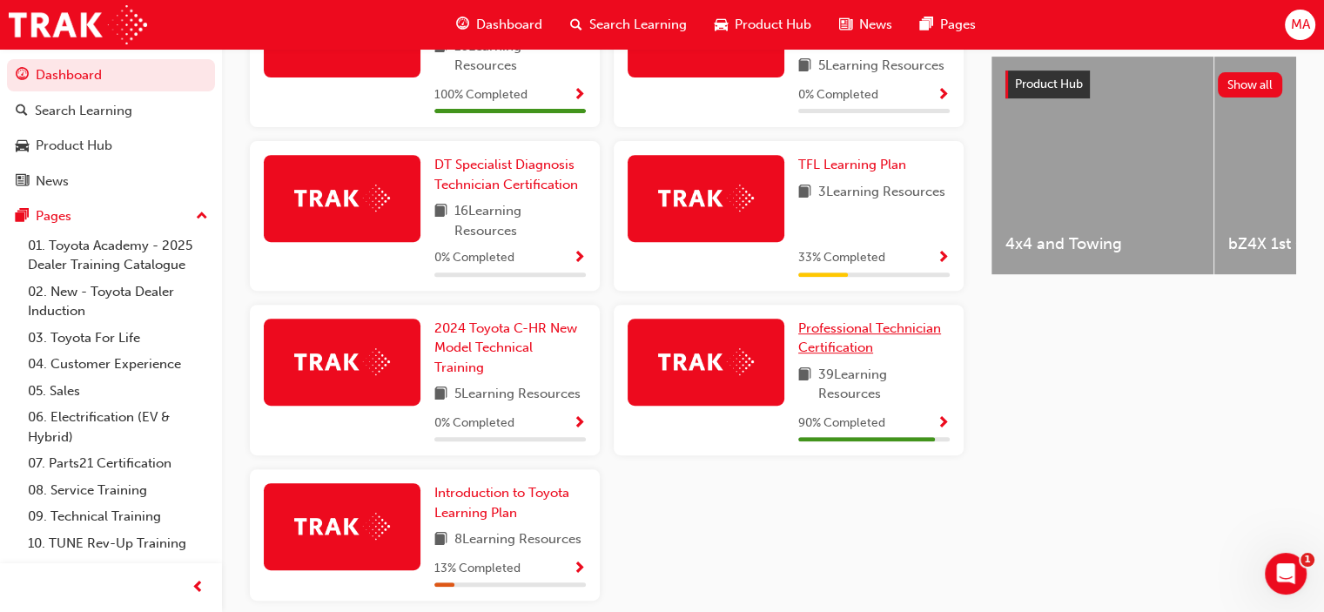
click at [858, 331] on span "Professional Technician Certification" at bounding box center [869, 338] width 143 height 36
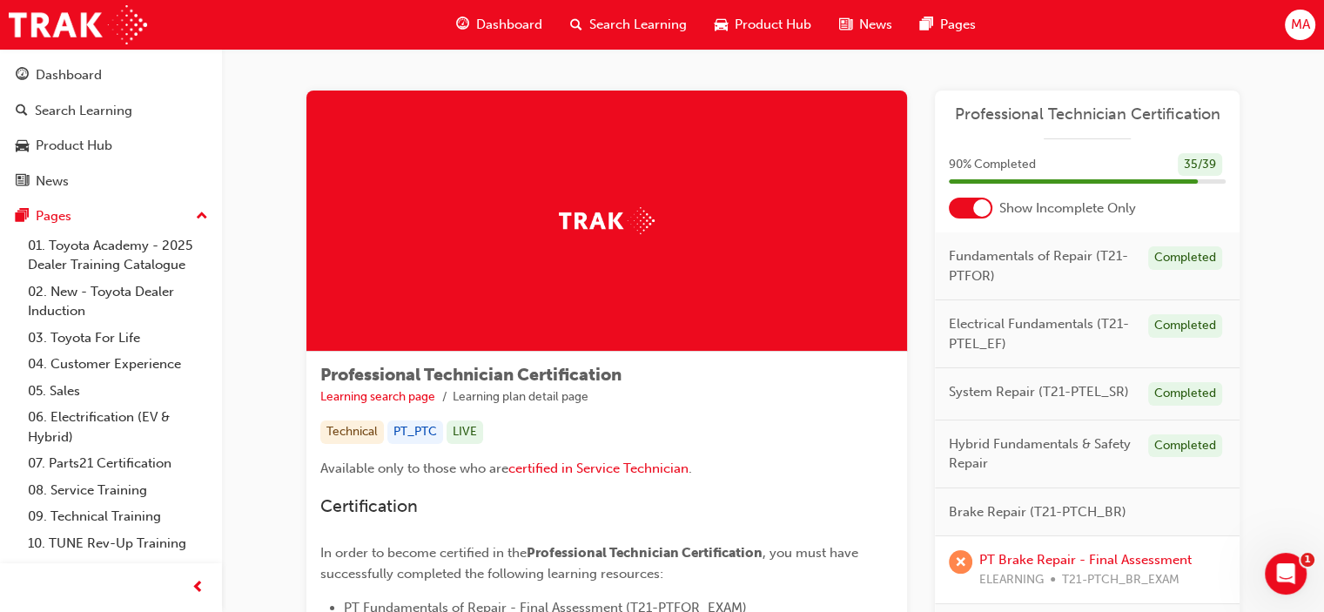
click at [957, 212] on div at bounding box center [971, 208] width 44 height 21
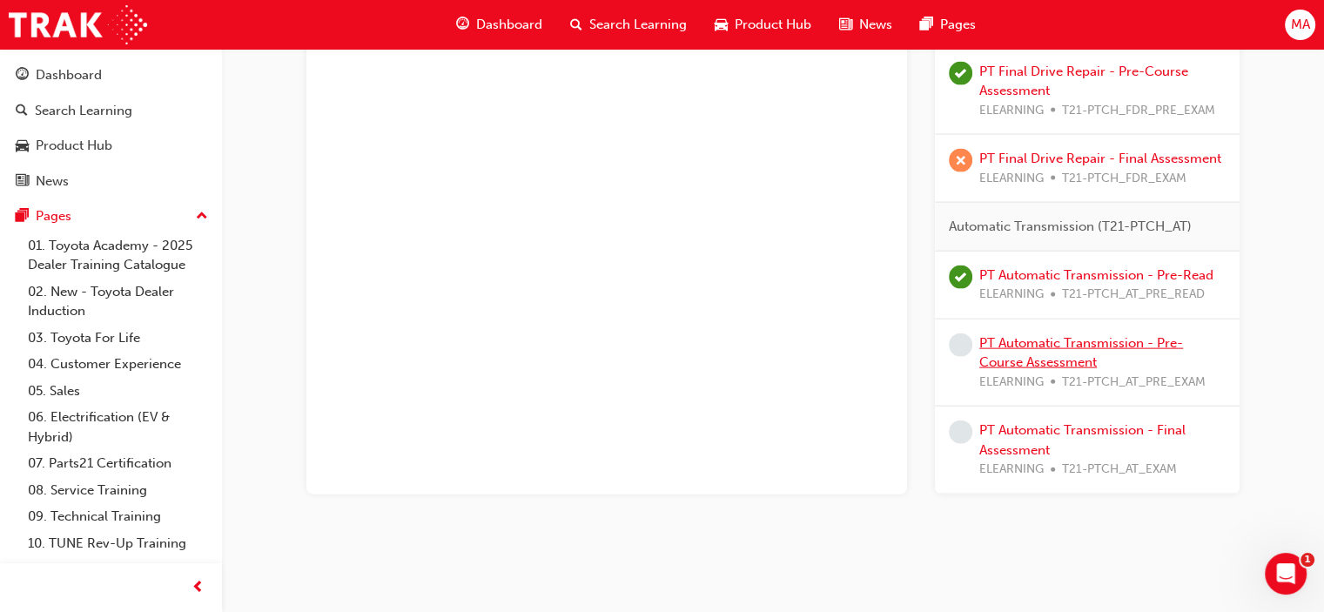
click at [1024, 340] on link "PT Automatic Transmission - Pre-Course Assessment" at bounding box center [1081, 353] width 204 height 36
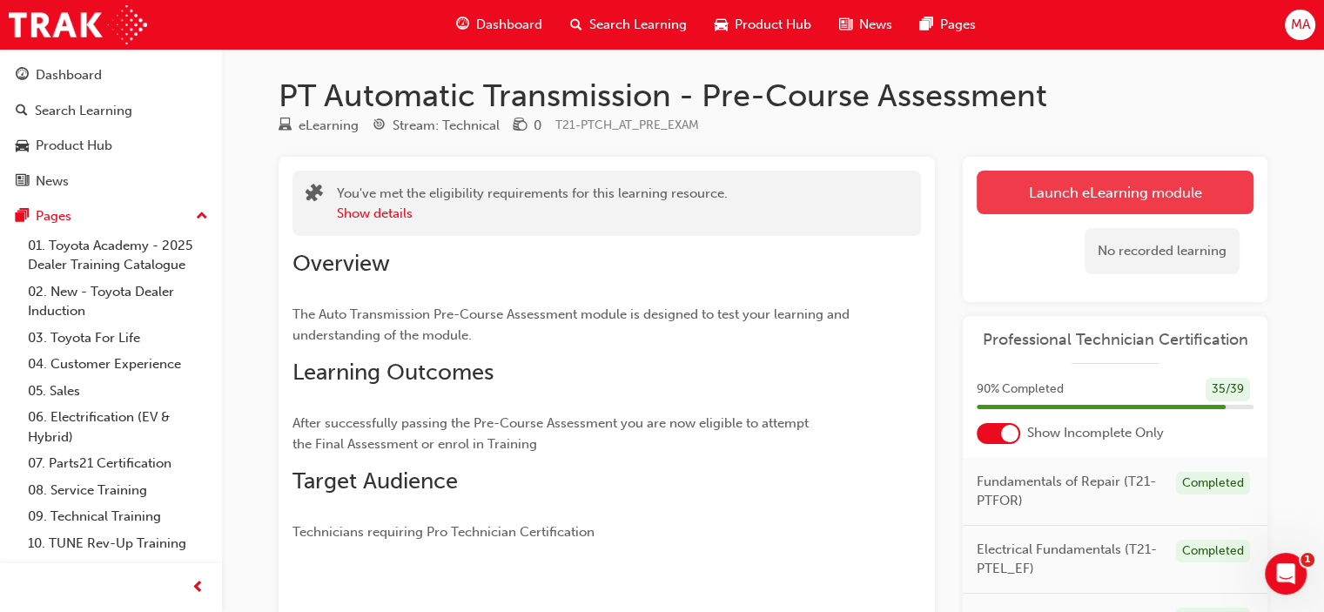
click at [1006, 185] on link "Launch eLearning module" at bounding box center [1115, 193] width 277 height 44
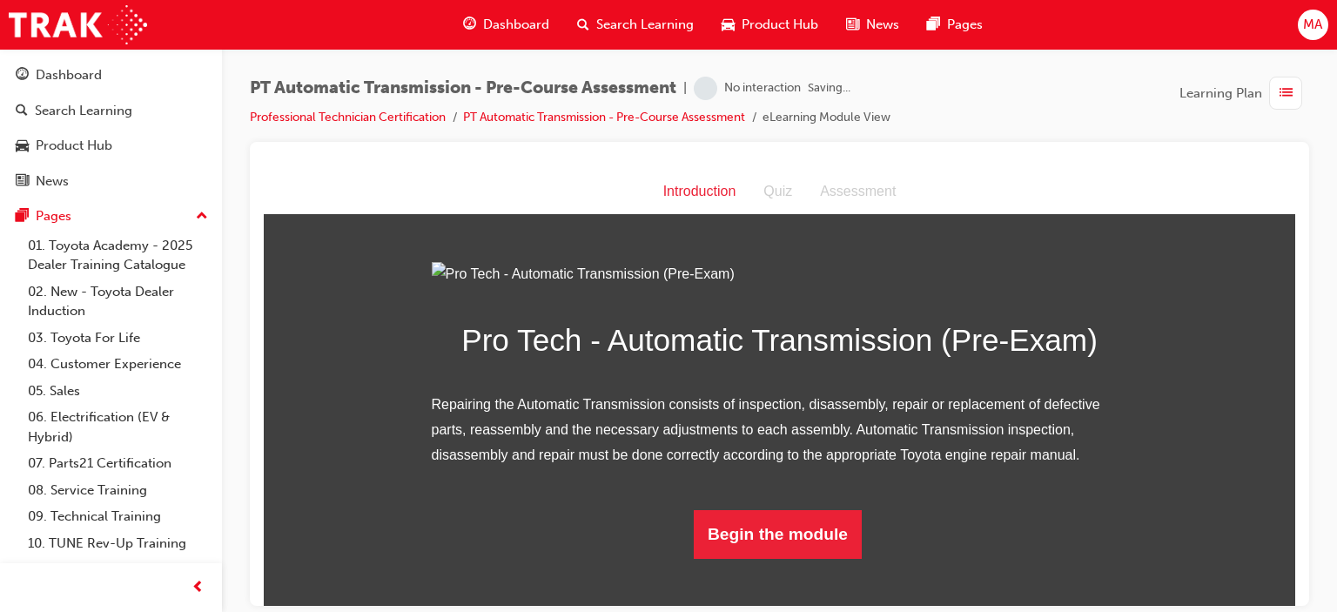
scroll to position [144, 0]
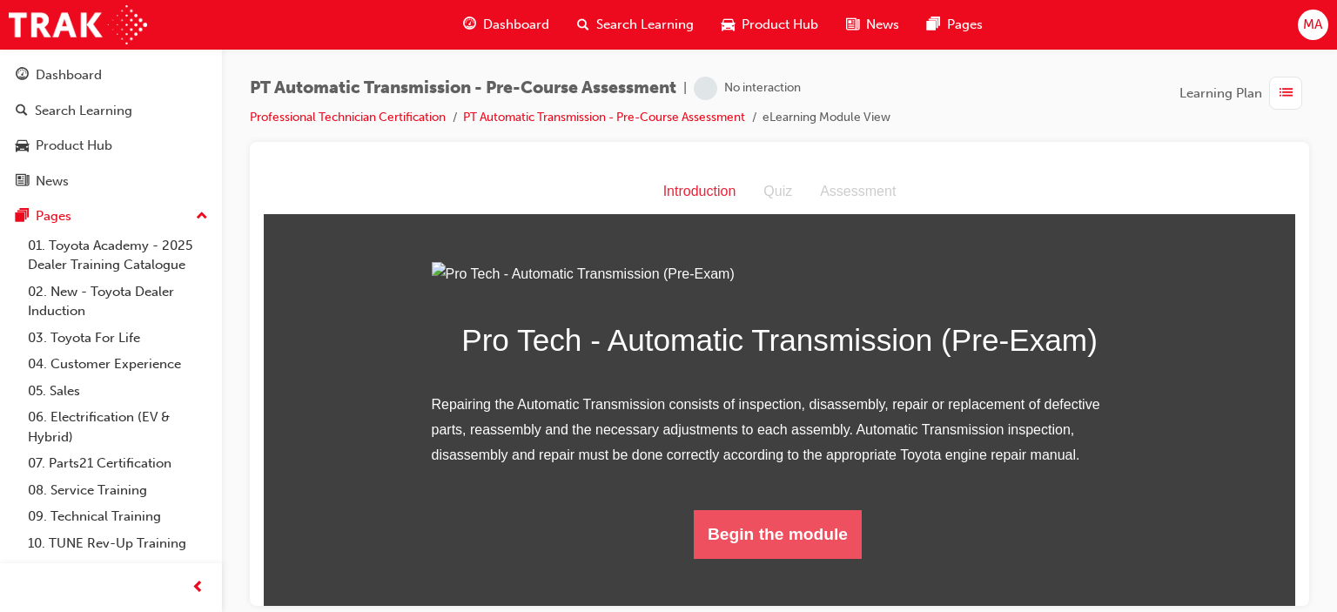
click at [727, 558] on button "Begin the module" at bounding box center [778, 533] width 168 height 49
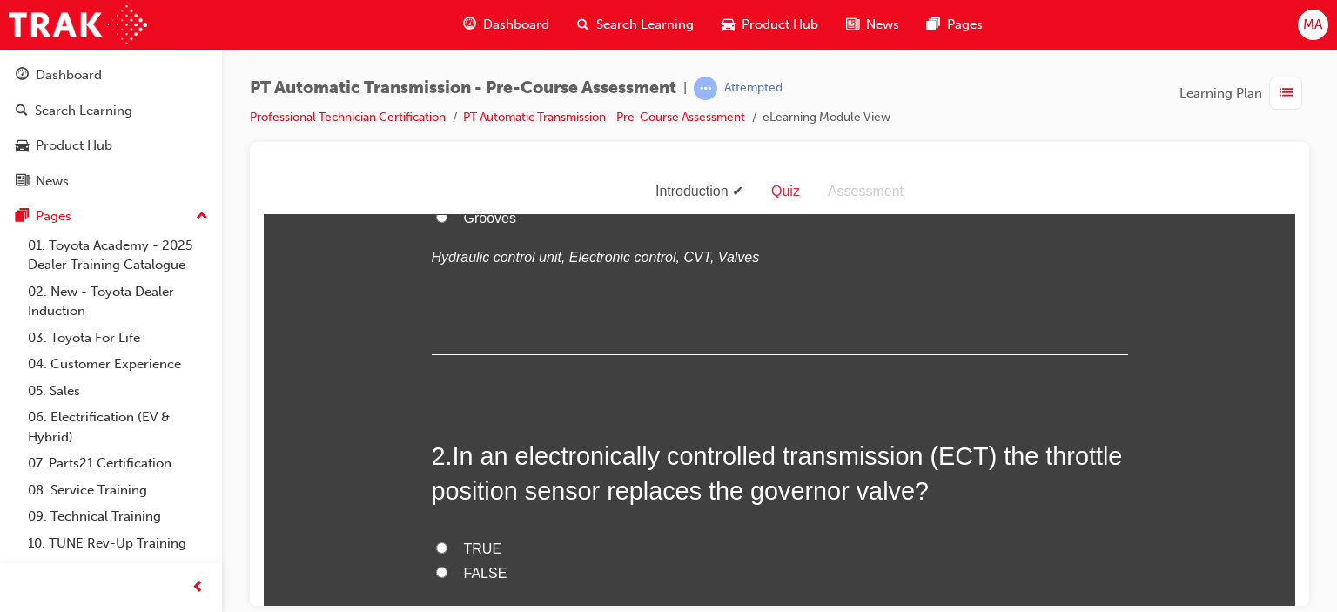
scroll to position [0, 0]
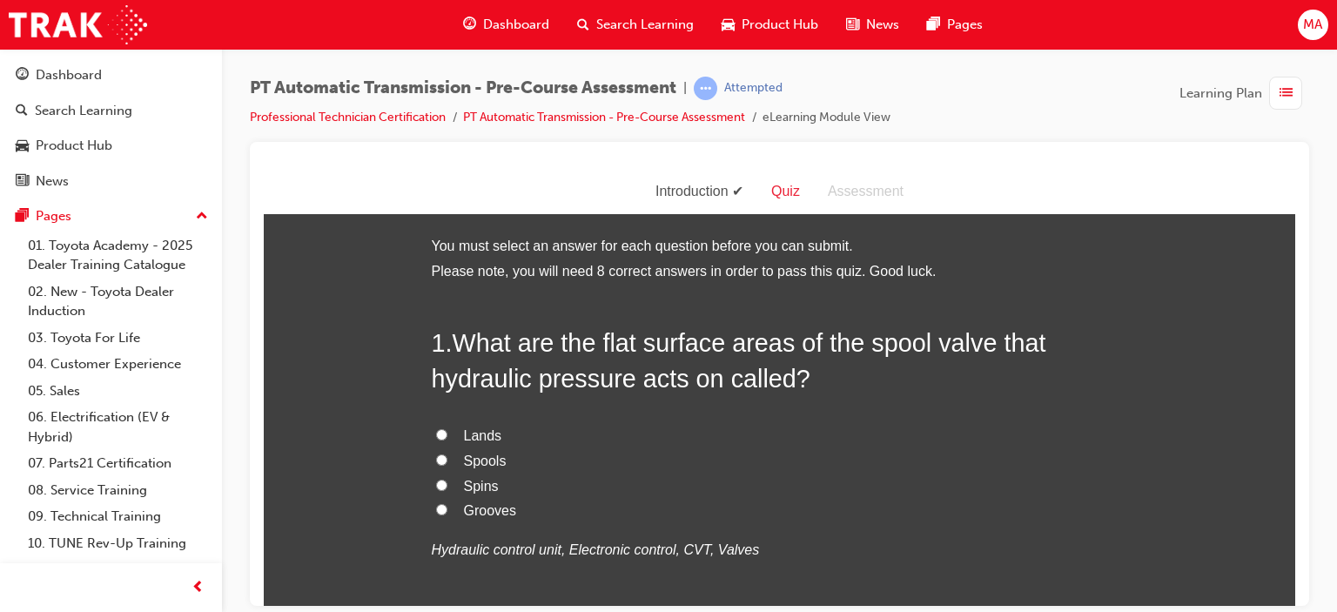
click at [453, 442] on label "Lands" at bounding box center [780, 435] width 696 height 25
click at [447, 440] on input "Lands" at bounding box center [441, 433] width 11 height 11
radio input "true"
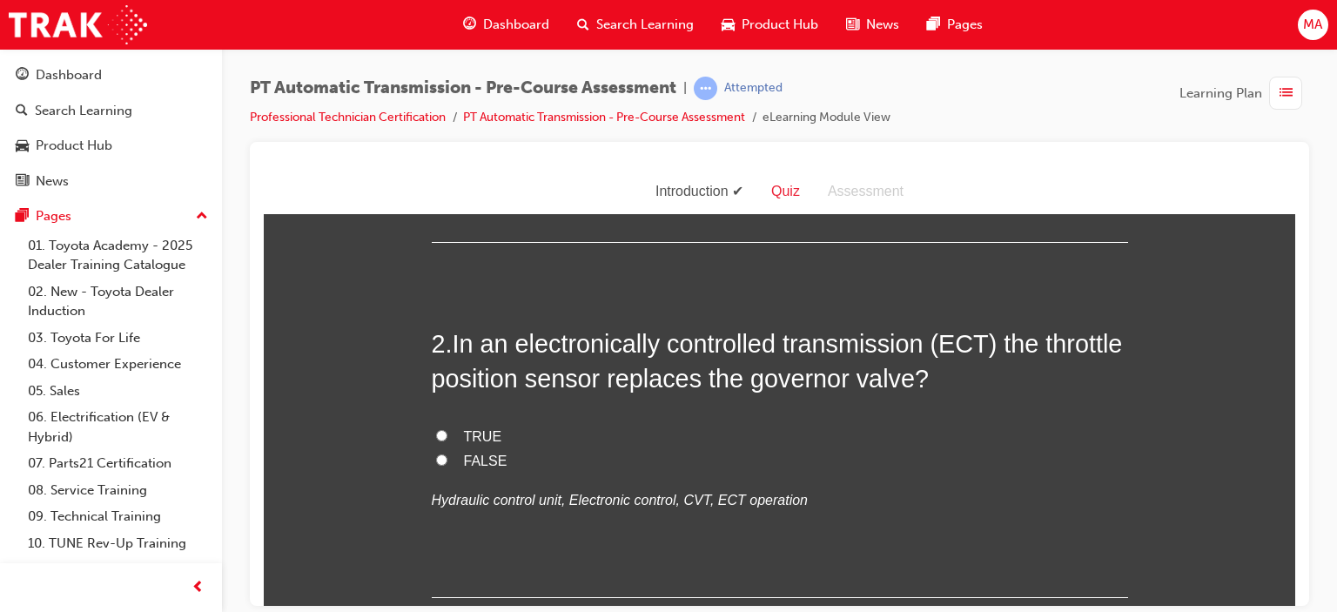
scroll to position [435, 0]
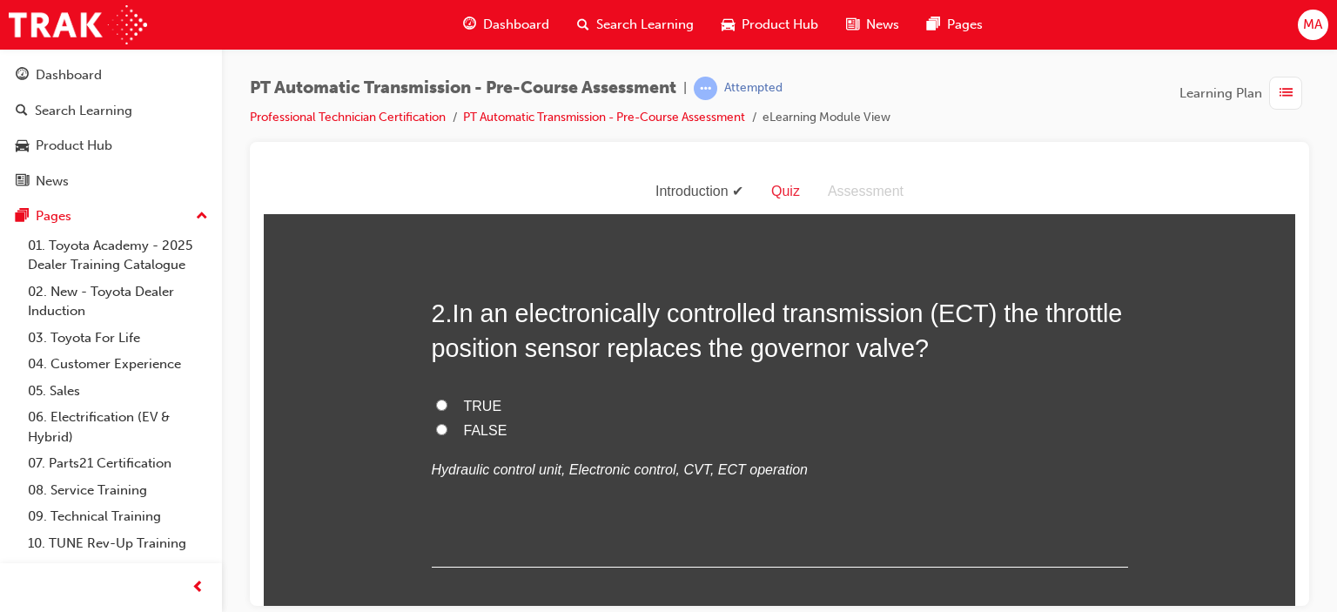
click at [477, 404] on span "TRUE" at bounding box center [483, 405] width 38 height 15
click at [447, 404] on input "TRUE" at bounding box center [441, 404] width 11 height 11
radio input "true"
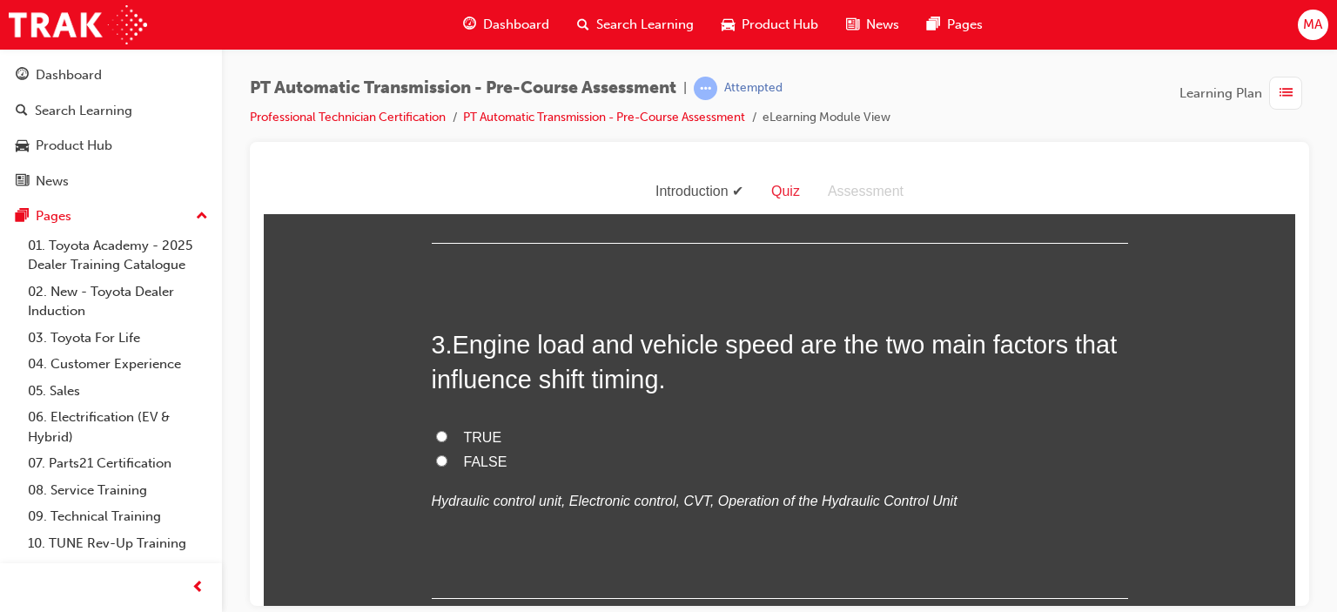
scroll to position [784, 0]
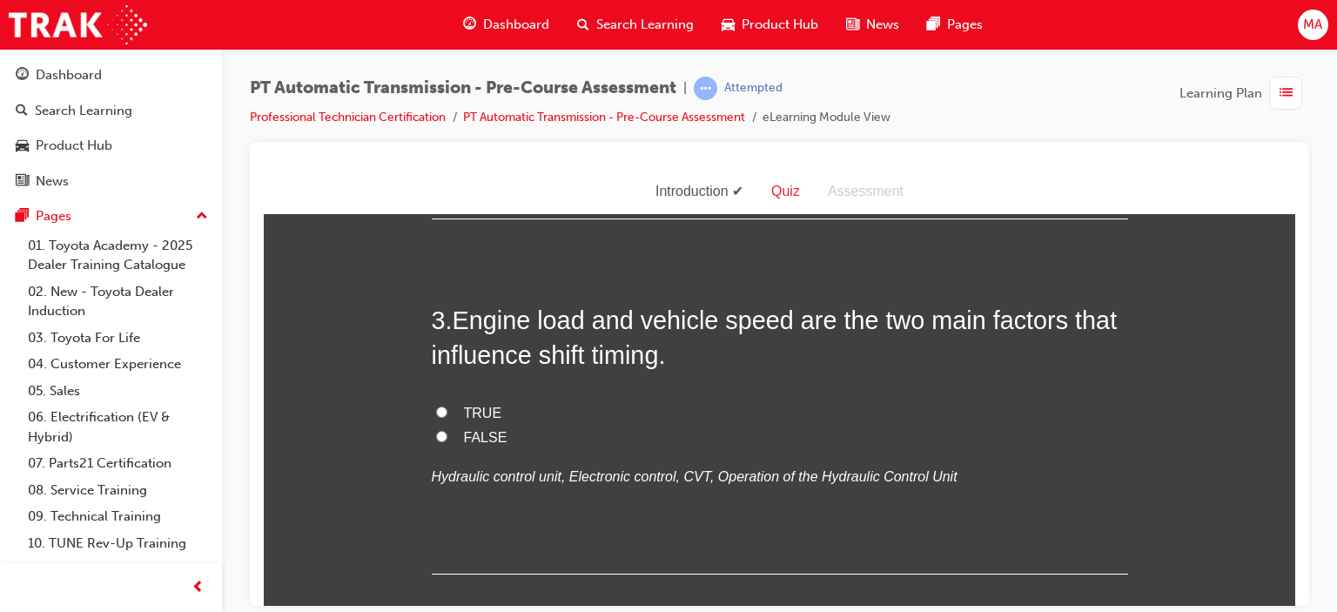
click at [464, 406] on span "TRUE" at bounding box center [483, 412] width 38 height 15
click at [447, 406] on input "TRUE" at bounding box center [441, 411] width 11 height 11
radio input "true"
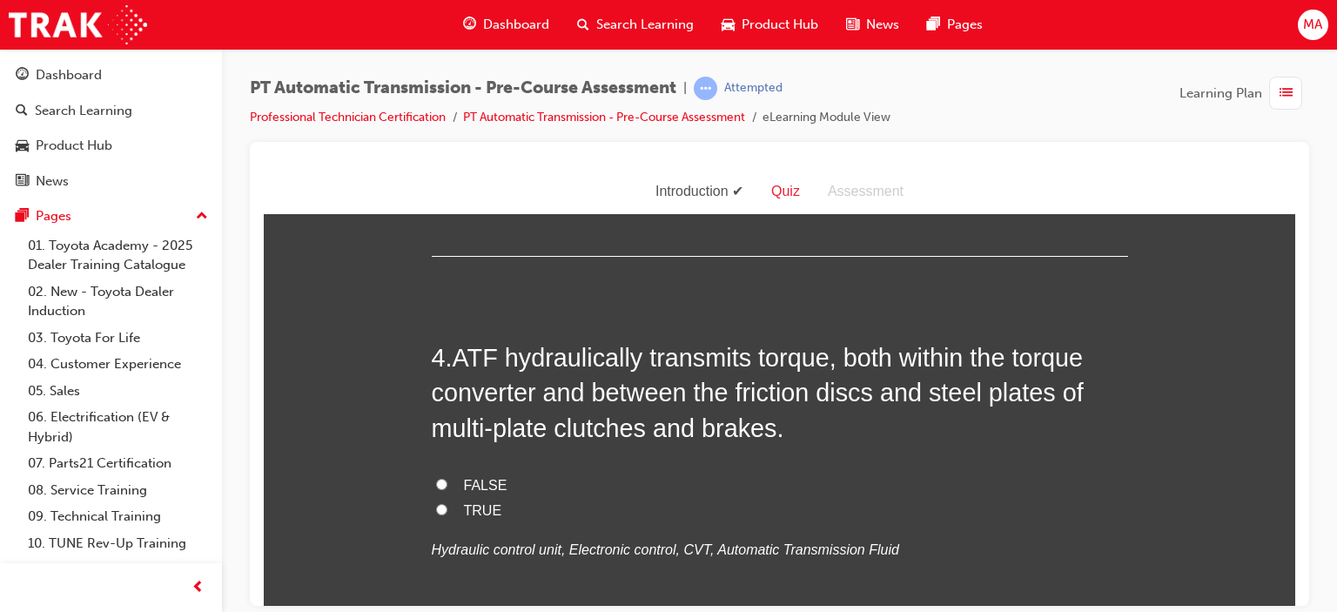
scroll to position [1132, 0]
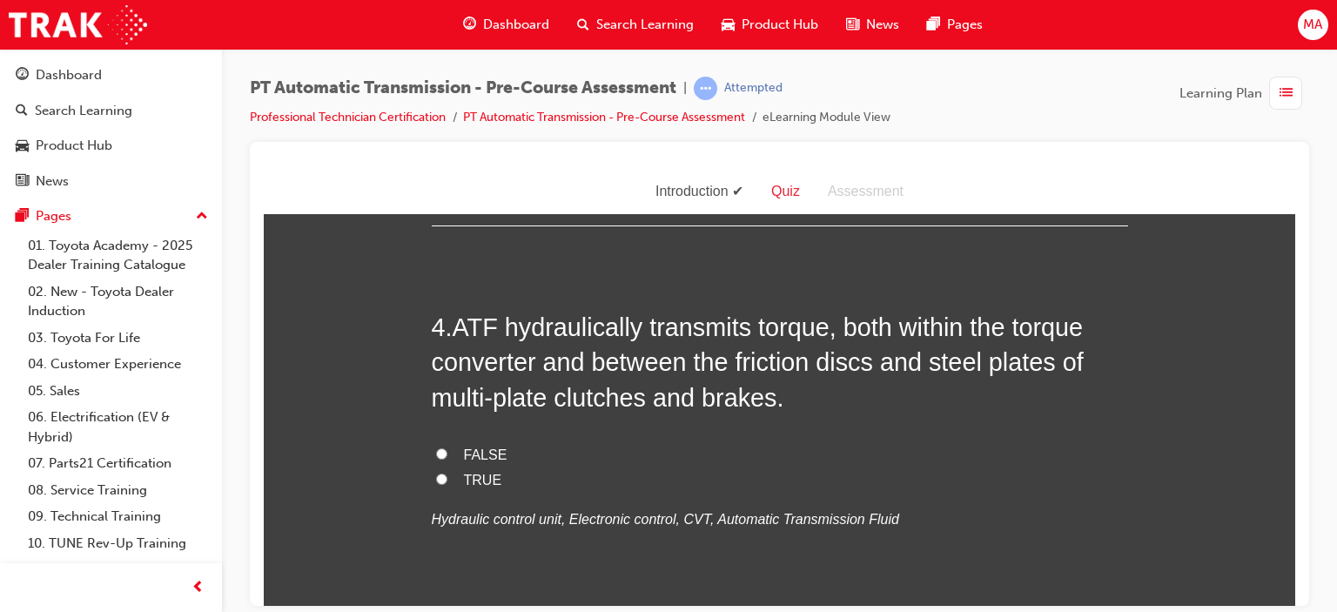
click at [440, 458] on label "FALSE" at bounding box center [780, 454] width 696 height 25
click at [440, 458] on input "FALSE" at bounding box center [441, 452] width 11 height 11
radio input "true"
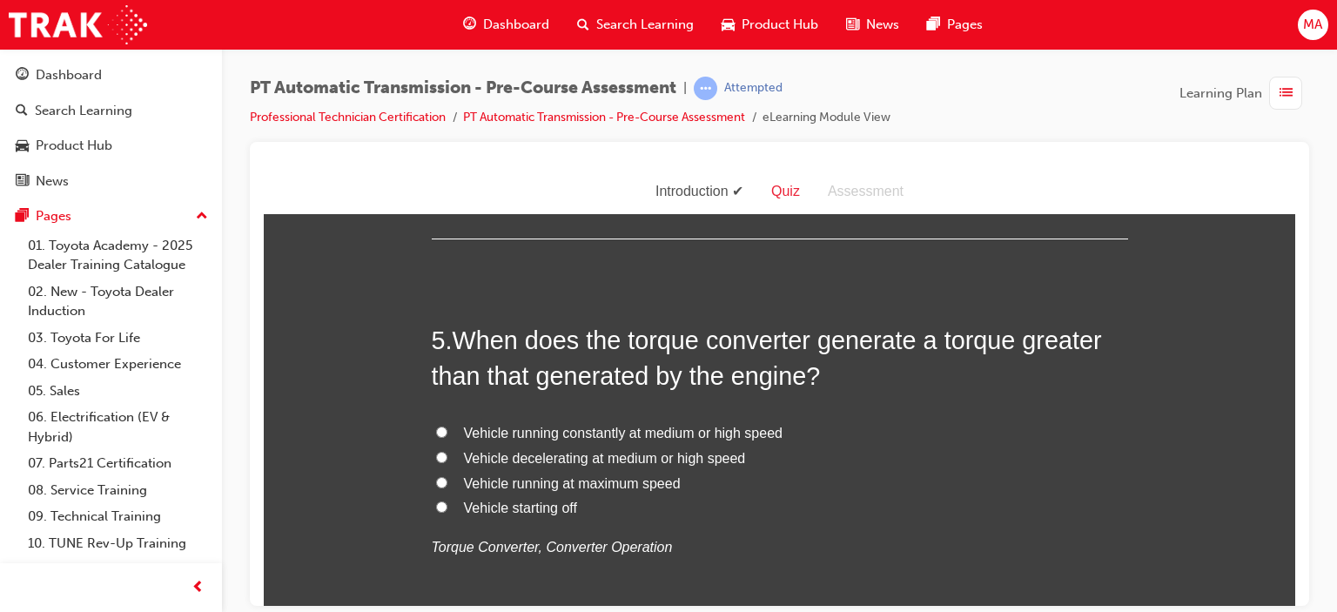
scroll to position [1480, 0]
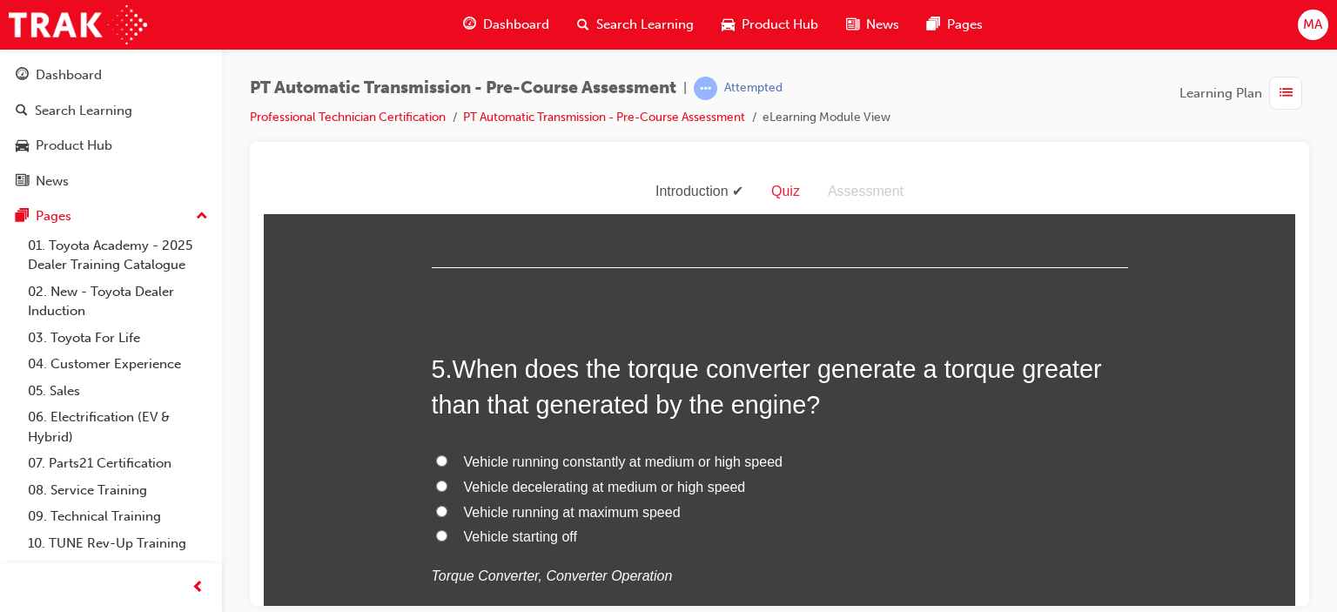
click at [562, 528] on span "Vehicle starting off" at bounding box center [520, 535] width 113 height 15
click at [447, 529] on input "Vehicle starting off" at bounding box center [441, 534] width 11 height 11
radio input "true"
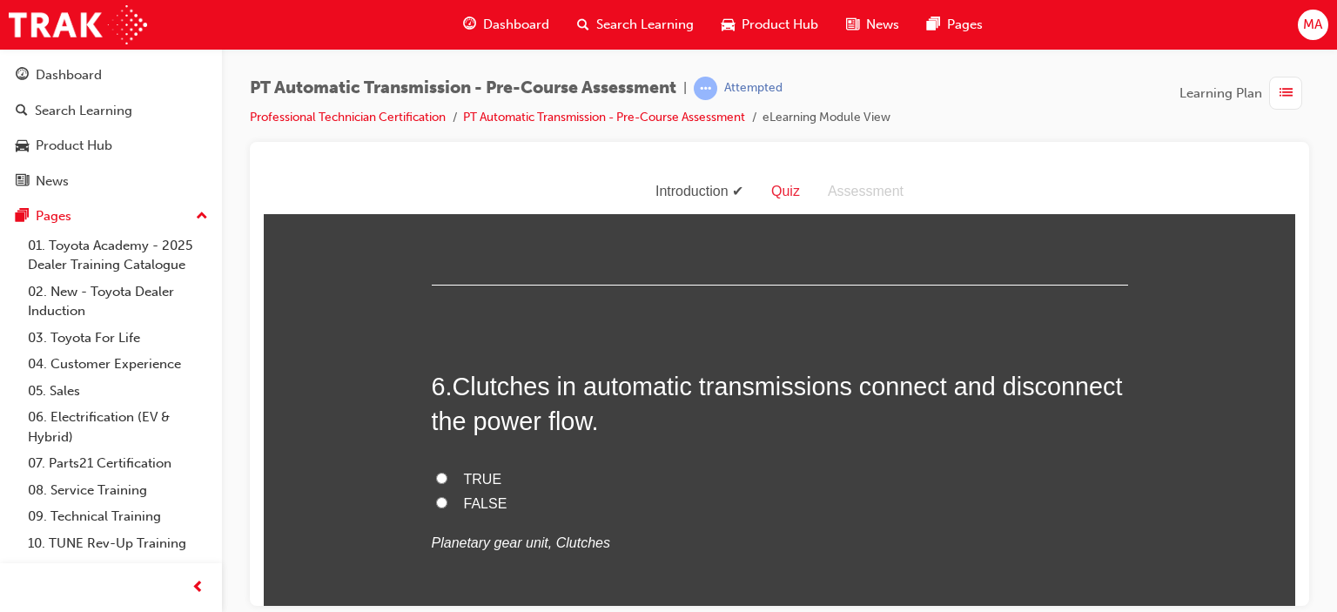
scroll to position [1915, 0]
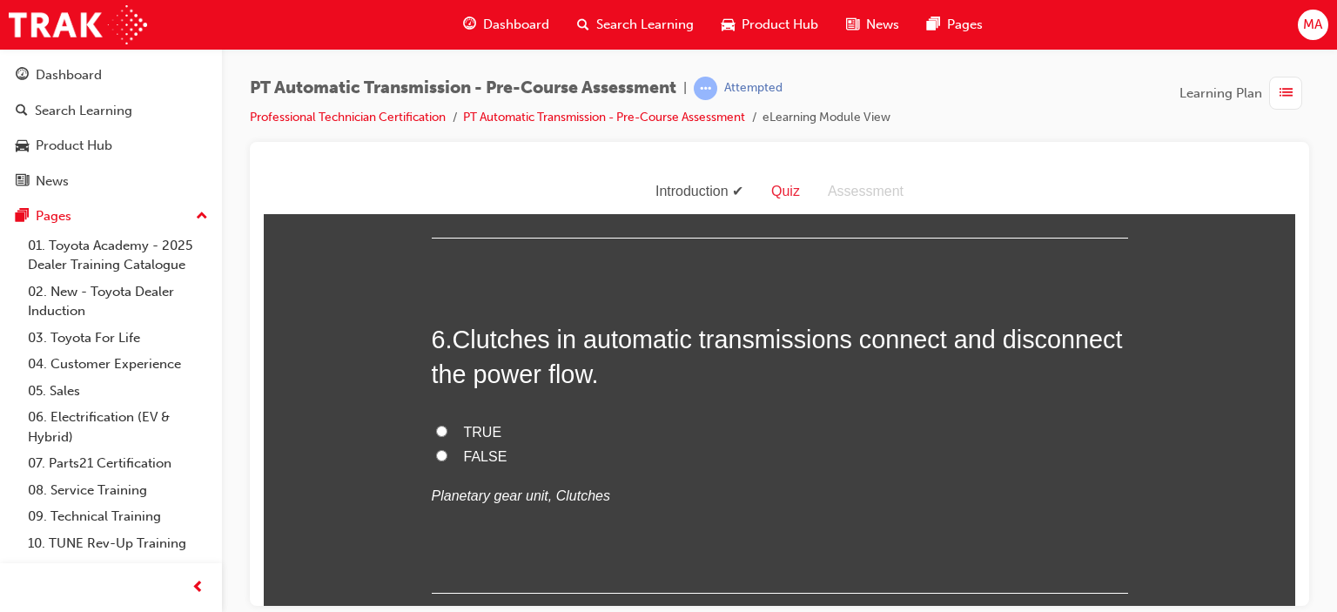
click at [465, 424] on span "TRUE" at bounding box center [483, 431] width 38 height 15
click at [447, 425] on input "TRUE" at bounding box center [441, 430] width 11 height 11
radio input "true"
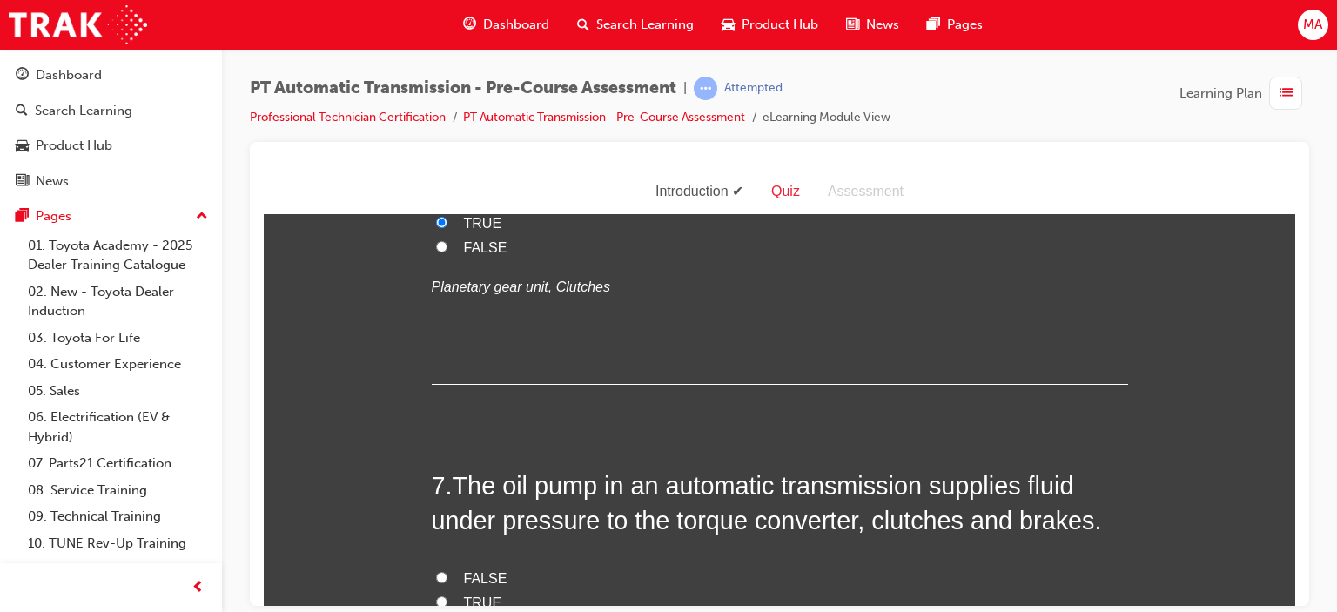
scroll to position [2264, 0]
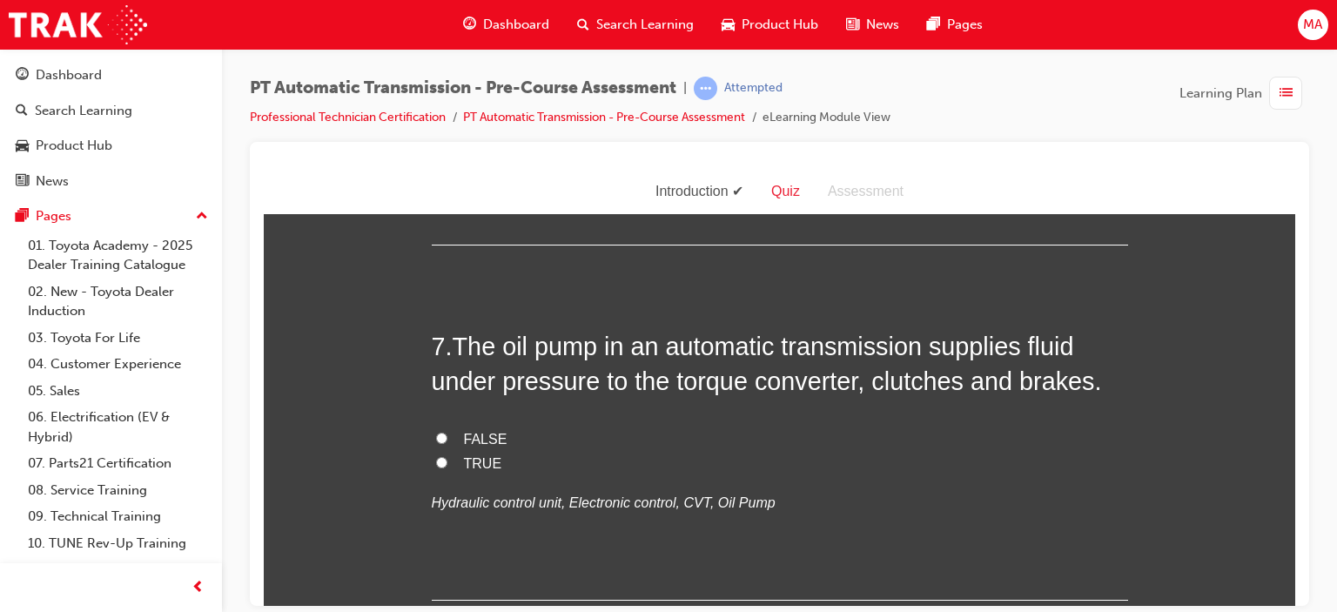
click at [472, 463] on span "TRUE" at bounding box center [483, 462] width 38 height 15
click at [447, 463] on input "TRUE" at bounding box center [441, 461] width 11 height 11
radio input "true"
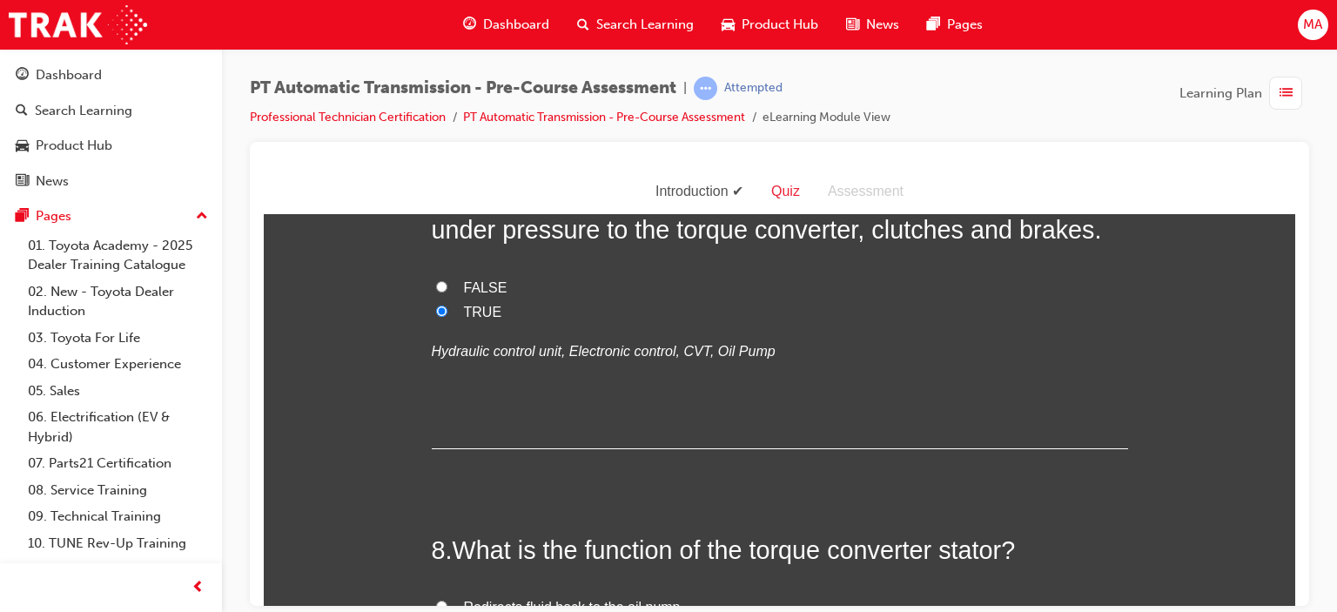
scroll to position [2612, 0]
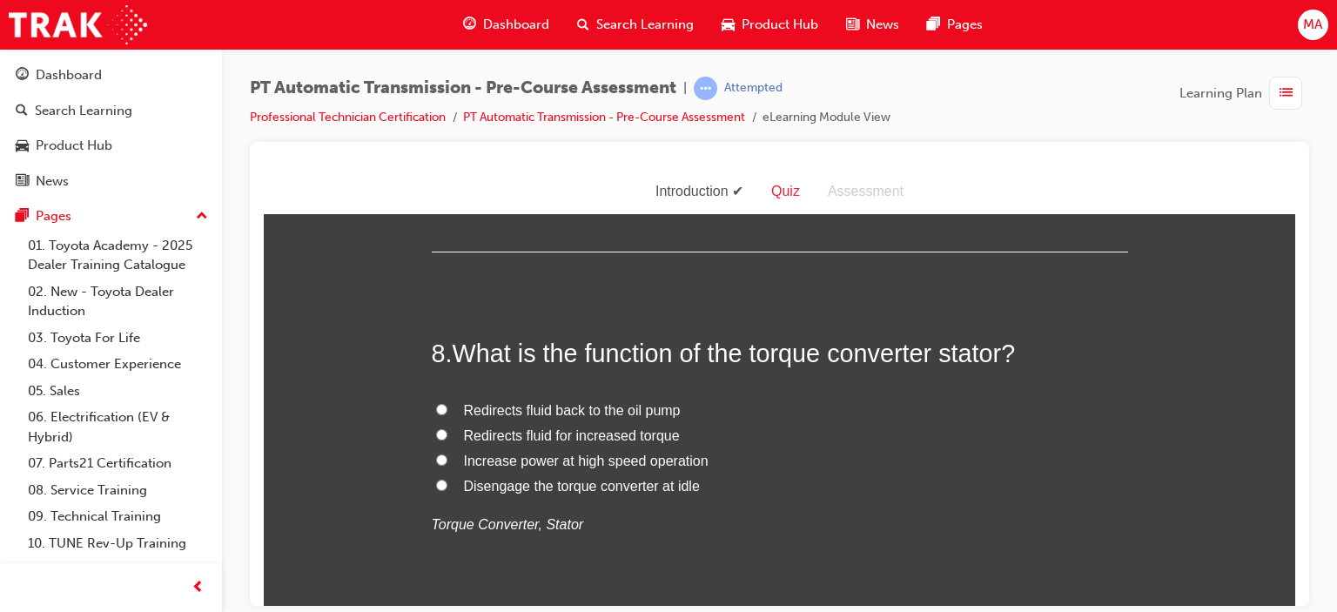
click at [515, 414] on span "Redirects fluid back to the oil pump" at bounding box center [572, 409] width 217 height 15
click at [447, 414] on input "Redirects fluid back to the oil pump" at bounding box center [441, 408] width 11 height 11
radio input "true"
click at [625, 434] on span "Redirects fluid for increased torque" at bounding box center [572, 434] width 216 height 15
click at [447, 434] on input "Redirects fluid for increased torque" at bounding box center [441, 433] width 11 height 11
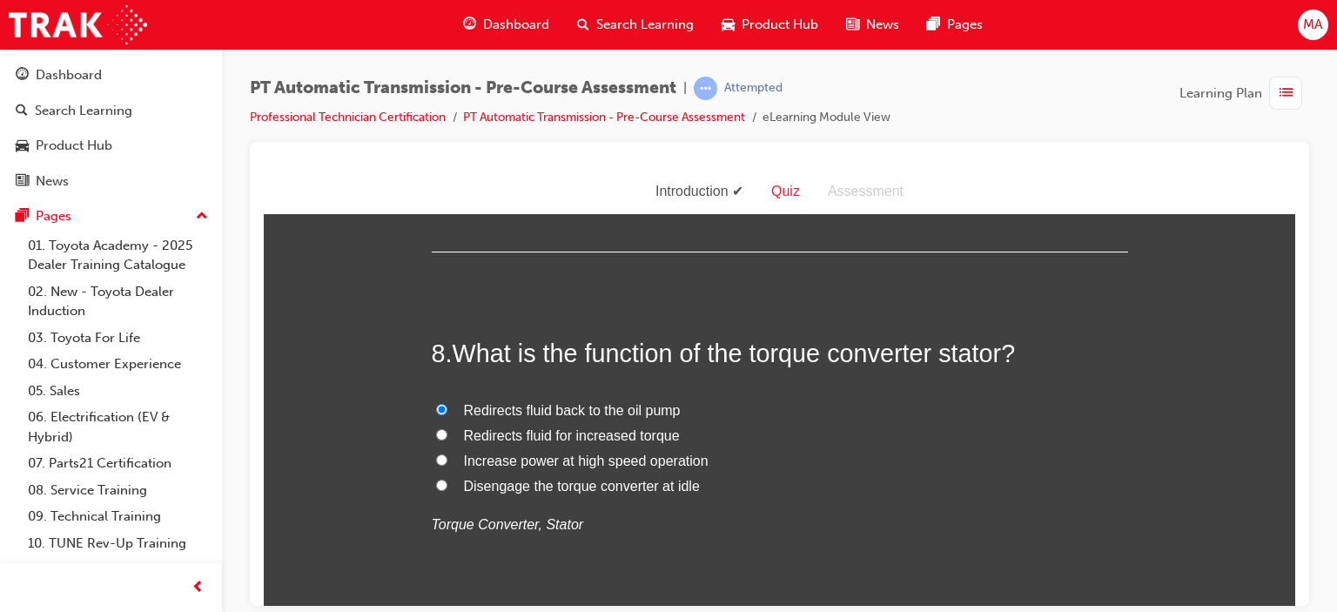
radio input "true"
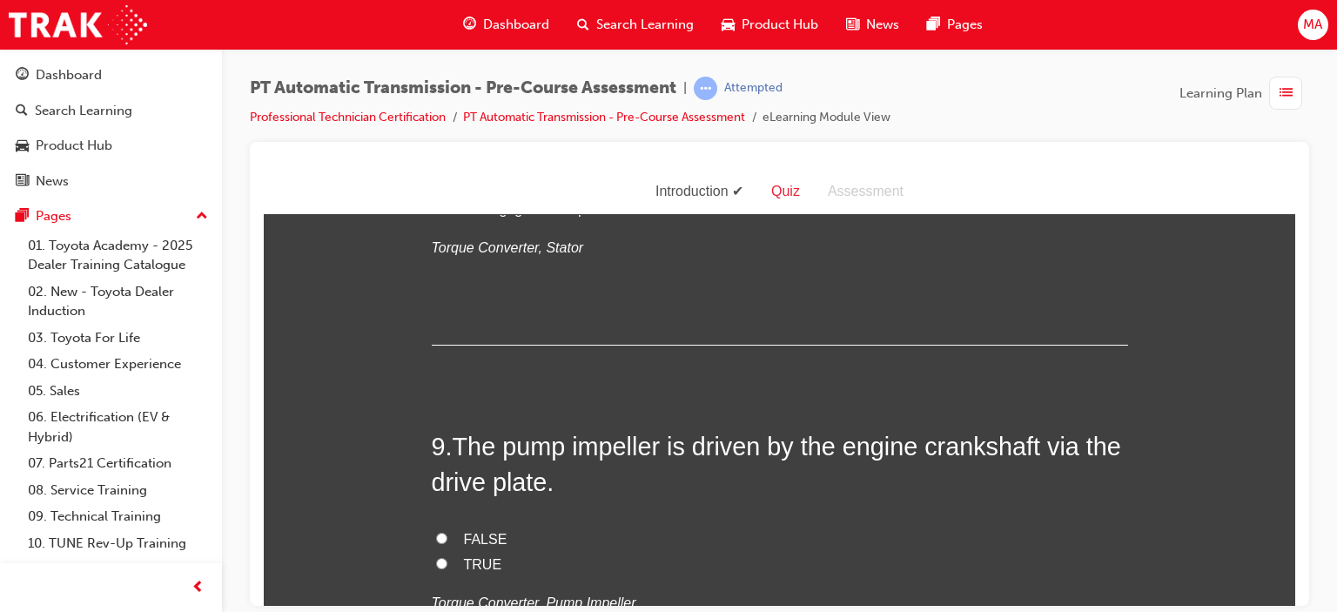
scroll to position [2960, 0]
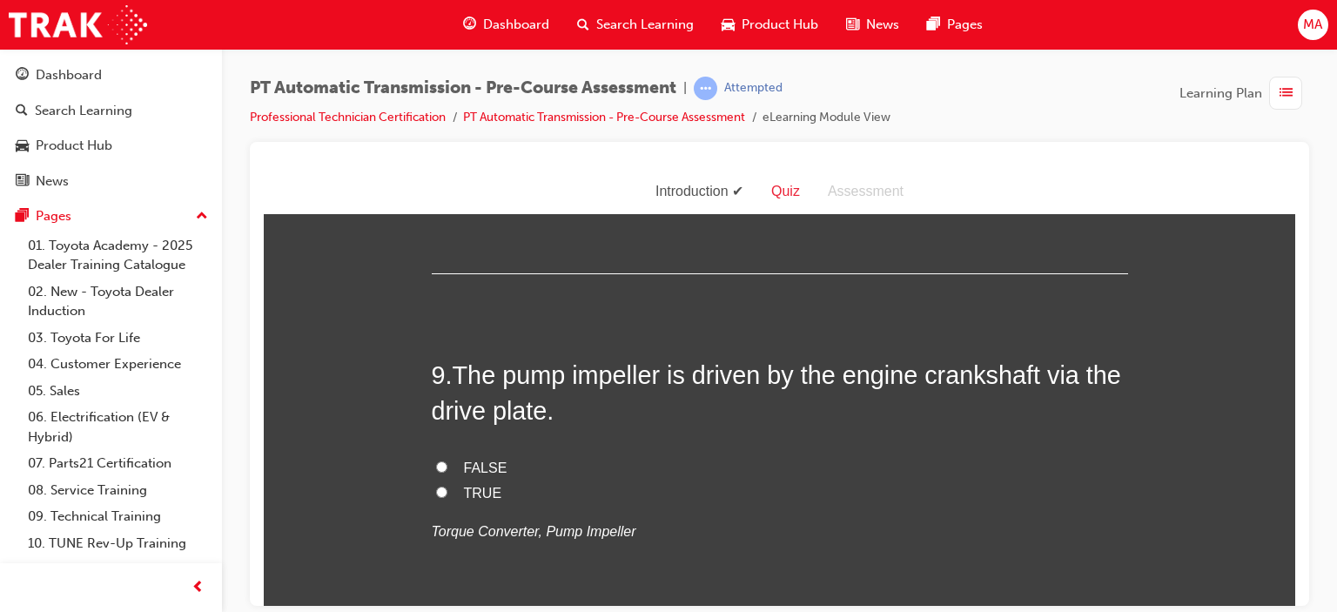
click at [464, 485] on span "TRUE" at bounding box center [483, 492] width 38 height 15
click at [447, 486] on input "TRUE" at bounding box center [441, 491] width 11 height 11
radio input "true"
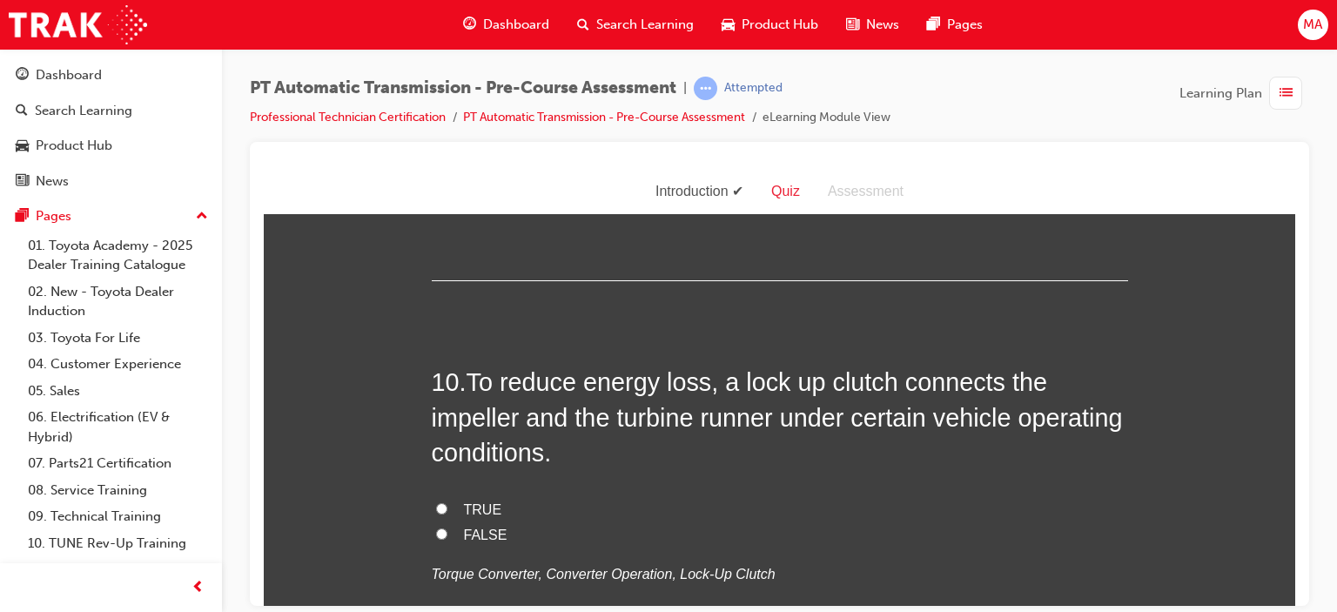
scroll to position [3308, 0]
click at [487, 511] on span "TRUE" at bounding box center [483, 508] width 38 height 15
click at [447, 511] on input "TRUE" at bounding box center [441, 507] width 11 height 11
radio input "true"
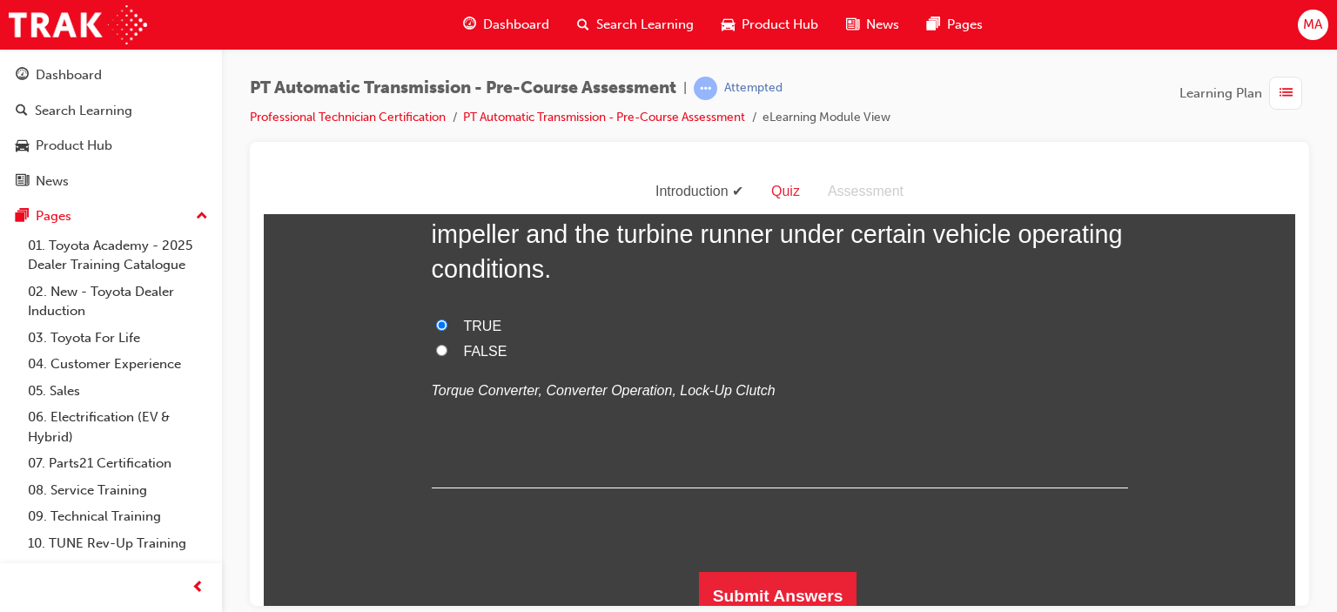
scroll to position [3503, 0]
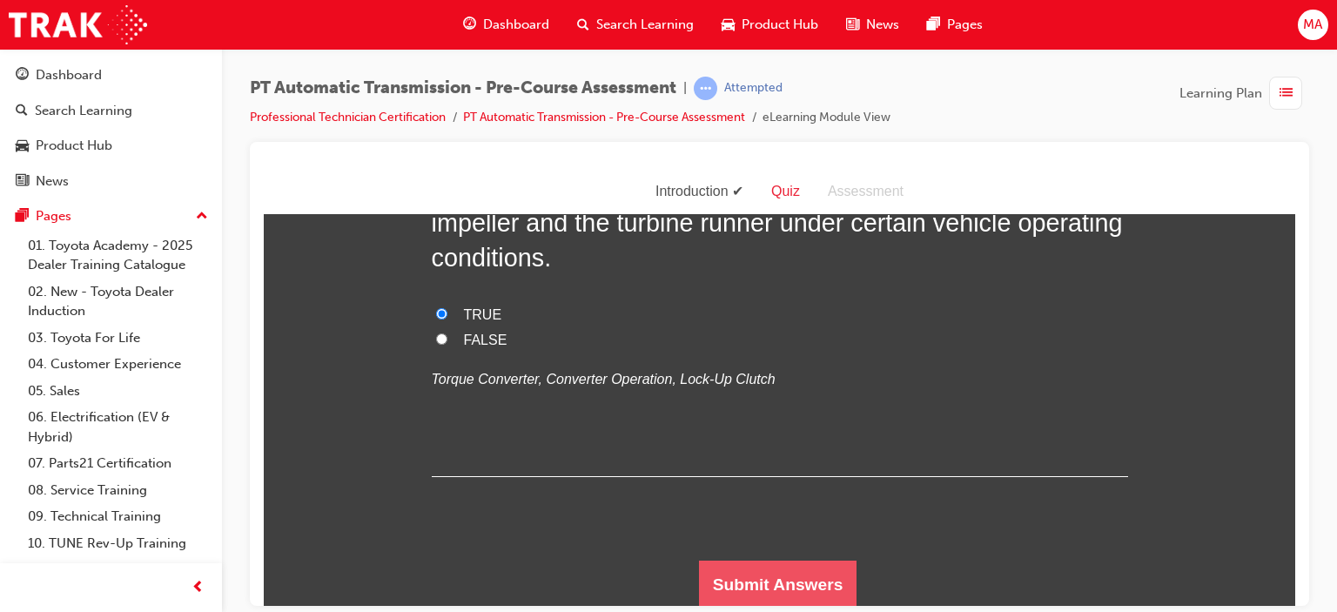
click at [822, 569] on button "Submit Answers" at bounding box center [778, 584] width 158 height 49
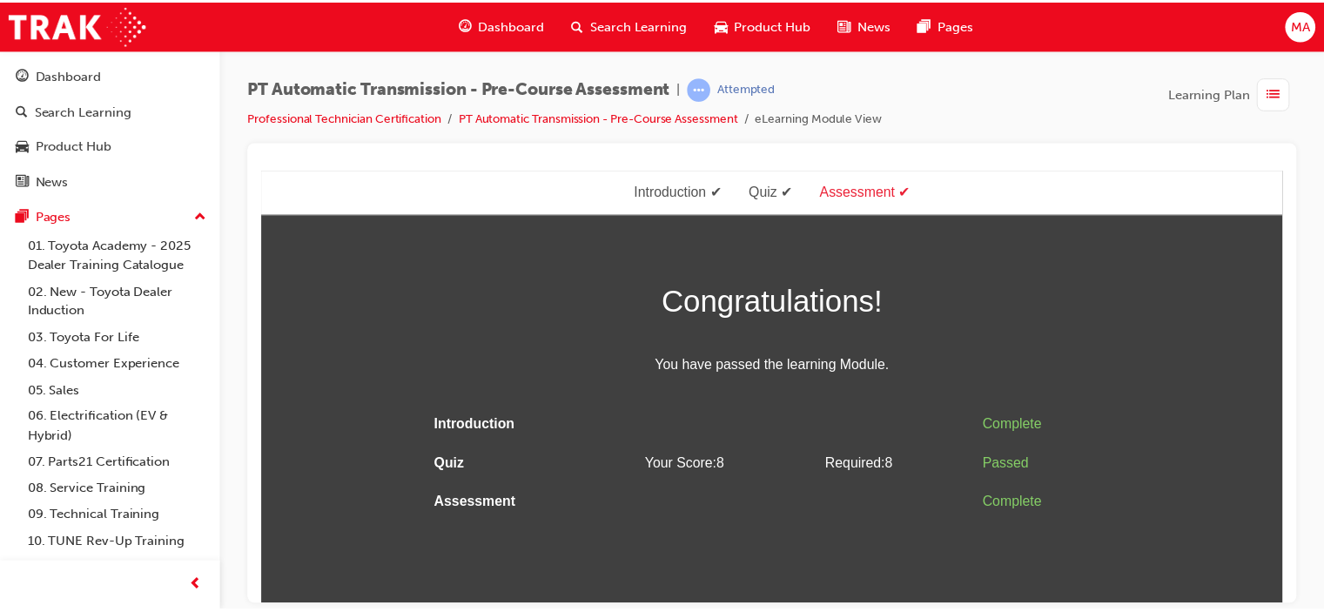
scroll to position [0, 0]
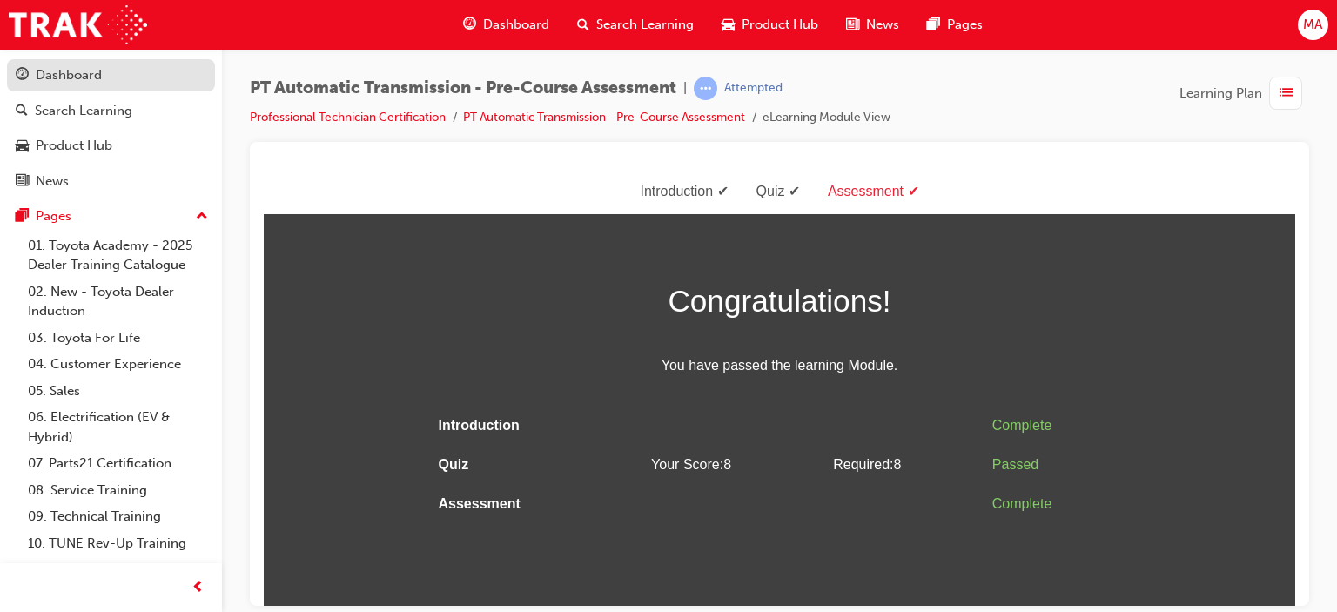
click at [118, 79] on div "Dashboard" at bounding box center [111, 75] width 191 height 22
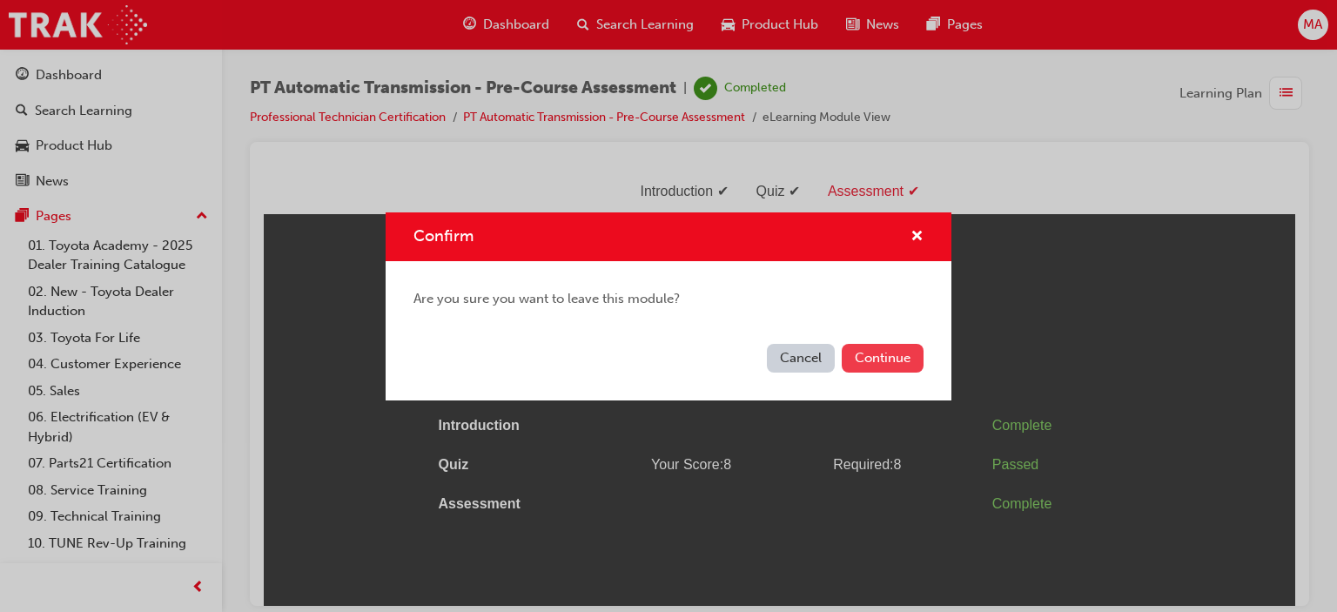
click at [874, 358] on button "Continue" at bounding box center [883, 358] width 82 height 29
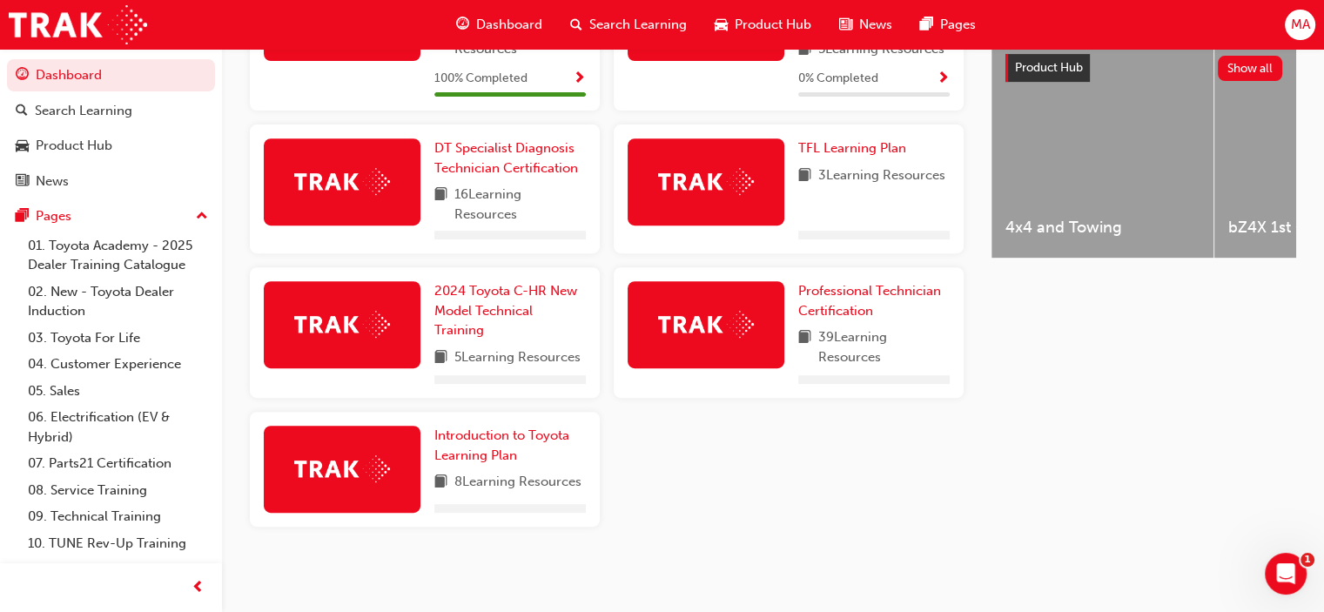
scroll to position [698, 0]
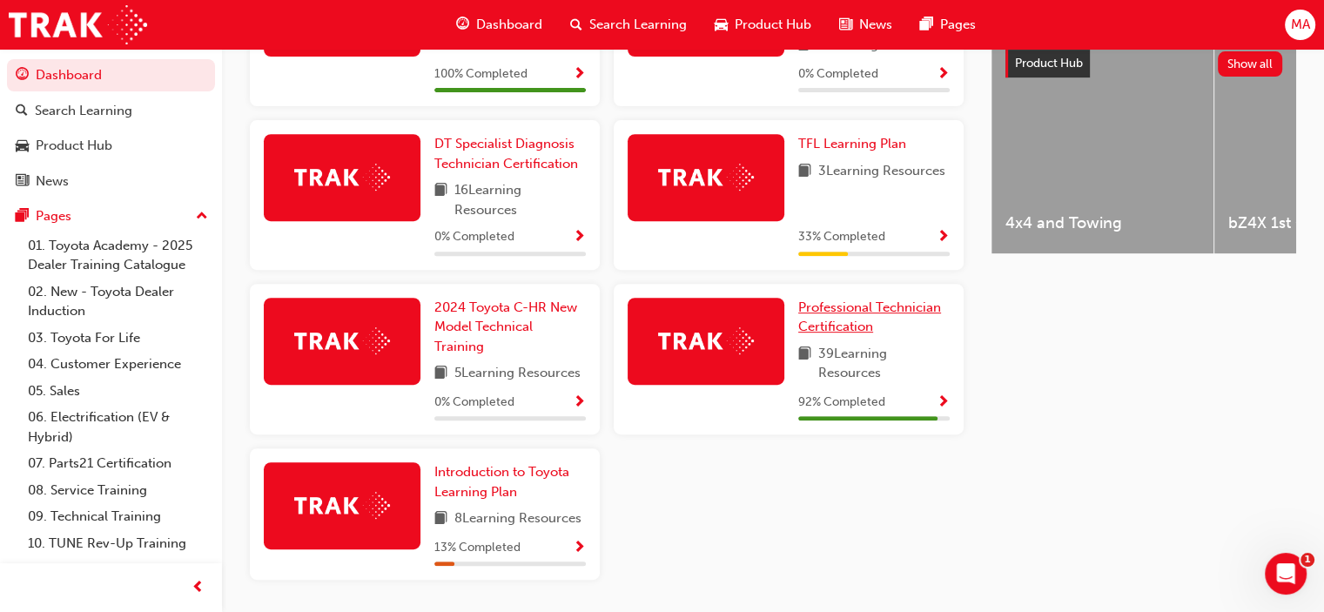
click at [829, 311] on span "Professional Technician Certification" at bounding box center [869, 317] width 143 height 36
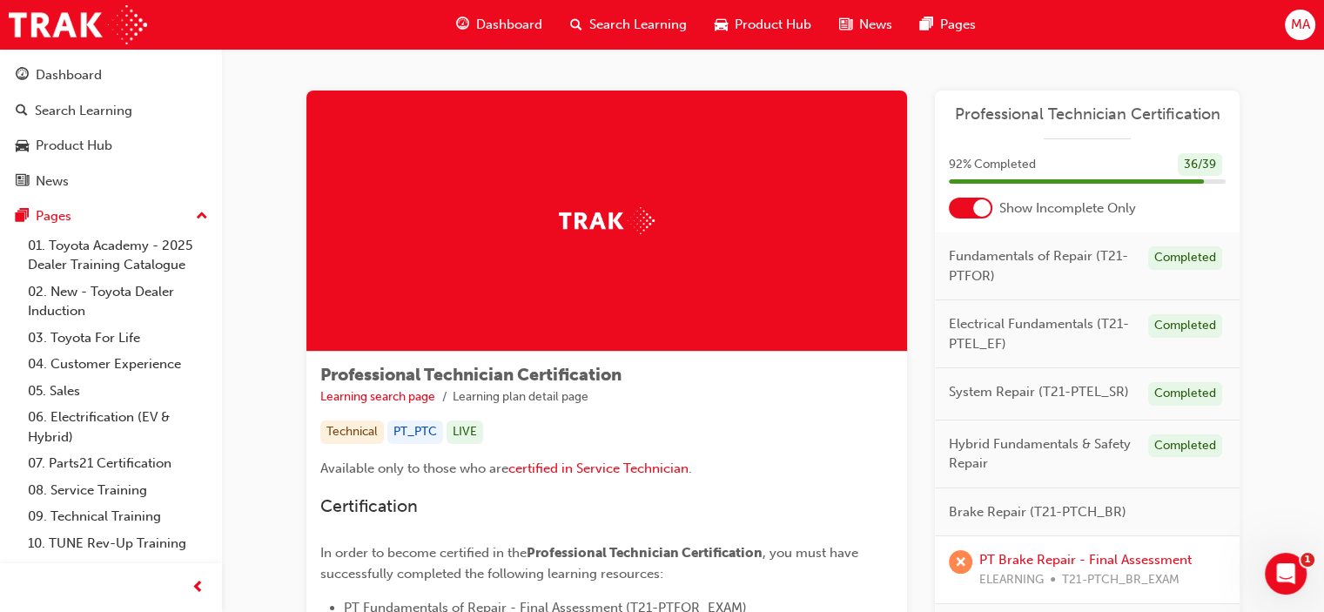
click at [972, 204] on div at bounding box center [971, 208] width 44 height 21
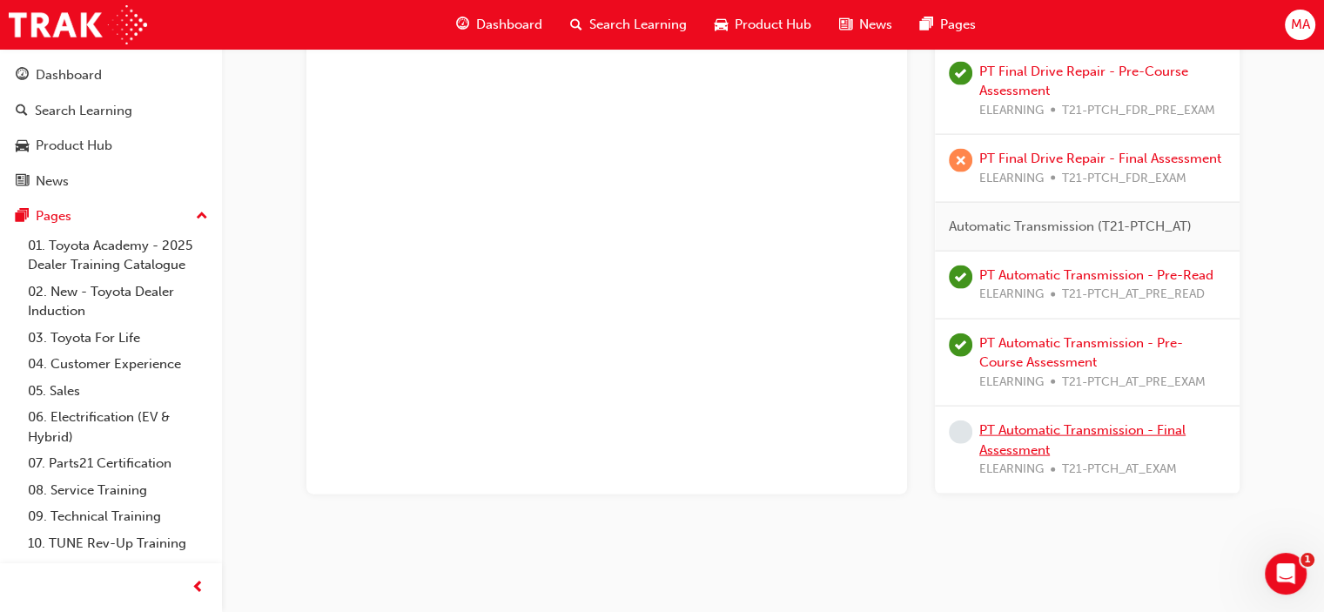
click at [1031, 423] on link "PT Automatic Transmission - Final Assessment" at bounding box center [1082, 440] width 206 height 36
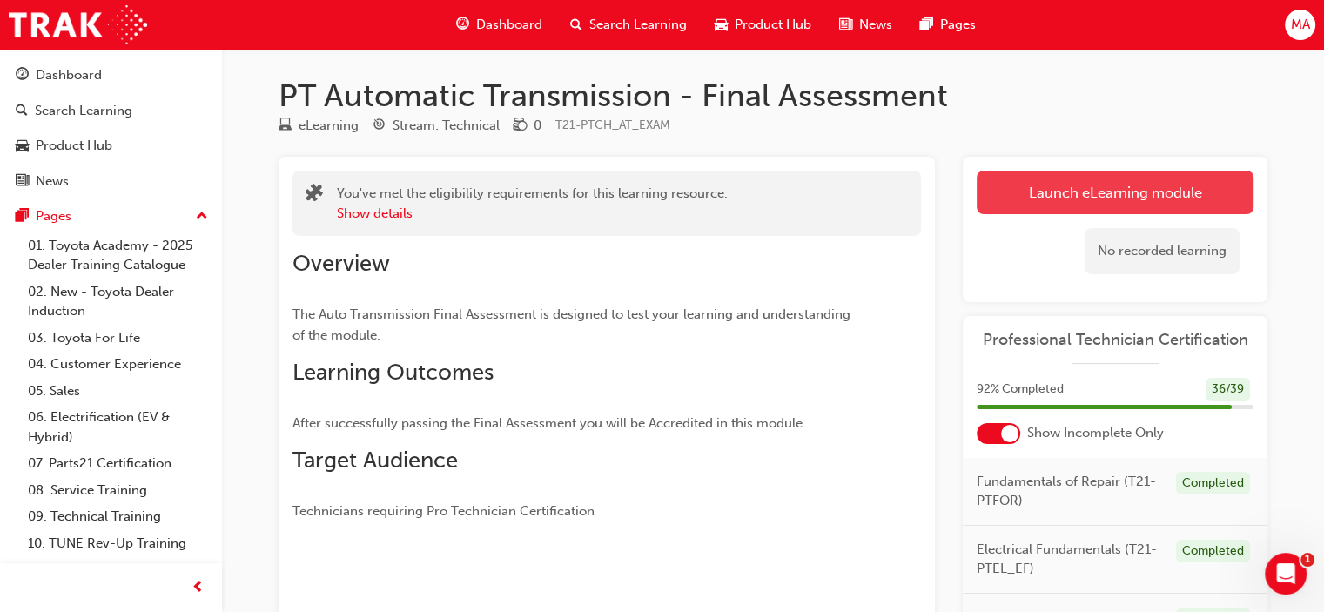
click at [1048, 198] on link "Launch eLearning module" at bounding box center [1115, 193] width 277 height 44
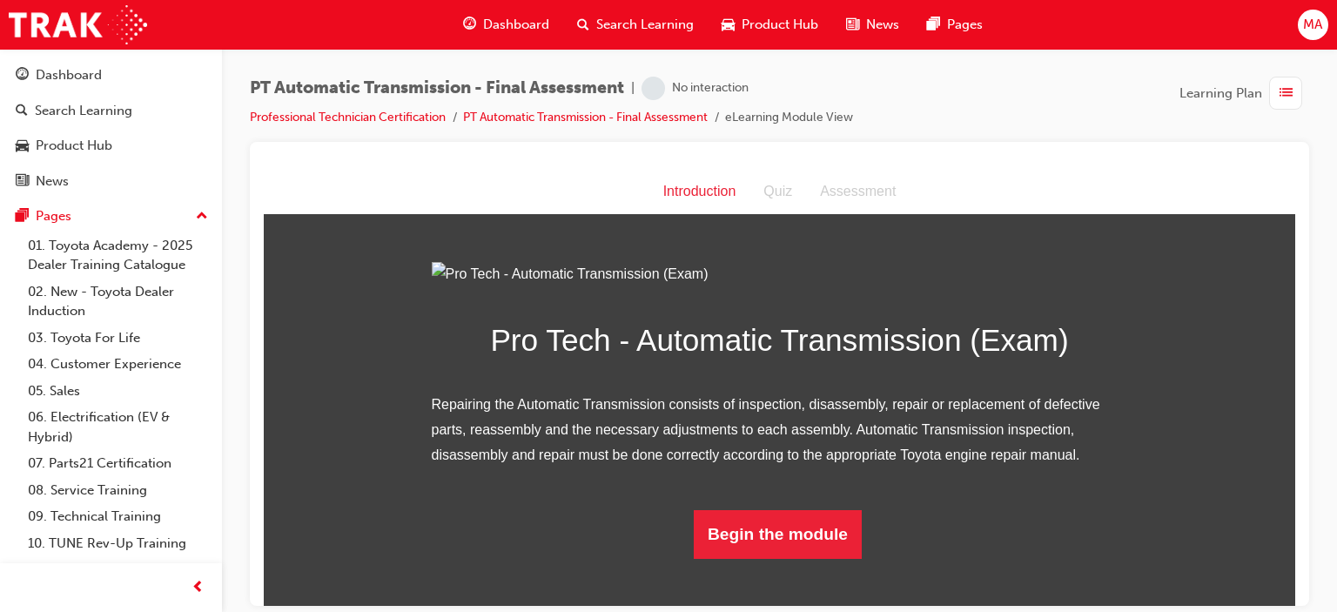
scroll to position [144, 0]
click at [767, 558] on button "Begin the module" at bounding box center [778, 533] width 168 height 49
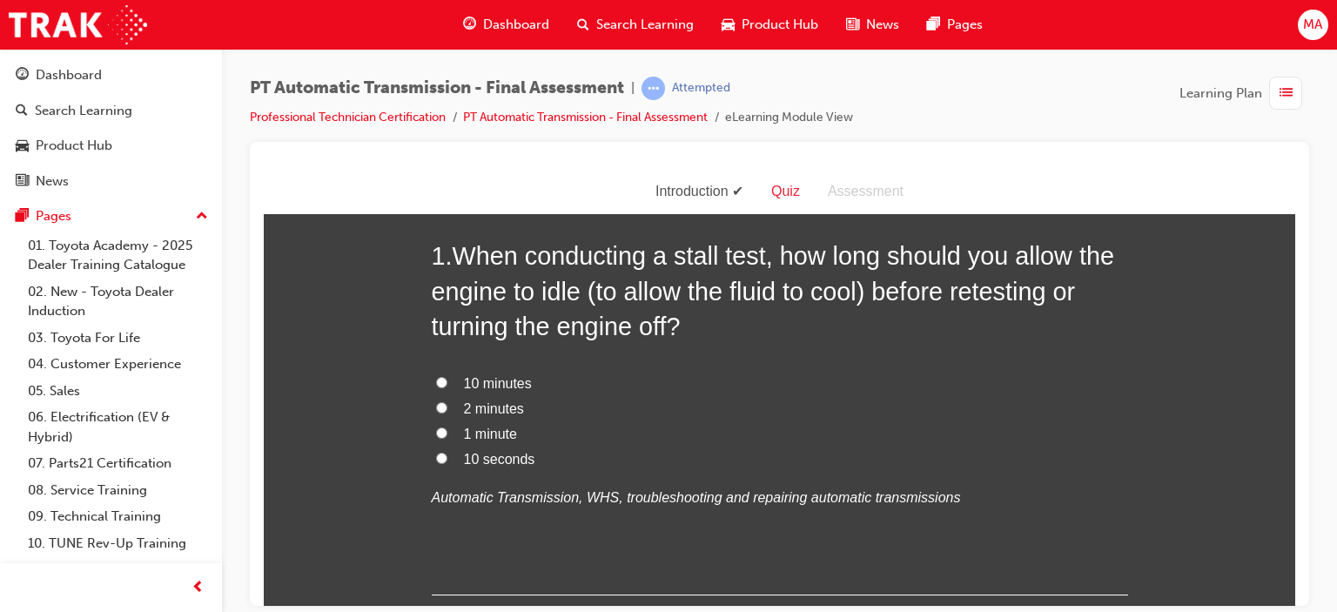
scroll to position [174, 0]
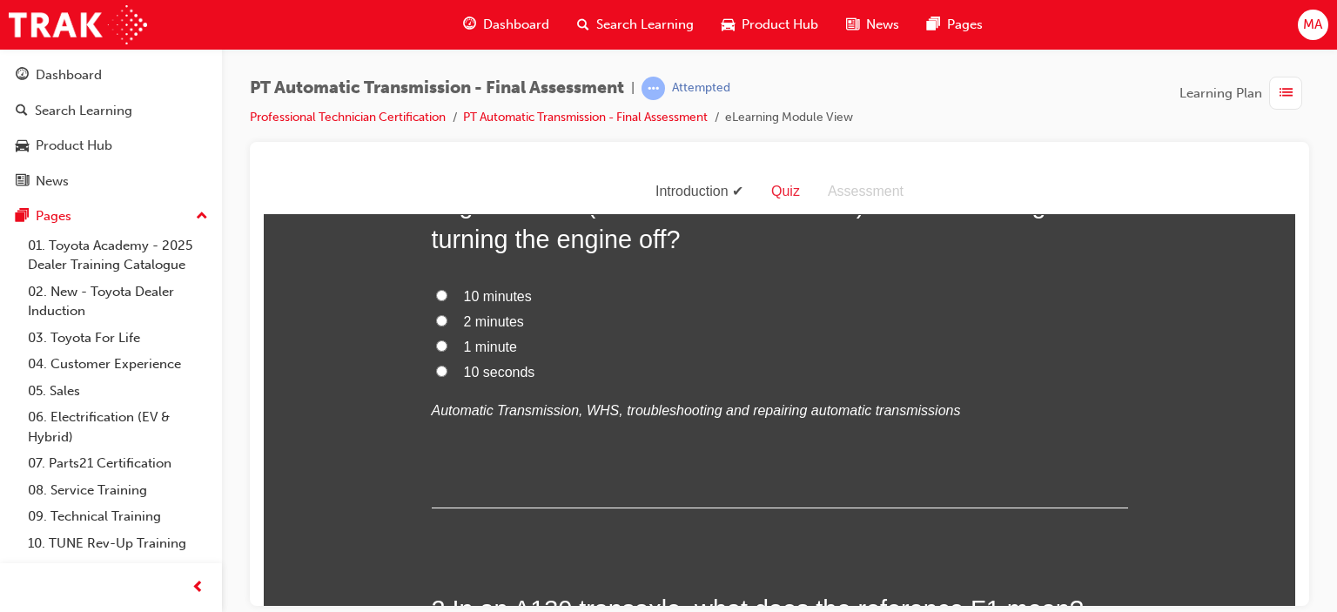
click at [1322, 27] on span "MA" at bounding box center [1312, 25] width 19 height 20
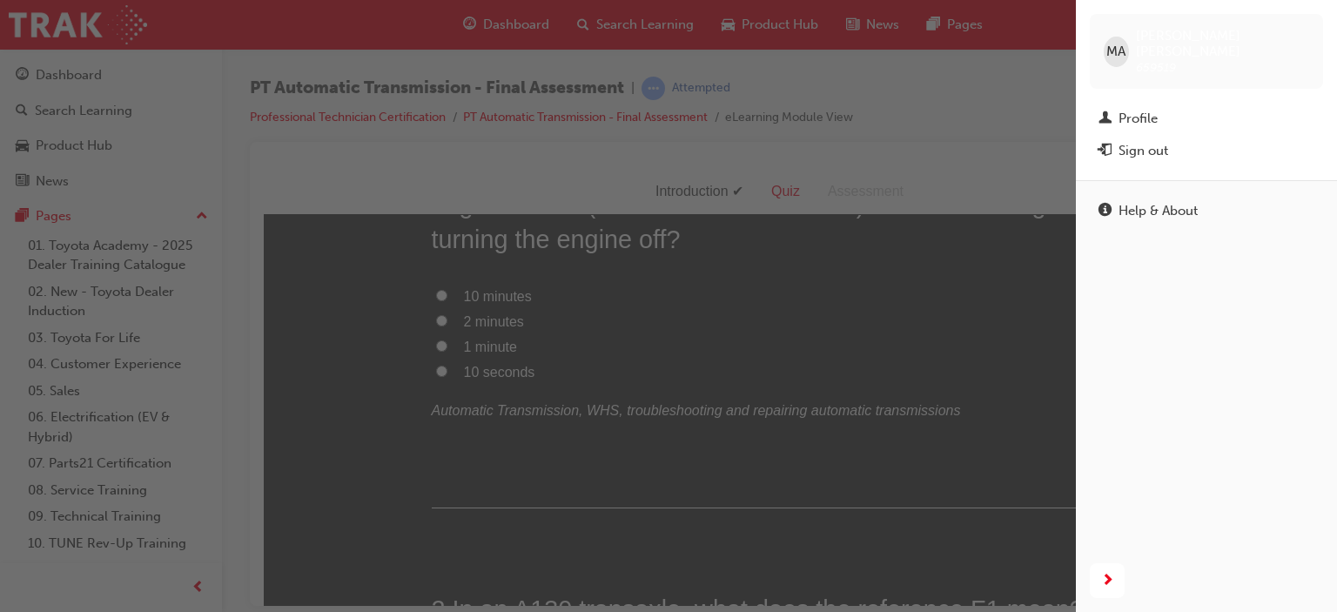
click at [966, 267] on div "button" at bounding box center [538, 306] width 1076 height 612
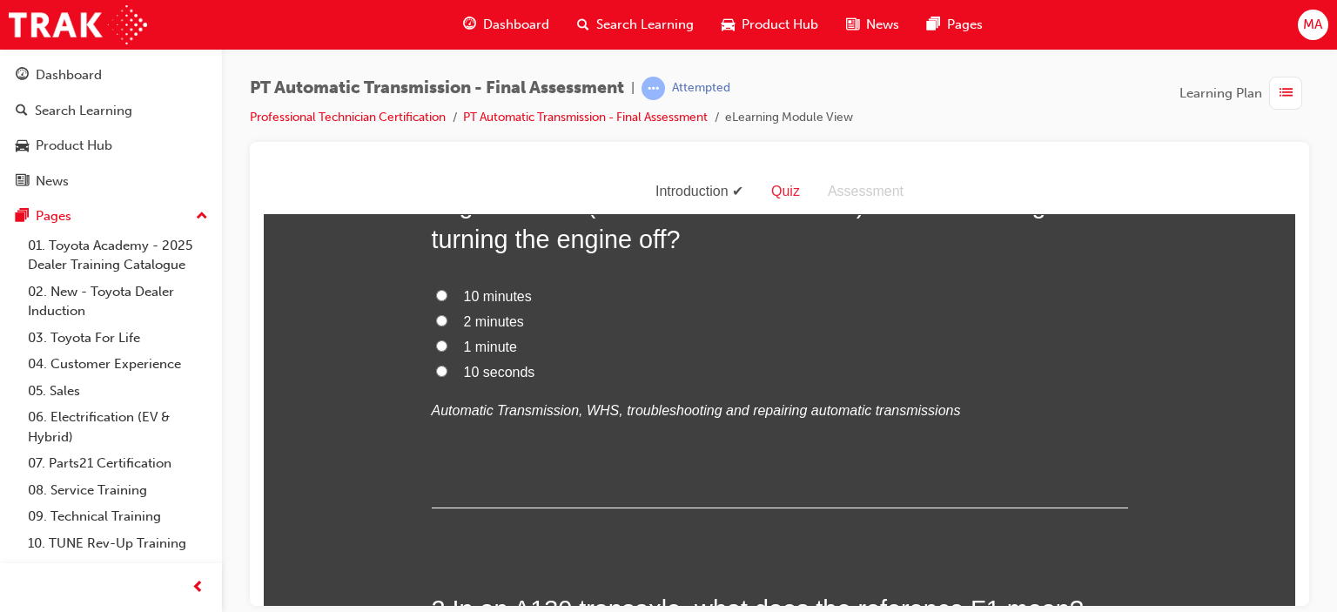
scroll to position [0, 0]
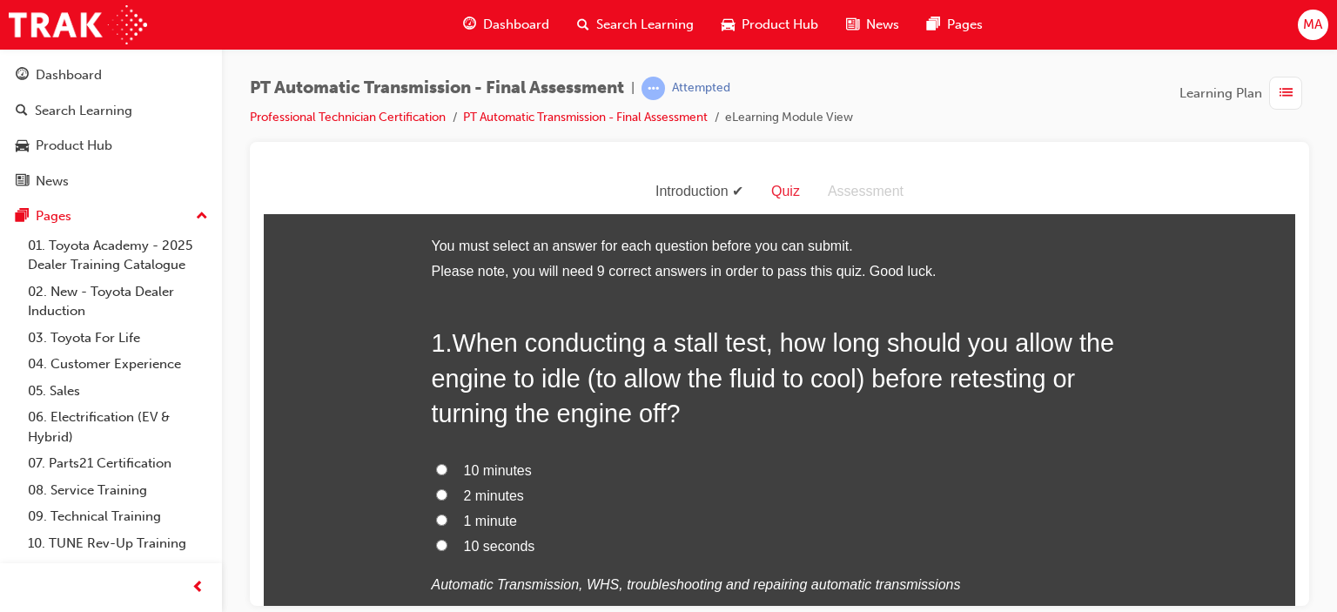
click at [1306, 31] on span "MA" at bounding box center [1312, 25] width 19 height 20
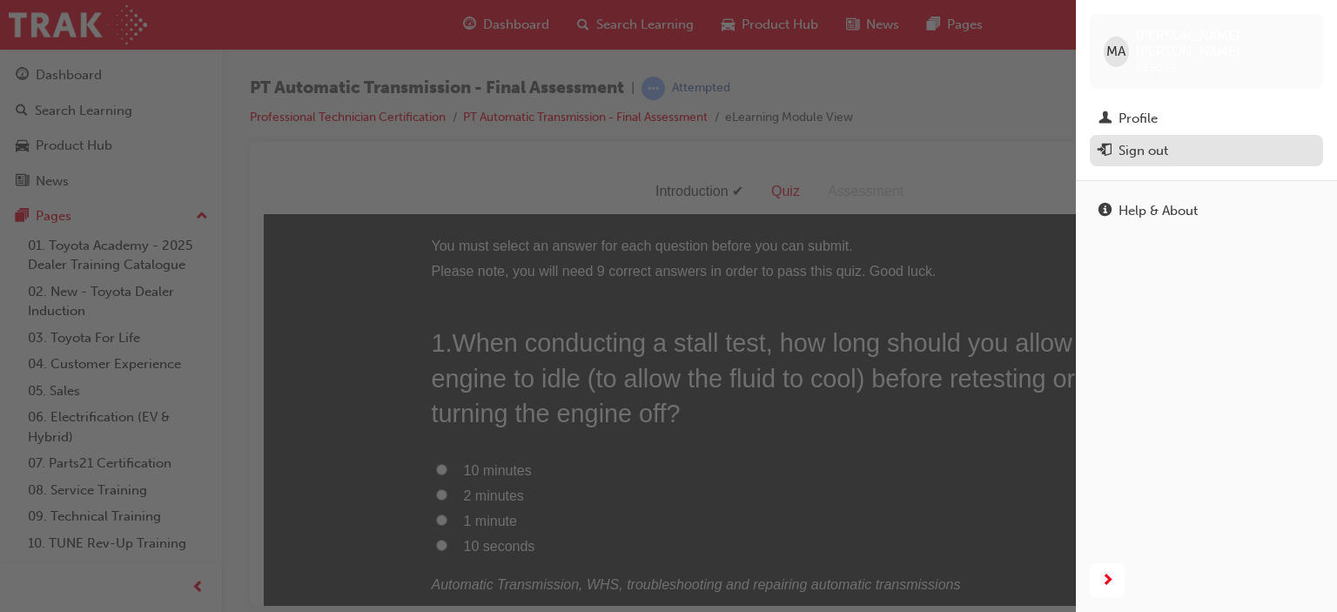
click at [1152, 145] on div "Sign out" at bounding box center [1207, 151] width 216 height 22
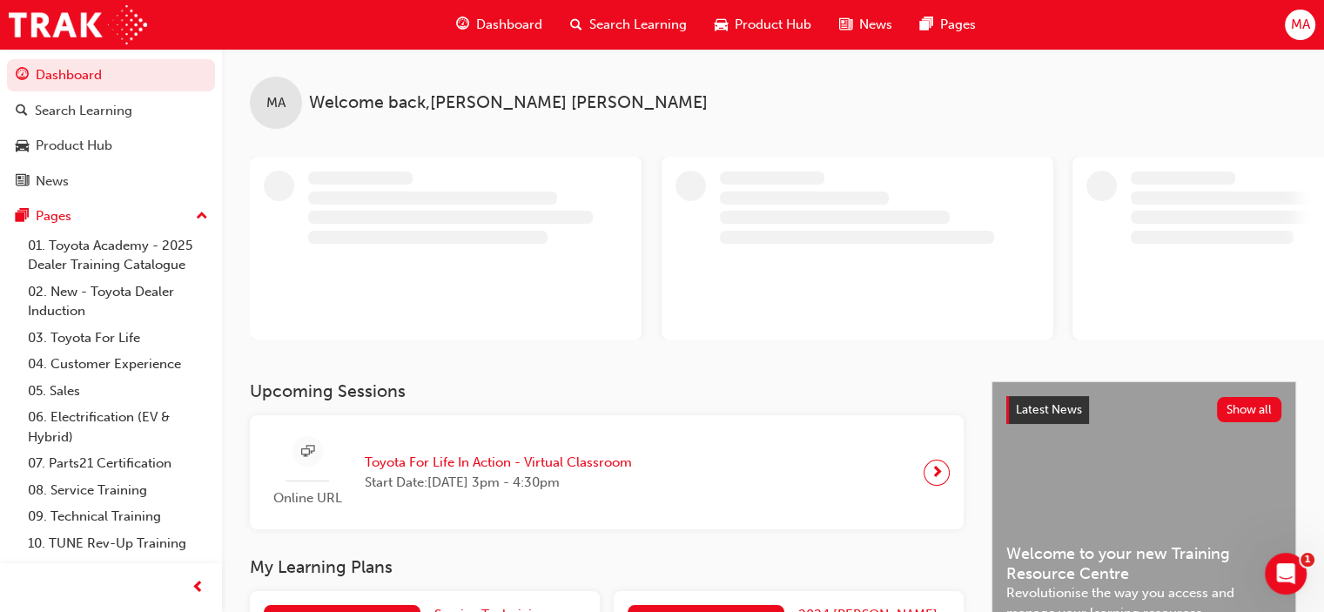
click at [1297, 30] on span "MA" at bounding box center [1299, 25] width 19 height 20
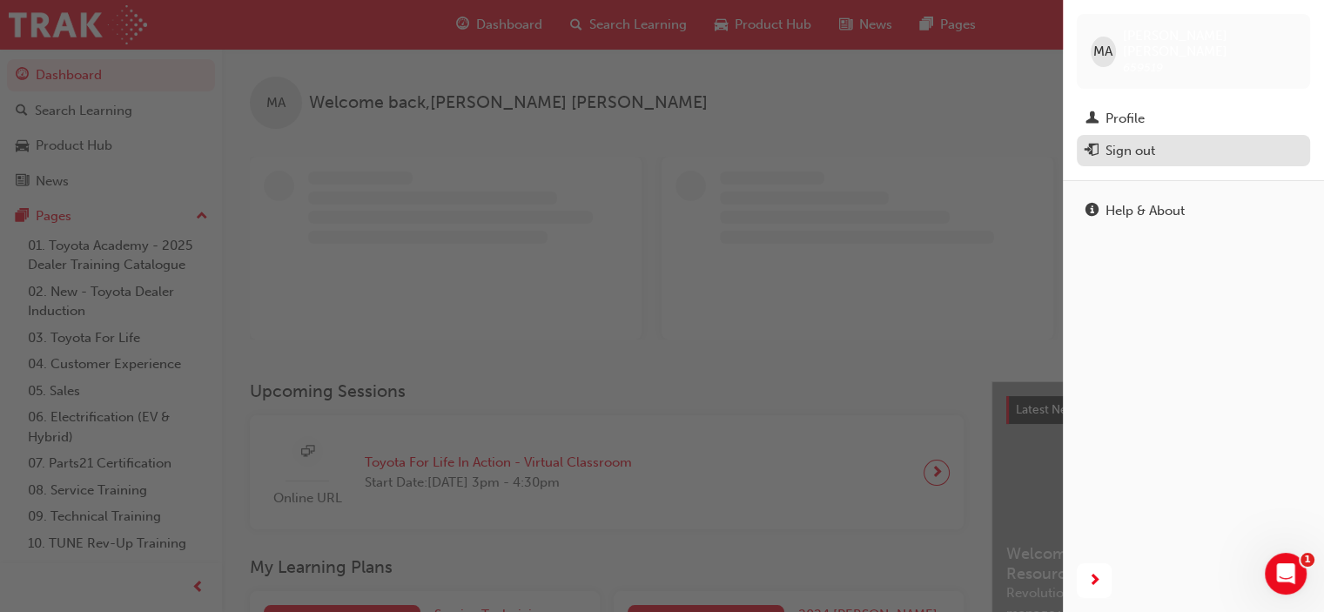
click at [1160, 140] on div "Sign out" at bounding box center [1194, 151] width 216 height 22
